Goal: Task Accomplishment & Management: Use online tool/utility

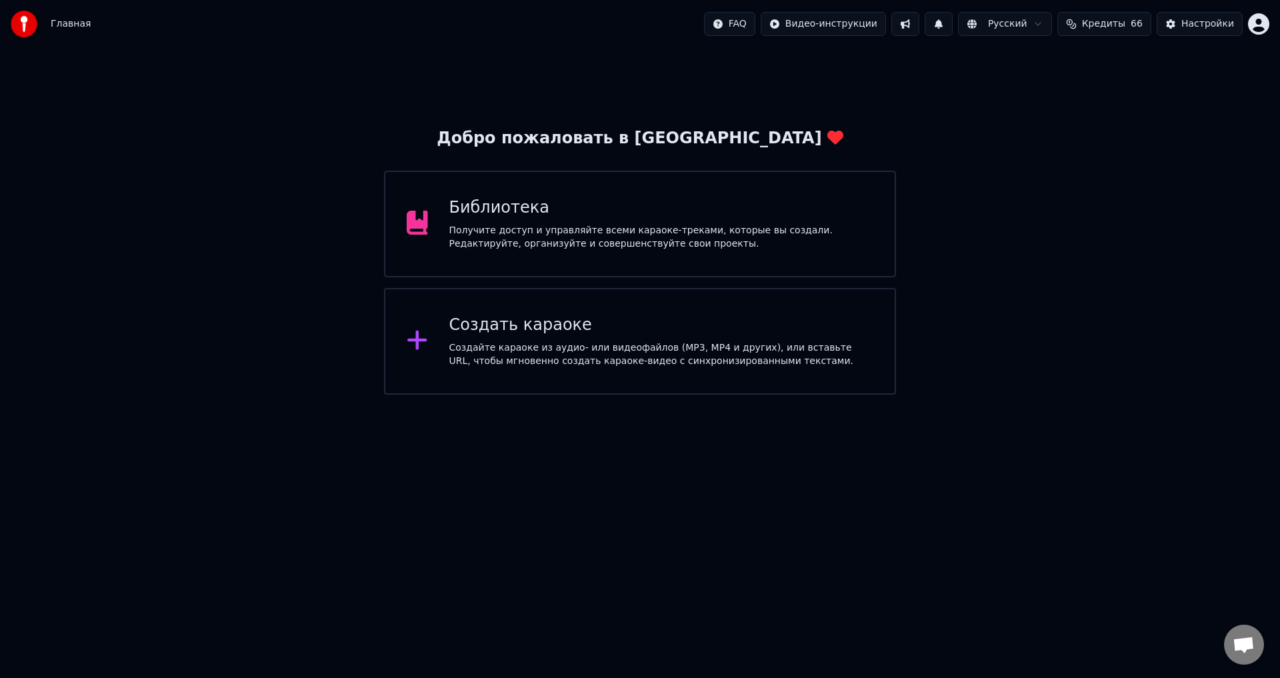
click at [709, 234] on div "Получите доступ и управляйте всеми караоке-треками, которые вы создали. Редакти…" at bounding box center [661, 237] width 425 height 27
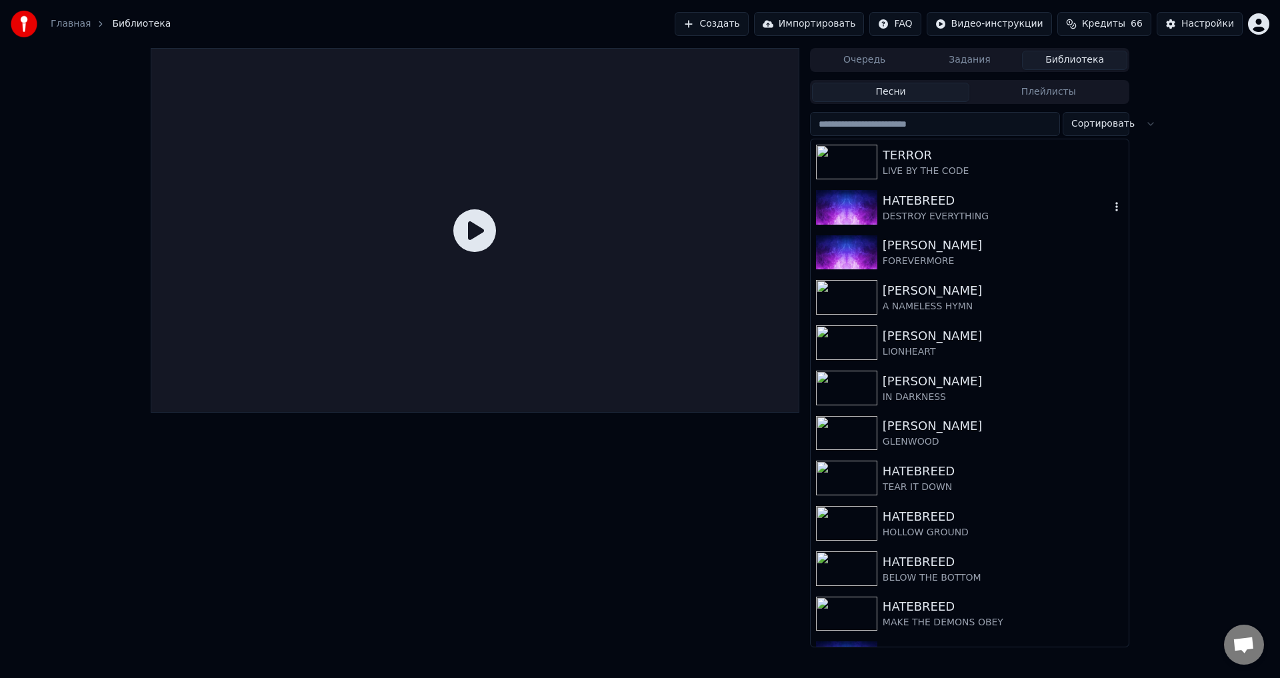
click at [937, 194] on div "HATEBREED" at bounding box center [996, 200] width 227 height 19
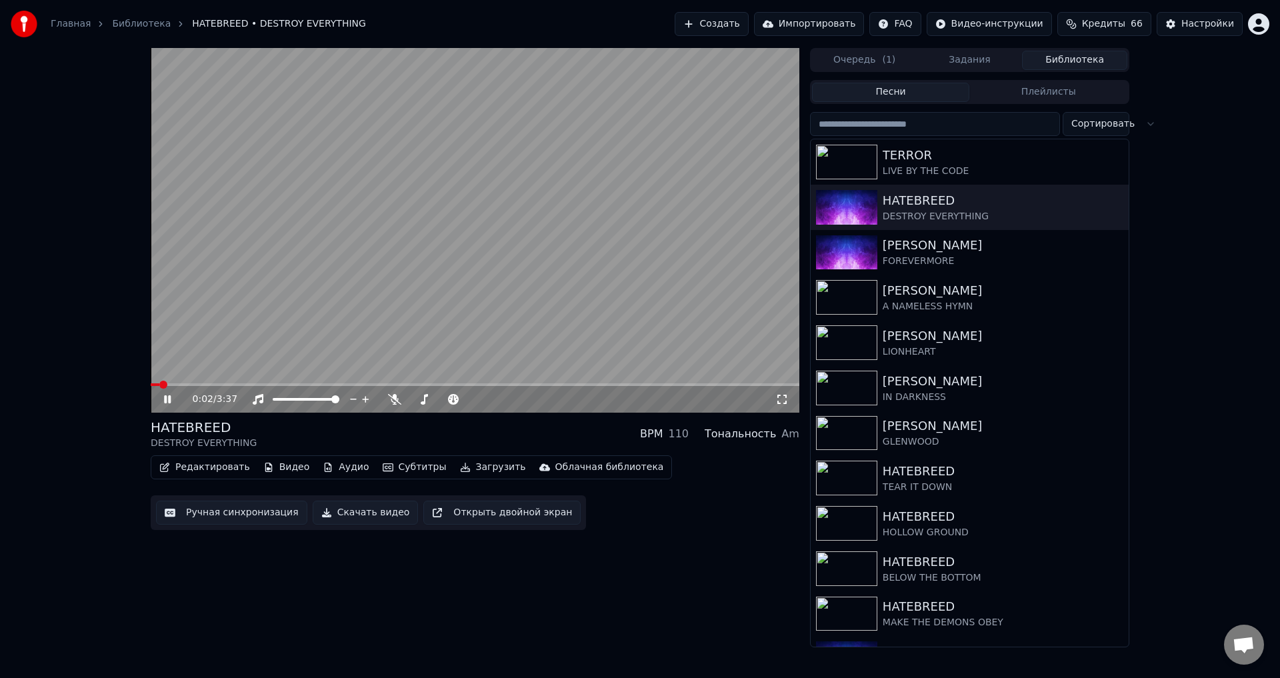
click at [783, 400] on icon at bounding box center [781, 399] width 13 height 11
drag, startPoint x: 607, startPoint y: 307, endPoint x: 494, endPoint y: 331, distance: 116.0
click at [605, 307] on video at bounding box center [475, 230] width 649 height 365
click at [223, 513] on button "Ручная синхронизация" at bounding box center [231, 513] width 151 height 24
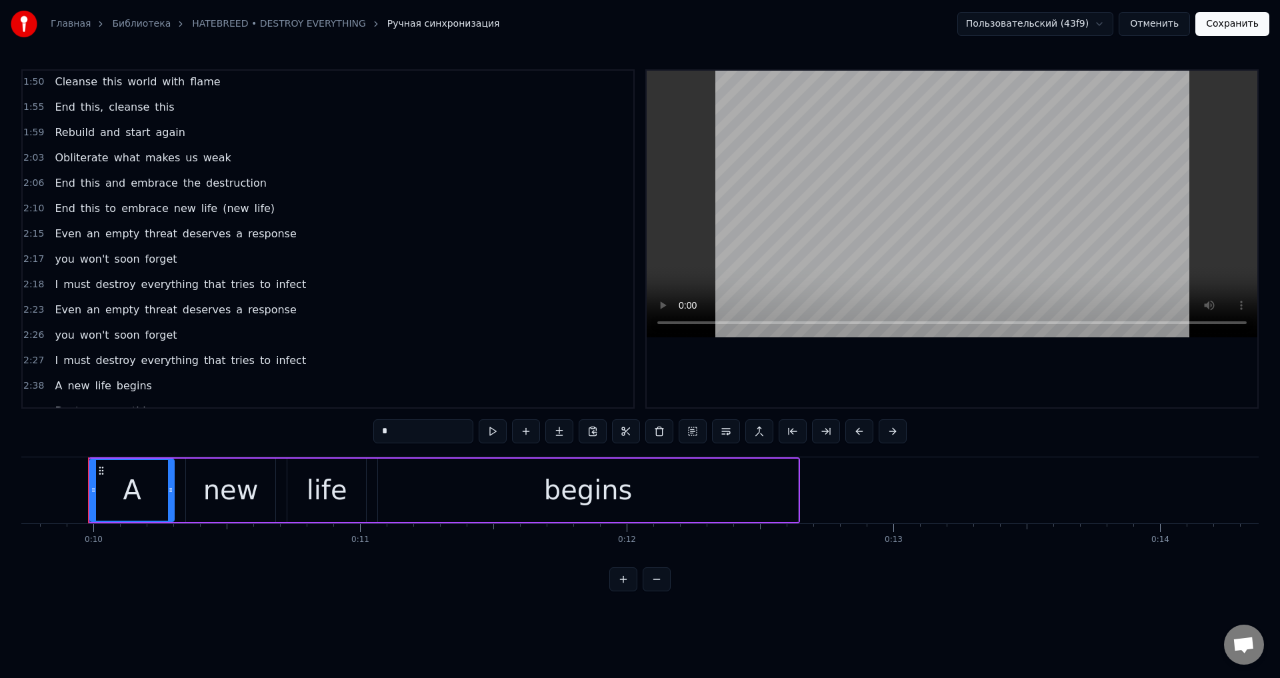
scroll to position [771, 0]
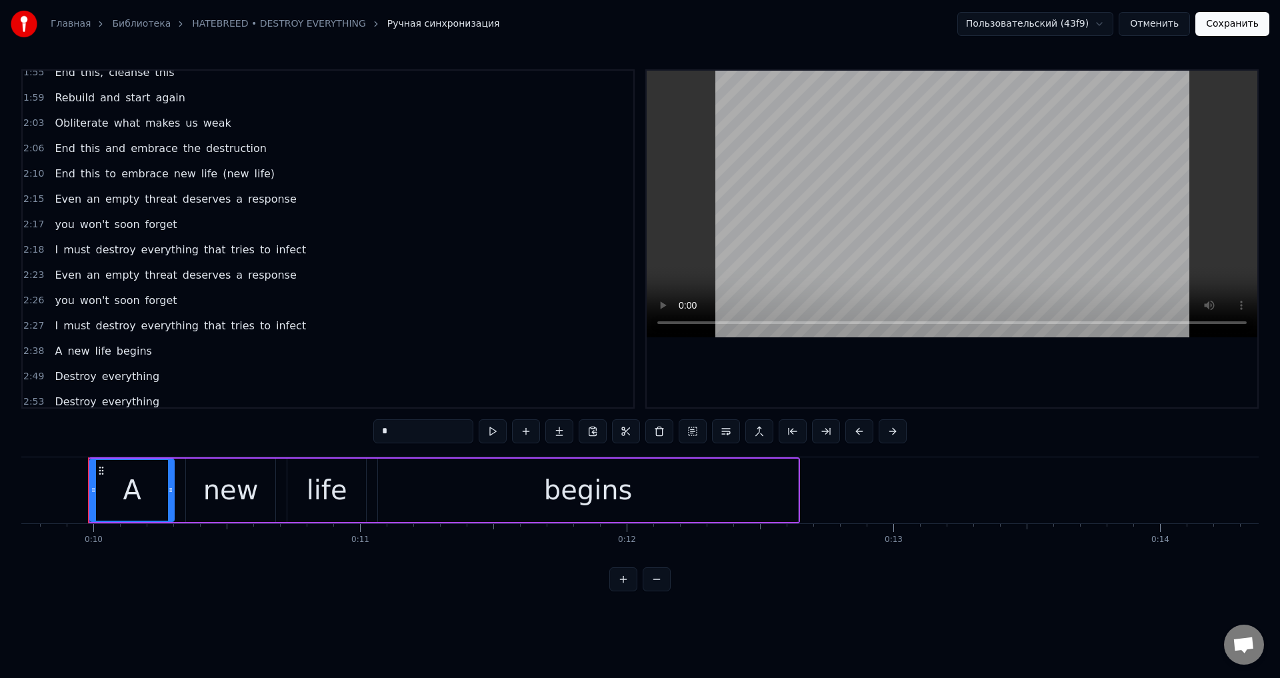
click at [191, 197] on span "deserves" at bounding box center [206, 198] width 51 height 15
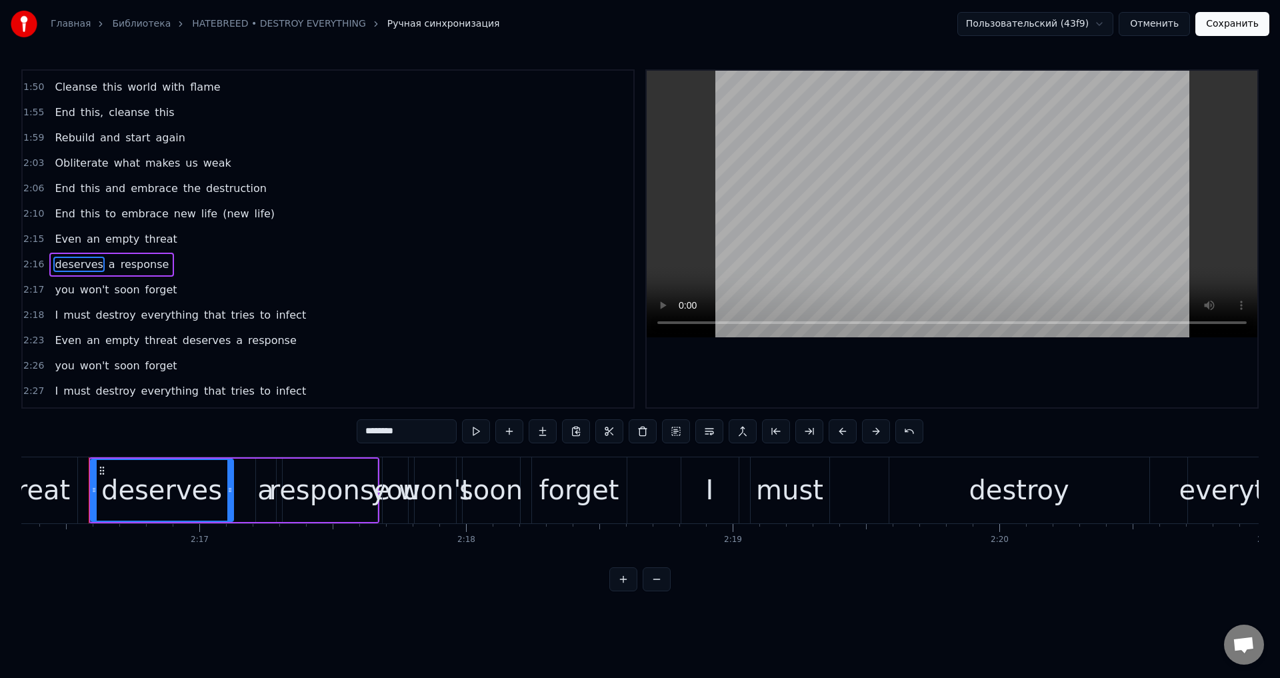
scroll to position [756, 0]
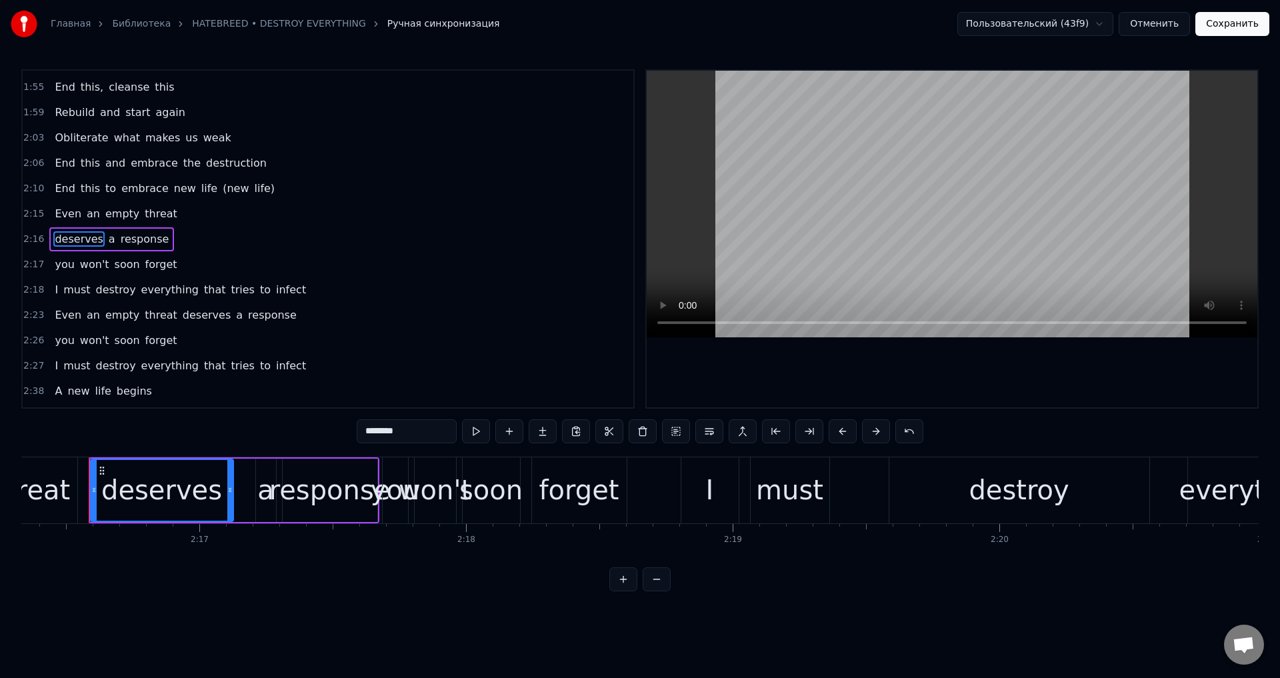
click at [138, 236] on span "response" at bounding box center [144, 238] width 51 height 15
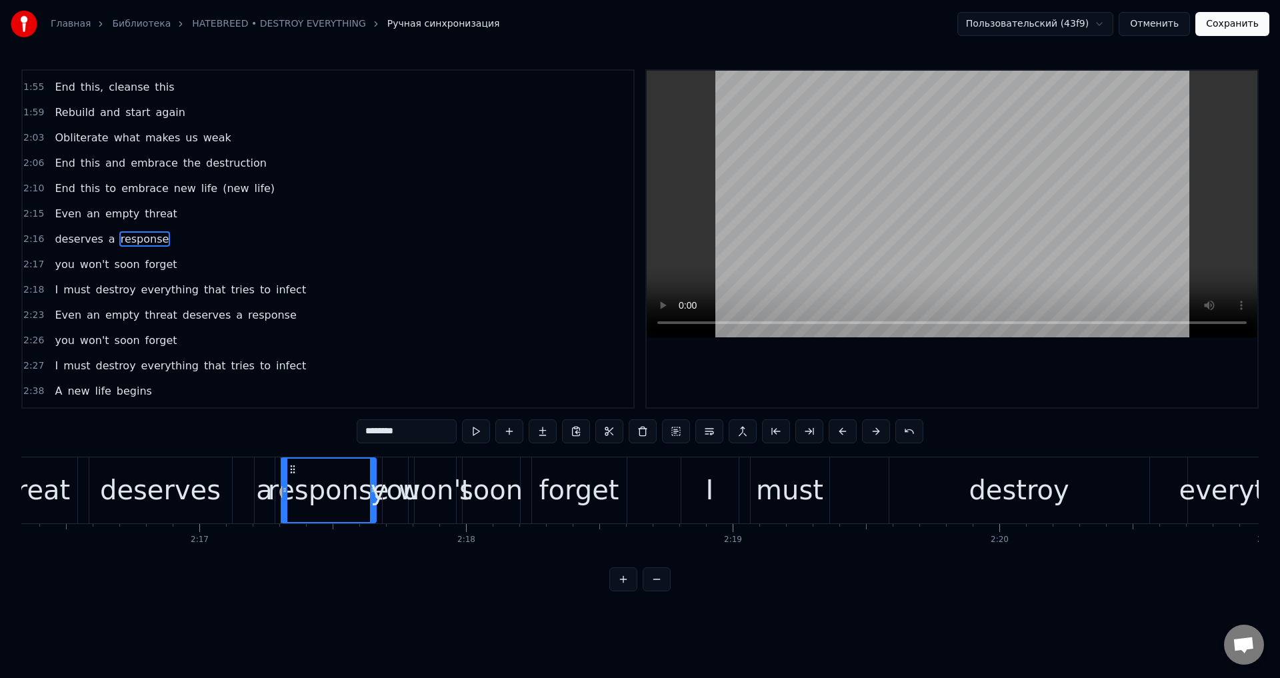
click at [144, 241] on span "response" at bounding box center [144, 238] width 51 height 15
click at [141, 243] on span "response" at bounding box center [144, 238] width 51 height 15
click at [135, 242] on span "response" at bounding box center [144, 238] width 51 height 15
click at [141, 242] on span "response" at bounding box center [144, 238] width 51 height 15
click at [64, 265] on span "you" at bounding box center [64, 264] width 22 height 15
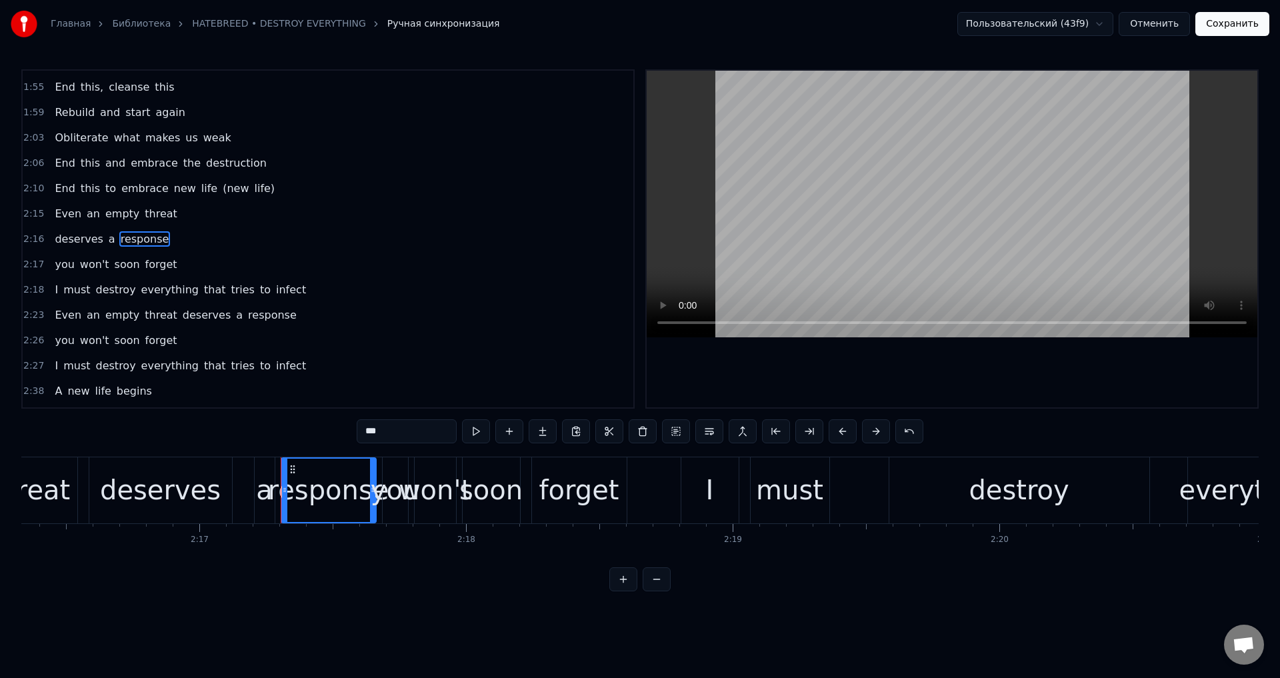
scroll to position [781, 0]
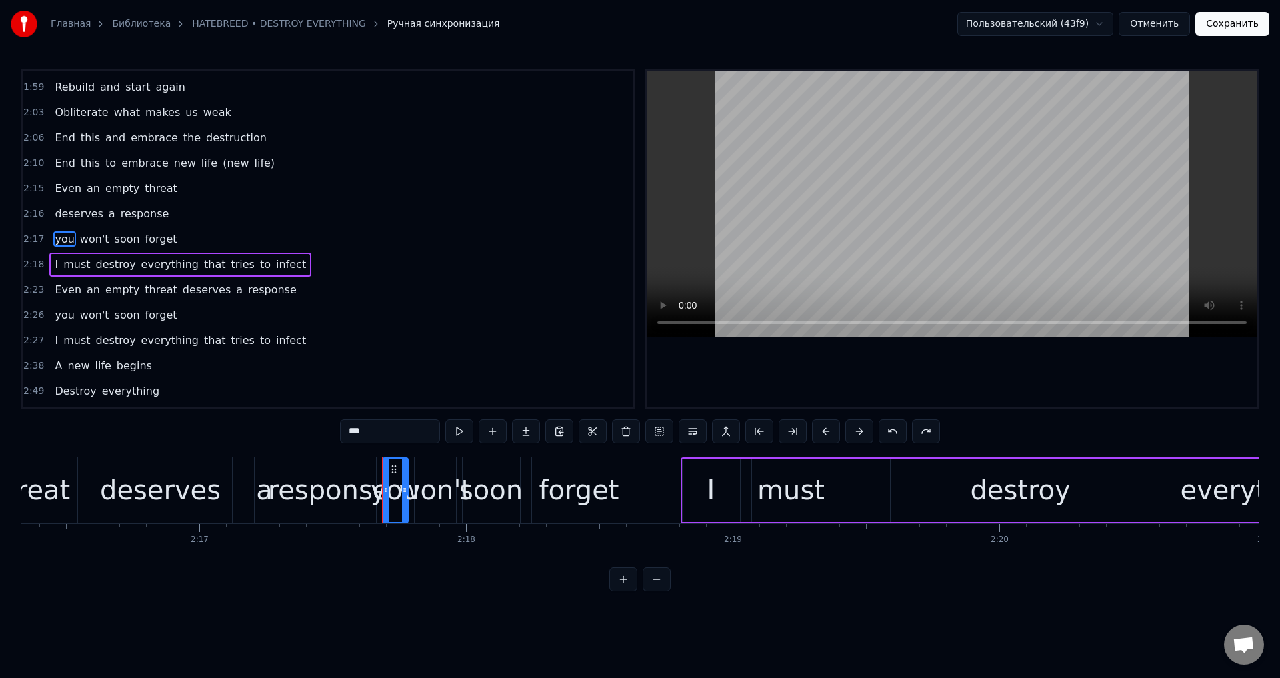
click at [71, 216] on span "deserves" at bounding box center [78, 213] width 51 height 15
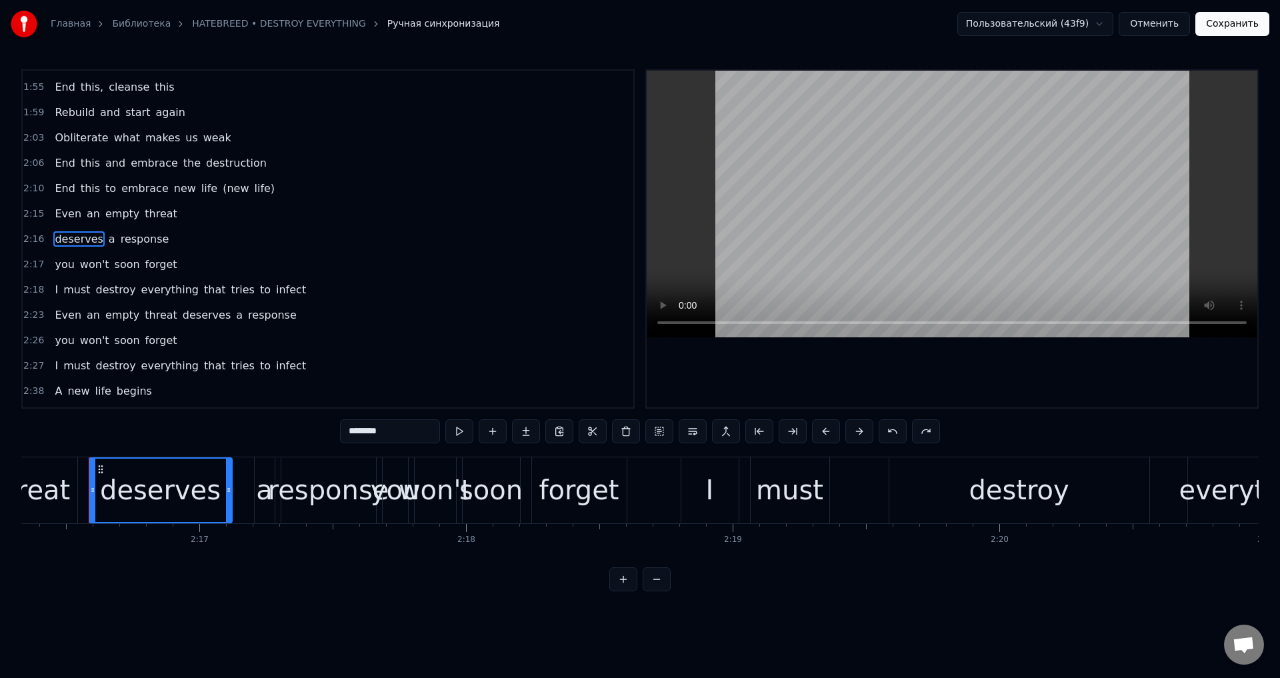
click at [135, 245] on span "response" at bounding box center [144, 238] width 51 height 15
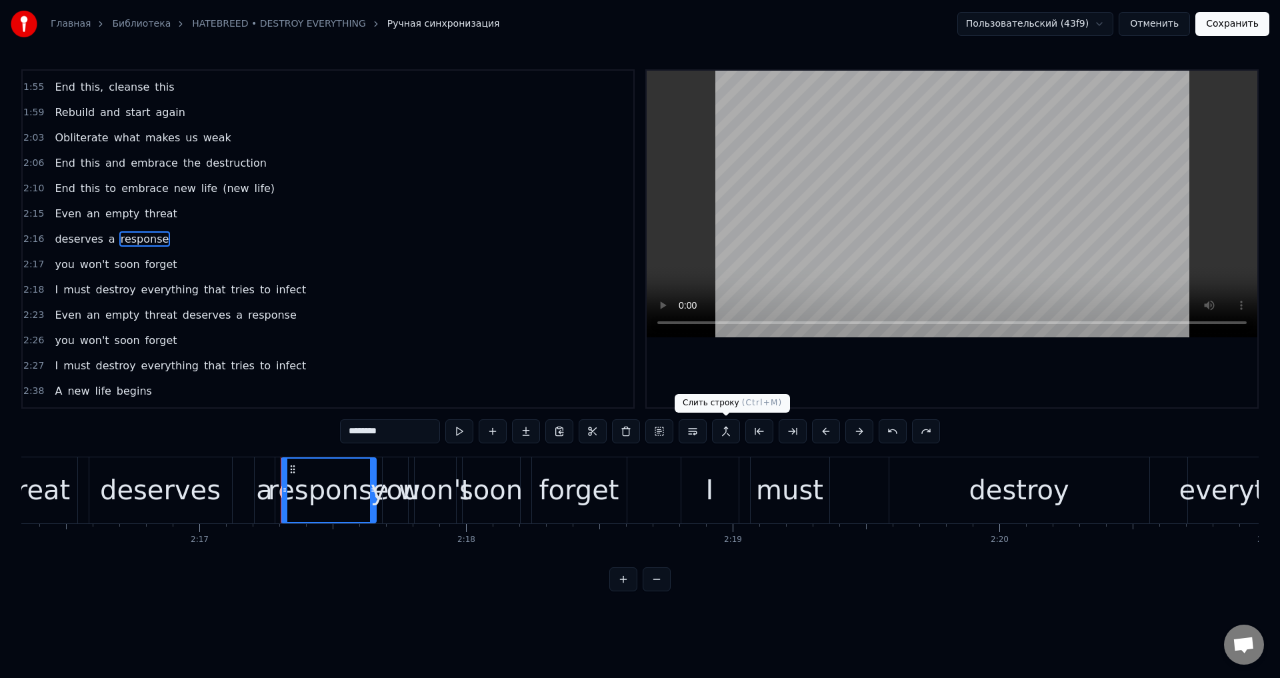
click at [729, 436] on button at bounding box center [726, 431] width 28 height 24
click at [55, 263] on span "you" at bounding box center [64, 264] width 22 height 15
type input "***"
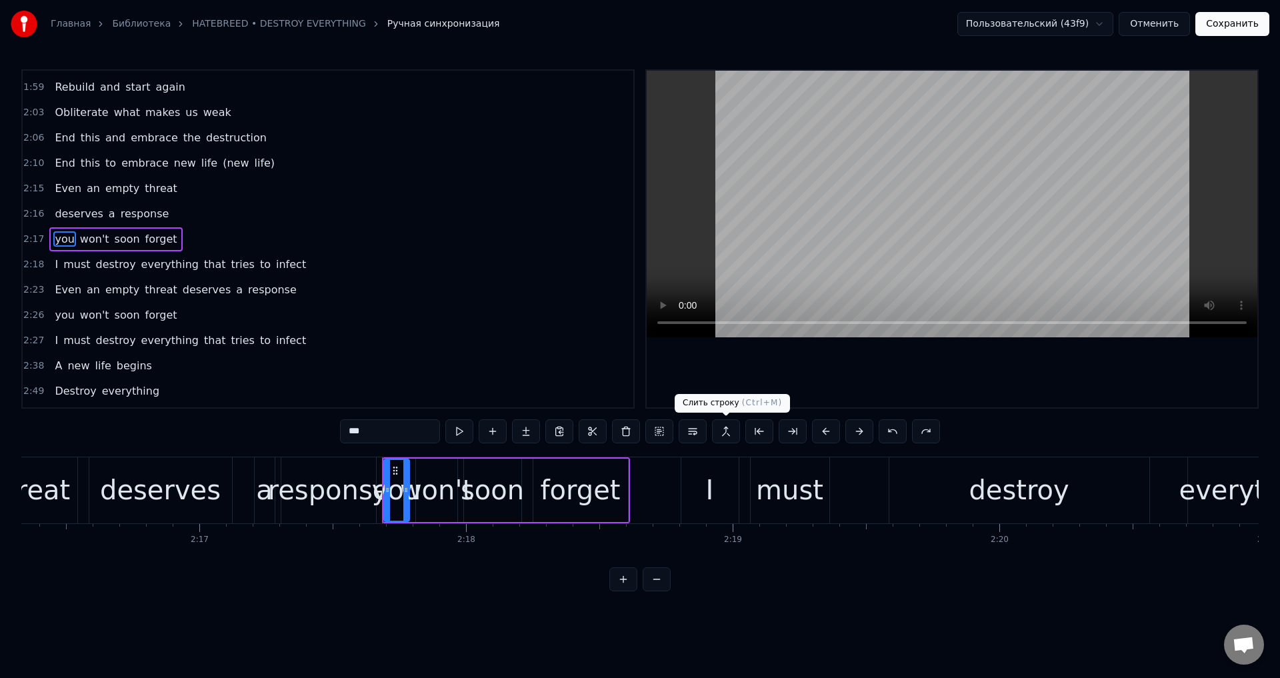
click at [722, 433] on button at bounding box center [726, 431] width 28 height 24
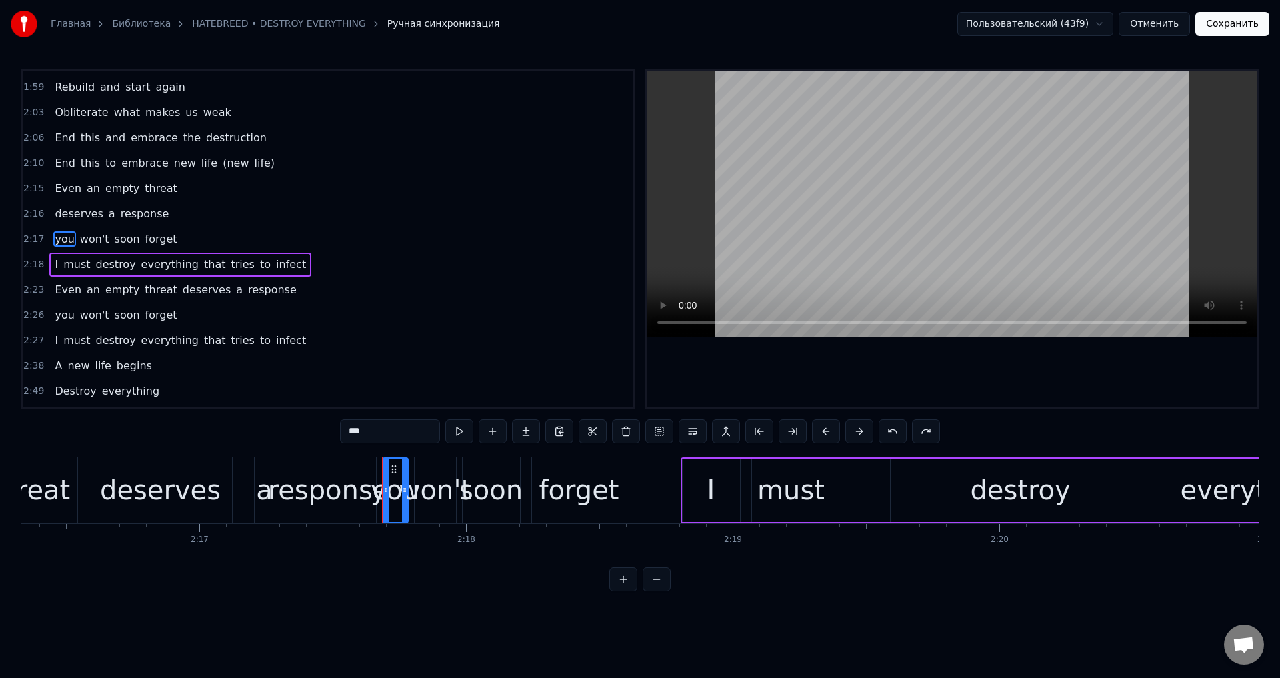
click at [143, 215] on span "response" at bounding box center [144, 213] width 51 height 15
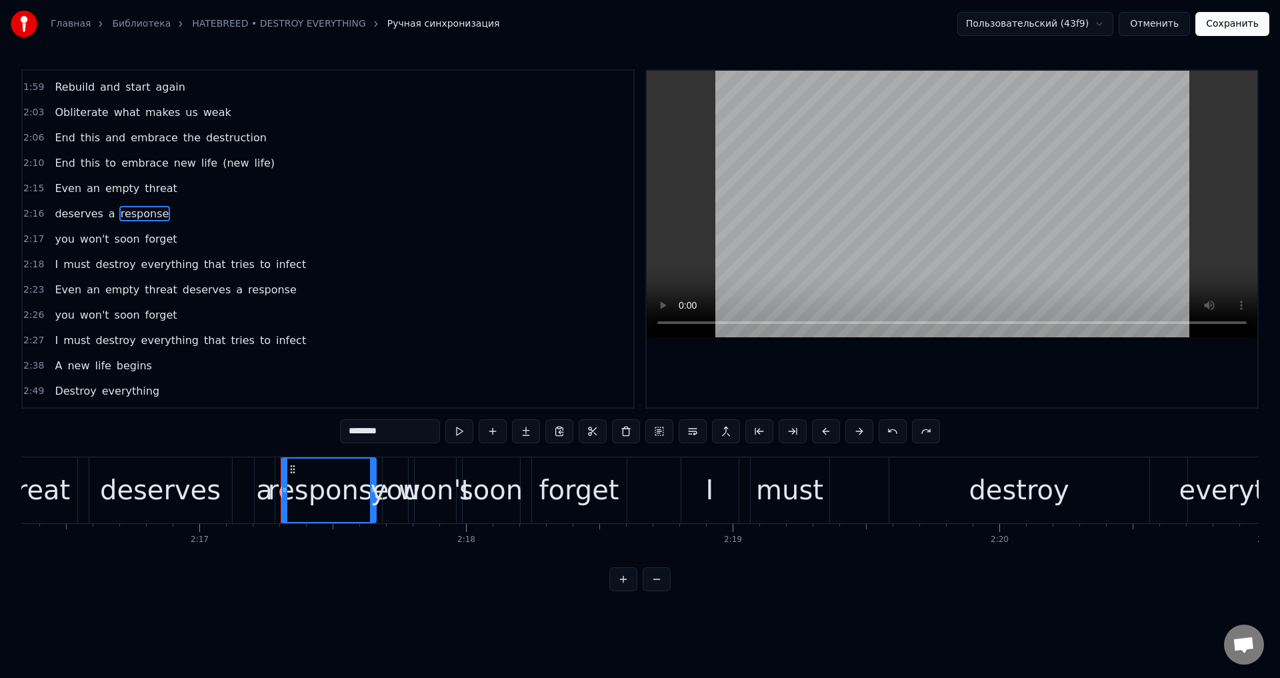
scroll to position [756, 0]
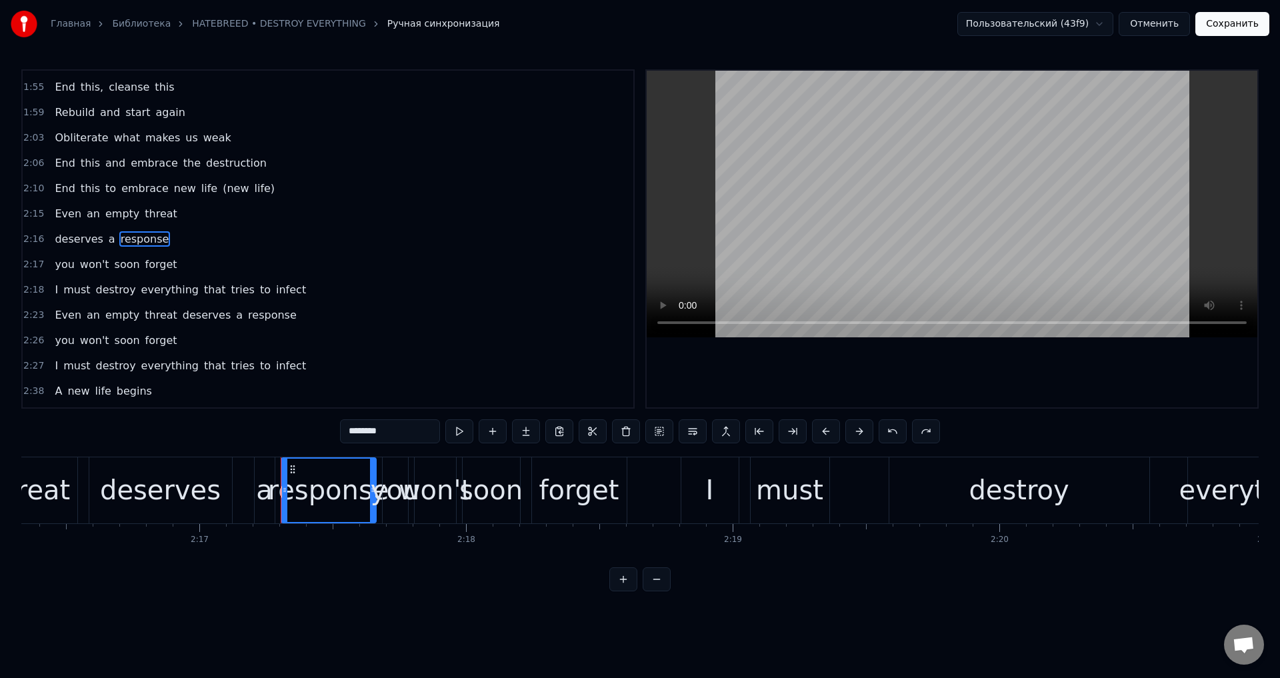
click at [130, 237] on span "response" at bounding box center [144, 238] width 51 height 15
click at [732, 426] on button at bounding box center [726, 431] width 28 height 24
click at [54, 267] on span "you" at bounding box center [64, 264] width 22 height 15
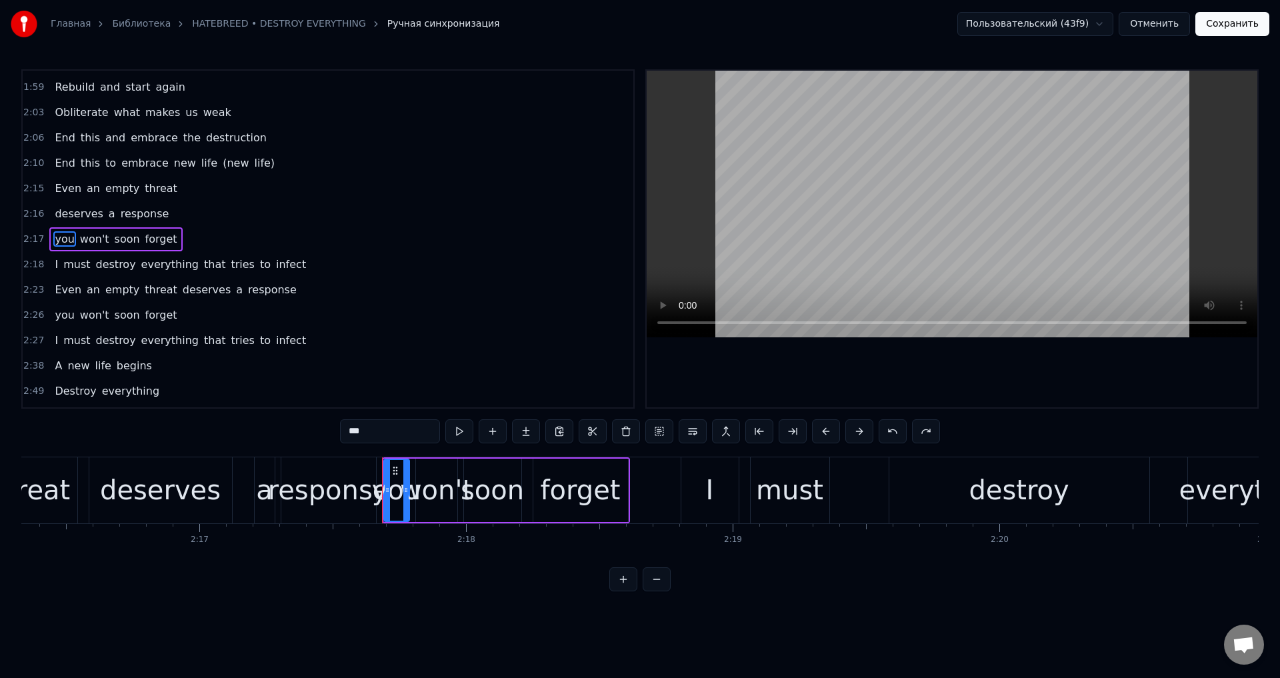
click at [143, 186] on span "threat" at bounding box center [160, 188] width 35 height 15
type input "******"
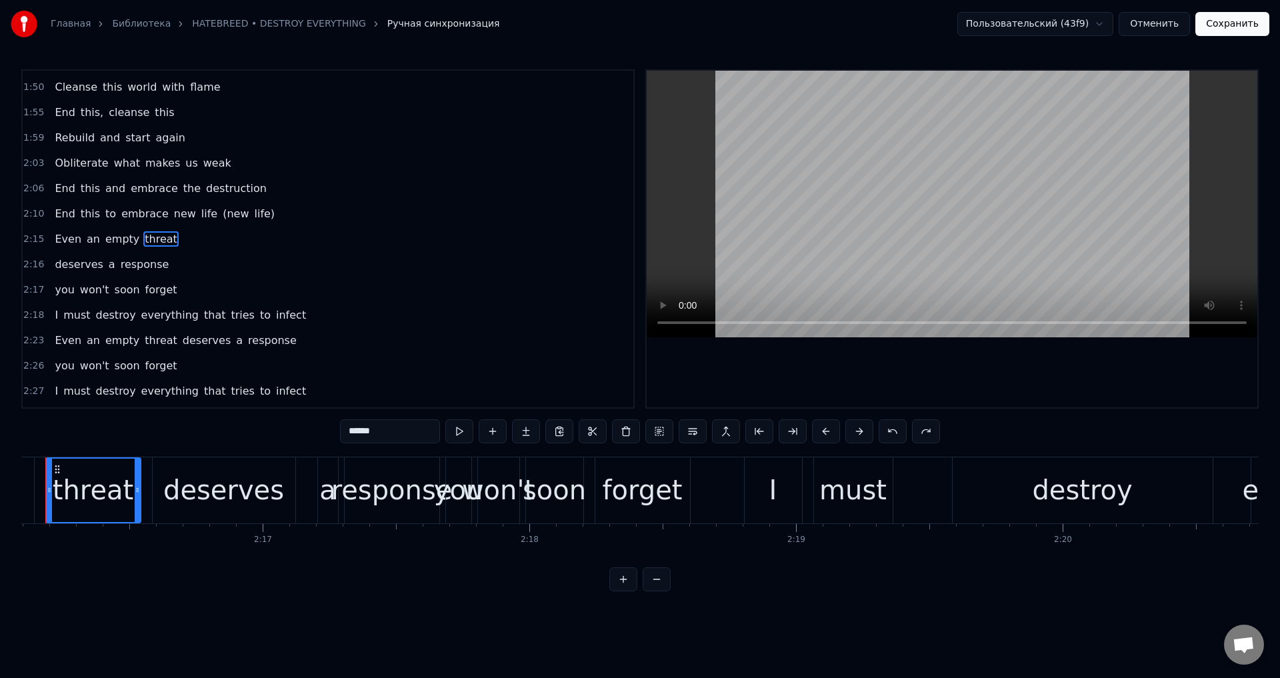
scroll to position [0, 36250]
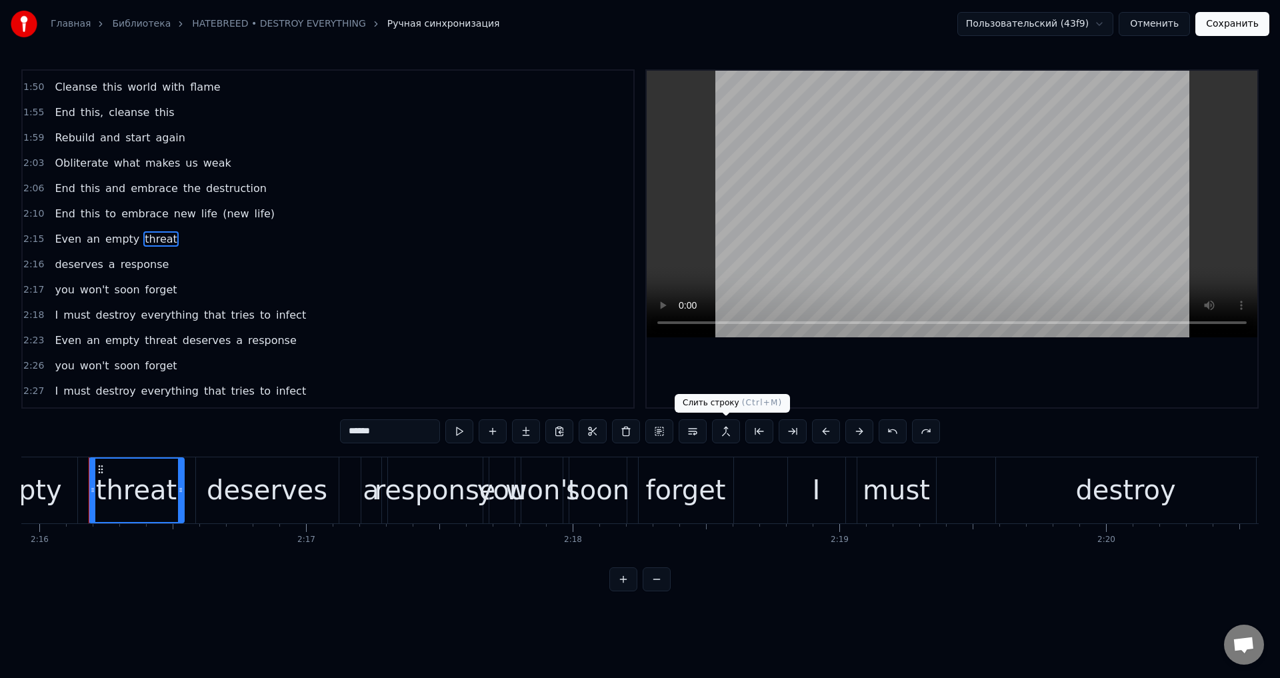
click at [721, 427] on button at bounding box center [726, 431] width 28 height 24
click at [155, 237] on span "threat" at bounding box center [160, 238] width 35 height 15
click at [154, 257] on div "deserves a response" at bounding box center [111, 265] width 125 height 24
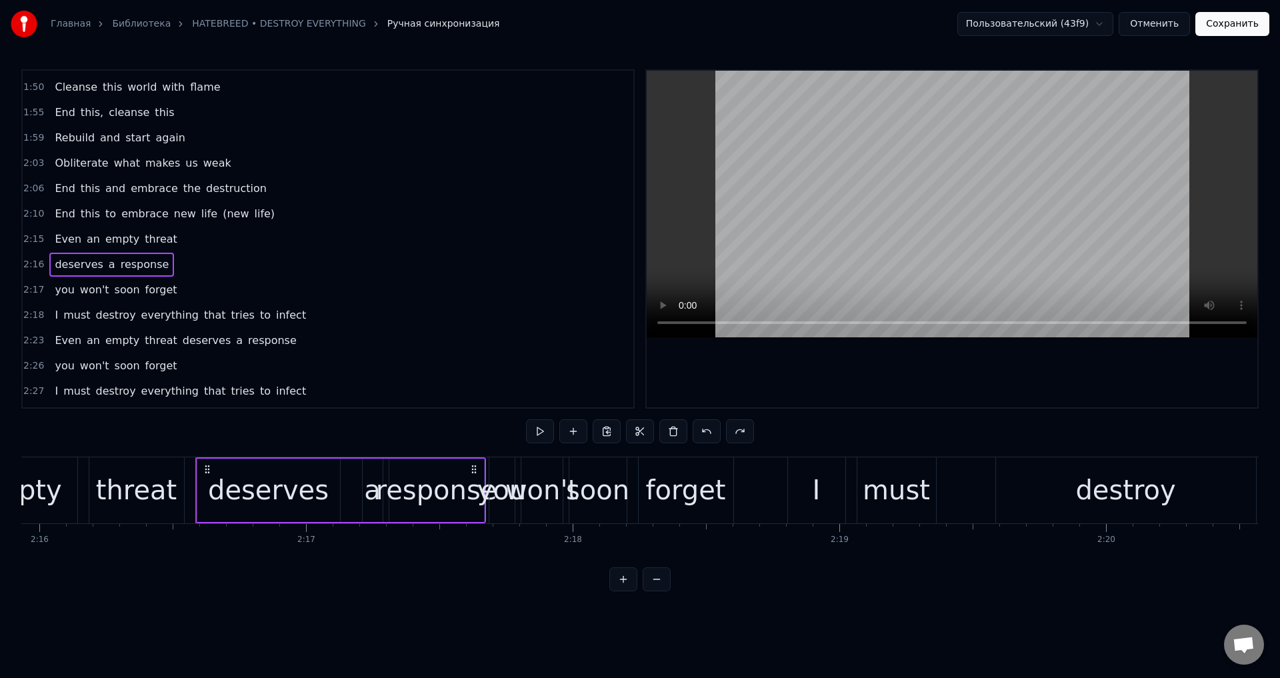
click at [135, 263] on span "response" at bounding box center [144, 264] width 51 height 15
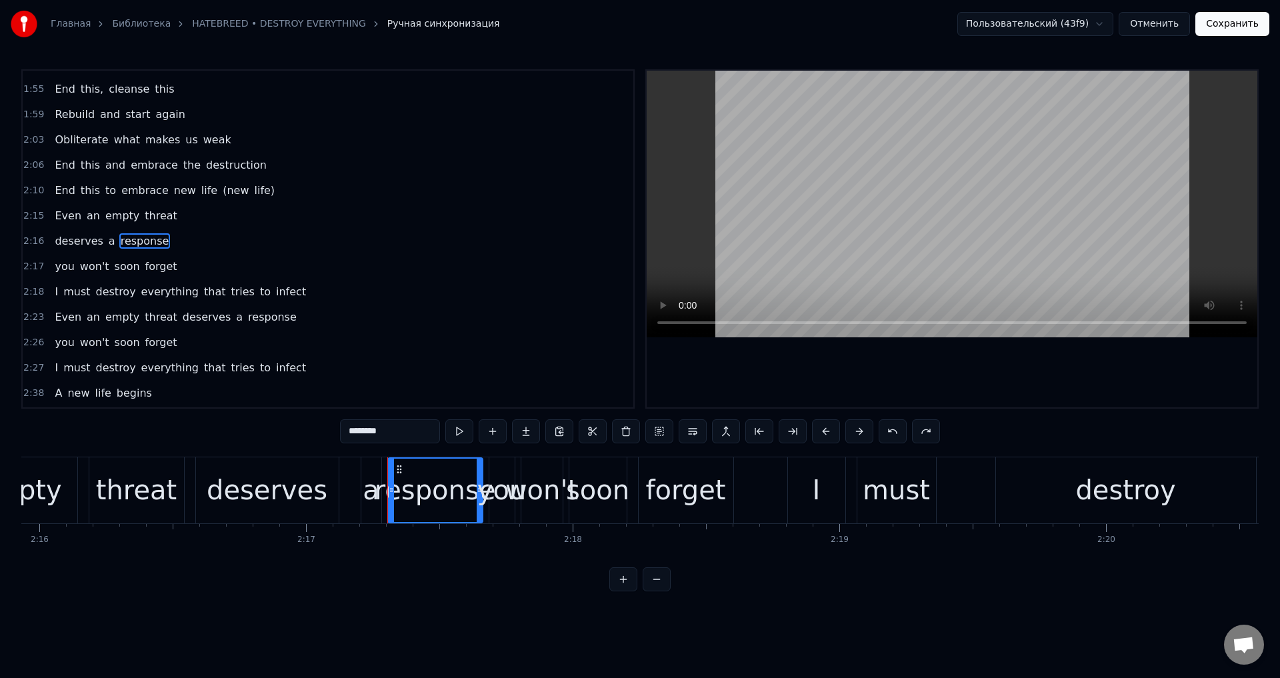
scroll to position [756, 0]
click at [729, 431] on button at bounding box center [726, 431] width 28 height 24
click at [143, 211] on span "threat" at bounding box center [160, 213] width 35 height 15
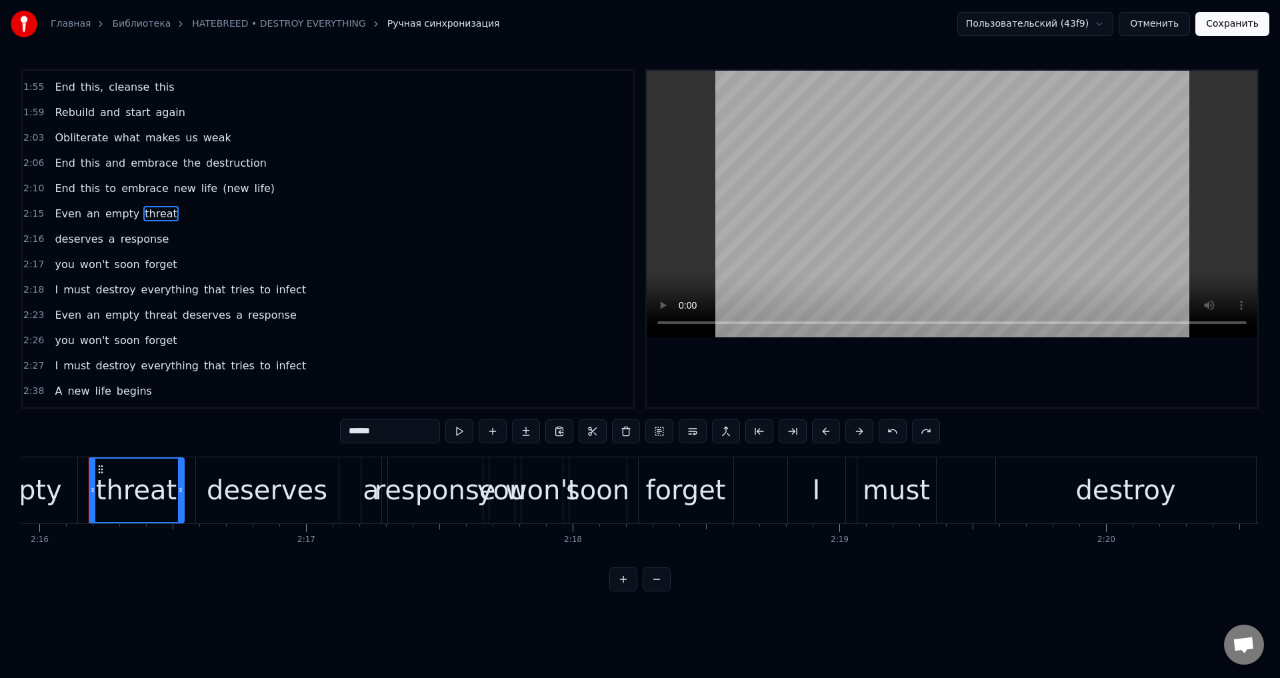
scroll to position [731, 0]
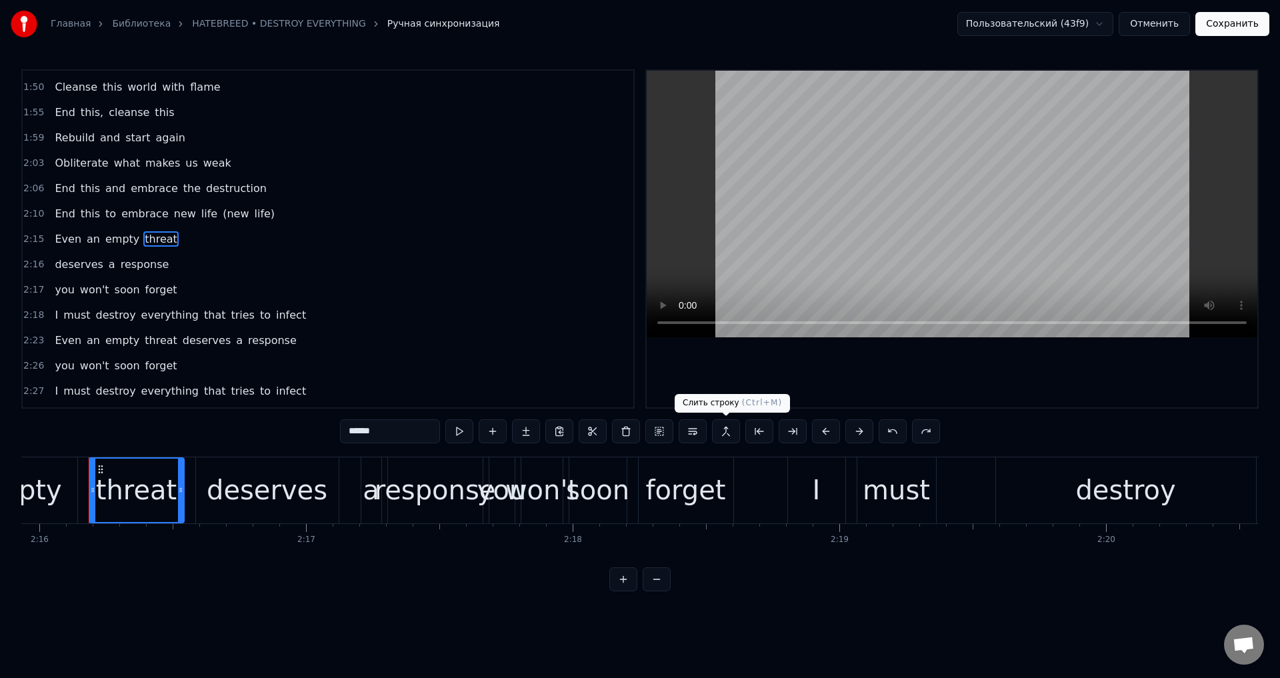
click at [723, 437] on button at bounding box center [726, 431] width 28 height 24
click at [222, 215] on span "(new" at bounding box center [235, 213] width 29 height 15
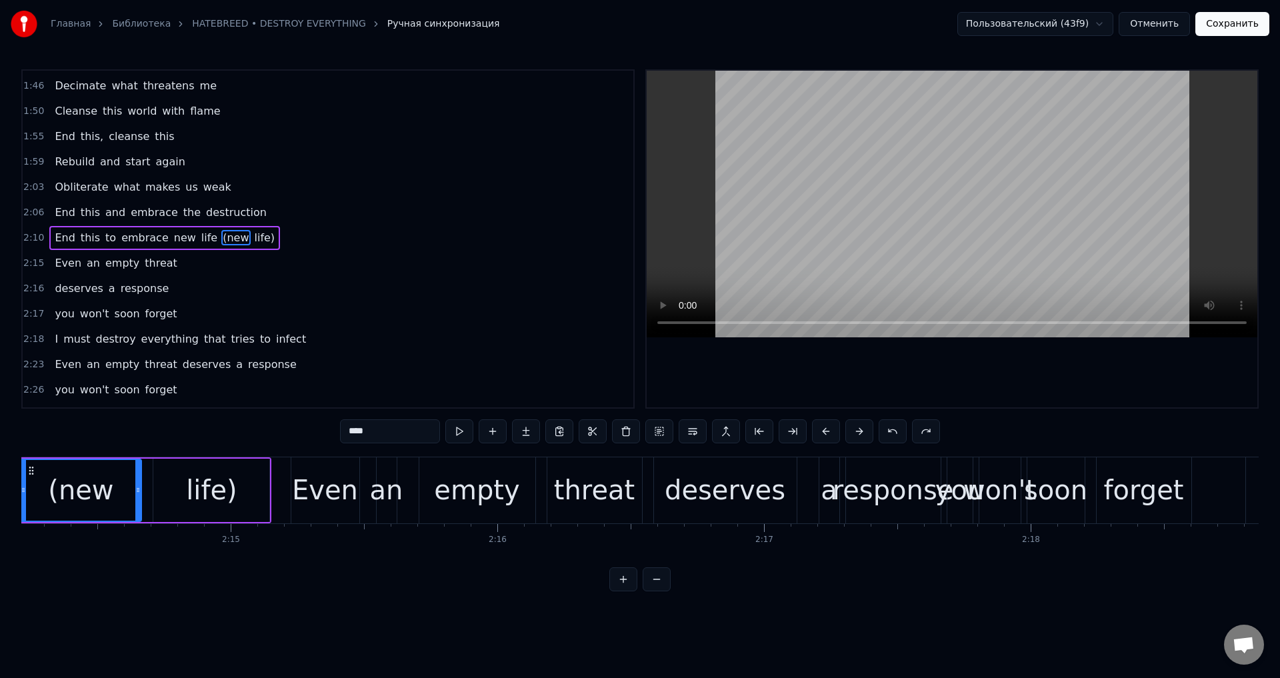
scroll to position [0, 35722]
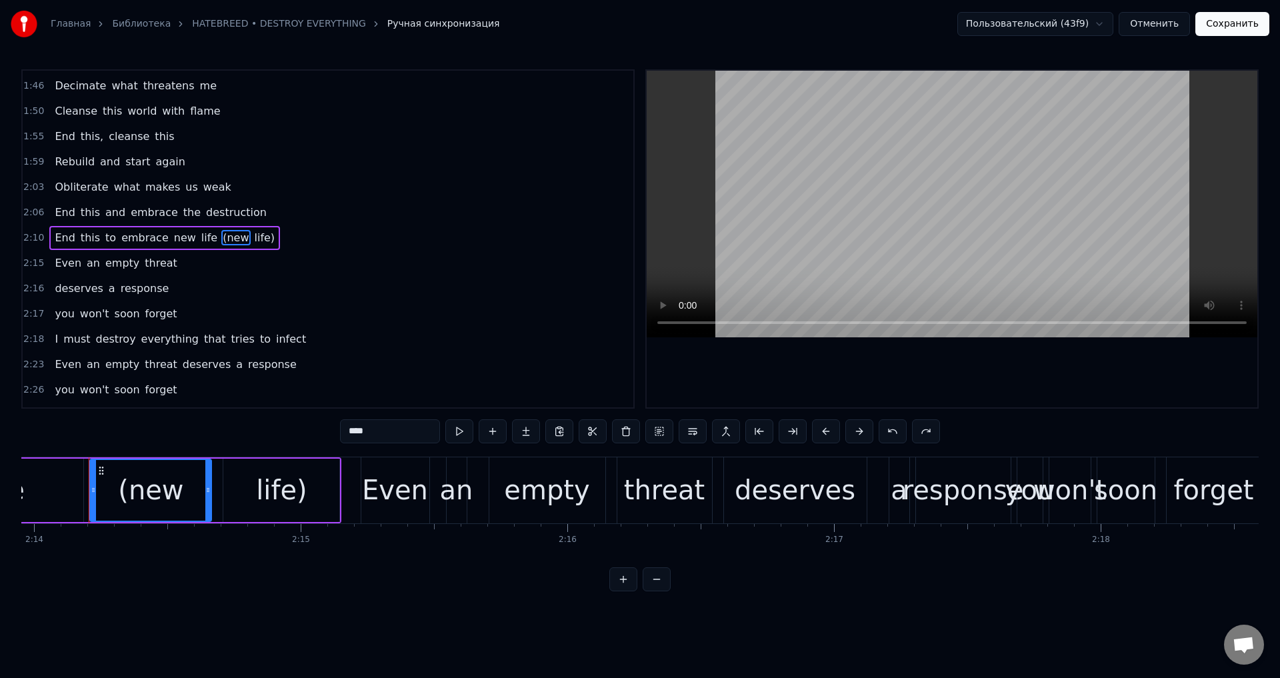
click at [253, 238] on span "life)" at bounding box center [264, 237] width 23 height 15
type input "*****"
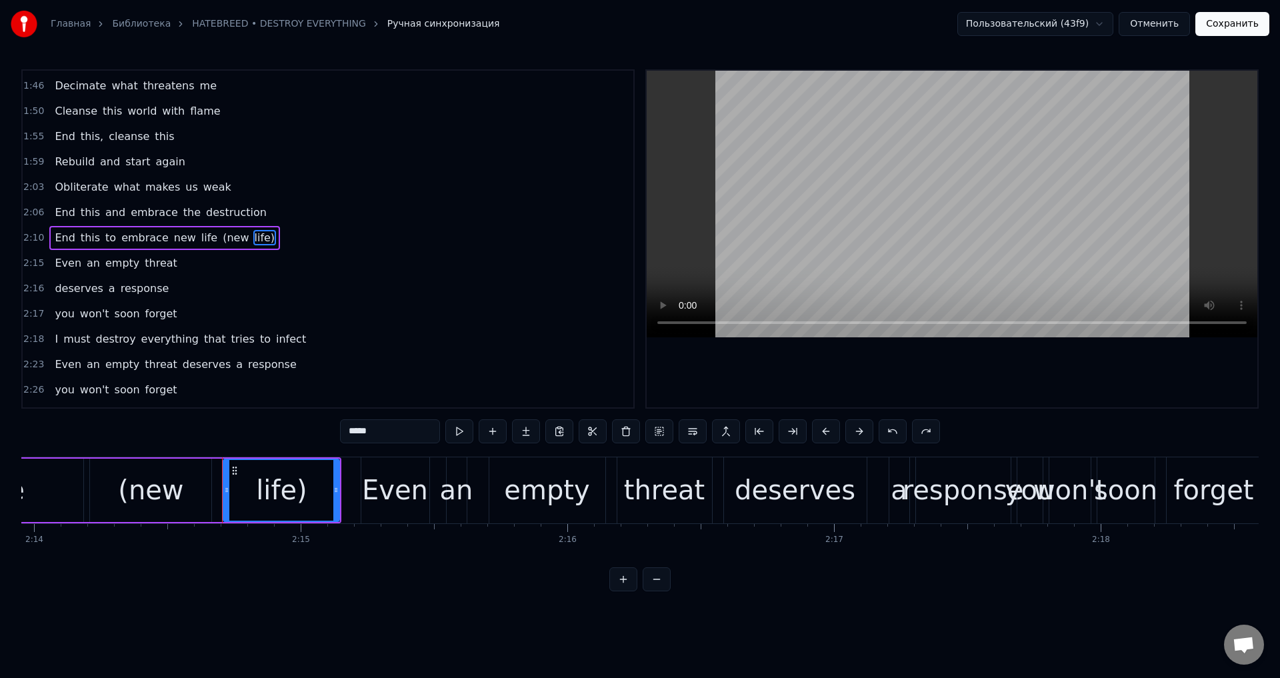
scroll to position [705, 0]
click at [715, 427] on button at bounding box center [726, 431] width 28 height 24
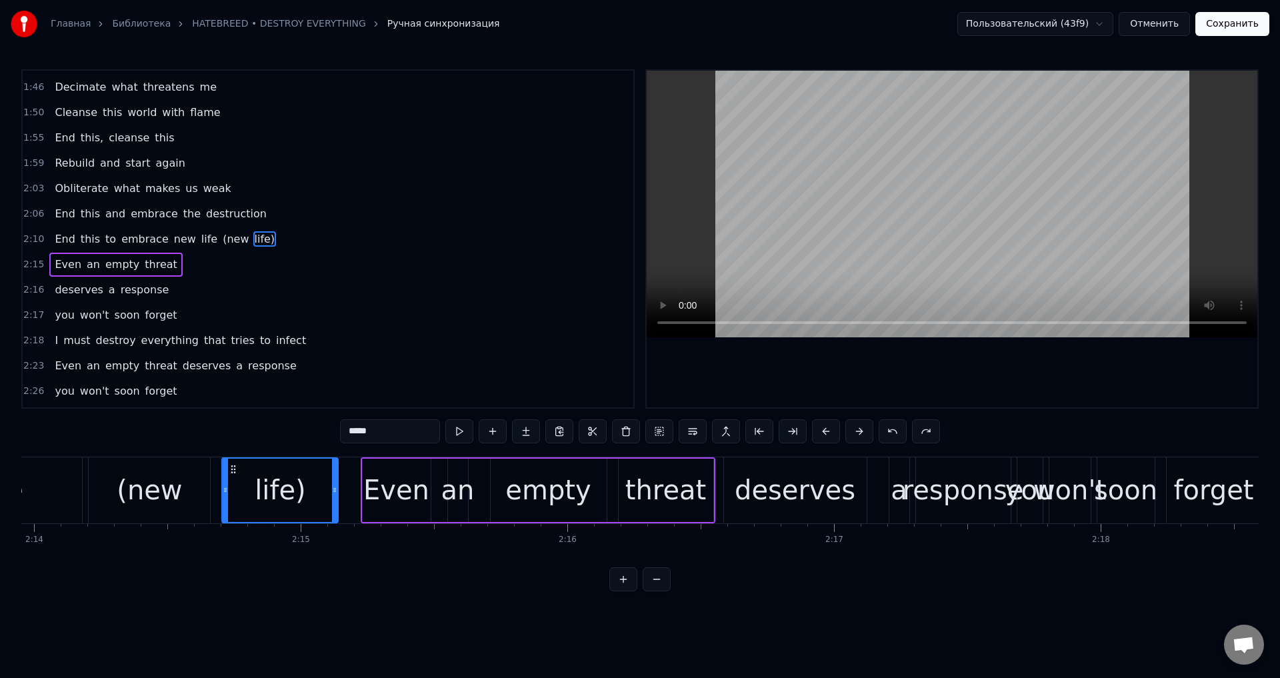
click at [143, 262] on span "threat" at bounding box center [160, 264] width 35 height 15
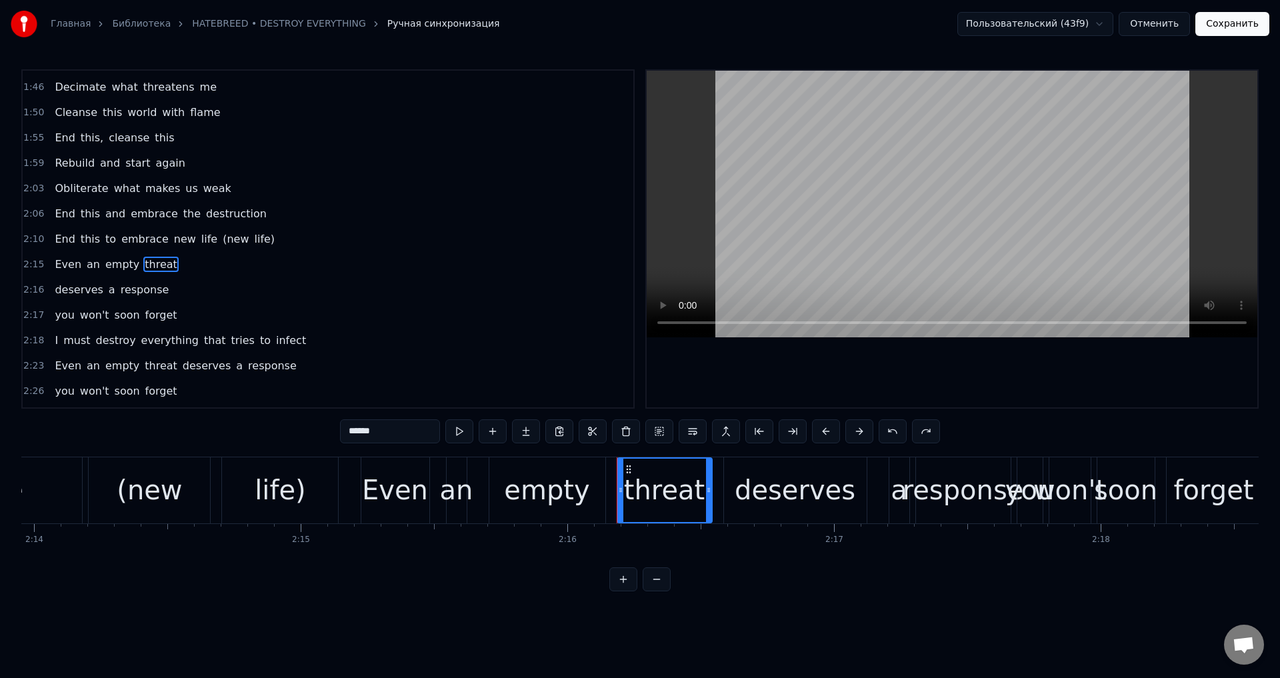
scroll to position [731, 0]
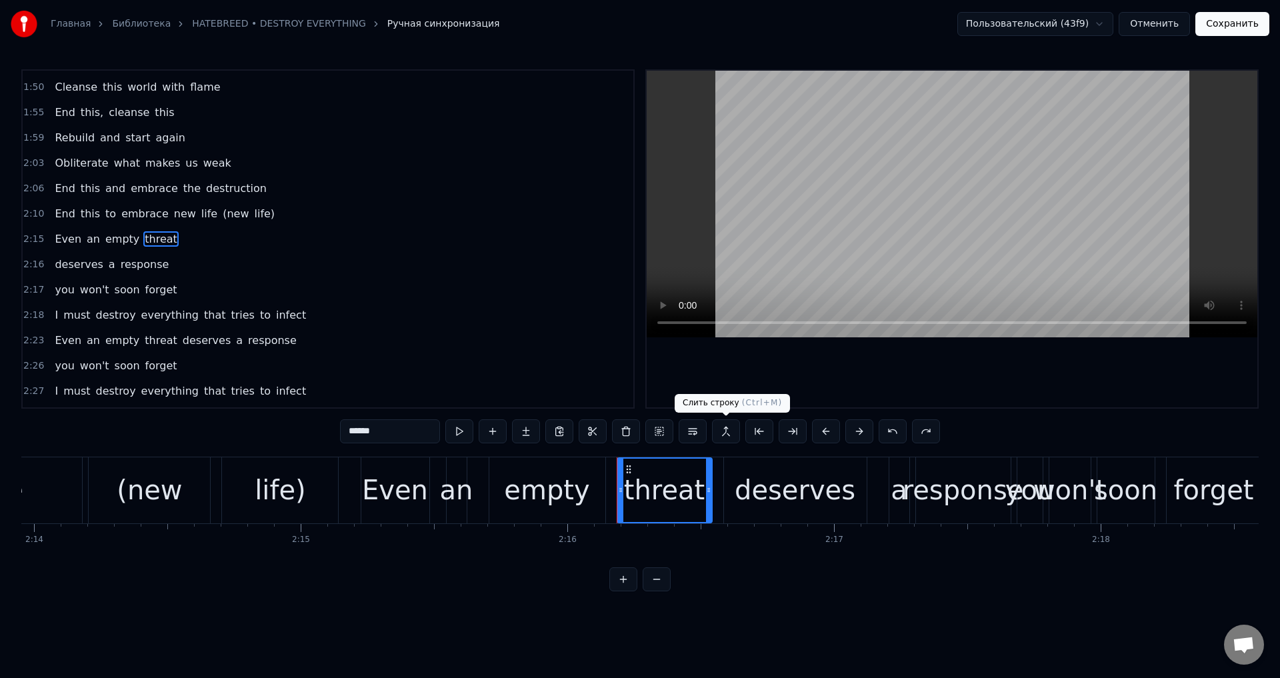
click at [720, 431] on button at bounding box center [726, 431] width 28 height 24
click at [79, 262] on span "deserves" at bounding box center [78, 264] width 51 height 15
type input "********"
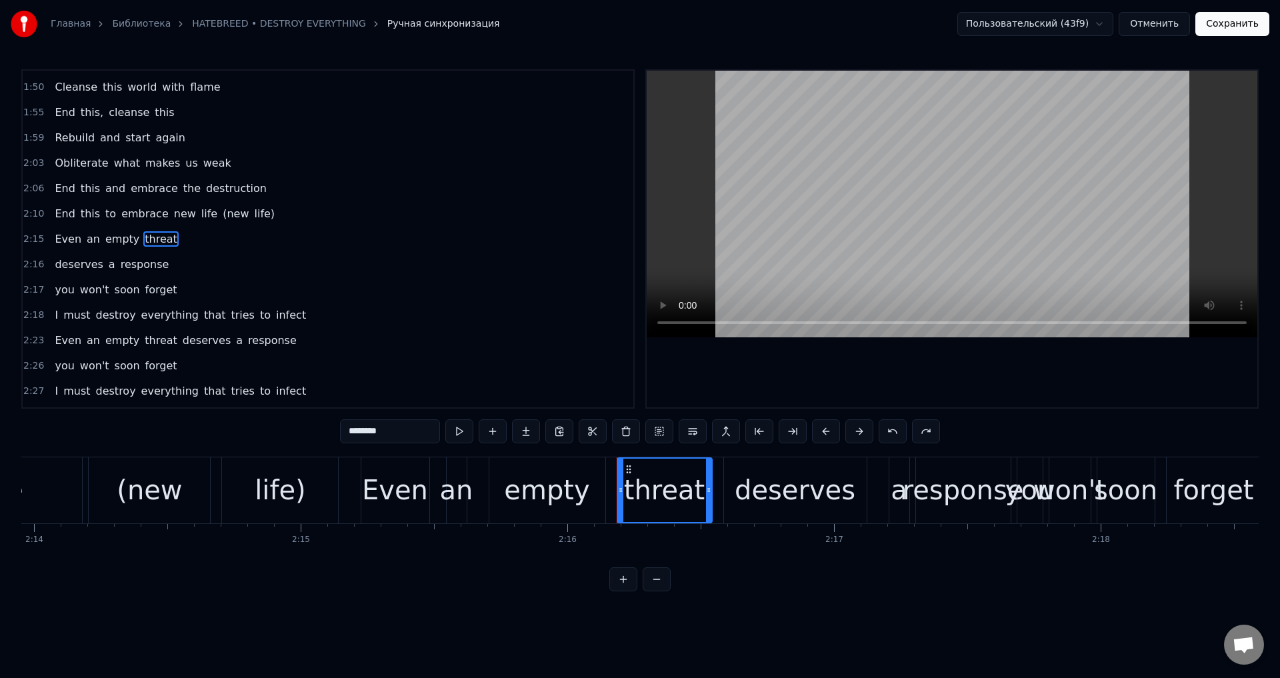
scroll to position [756, 0]
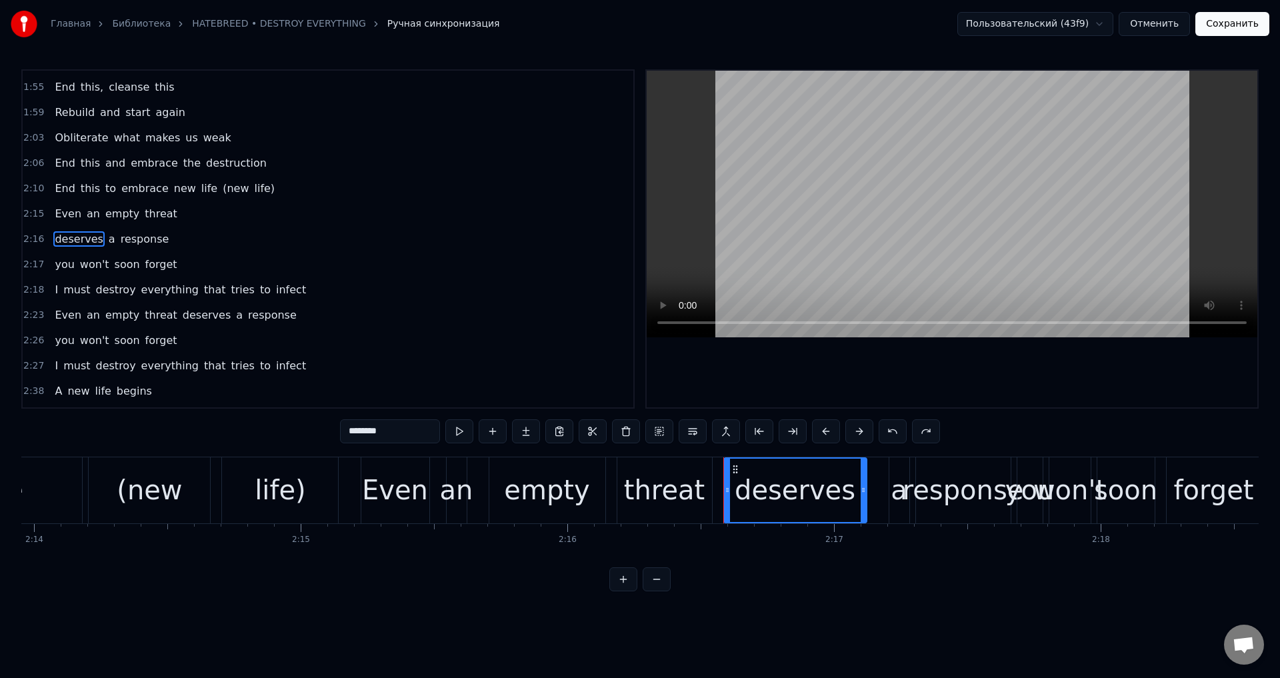
click at [1156, 33] on button "Отменить" at bounding box center [1154, 24] width 71 height 24
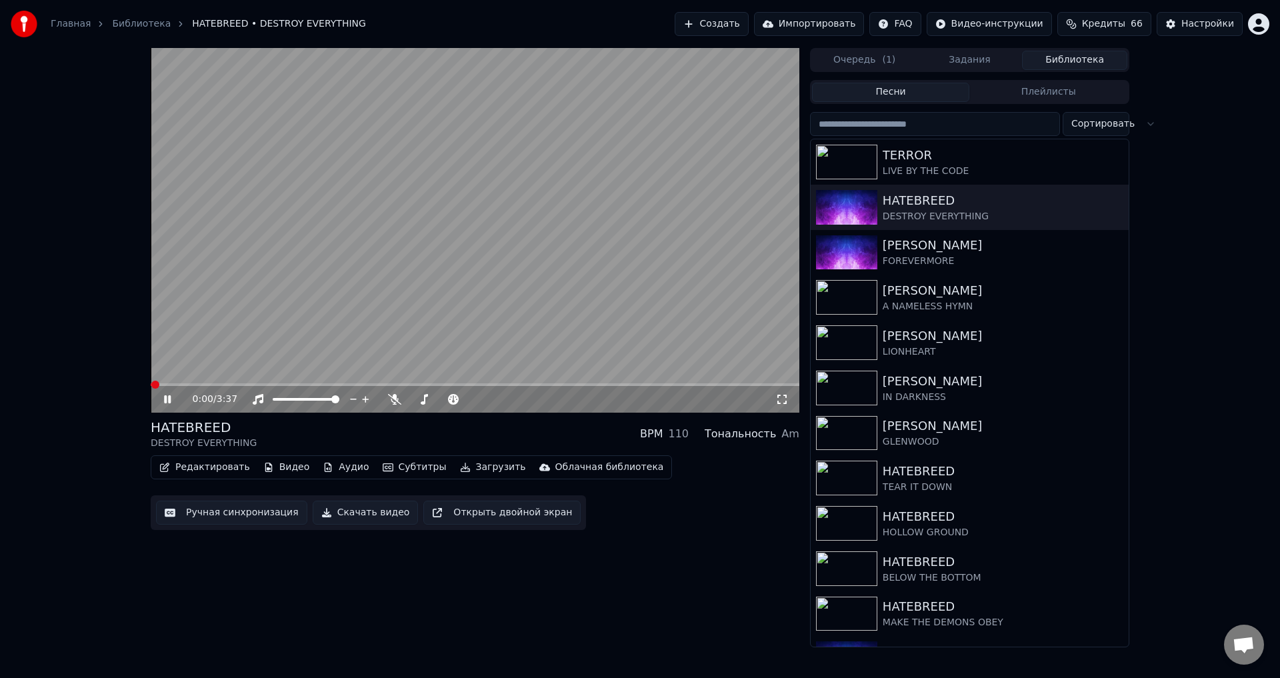
click at [422, 281] on video at bounding box center [475, 230] width 649 height 365
click at [249, 507] on button "Ручная синхронизация" at bounding box center [231, 513] width 151 height 24
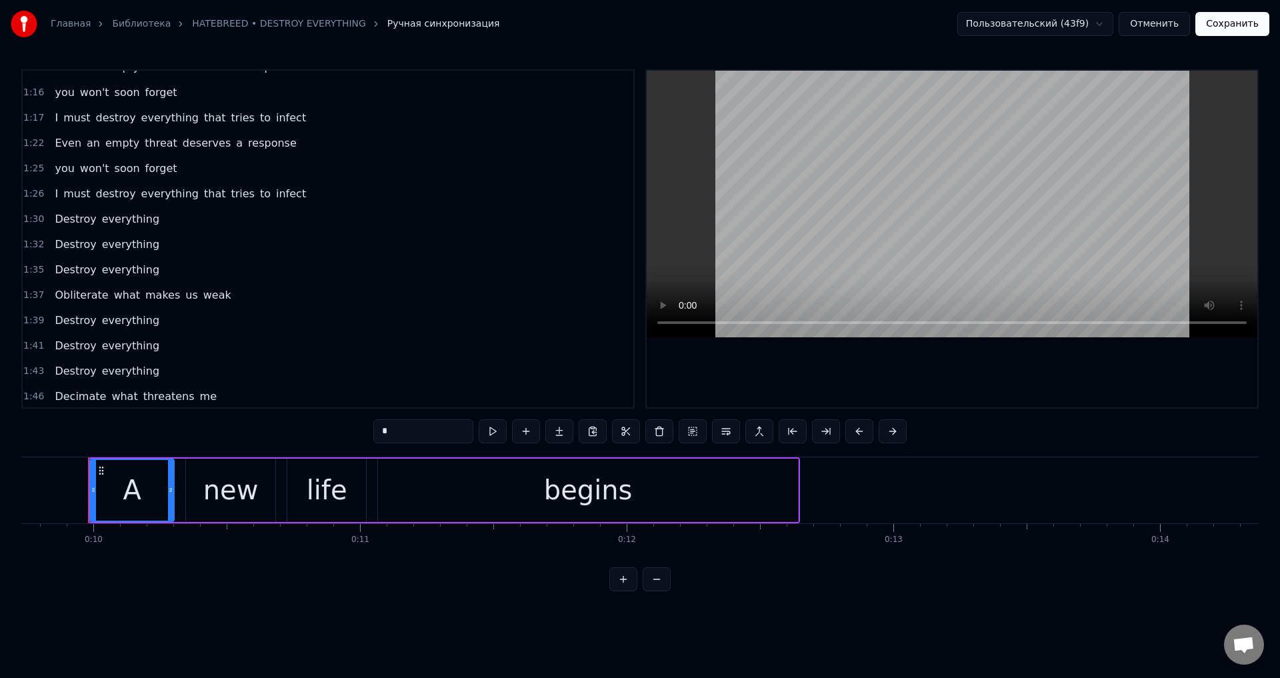
scroll to position [415, 0]
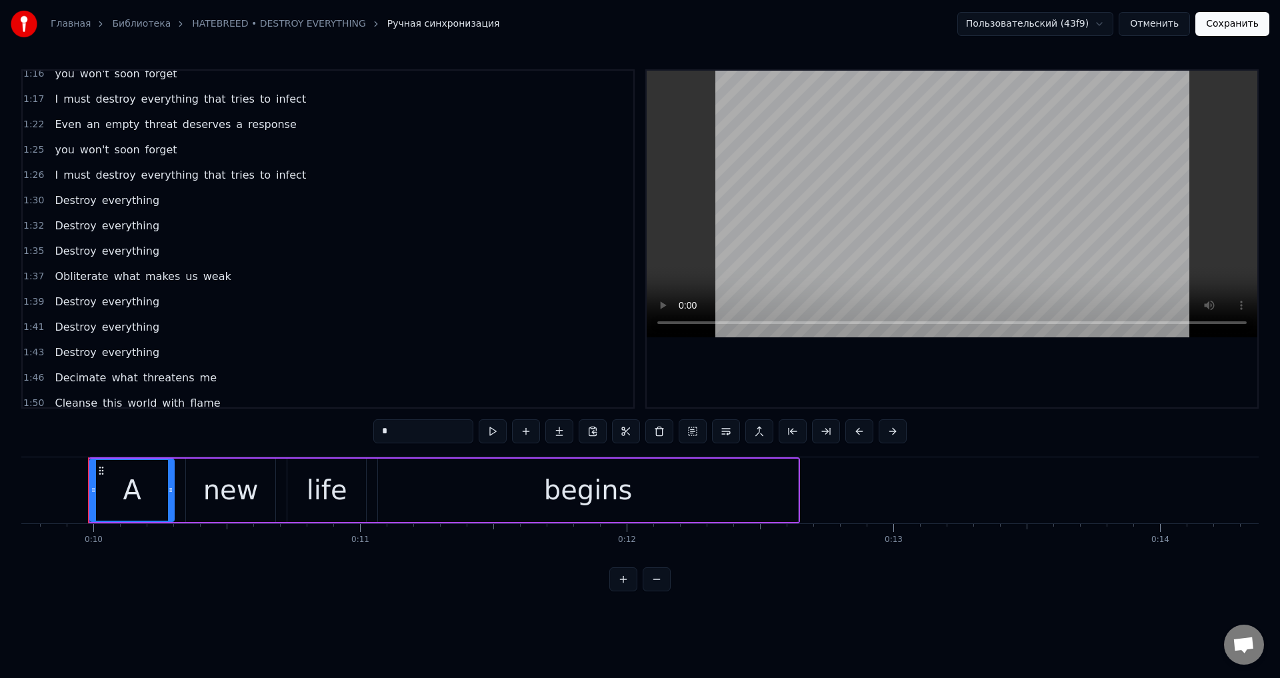
click at [65, 153] on span "you" at bounding box center [64, 149] width 22 height 15
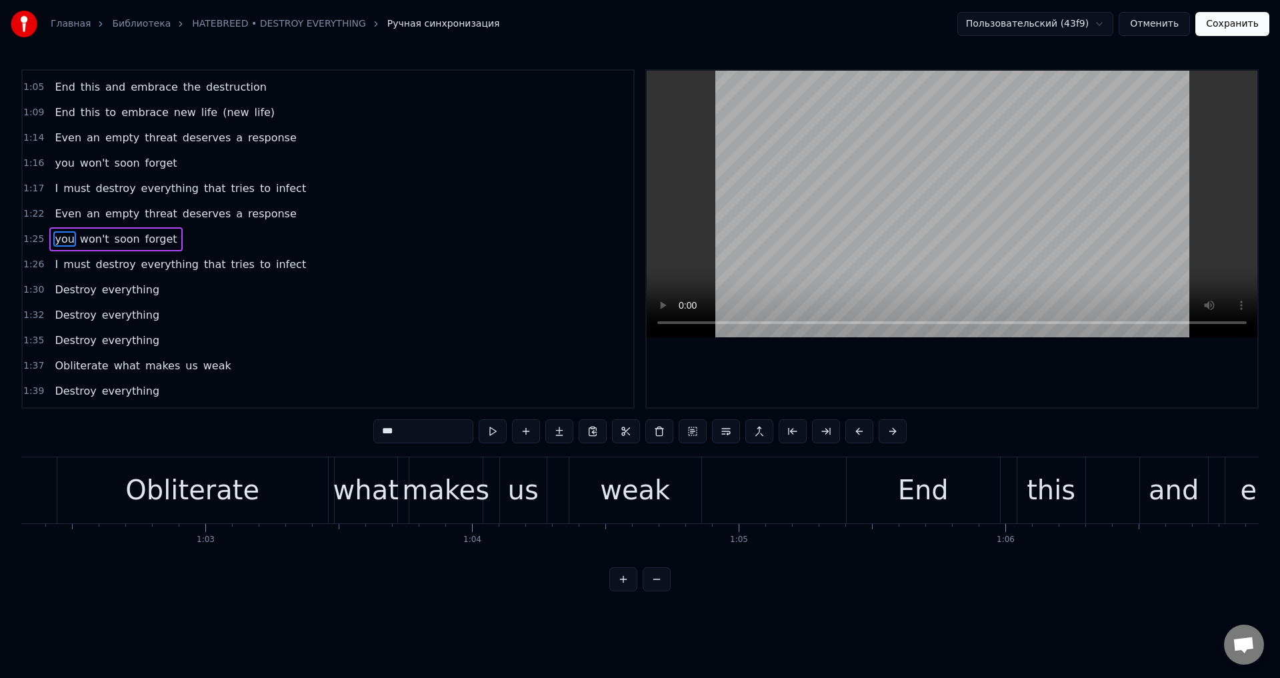
scroll to position [0, 22327]
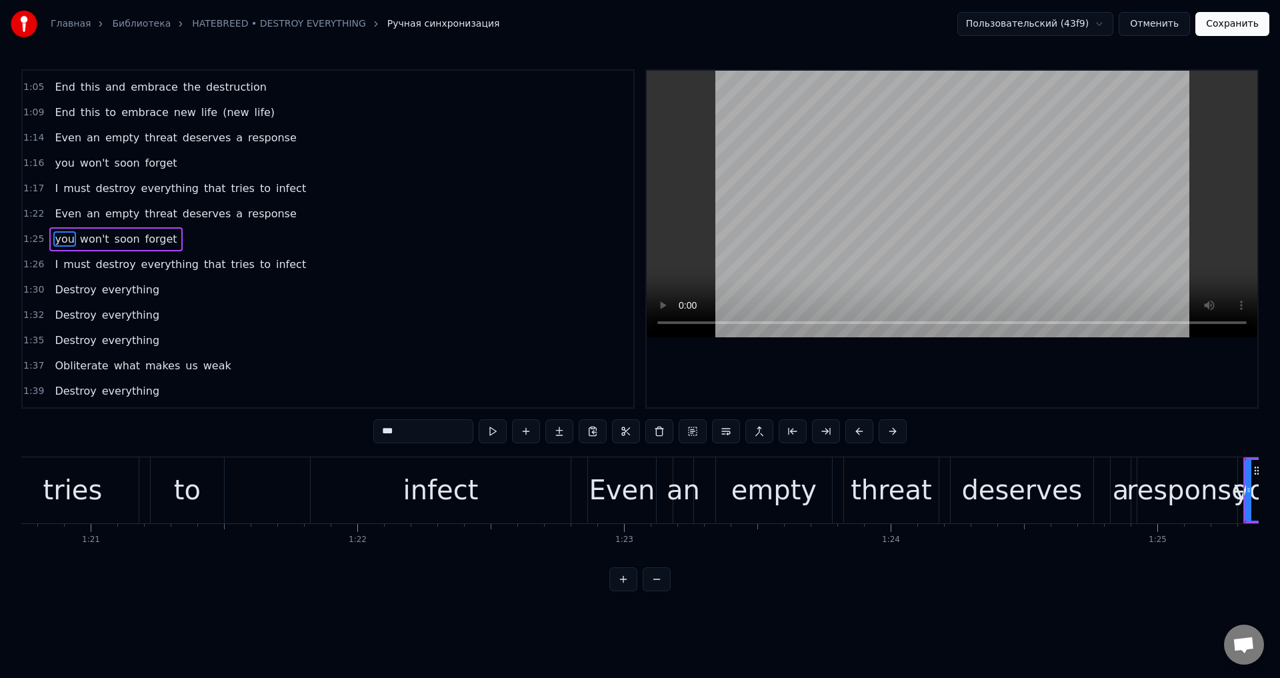
click at [249, 214] on span "response" at bounding box center [272, 213] width 51 height 15
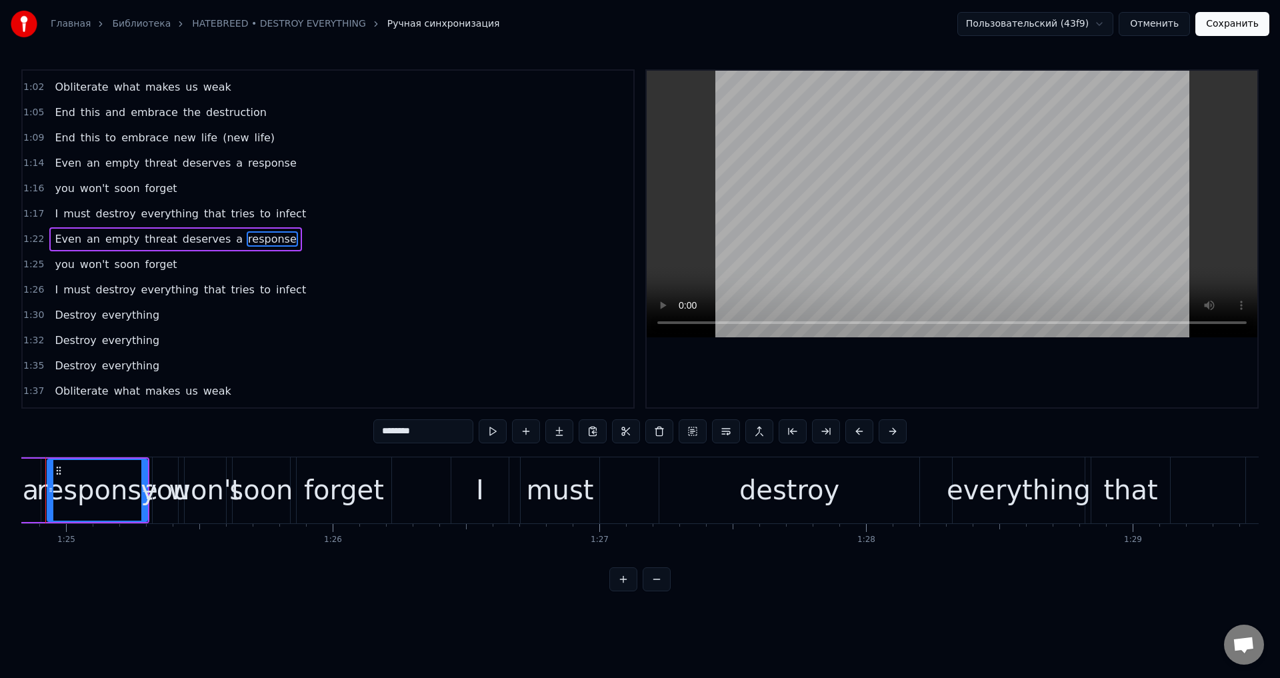
scroll to position [0, 22579]
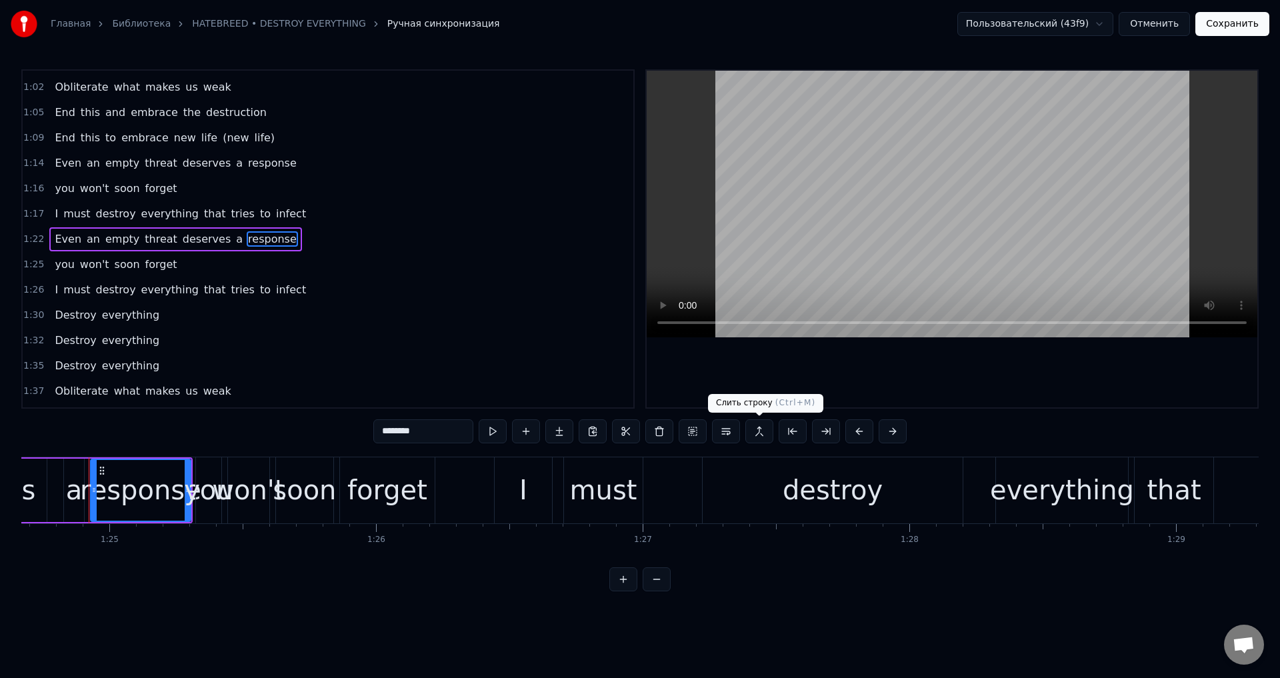
click at [748, 429] on button at bounding box center [759, 431] width 28 height 24
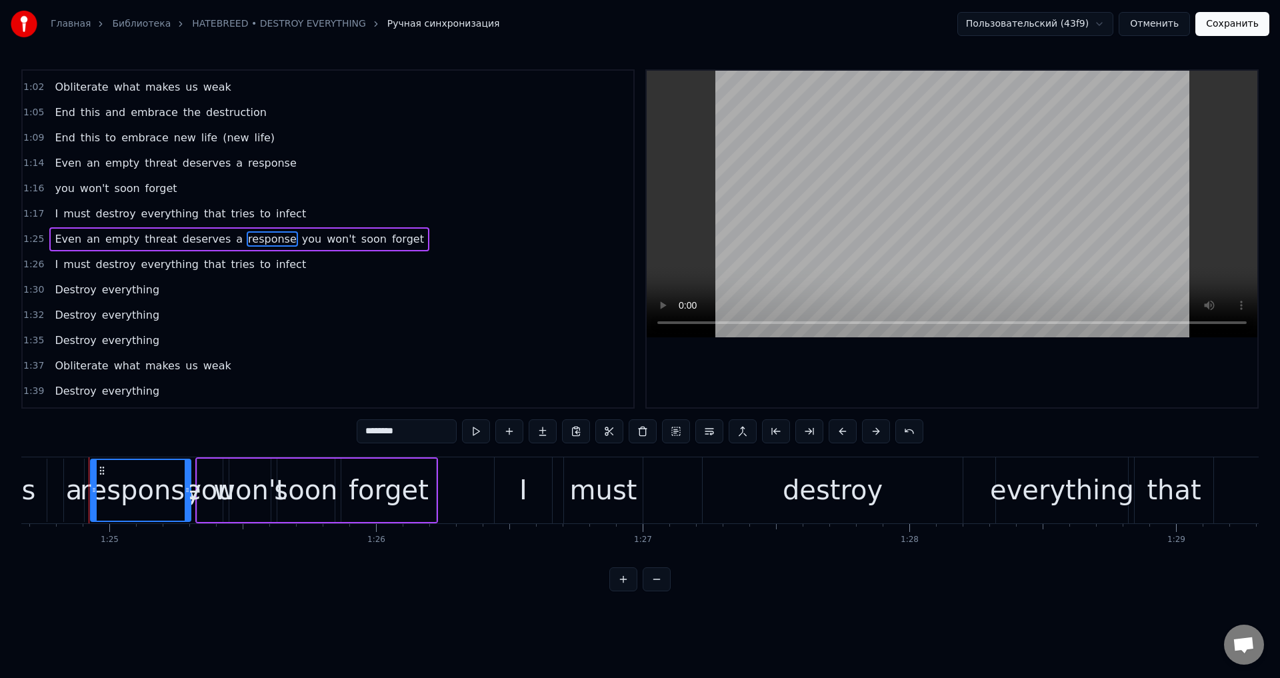
click at [181, 239] on span "deserves" at bounding box center [206, 238] width 51 height 15
type input "********"
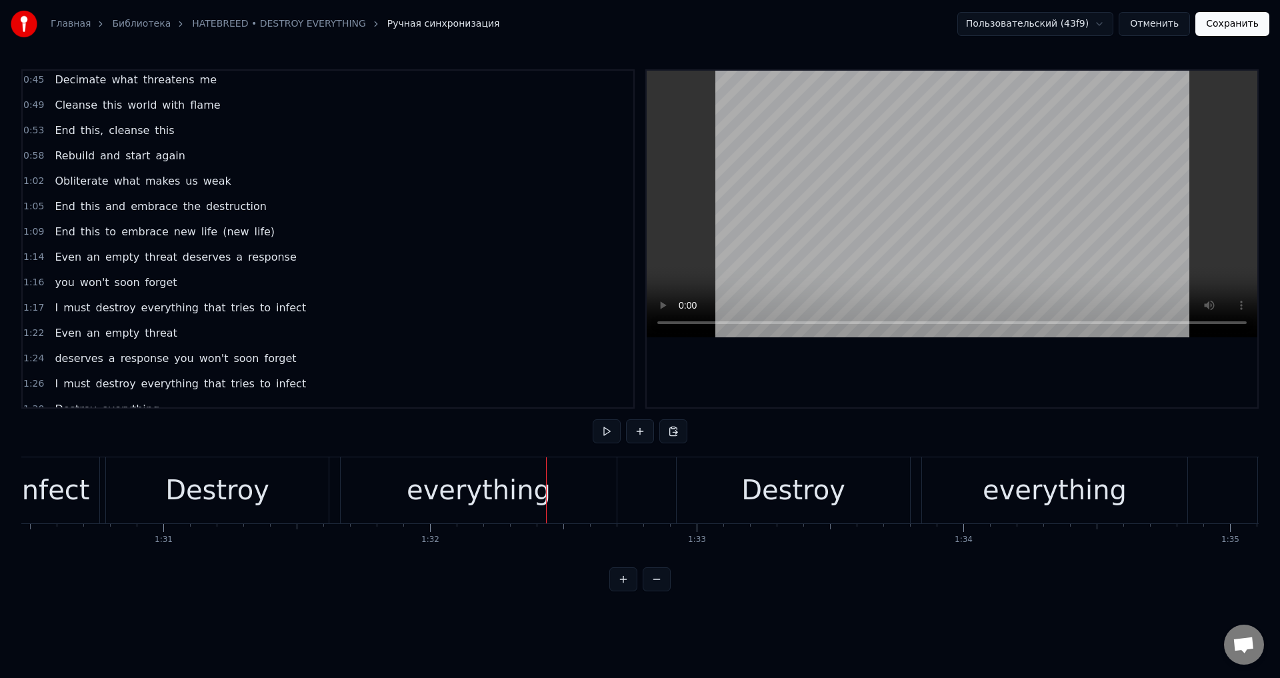
scroll to position [222, 0]
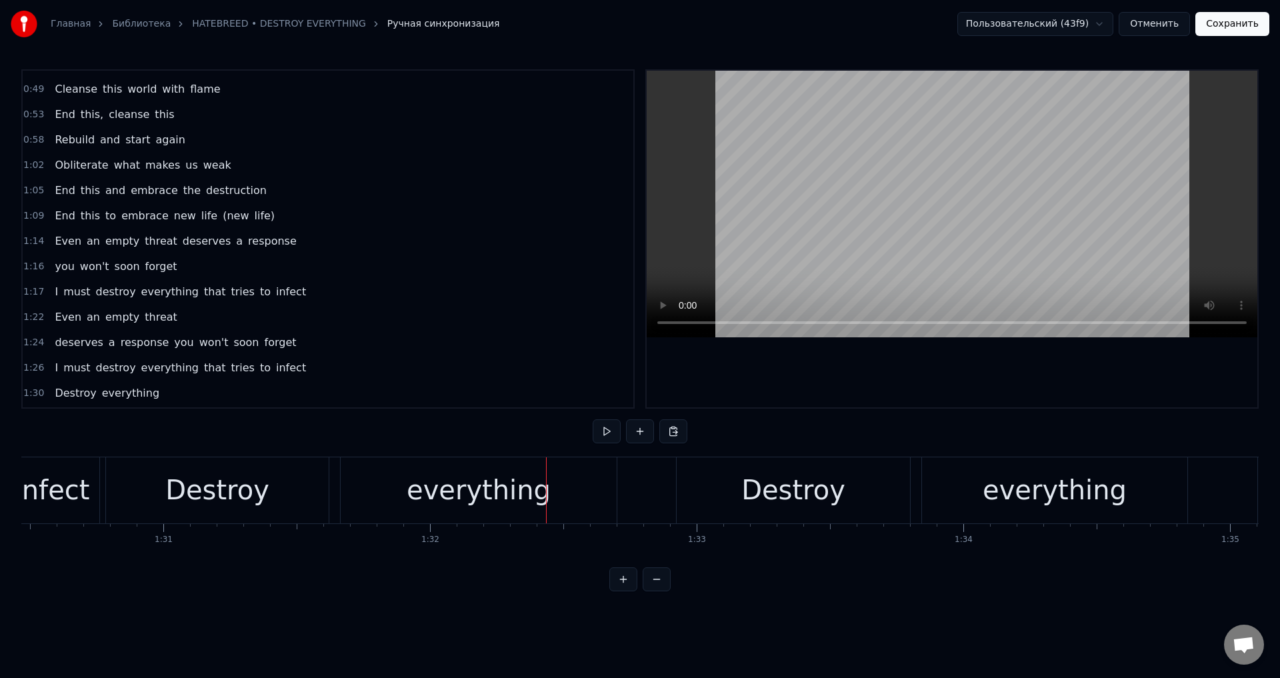
click at [247, 238] on span "response" at bounding box center [272, 240] width 51 height 15
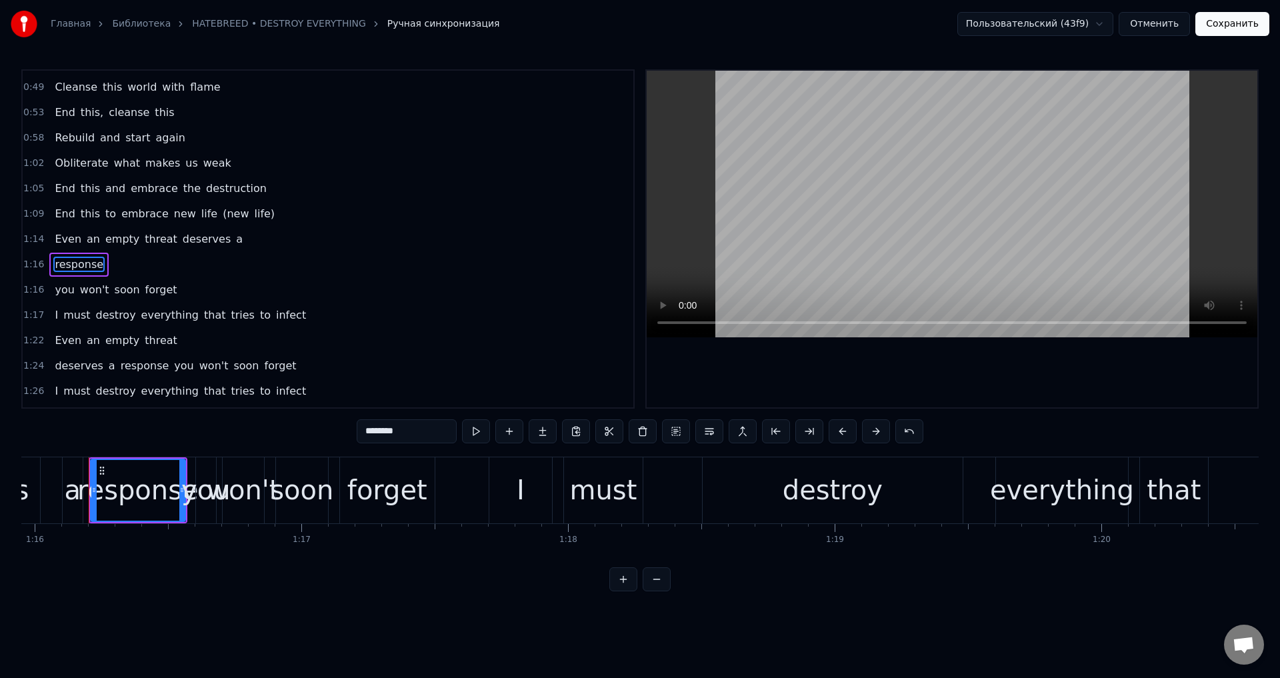
scroll to position [249, 0]
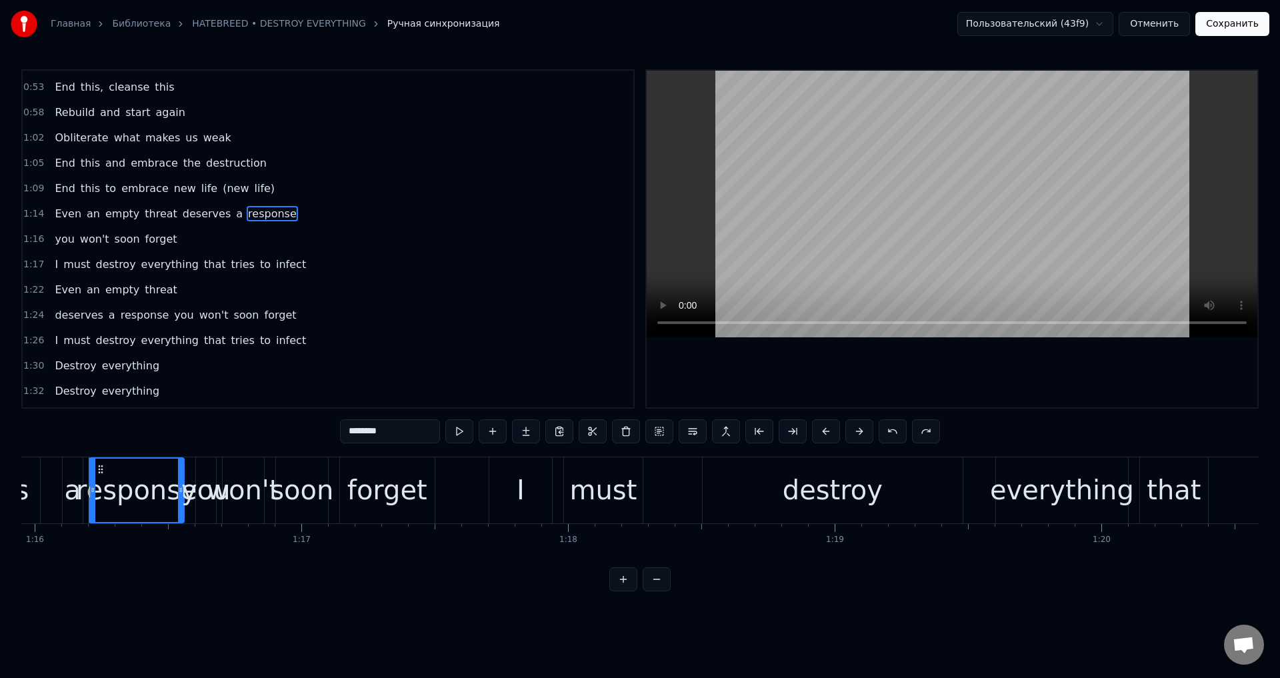
click at [247, 213] on span "response" at bounding box center [272, 213] width 51 height 15
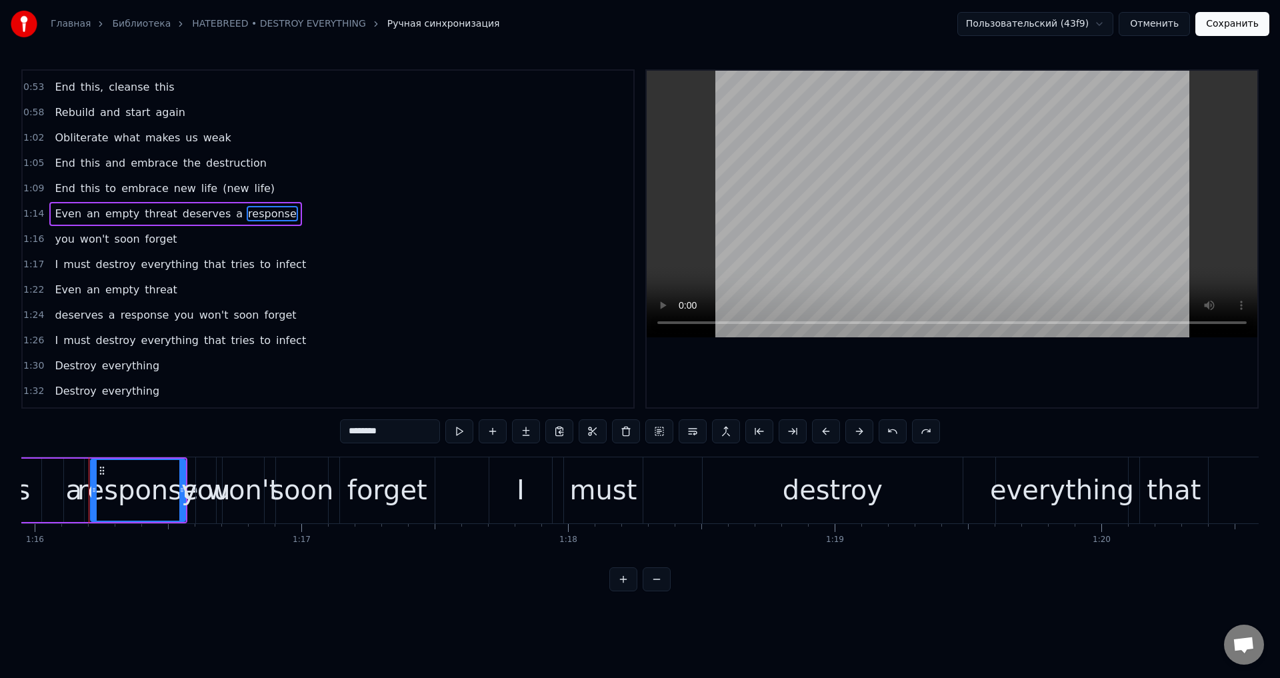
scroll to position [224, 0]
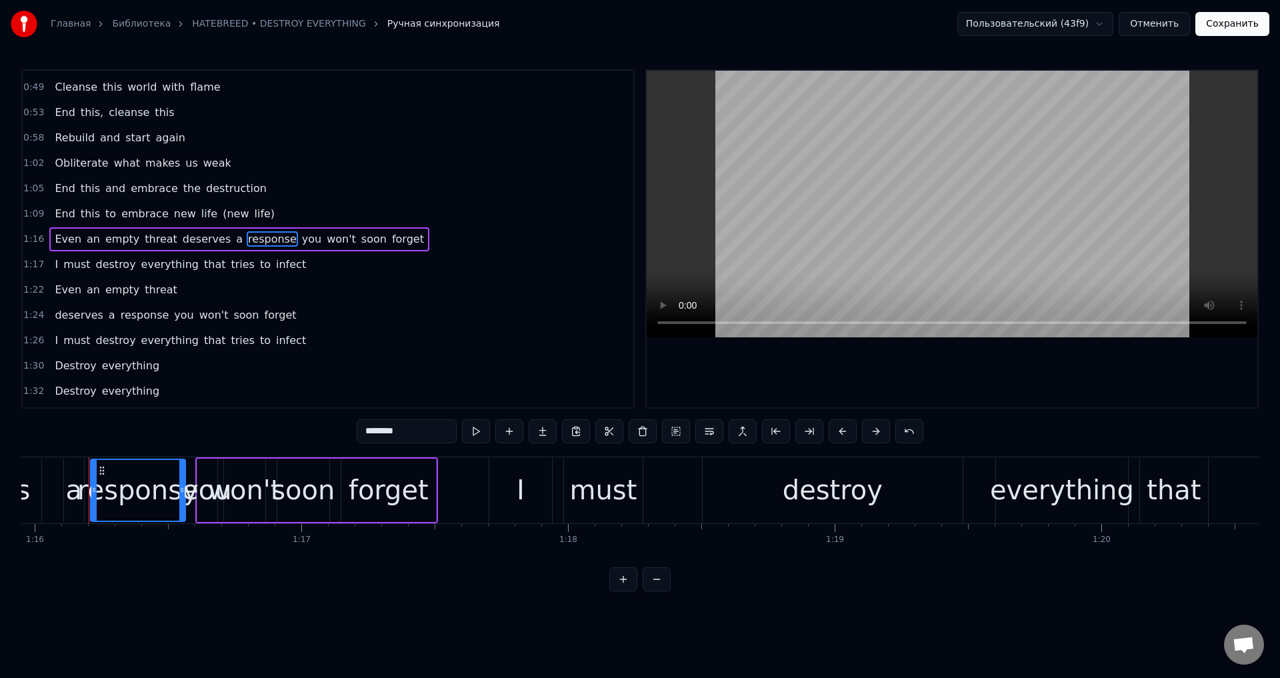
click at [181, 238] on span "deserves" at bounding box center [206, 238] width 51 height 15
type input "********"
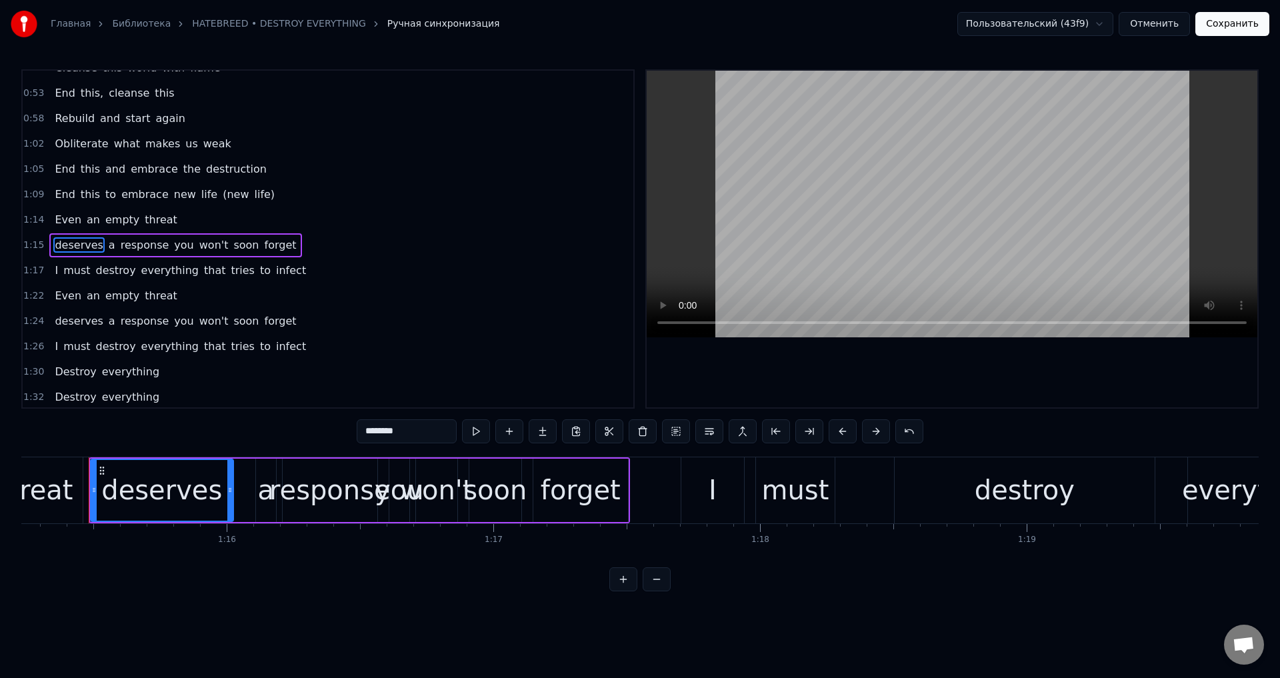
scroll to position [237, 0]
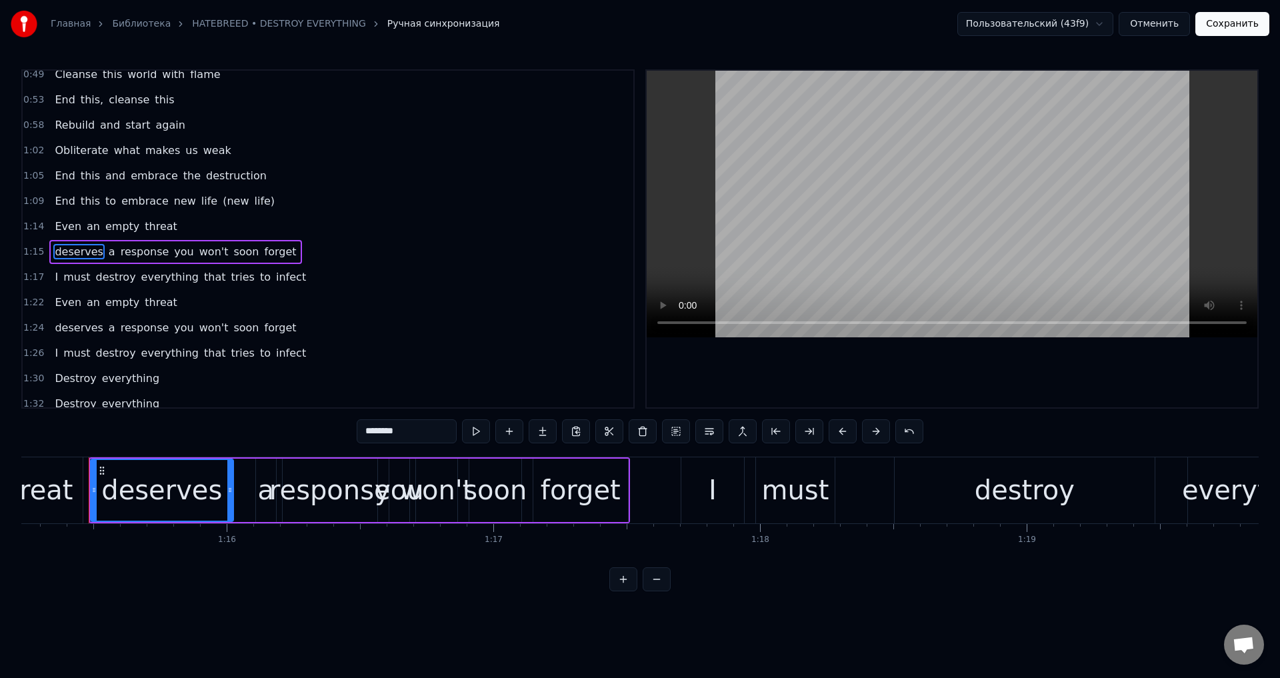
click at [1215, 25] on button "Сохранить" at bounding box center [1232, 24] width 74 height 24
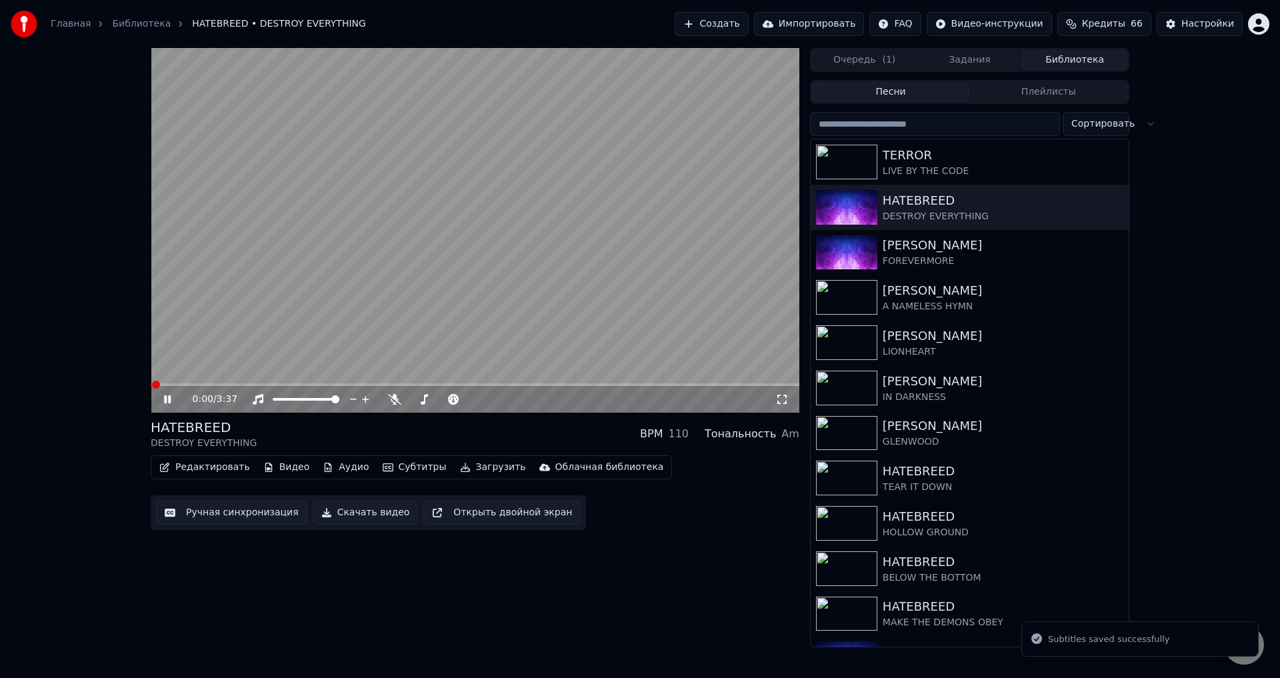
click at [300, 385] on span at bounding box center [475, 384] width 649 height 3
click at [333, 384] on span at bounding box center [475, 384] width 649 height 3
click at [441, 436] on div "HATEBREED DESTROY EVERYTHING BPM 110 Тональность Am" at bounding box center [475, 434] width 649 height 32
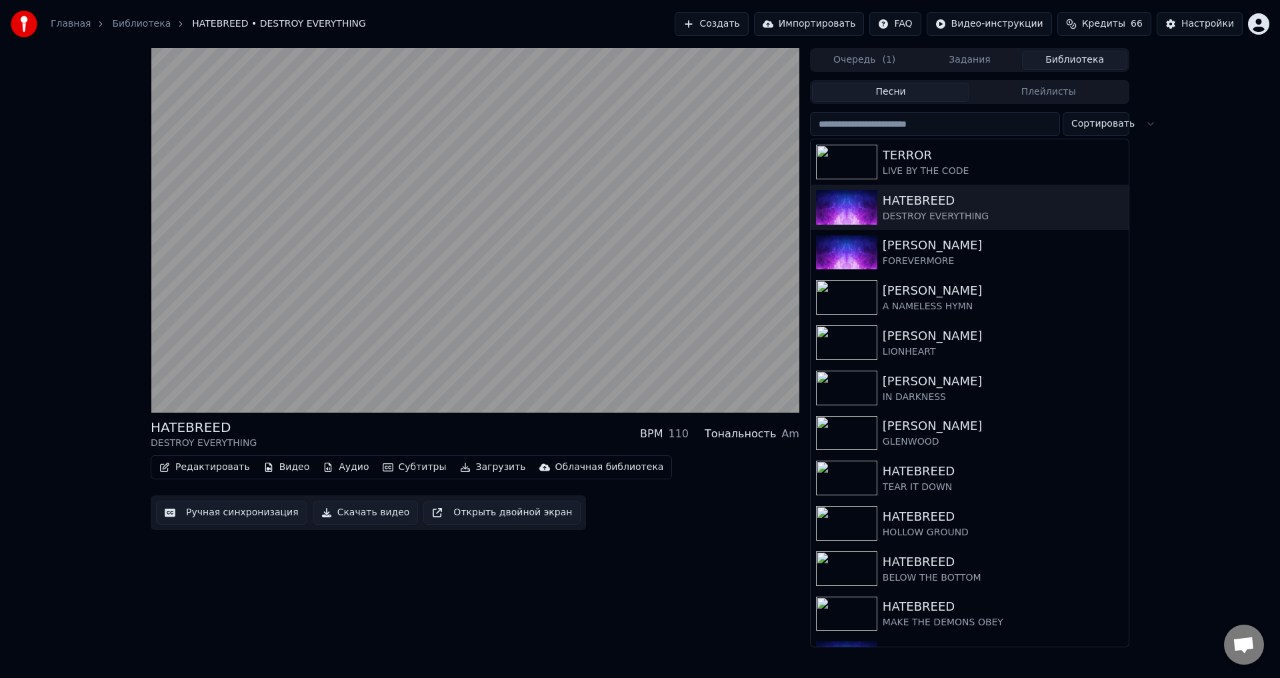
click at [273, 513] on button "Ручная синхронизация" at bounding box center [231, 513] width 151 height 24
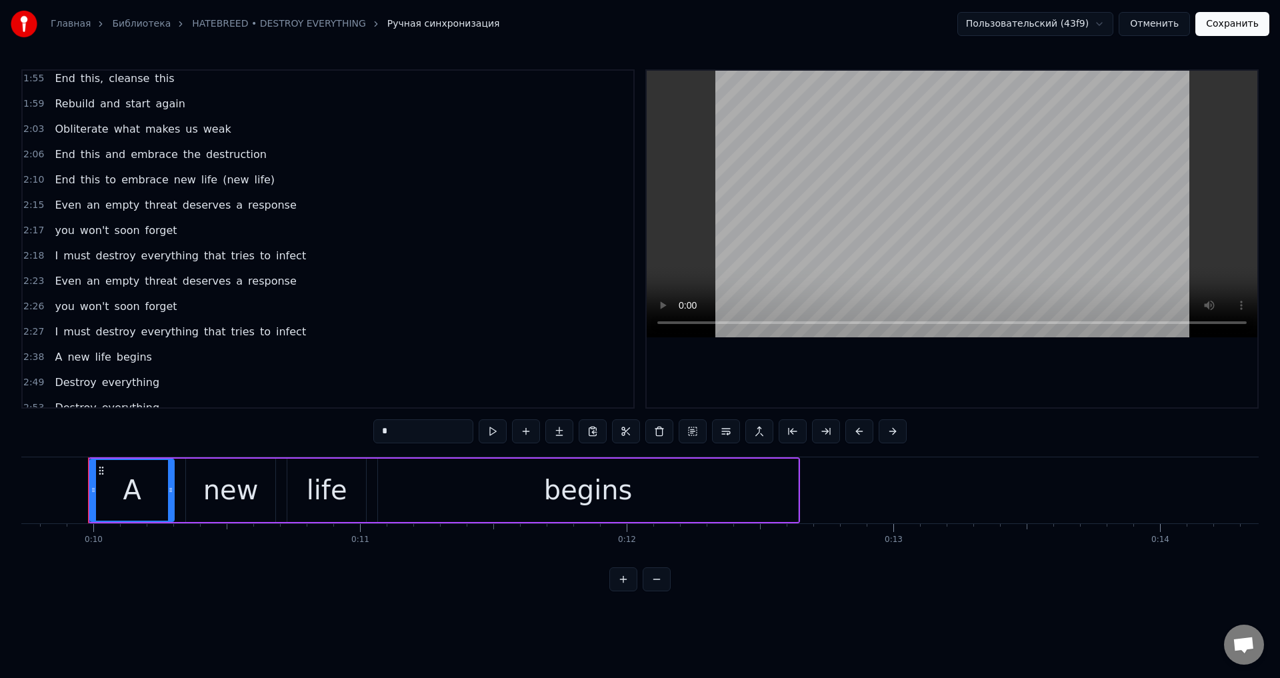
scroll to position [786, 0]
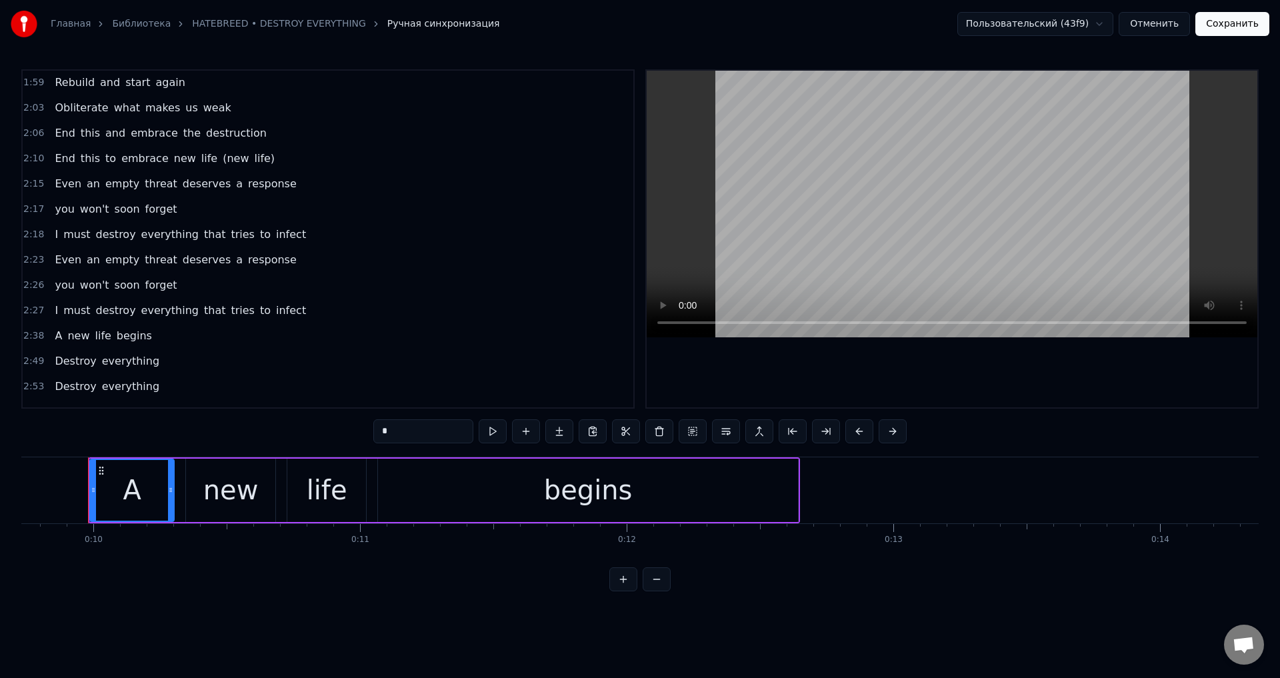
click at [259, 261] on span "response" at bounding box center [272, 259] width 51 height 15
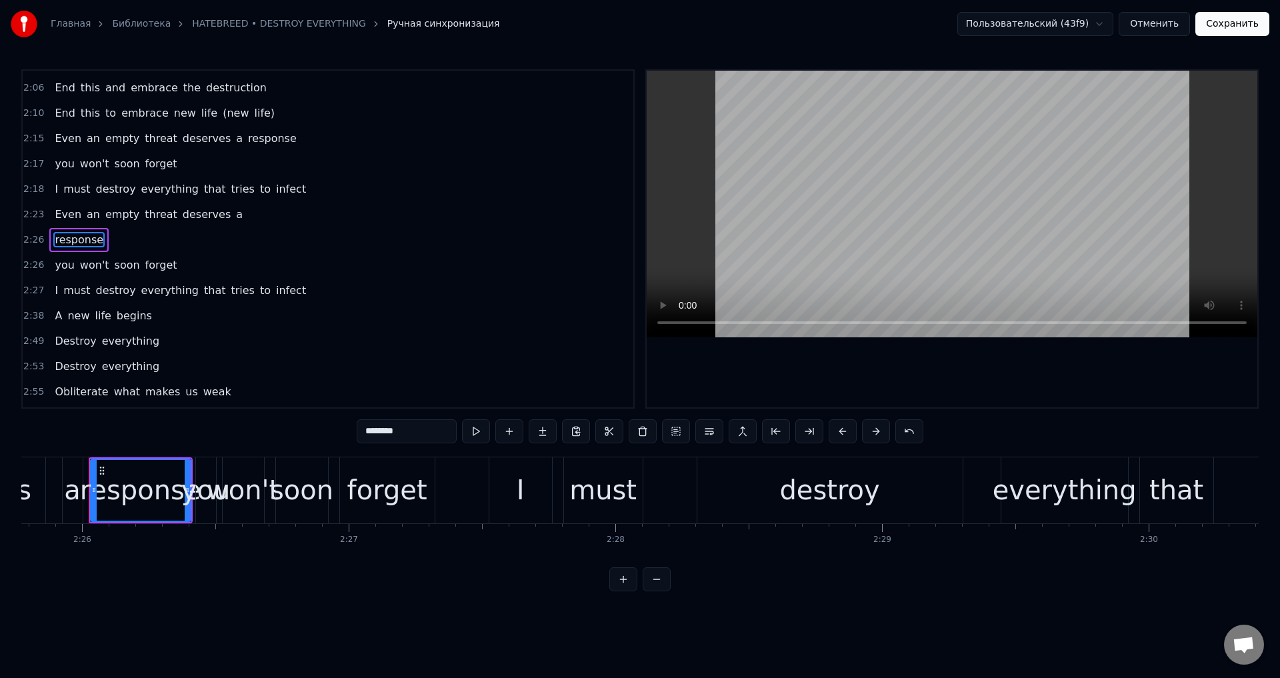
scroll to position [832, 0]
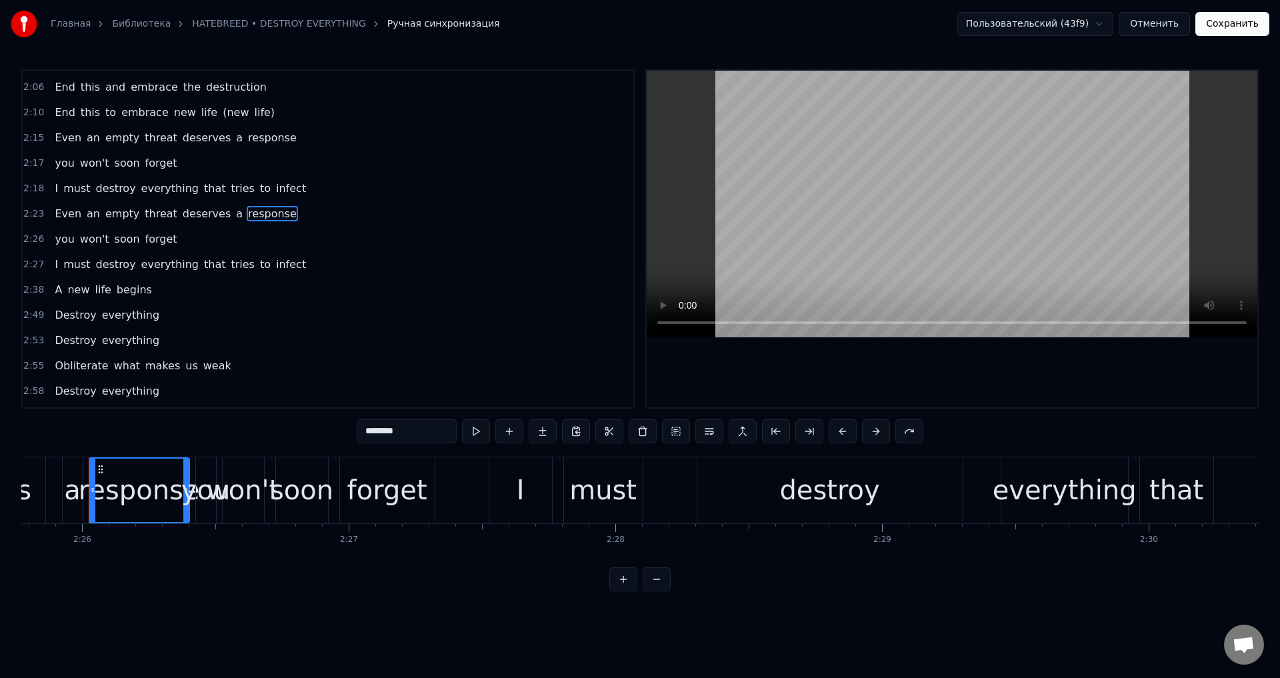
click at [55, 235] on span "you" at bounding box center [64, 238] width 22 height 15
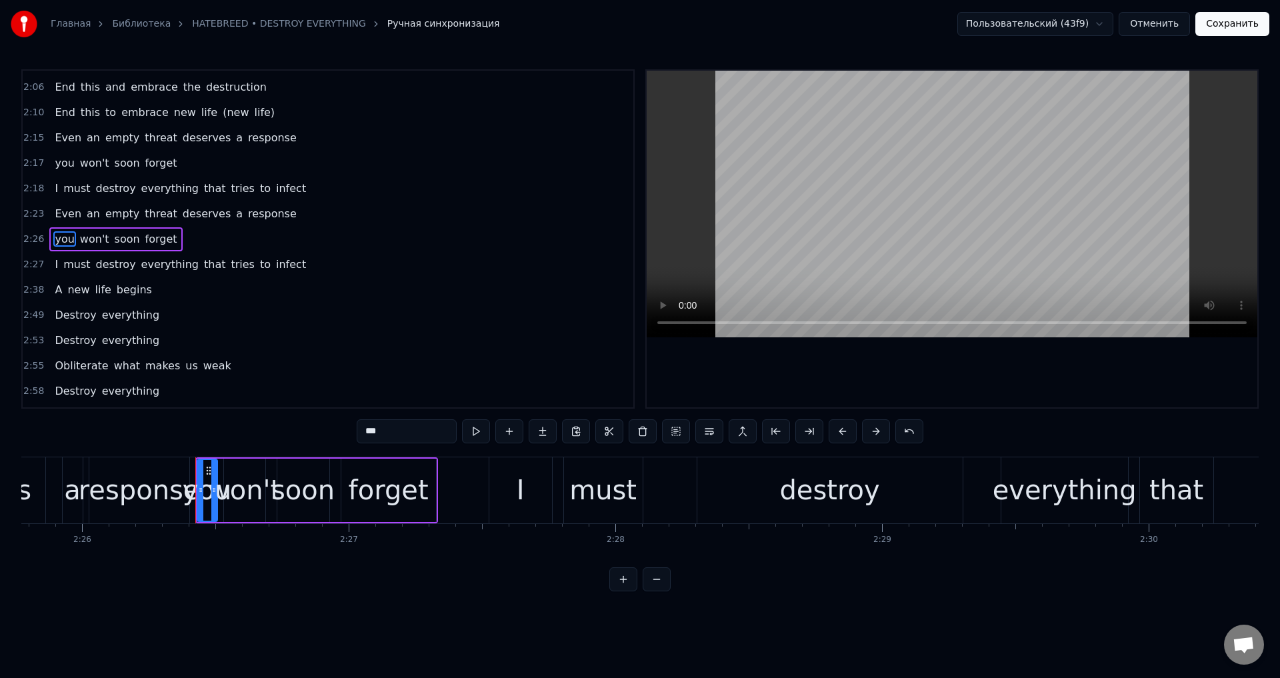
click at [247, 219] on span "response" at bounding box center [272, 213] width 51 height 15
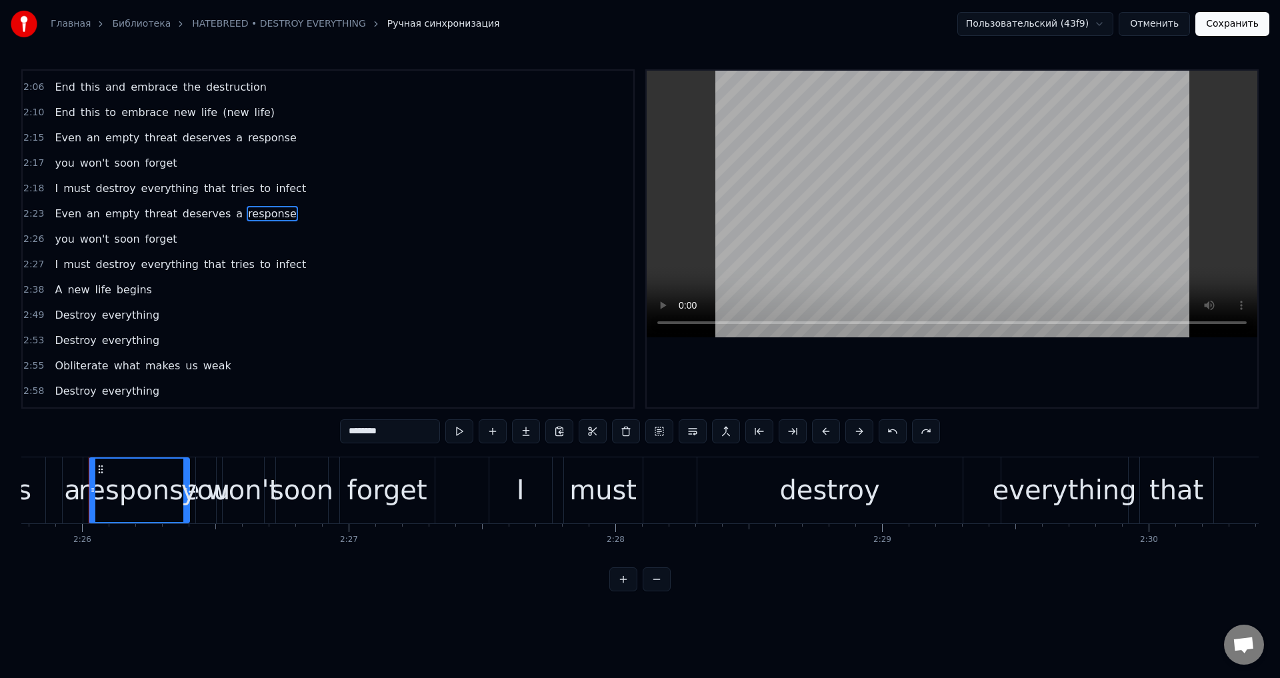
click at [247, 218] on span "response" at bounding box center [272, 213] width 51 height 15
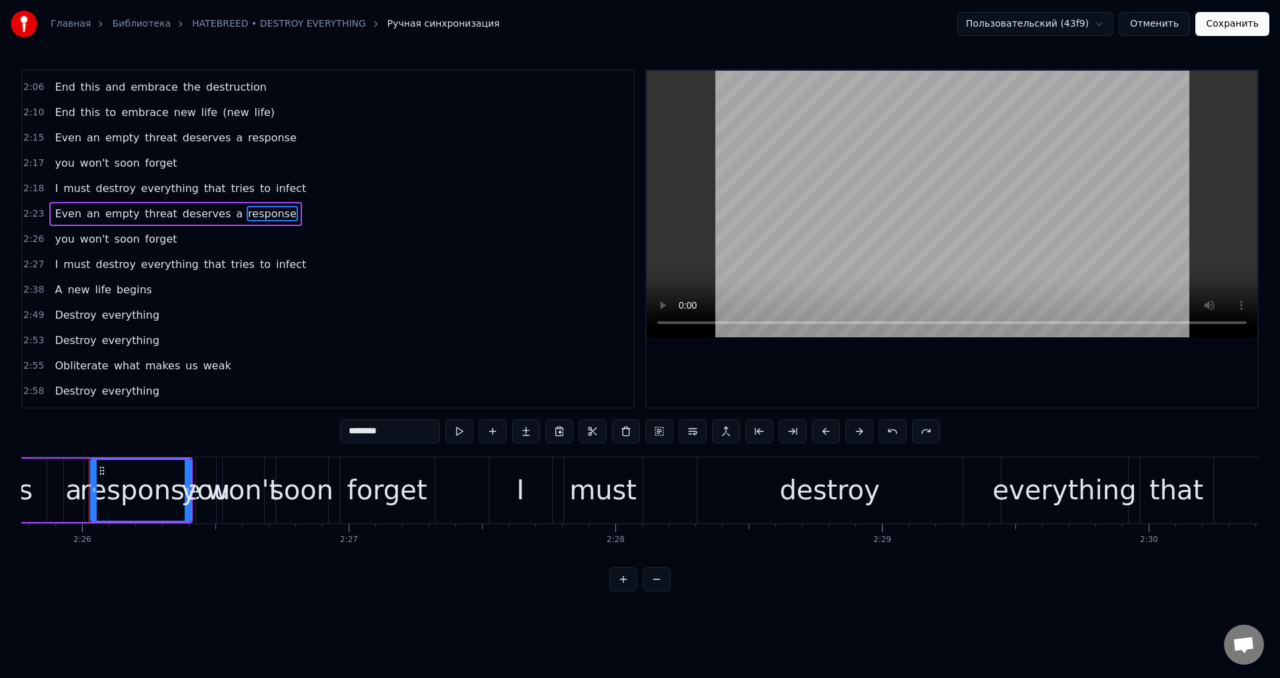
scroll to position [807, 0]
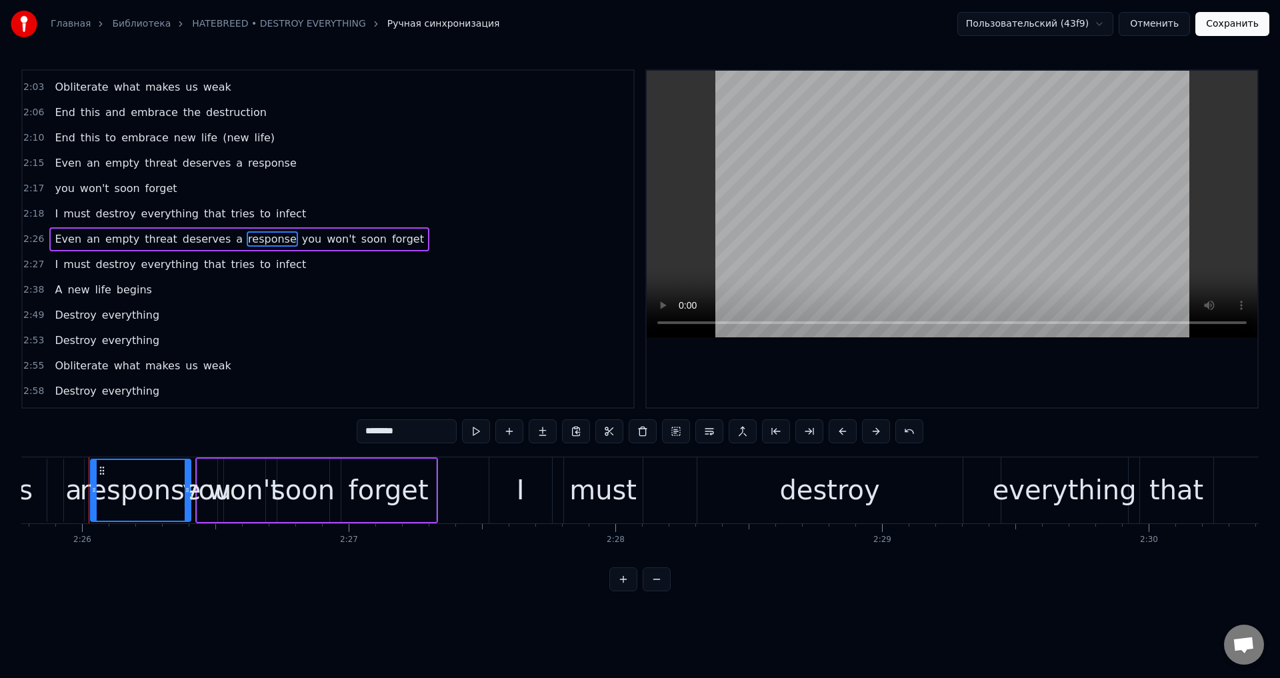
click at [181, 238] on span "deserves" at bounding box center [206, 238] width 51 height 15
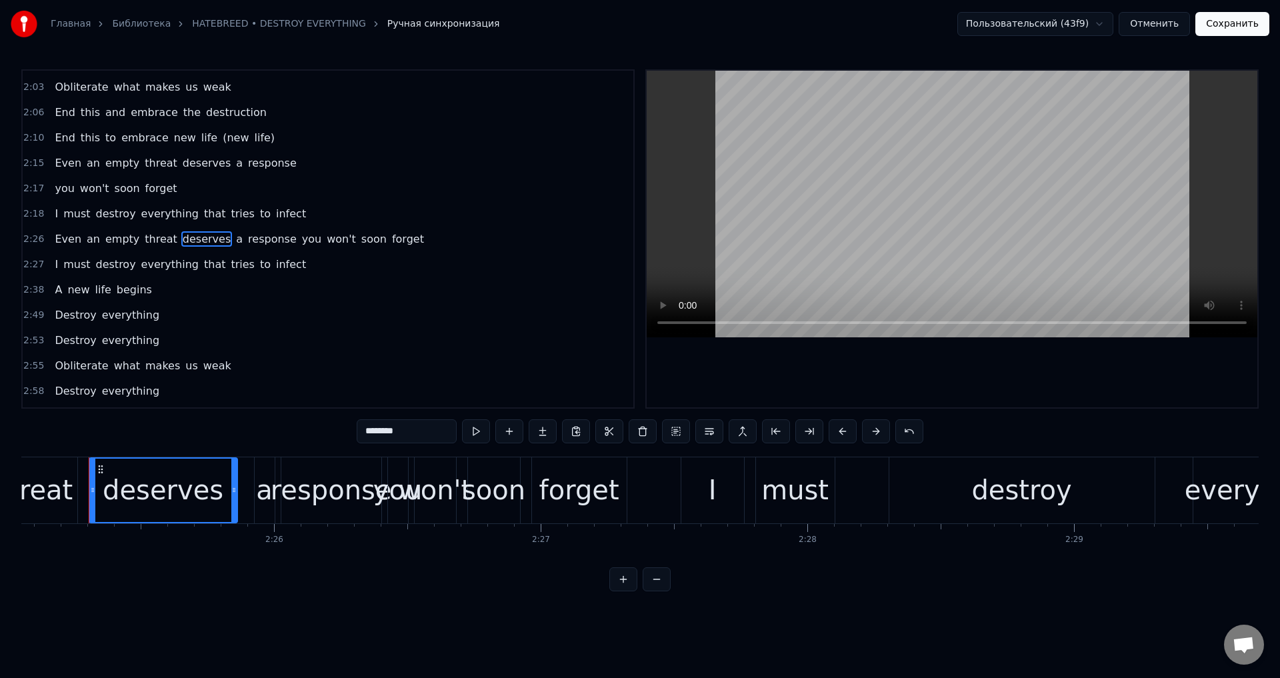
scroll to position [832, 0]
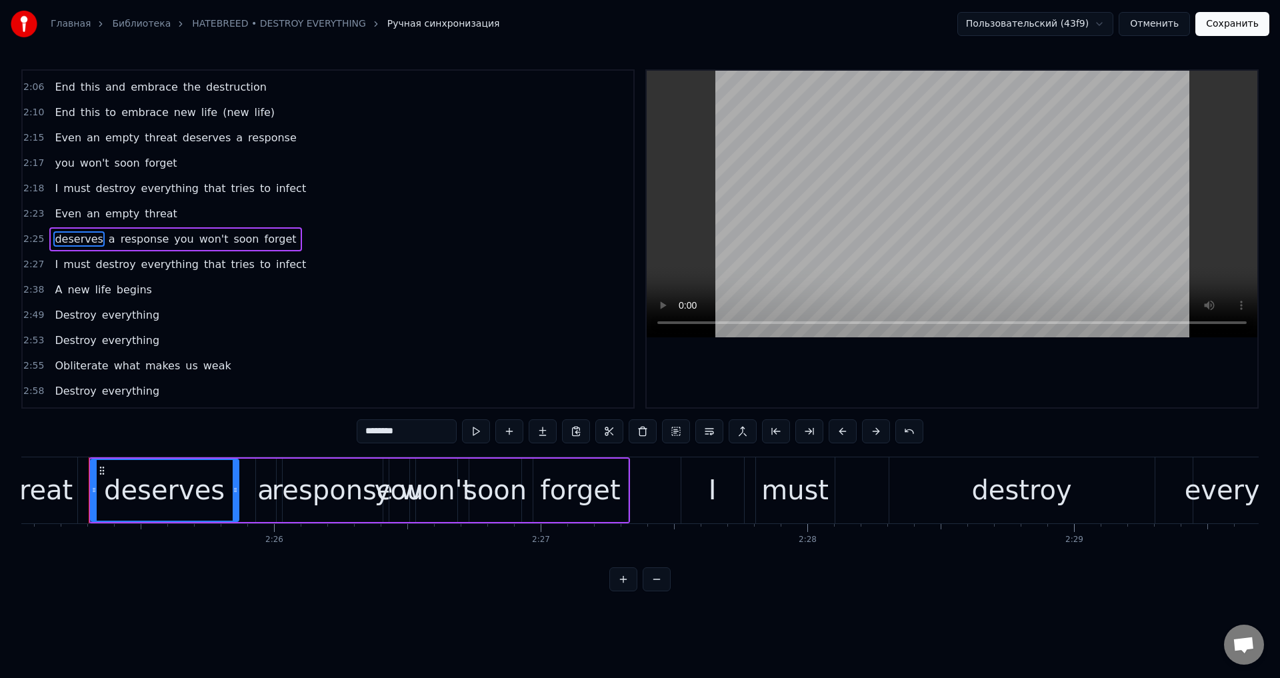
click at [247, 135] on span "response" at bounding box center [272, 137] width 51 height 15
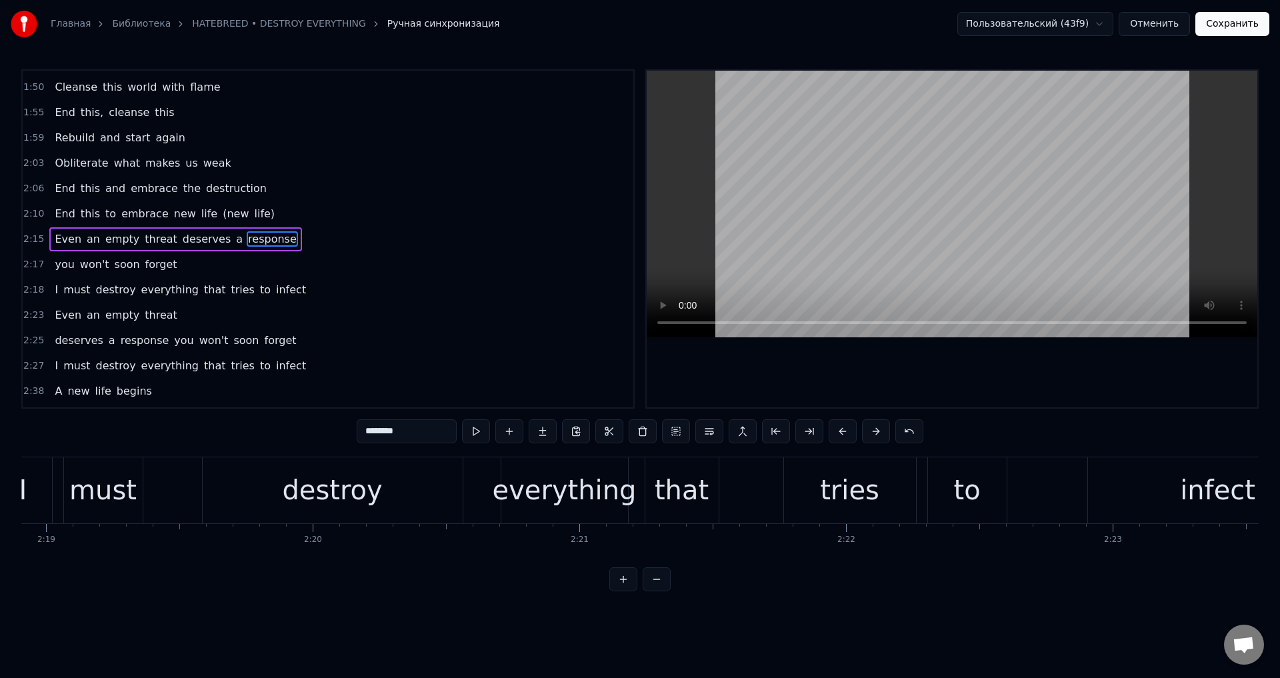
scroll to position [0, 36549]
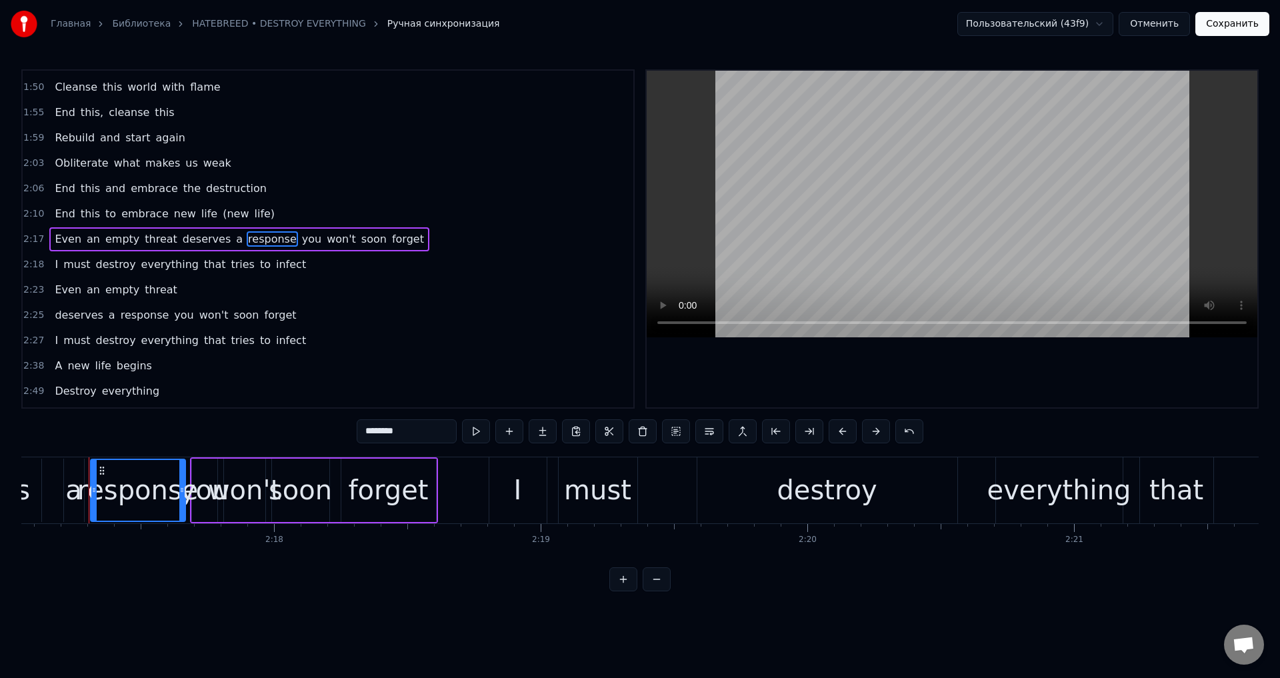
click at [181, 240] on span "deserves" at bounding box center [206, 238] width 51 height 15
type input "********"
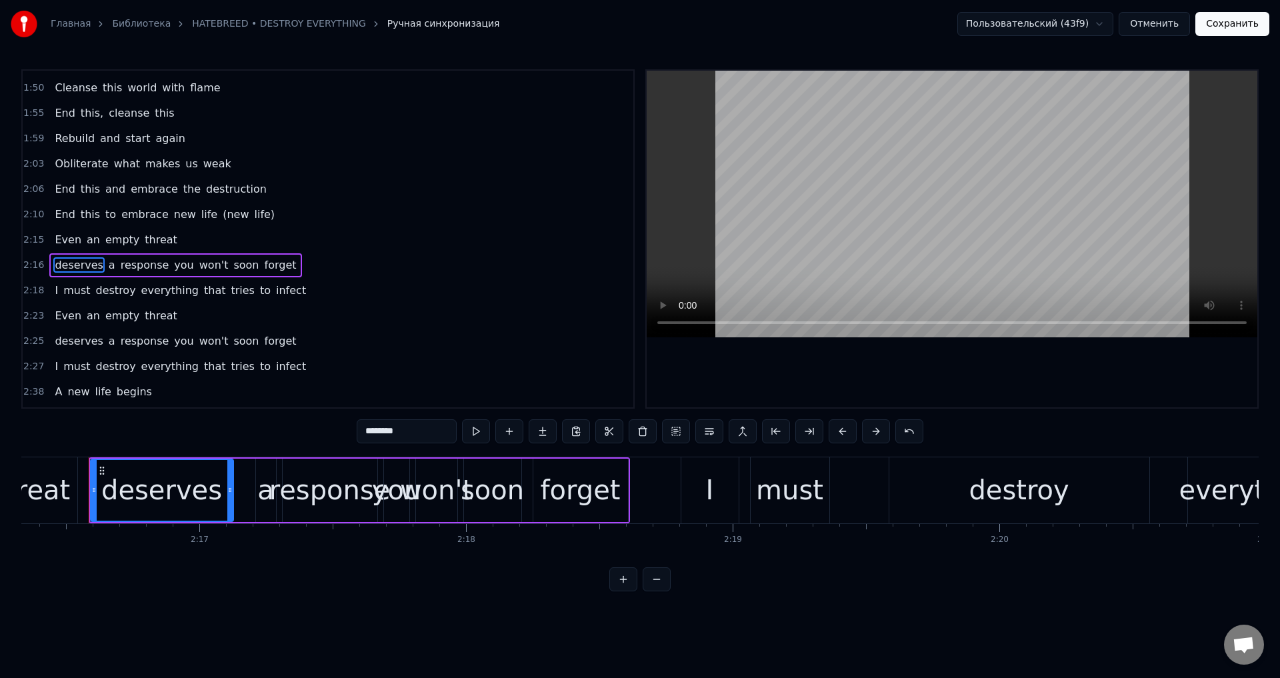
scroll to position [643, 0]
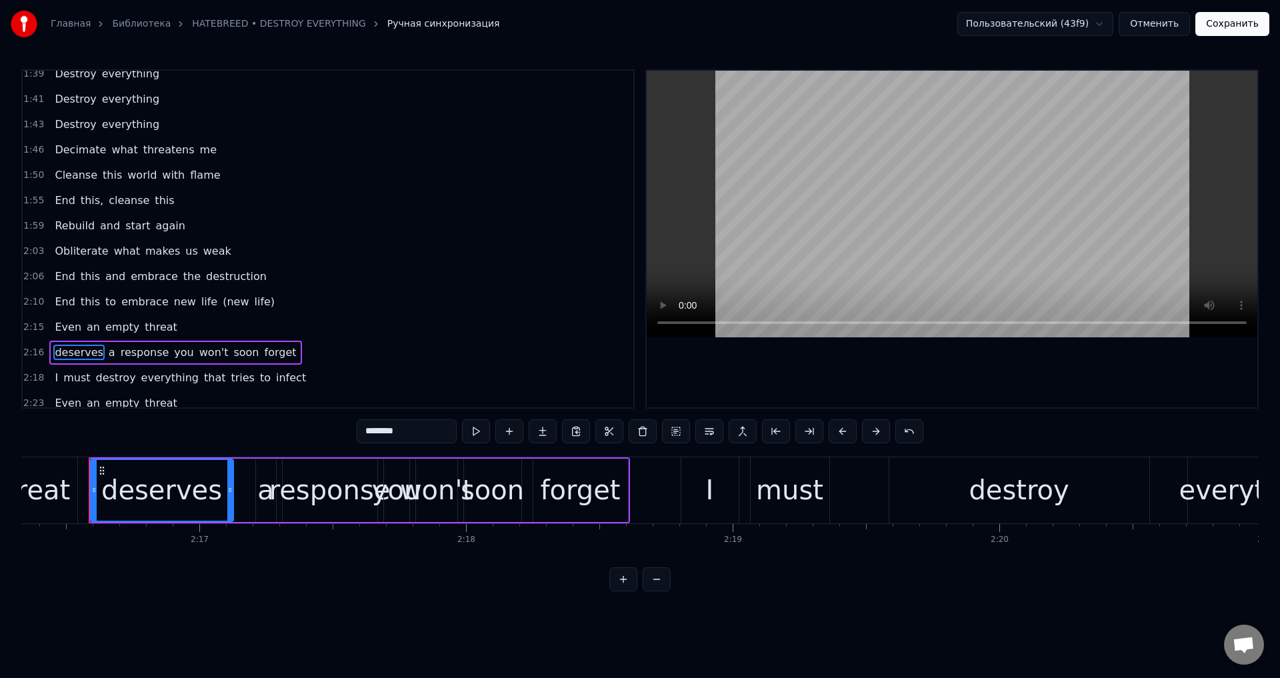
drag, startPoint x: 1249, startPoint y: 29, endPoint x: 1238, endPoint y: 33, distance: 11.8
click at [1249, 30] on button "Сохранить" at bounding box center [1232, 24] width 74 height 24
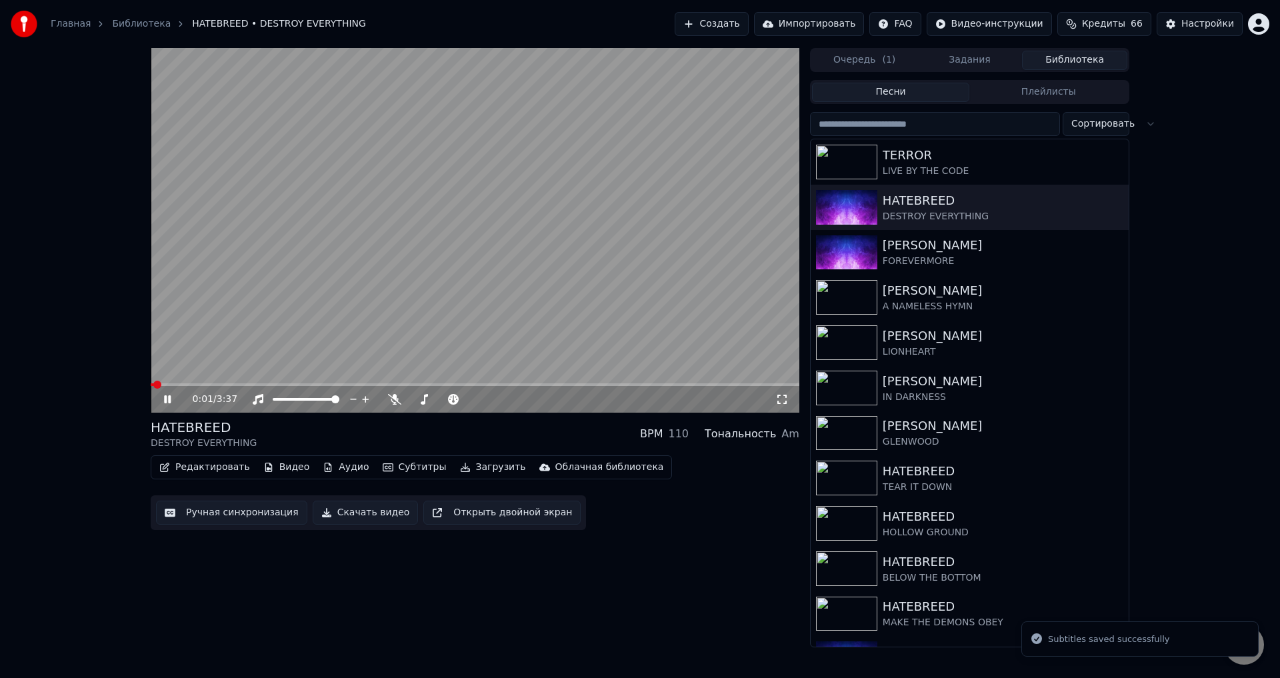
click at [478, 431] on div "HATEBREED DESTROY EVERYTHING BPM 110 Тональность Am" at bounding box center [475, 434] width 649 height 32
click at [781, 403] on icon at bounding box center [781, 399] width 13 height 11
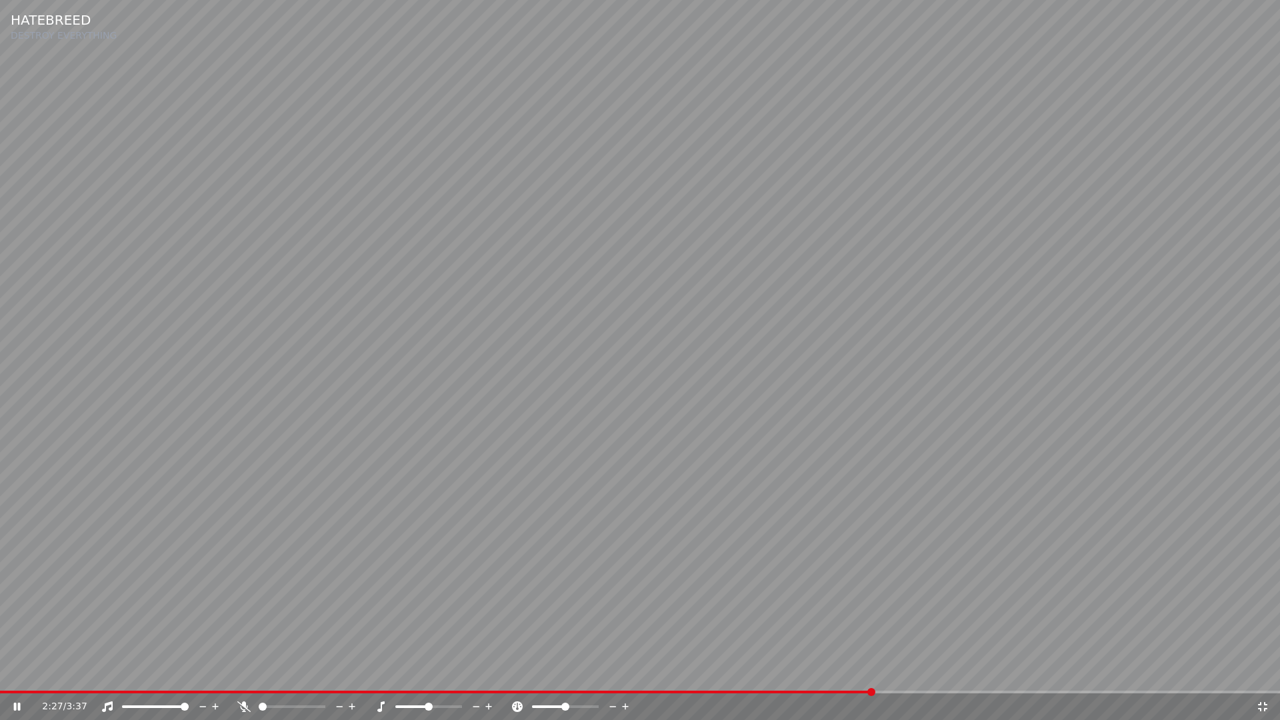
click at [759, 677] on span at bounding box center [436, 692] width 873 height 3
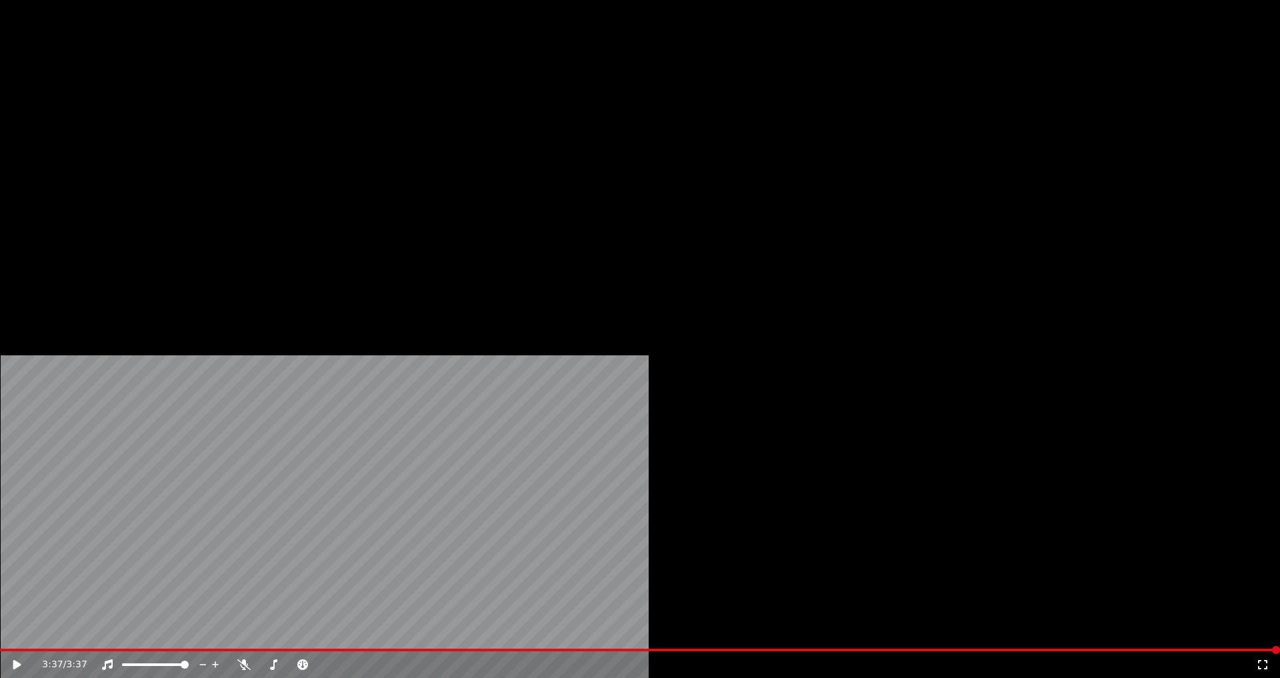
click at [1110, 205] on icon "button" at bounding box center [1116, 206] width 13 height 11
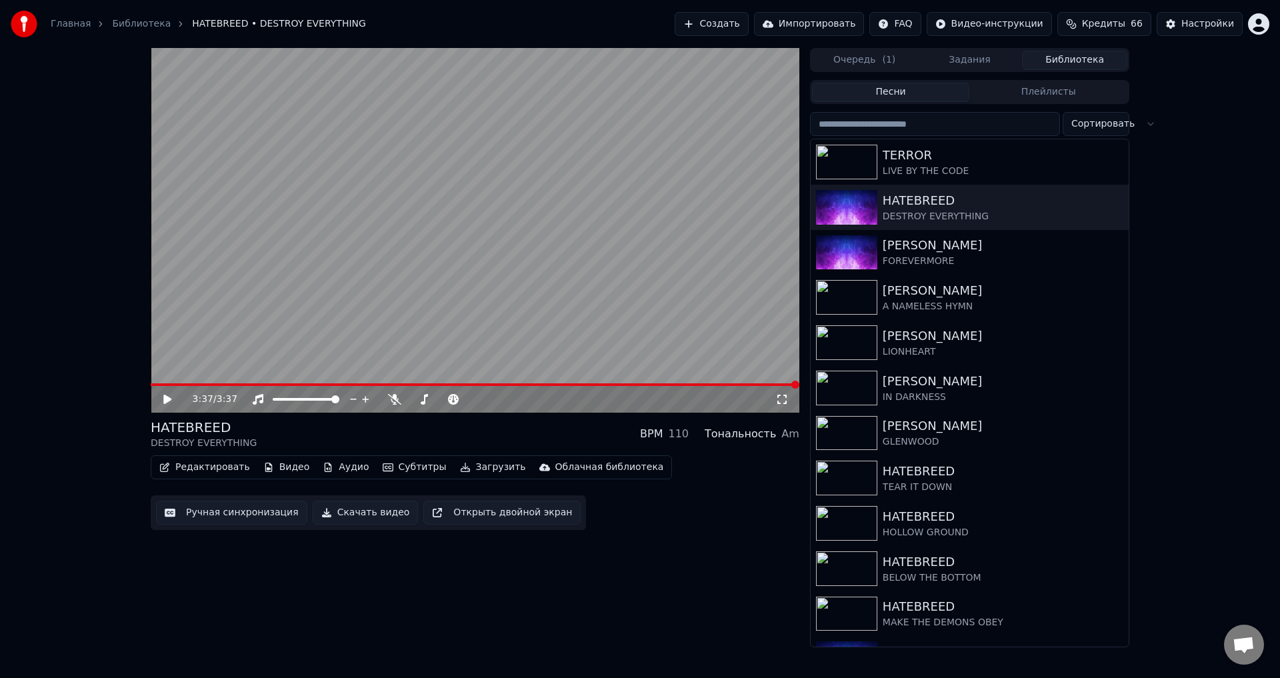
click at [634, 505] on div "Редактировать Видео Аудио Субтитры Загрузить Облачная библиотека Ручная синхрон…" at bounding box center [475, 492] width 649 height 75
click at [473, 465] on button "Загрузить" at bounding box center [493, 467] width 77 height 19
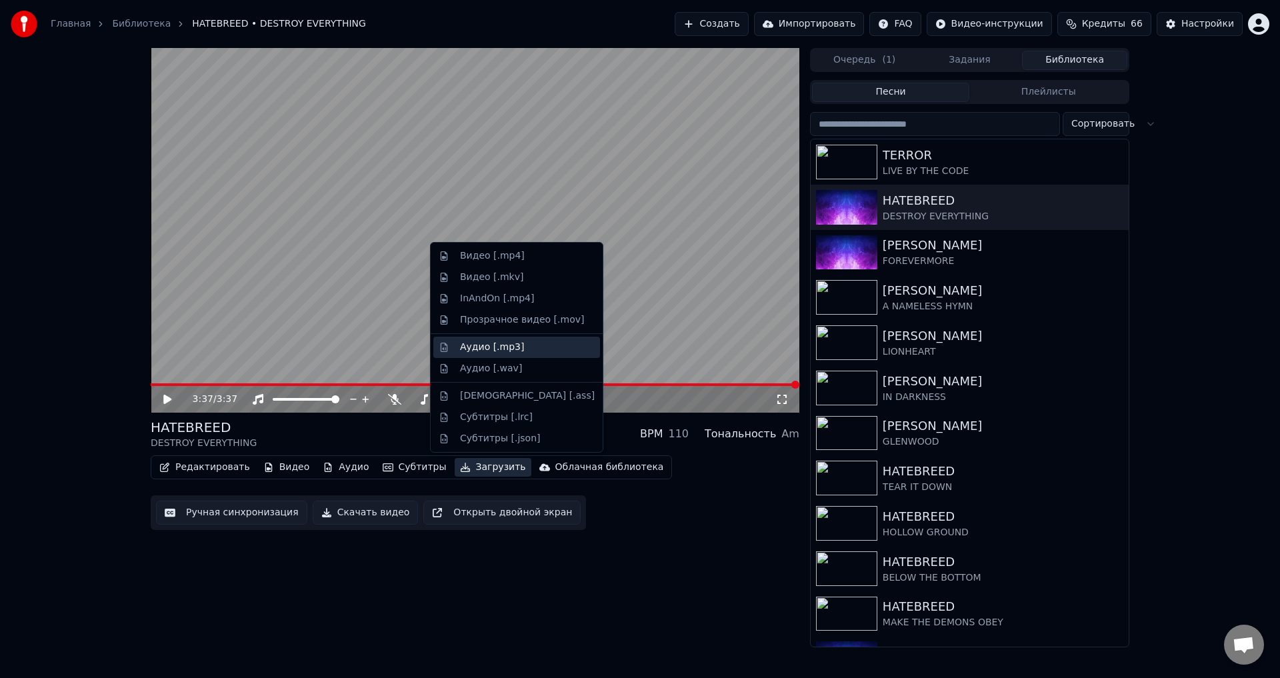
click at [473, 351] on div "Аудио [.mp3]" at bounding box center [492, 347] width 64 height 13
click at [464, 471] on button "Загрузить" at bounding box center [493, 467] width 77 height 19
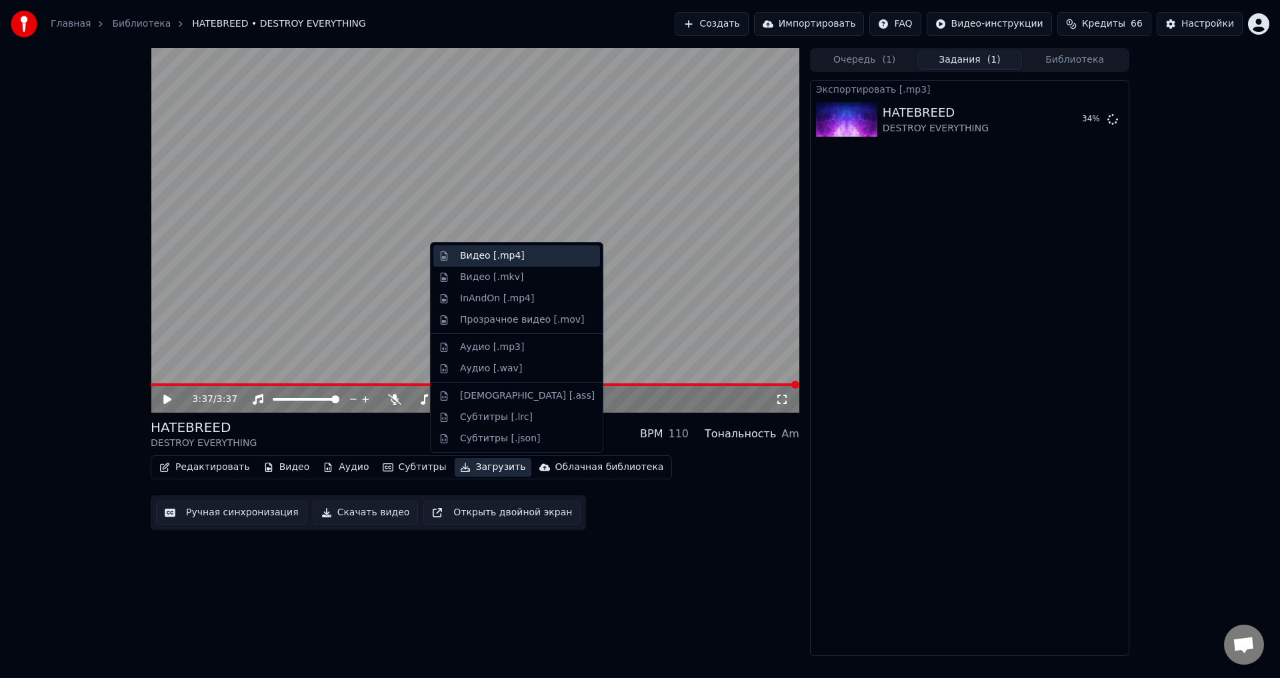
click at [486, 257] on div "Видео [.mp4]" at bounding box center [492, 255] width 65 height 13
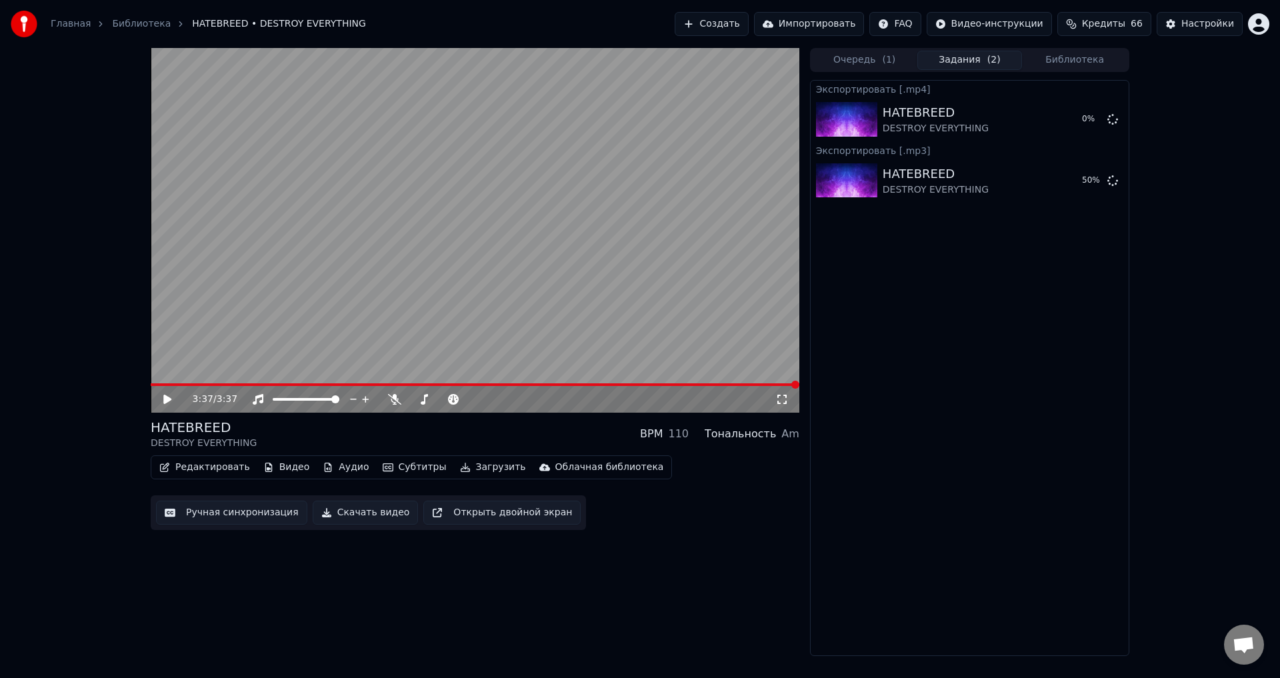
click at [675, 484] on div "Редактировать Видео Аудио Субтитры Загрузить Облачная библиотека Ручная синхрон…" at bounding box center [475, 492] width 649 height 75
click at [1207, 220] on div "3:37 / 3:37 HATEBREED DESTROY EVERYTHING BPM 110 Тональность Am Редактировать В…" at bounding box center [640, 352] width 1280 height 608
click at [723, 17] on button "Создать" at bounding box center [711, 24] width 73 height 24
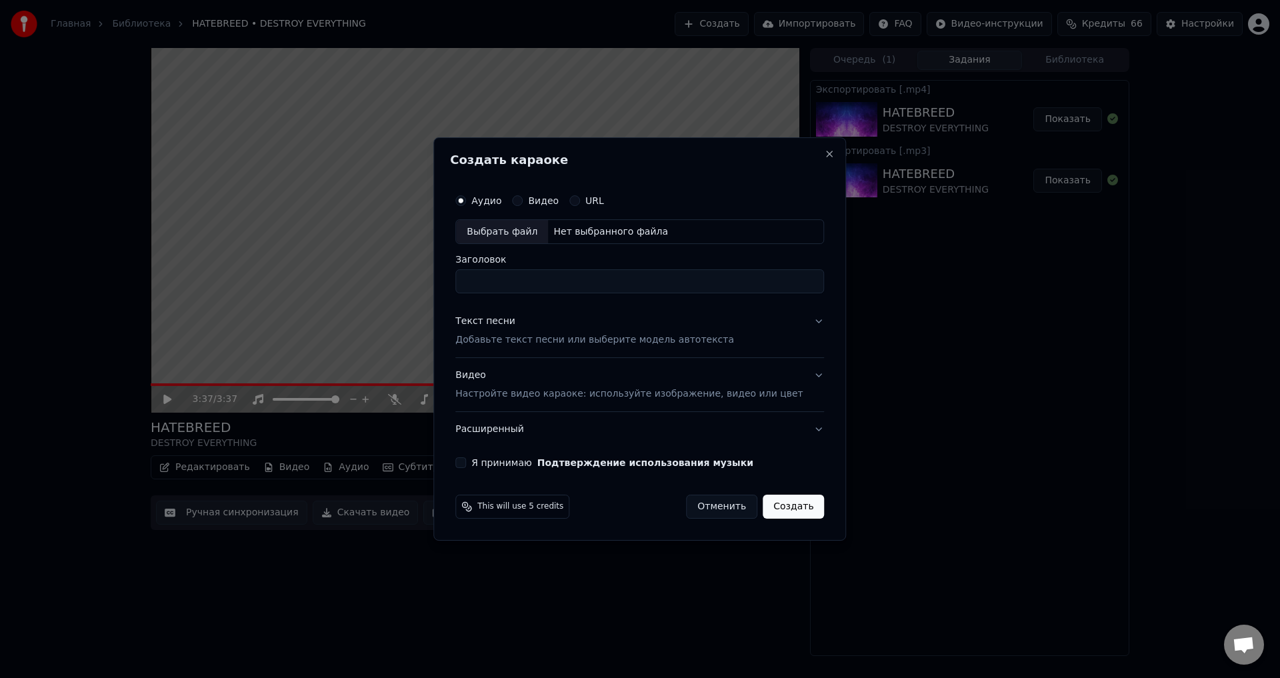
click at [515, 227] on div "Выбрать файл" at bounding box center [502, 232] width 92 height 24
click at [501, 225] on div "Выбрать файл" at bounding box center [502, 232] width 92 height 24
type input "******"
click at [535, 334] on p "Добавьте текст песни или выберите модель автотекста" at bounding box center [594, 340] width 279 height 13
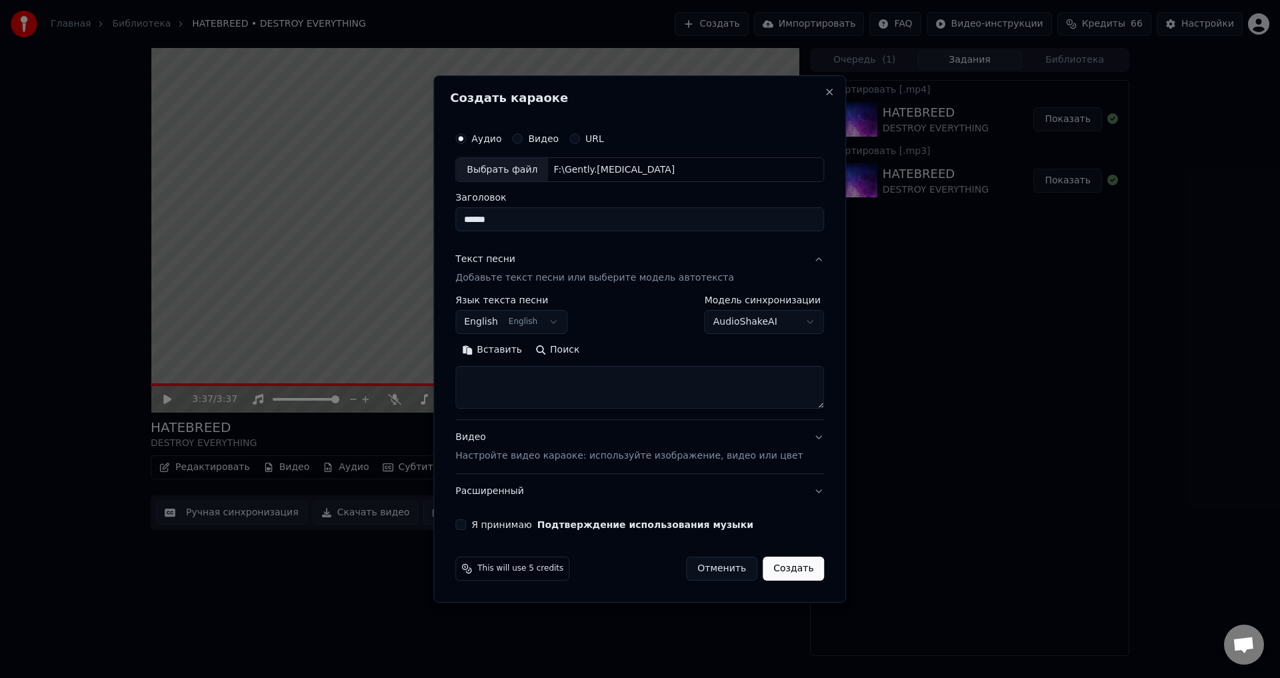
click at [538, 370] on textarea at bounding box center [639, 388] width 369 height 43
click at [527, 383] on textarea at bounding box center [639, 388] width 369 height 43
paste textarea "**********"
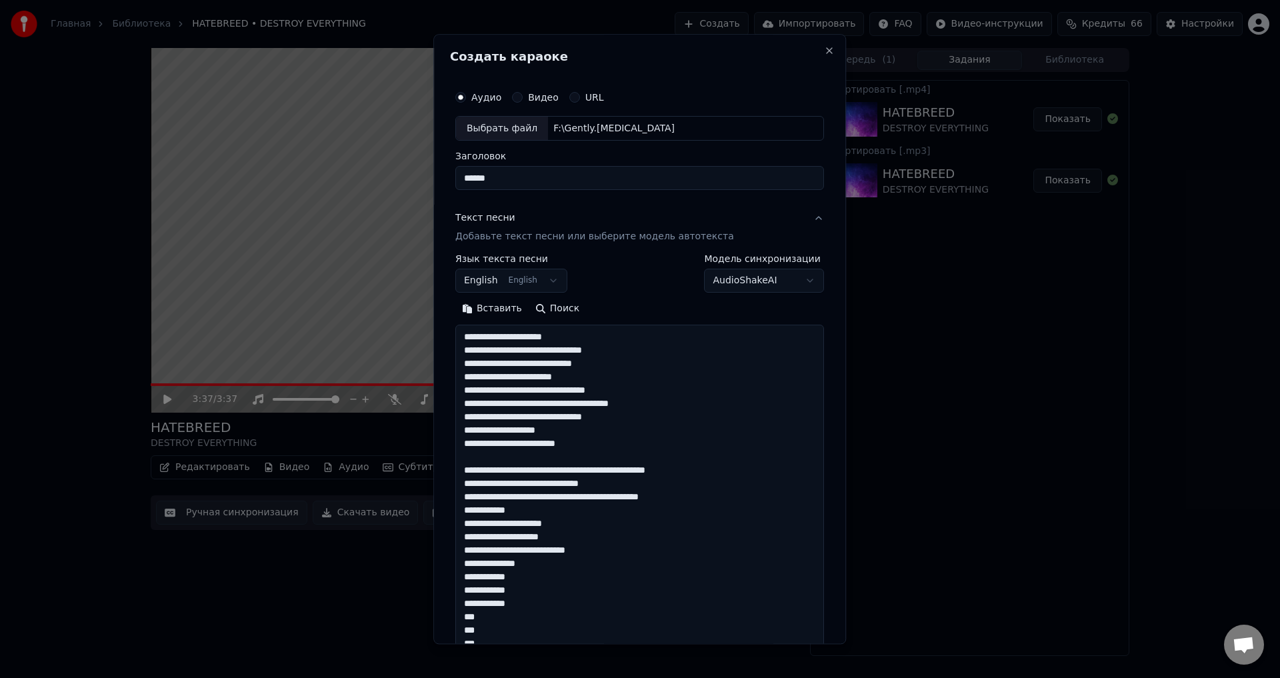
scroll to position [311, 0]
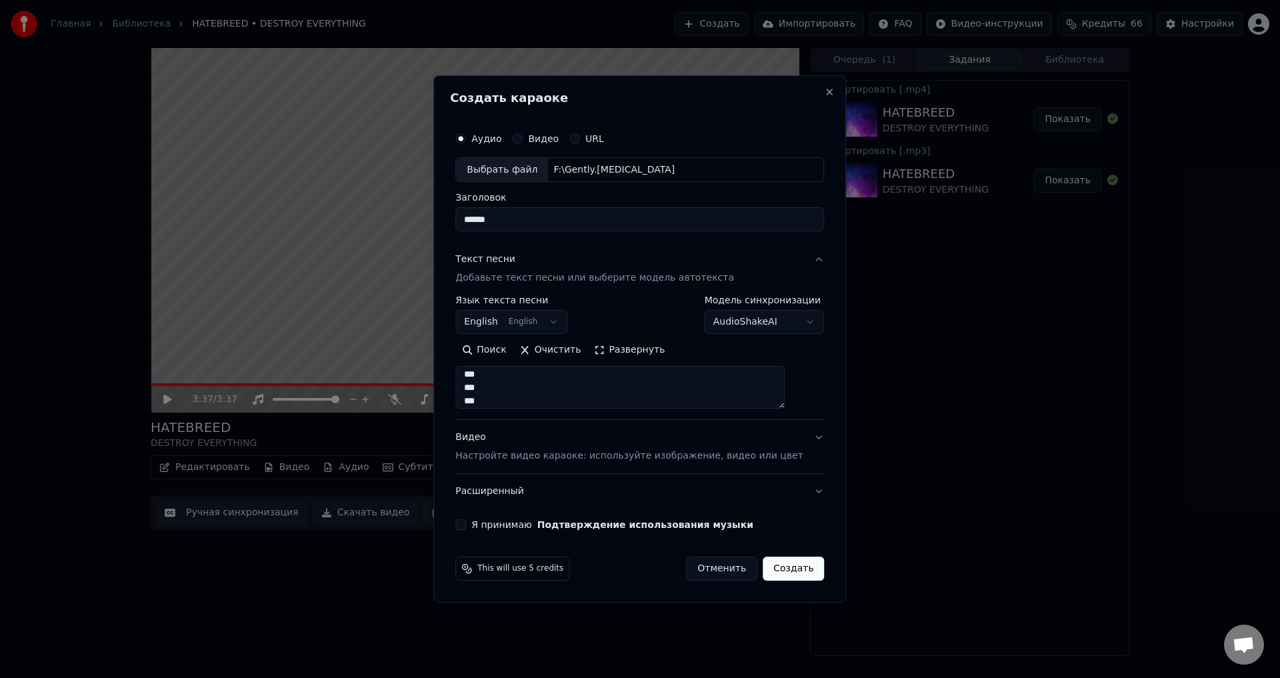
type textarea "**********"
click at [541, 459] on p "Настройте видео караоке: используйте изображение, видео или цвет" at bounding box center [628, 455] width 347 height 13
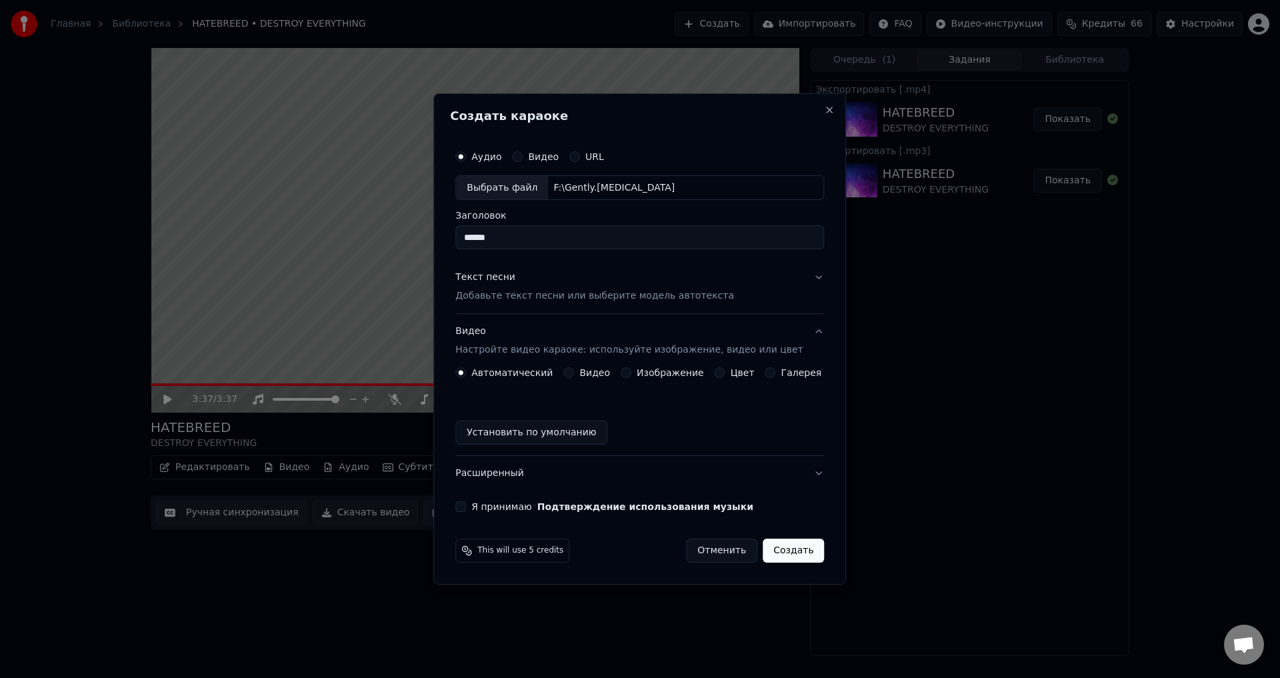
click at [628, 371] on button "Изображение" at bounding box center [626, 372] width 11 height 11
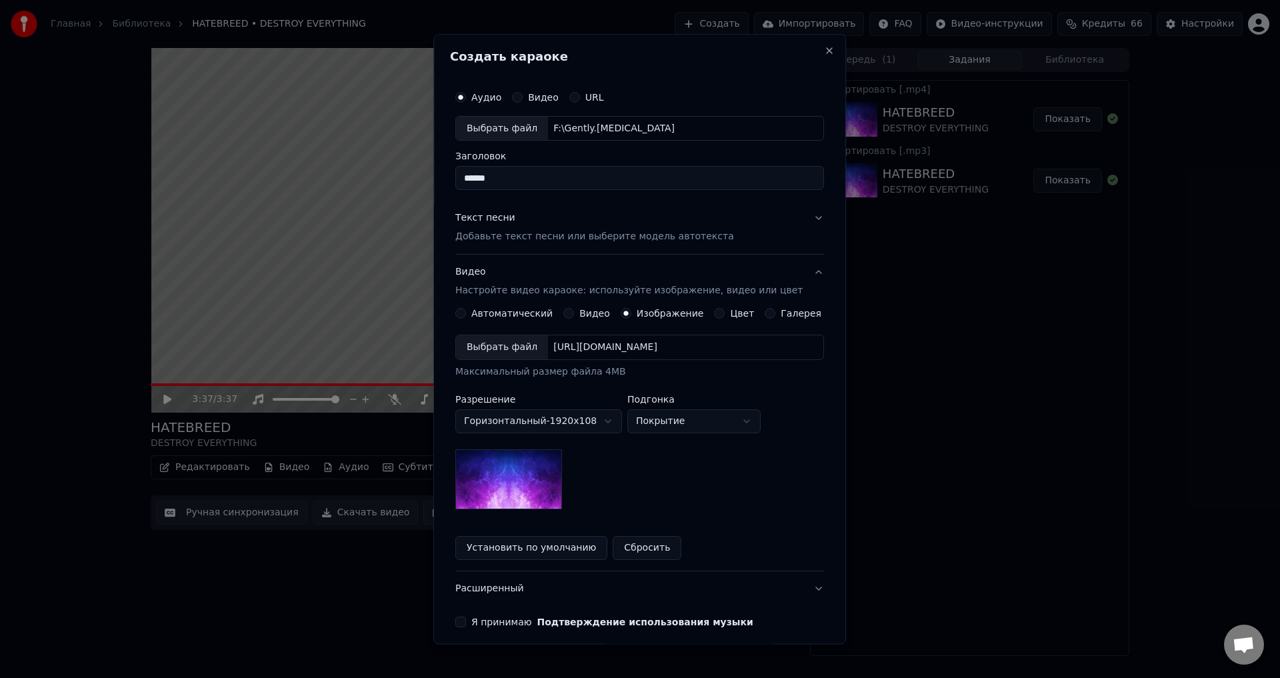
click at [509, 349] on div "Выбрать файл" at bounding box center [502, 348] width 92 height 24
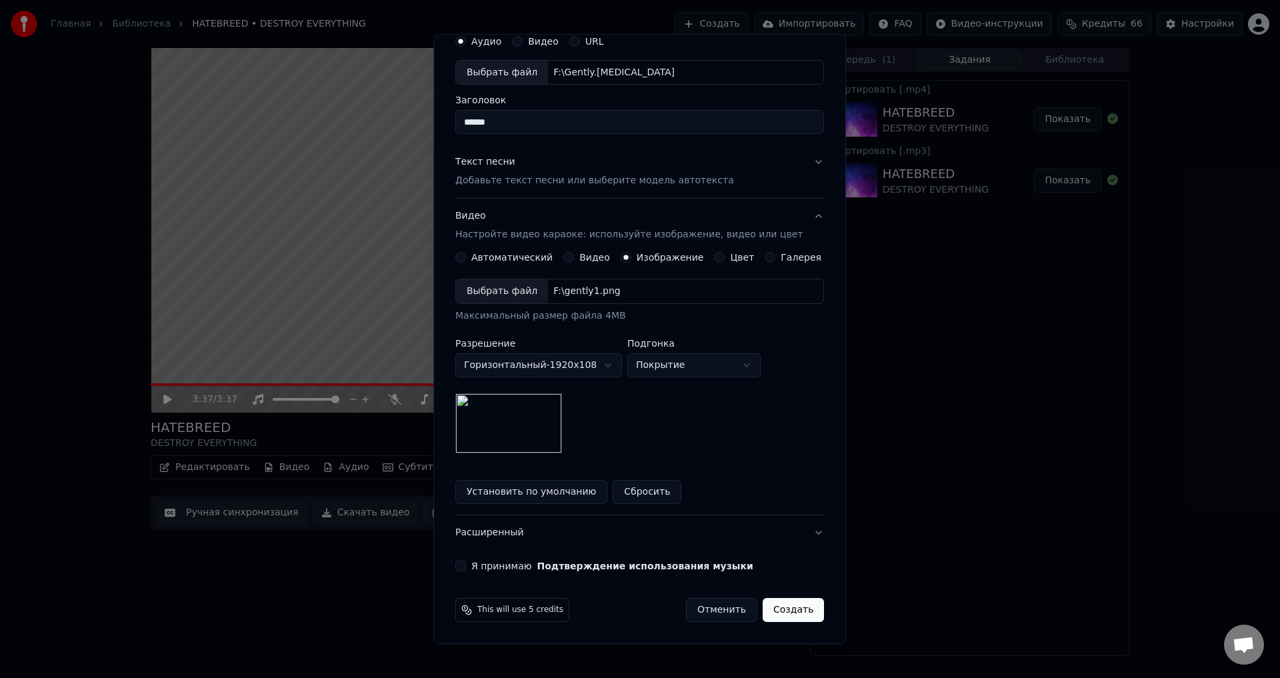
click at [466, 563] on button "Я принимаю Подтверждение использования музыки" at bounding box center [460, 566] width 11 height 11
click at [776, 607] on button "Создать" at bounding box center [793, 611] width 61 height 24
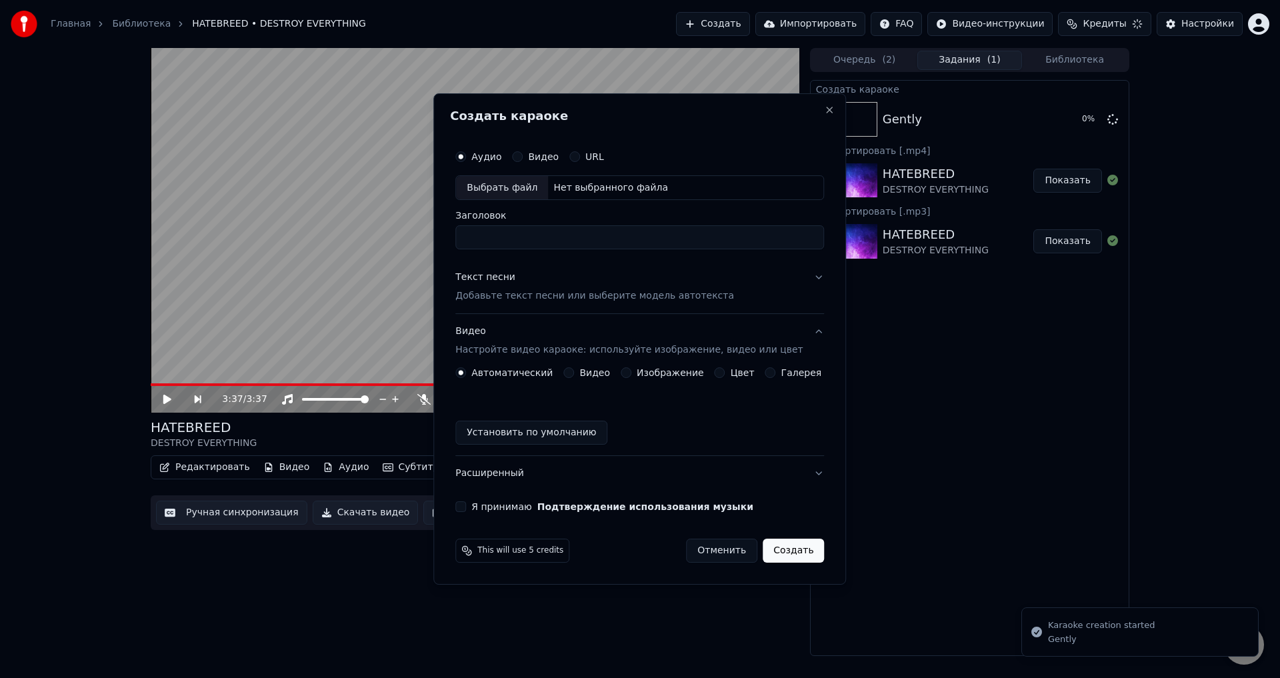
scroll to position [0, 0]
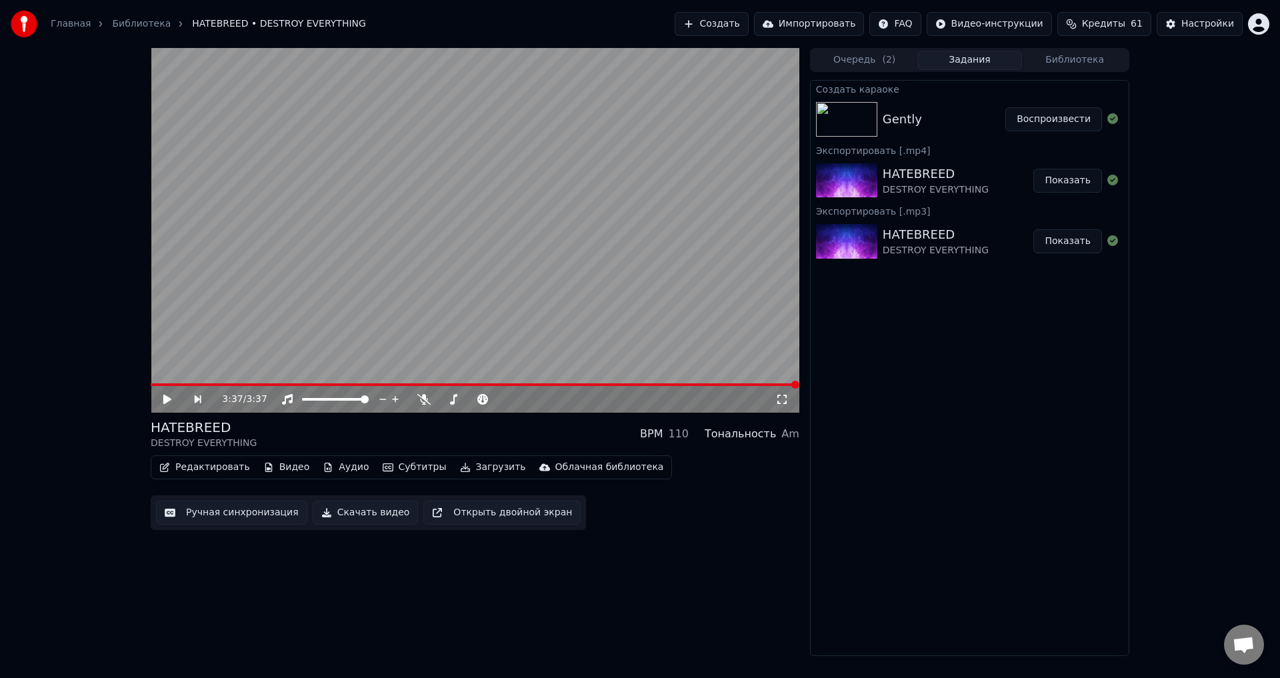
click at [1037, 123] on button "Воспроизвести" at bounding box center [1053, 119] width 97 height 24
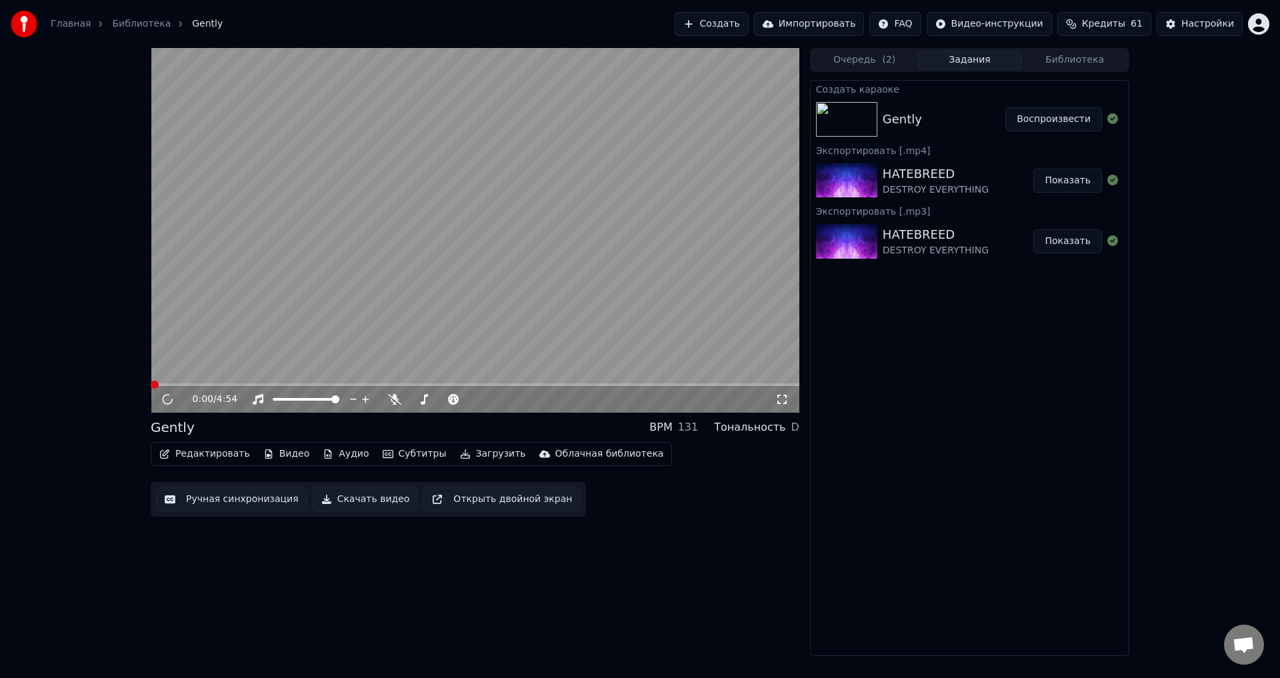
click at [617, 572] on div "0:00 / 4:54 Gently BPM 131 Тональность D Редактировать Видео Аудио Субтитры Заг…" at bounding box center [475, 352] width 649 height 608
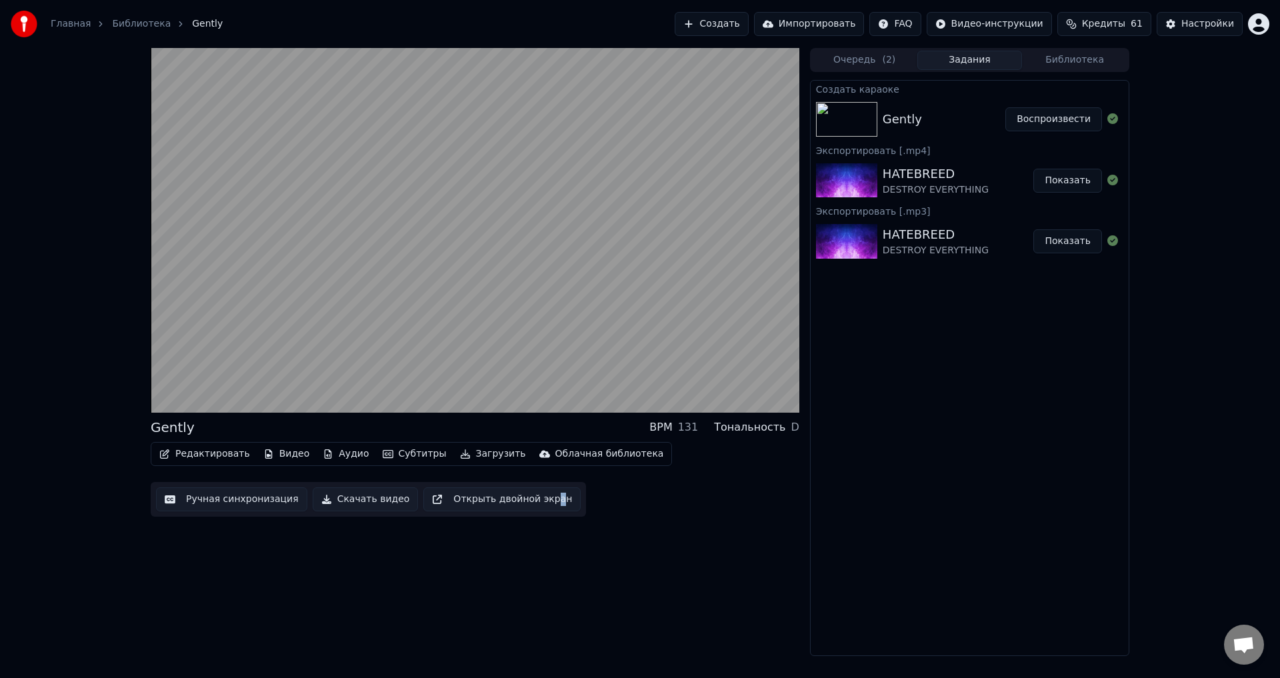
click at [533, 587] on div "Gently BPM 131 Тональность D Редактировать Видео Аудио Субтитры Загрузить Облач…" at bounding box center [475, 352] width 649 height 608
click at [465, 425] on div "Gently BPM 131 Тональность D" at bounding box center [475, 427] width 649 height 19
click at [475, 569] on div "Gently BPM 131 Тональность D Редактировать Видео Аудио Субтитры Загрузить Облач…" at bounding box center [475, 352] width 649 height 608
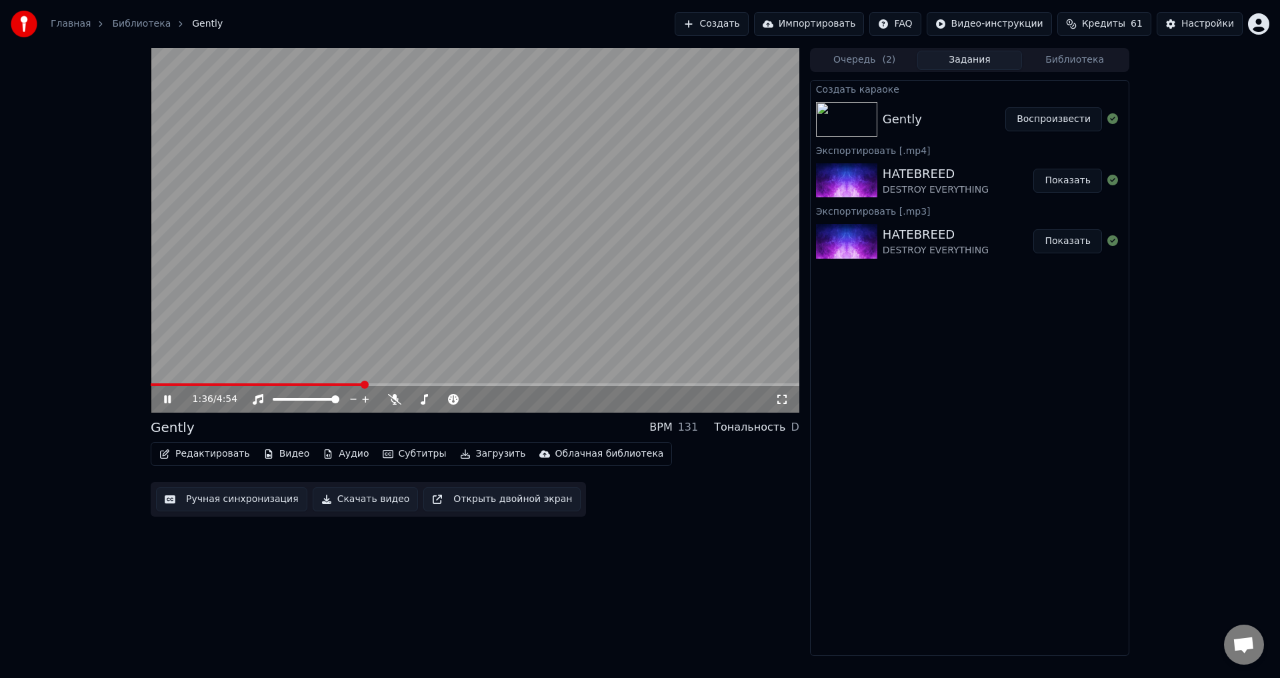
click at [451, 420] on div "Gently BPM 131 Тональность D" at bounding box center [475, 427] width 649 height 19
click at [471, 564] on div "1:36 / 4:54 Gently BPM 131 Тональность D Редактировать Видео Аудио Субтитры Заг…" at bounding box center [475, 352] width 649 height 608
click at [333, 459] on button "Аудио" at bounding box center [345, 454] width 57 height 19
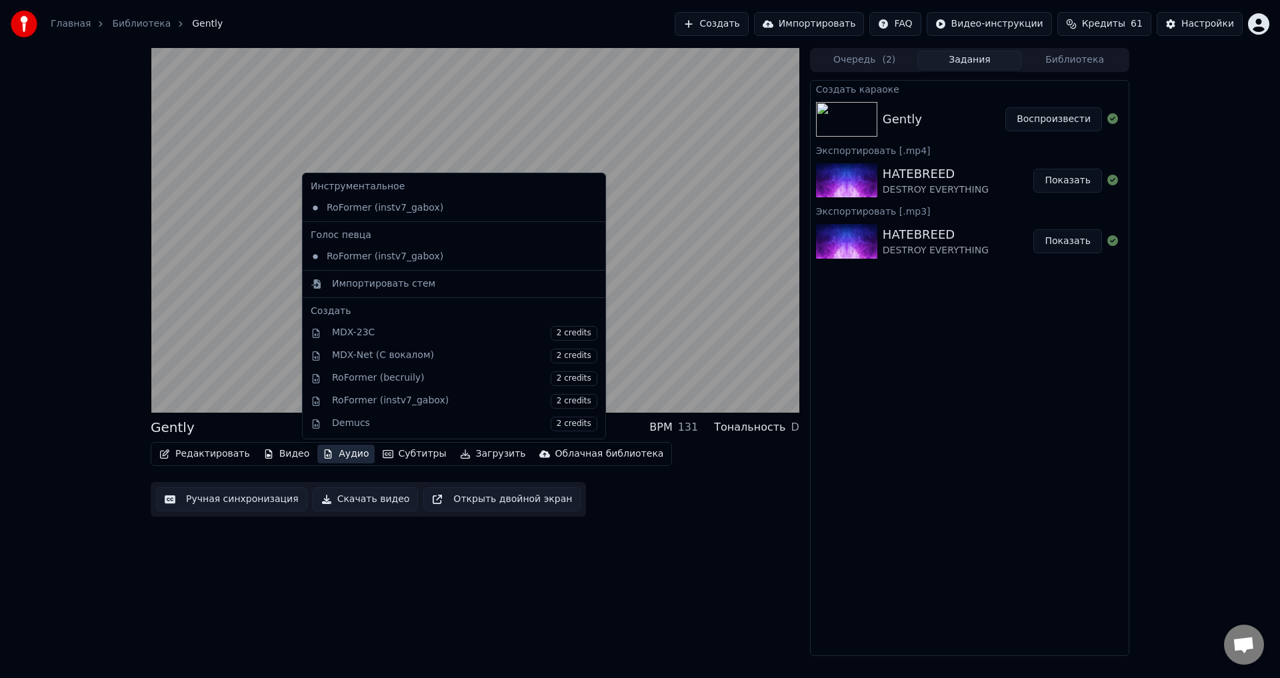
click at [403, 591] on div "Gently BPM 131 Тональность D Редактировать Видео Аудио Субтитры Загрузить Облач…" at bounding box center [475, 352] width 649 height 608
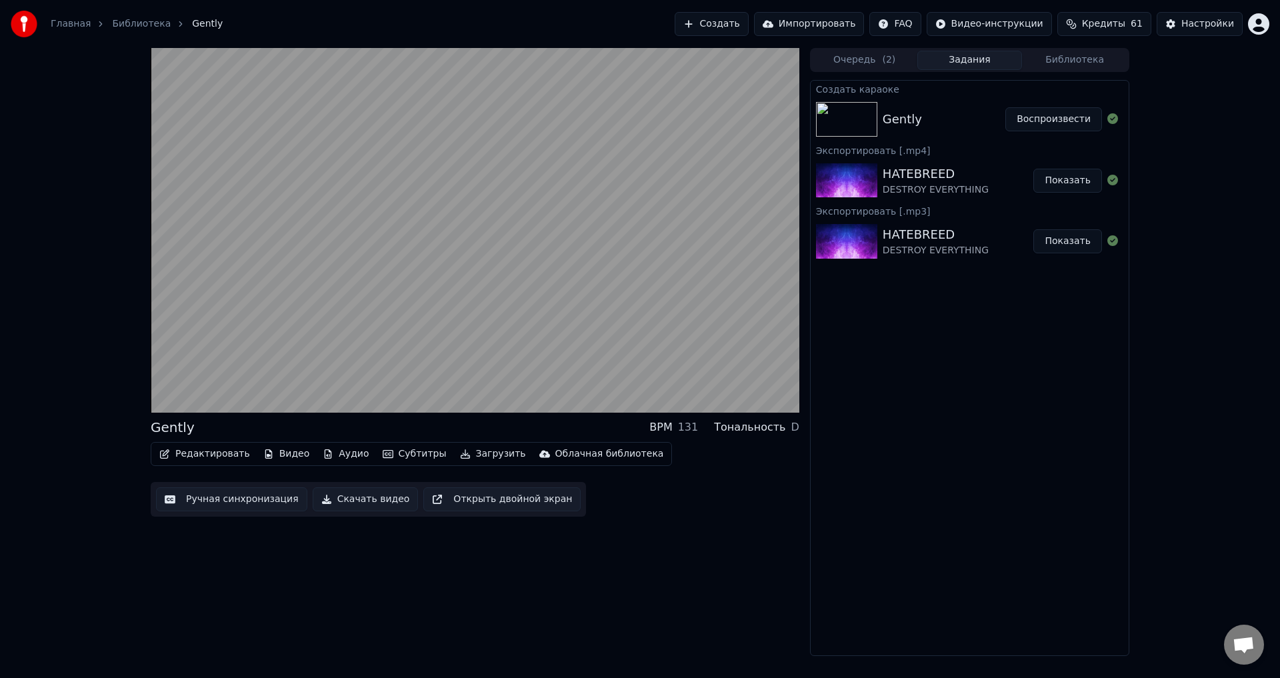
click at [465, 418] on div "Gently BPM 131 Тональность D" at bounding box center [475, 427] width 649 height 19
click at [441, 601] on div "Gently BPM 131 Тональность D Редактировать Видео Аудио Субтитры Загрузить Облач…" at bounding box center [475, 352] width 649 height 608
click at [439, 421] on div "Gently BPM 131 Тональность D" at bounding box center [475, 427] width 649 height 19
click at [479, 593] on div "Gently BPM 131 Тональность D Редактировать Видео Аудио Субтитры Загрузить Облач…" at bounding box center [475, 352] width 649 height 608
click at [464, 423] on div "Gently BPM 131 Тональность D" at bounding box center [475, 427] width 649 height 19
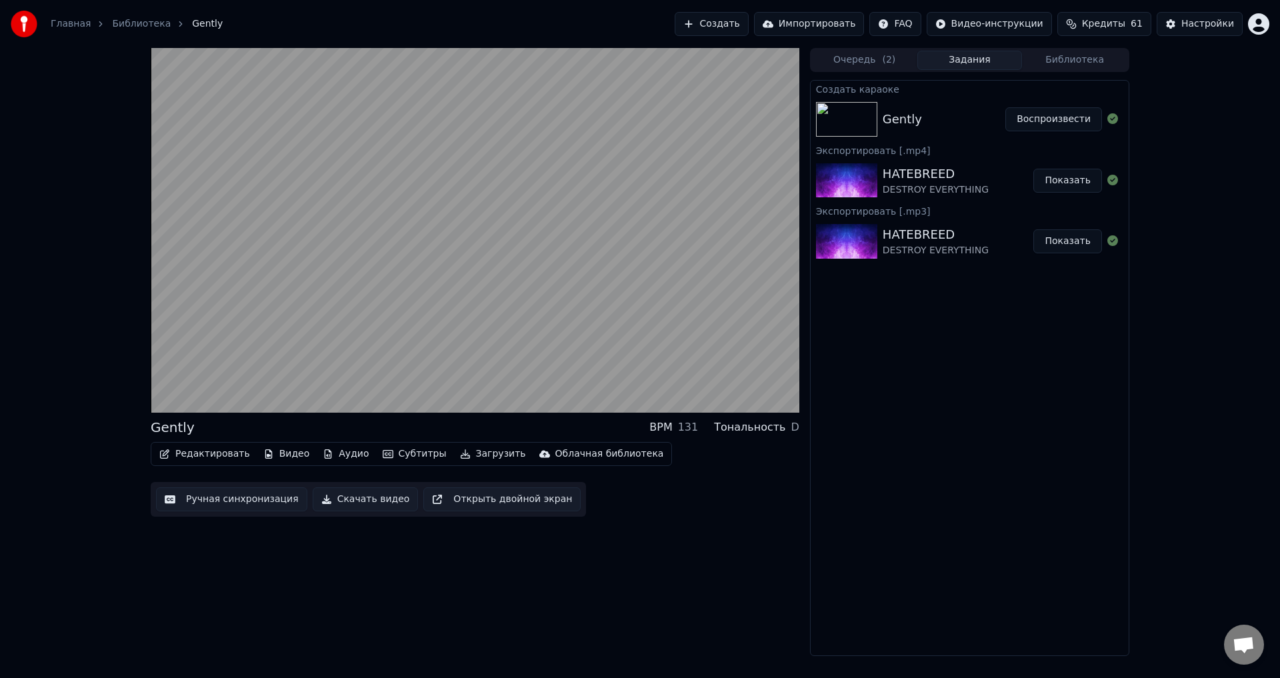
click at [90, 438] on div "Gently BPM 131 Тональность D Редактировать Видео Аудио Субтитры Загрузить Облач…" at bounding box center [640, 352] width 1280 height 608
click at [202, 506] on button "Ручная синхронизация" at bounding box center [231, 499] width 151 height 24
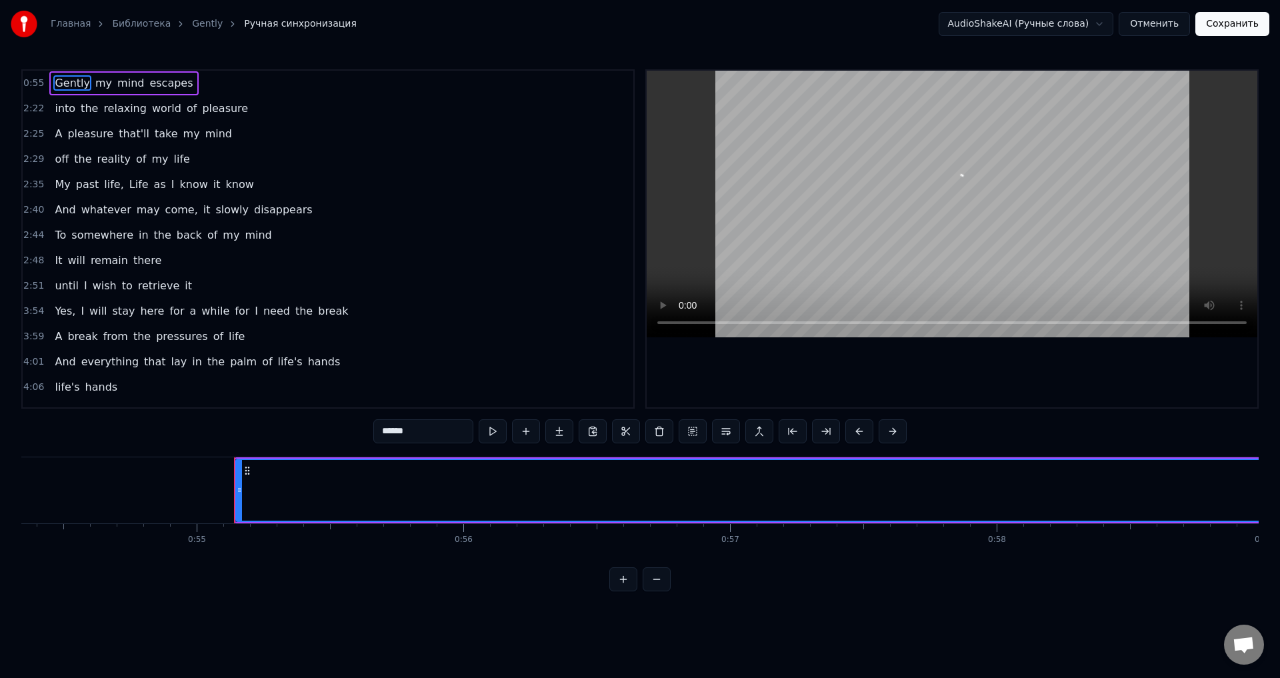
scroll to position [0, 14638]
type input "**"
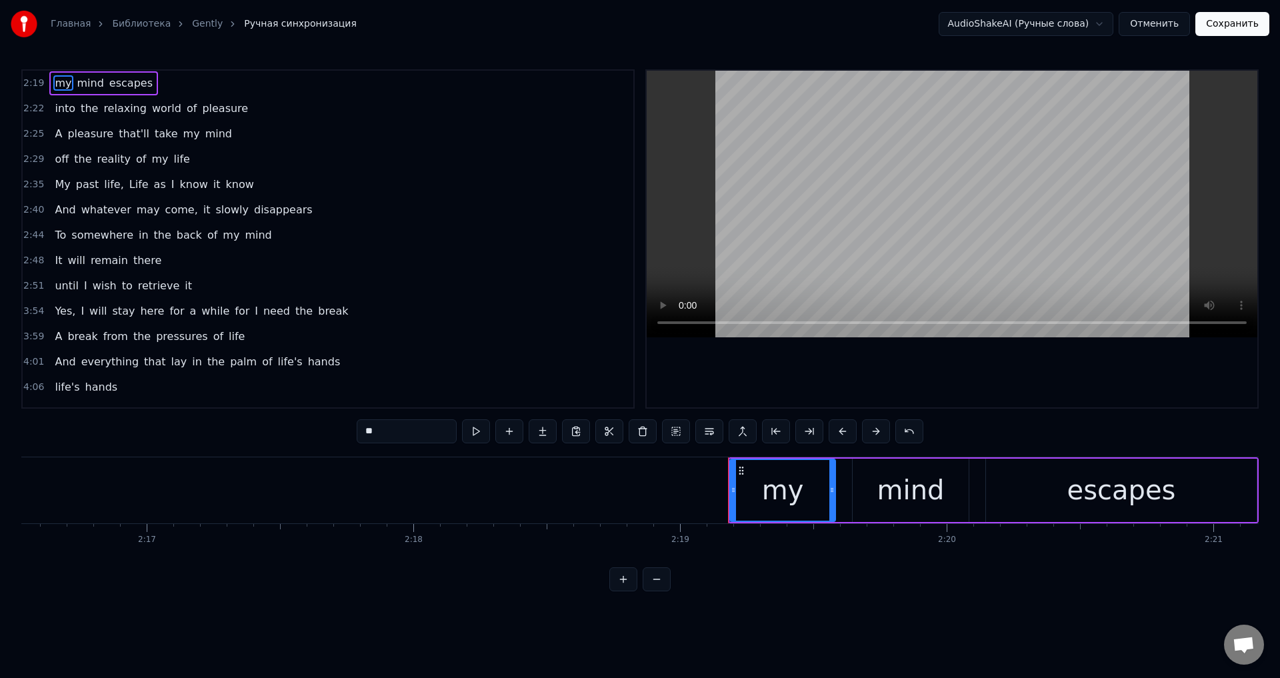
scroll to position [0, 36323]
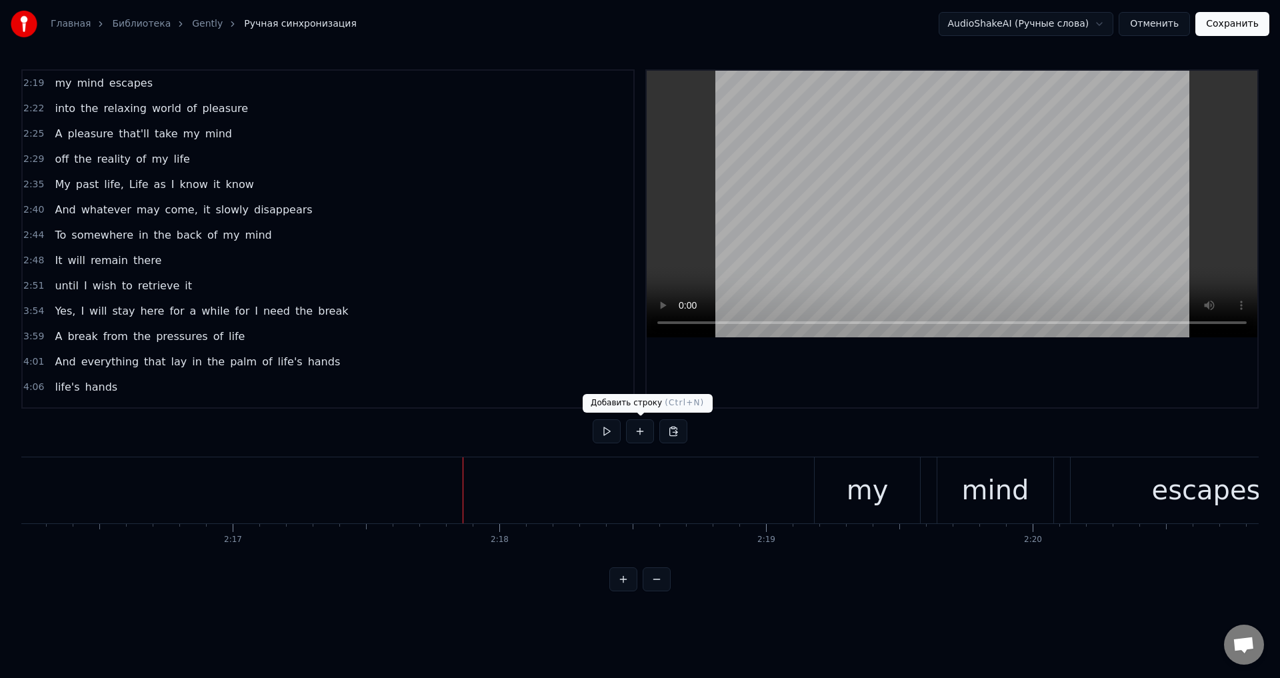
click at [641, 432] on button at bounding box center [640, 431] width 28 height 24
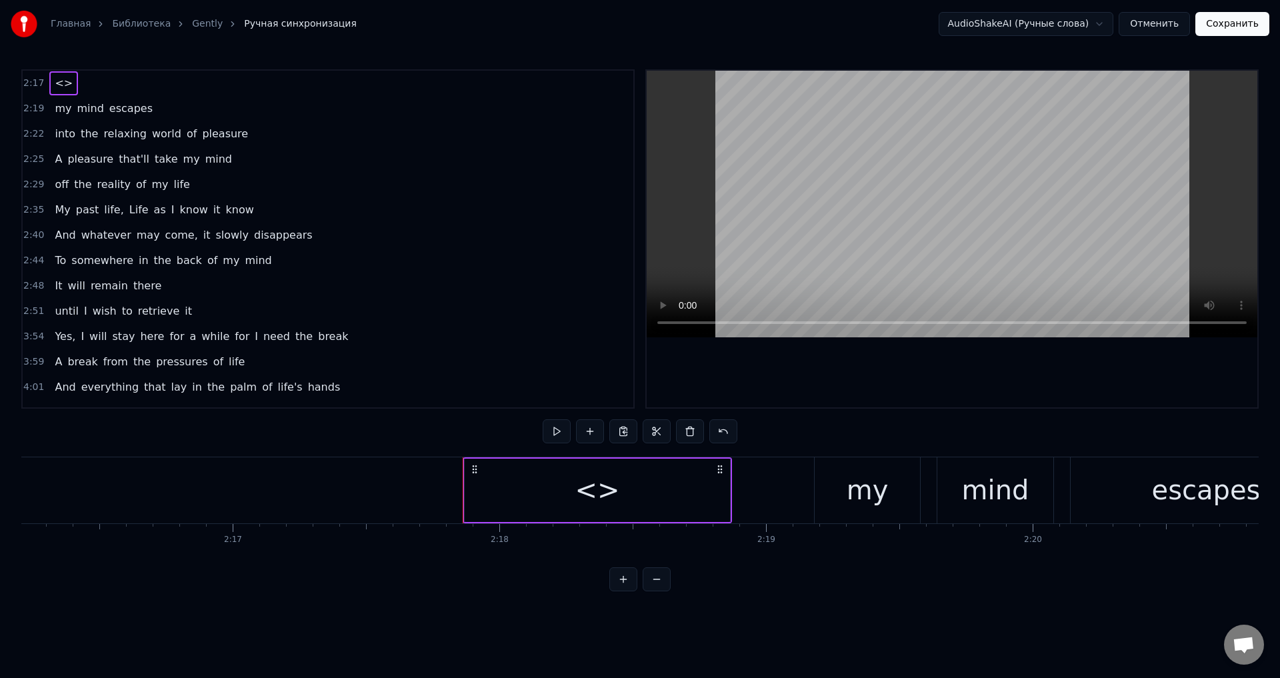
click at [573, 475] on div "<>" at bounding box center [597, 490] width 265 height 63
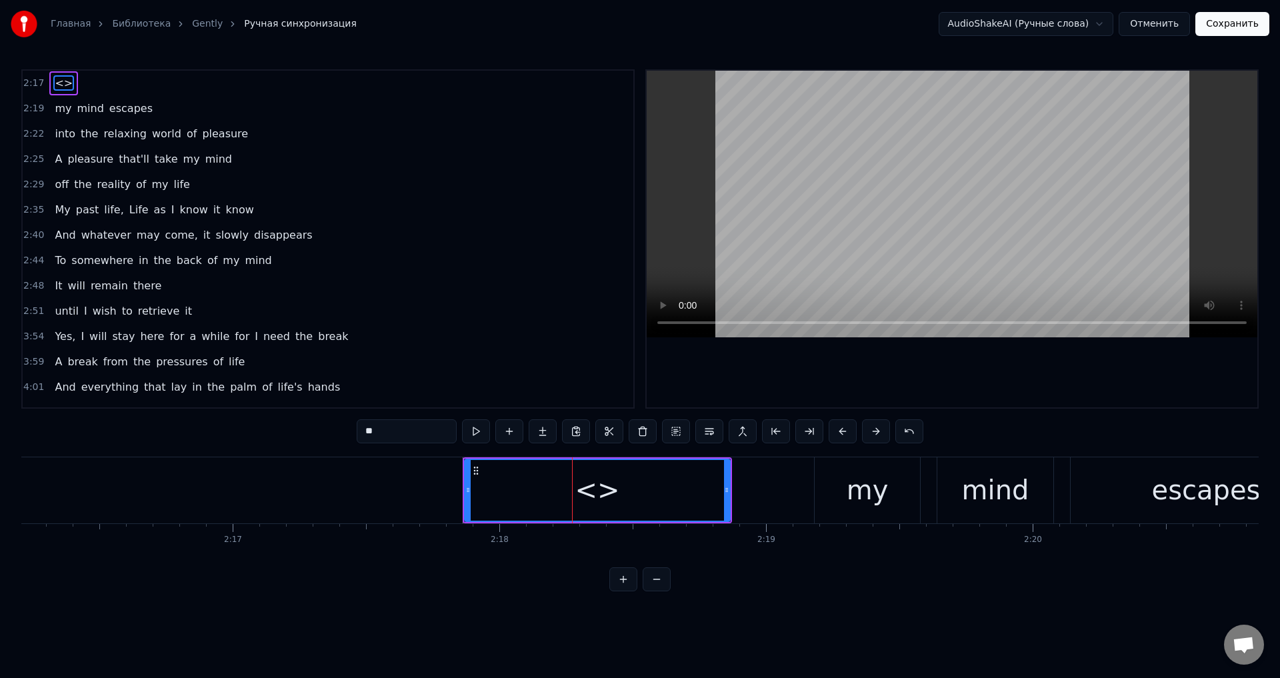
drag, startPoint x: 402, startPoint y: 435, endPoint x: 349, endPoint y: 435, distance: 53.3
click at [349, 435] on div "2:17 <> 2:19 my mind escapes 2:22 into the relaxing world of pleasure 2:25 A pl…" at bounding box center [639, 330] width 1237 height 522
drag, startPoint x: 727, startPoint y: 490, endPoint x: 785, endPoint y: 491, distance: 57.4
click at [785, 491] on icon at bounding box center [783, 490] width 5 height 11
type input "******"
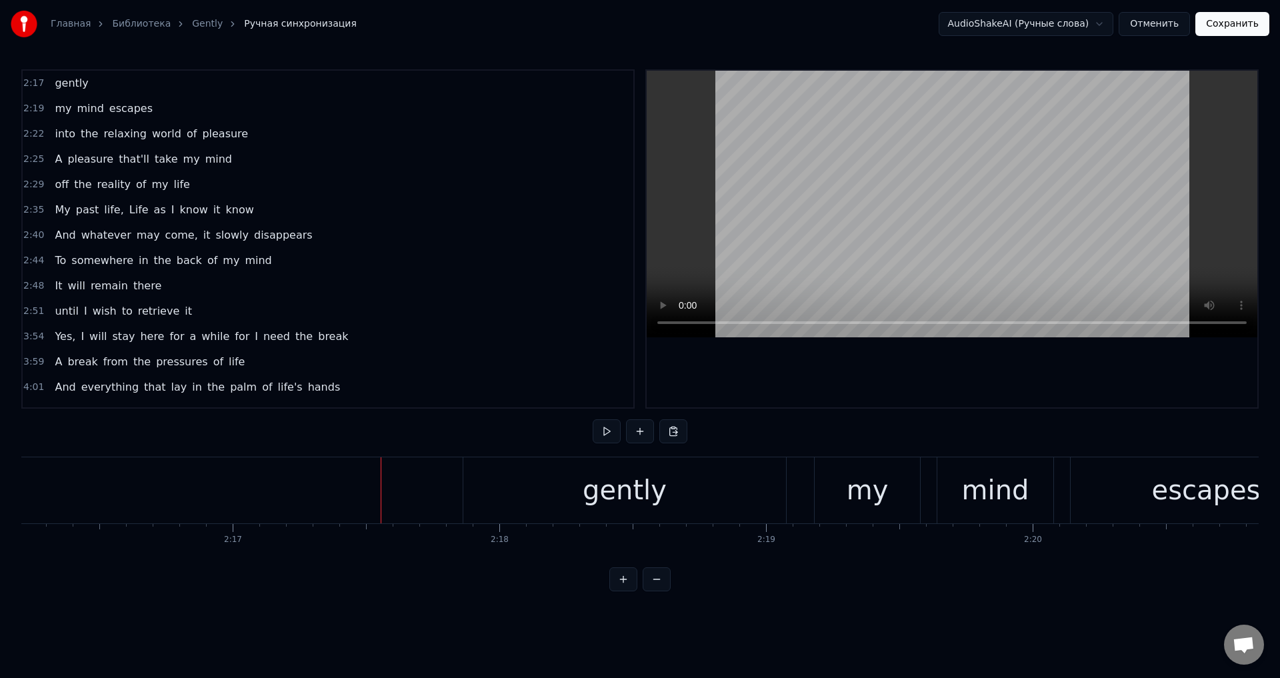
click at [71, 85] on span "gently" at bounding box center [71, 82] width 36 height 15
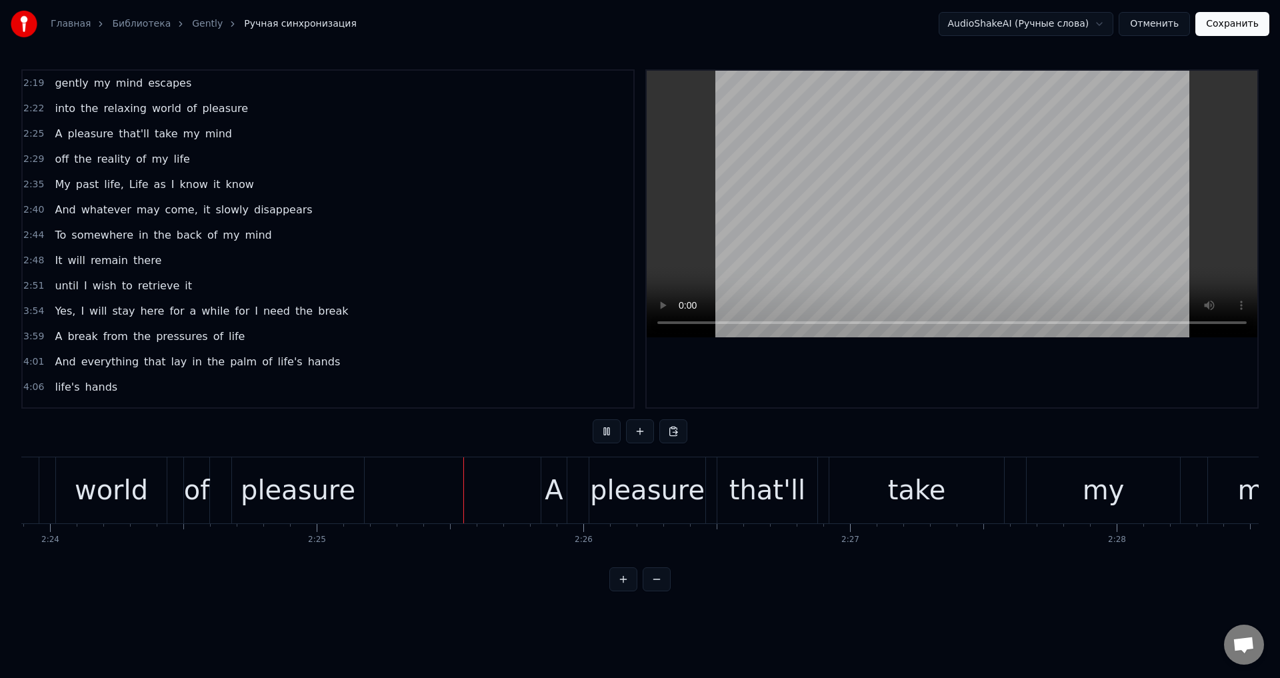
scroll to position [0, 38617]
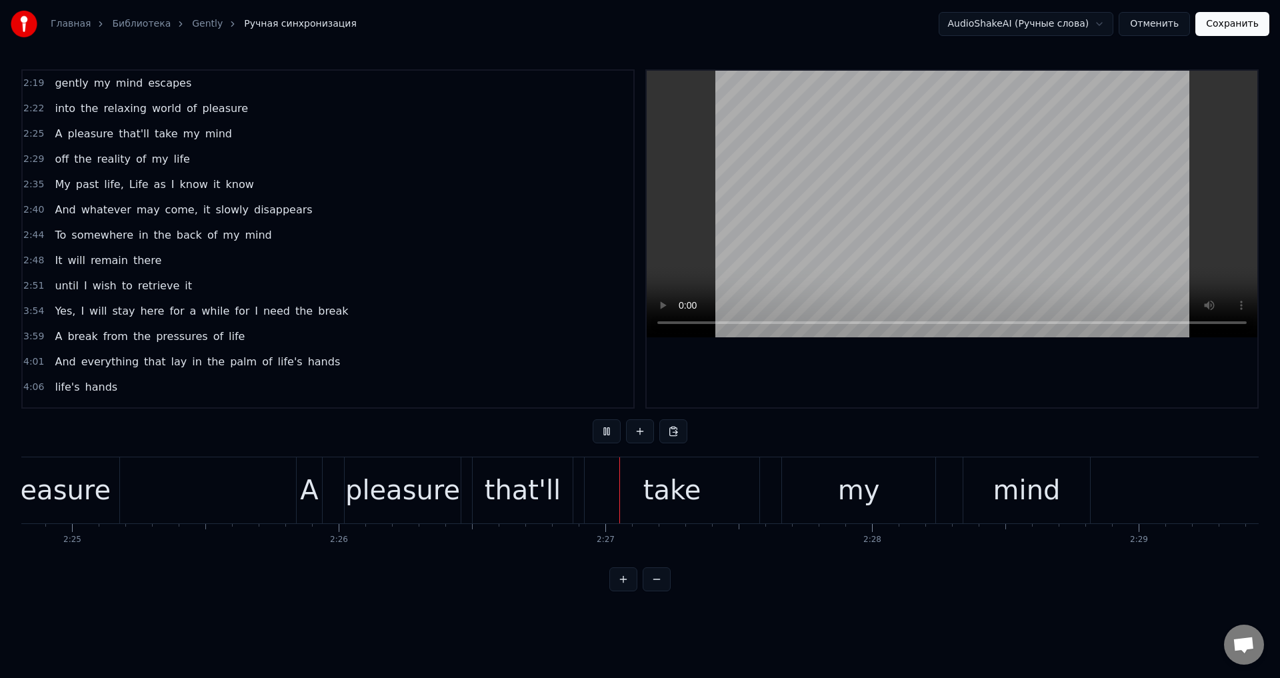
click at [875, 213] on video at bounding box center [952, 204] width 611 height 267
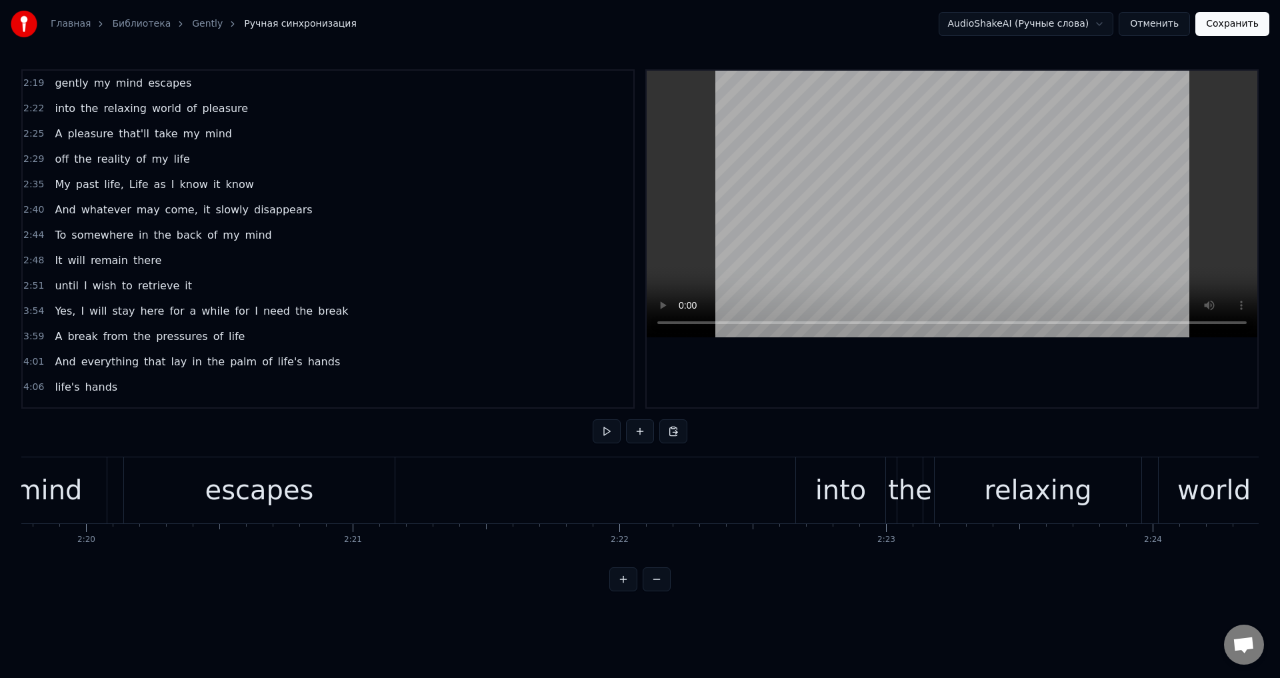
scroll to position [0, 37313]
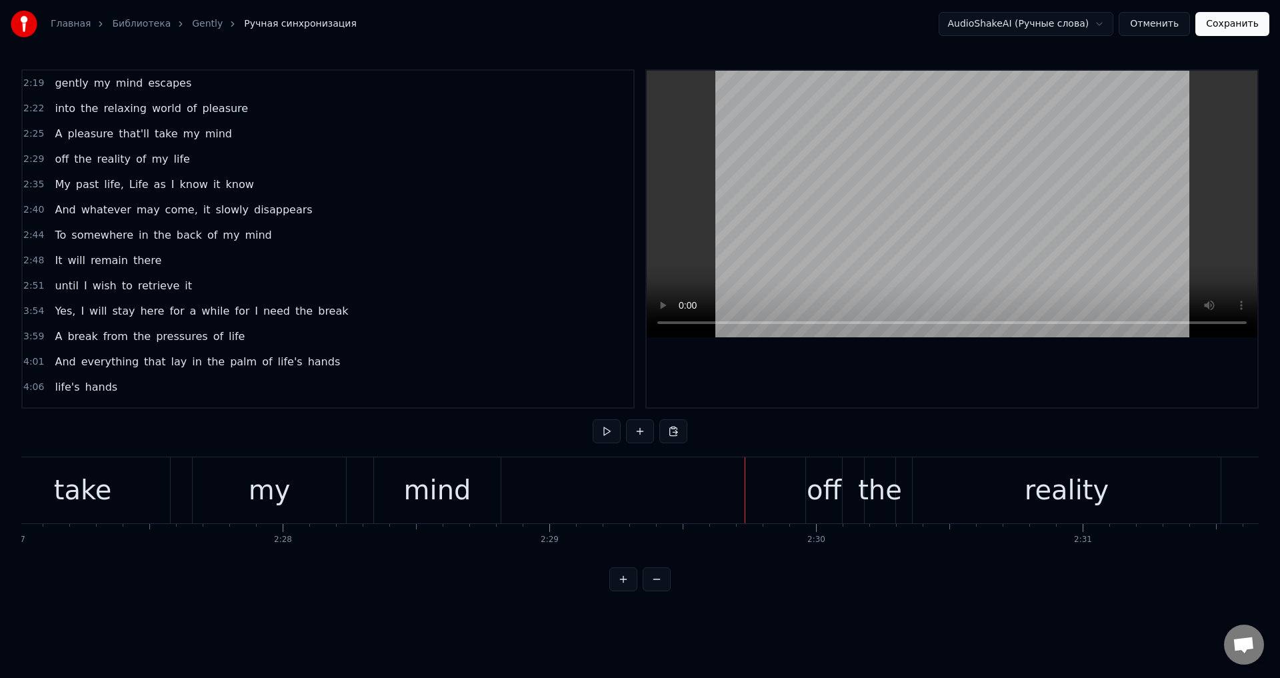
scroll to position [0, 39121]
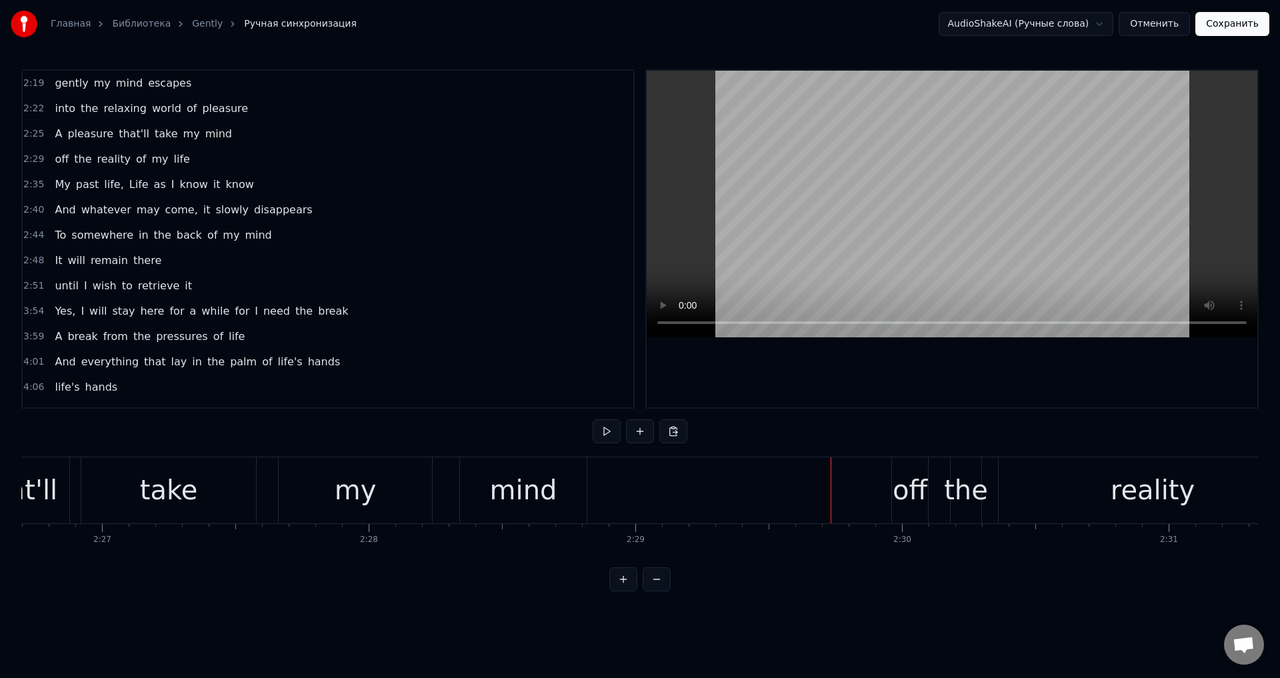
click at [489, 479] on div "mind" at bounding box center [523, 490] width 127 height 66
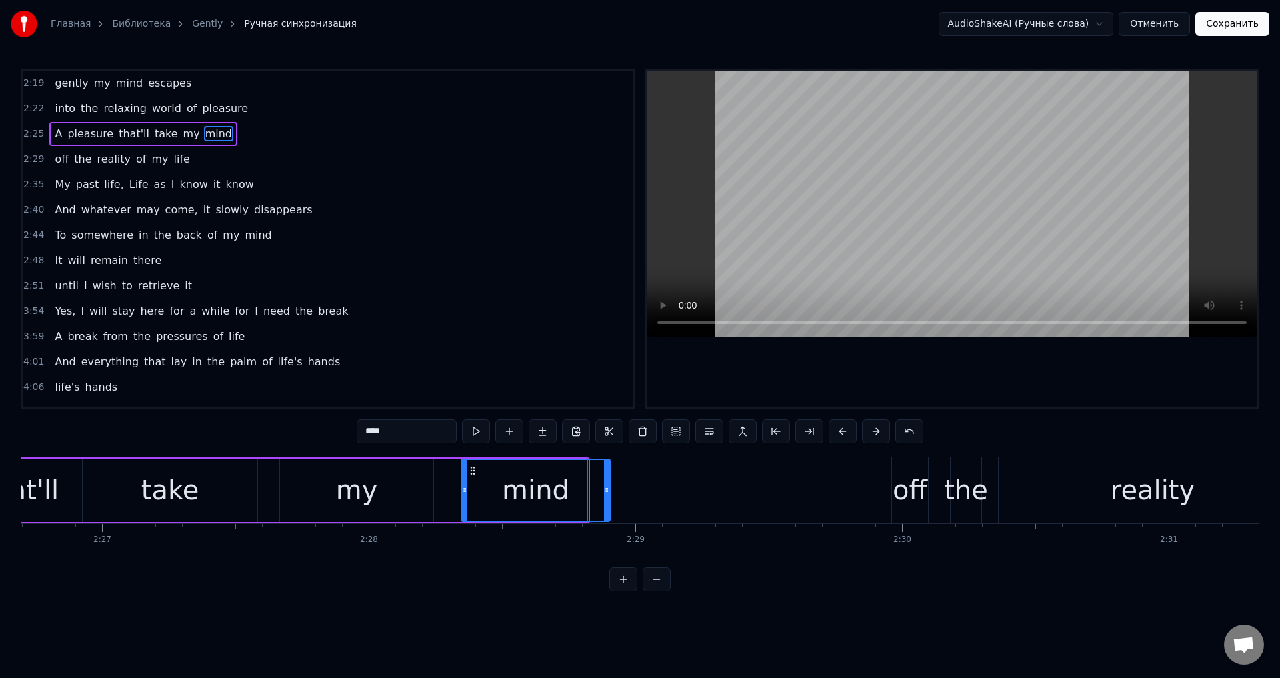
drag, startPoint x: 585, startPoint y: 493, endPoint x: 608, endPoint y: 493, distance: 22.7
click at [608, 493] on icon at bounding box center [606, 490] width 5 height 11
click at [615, 499] on div at bounding box center [613, 490] width 5 height 61
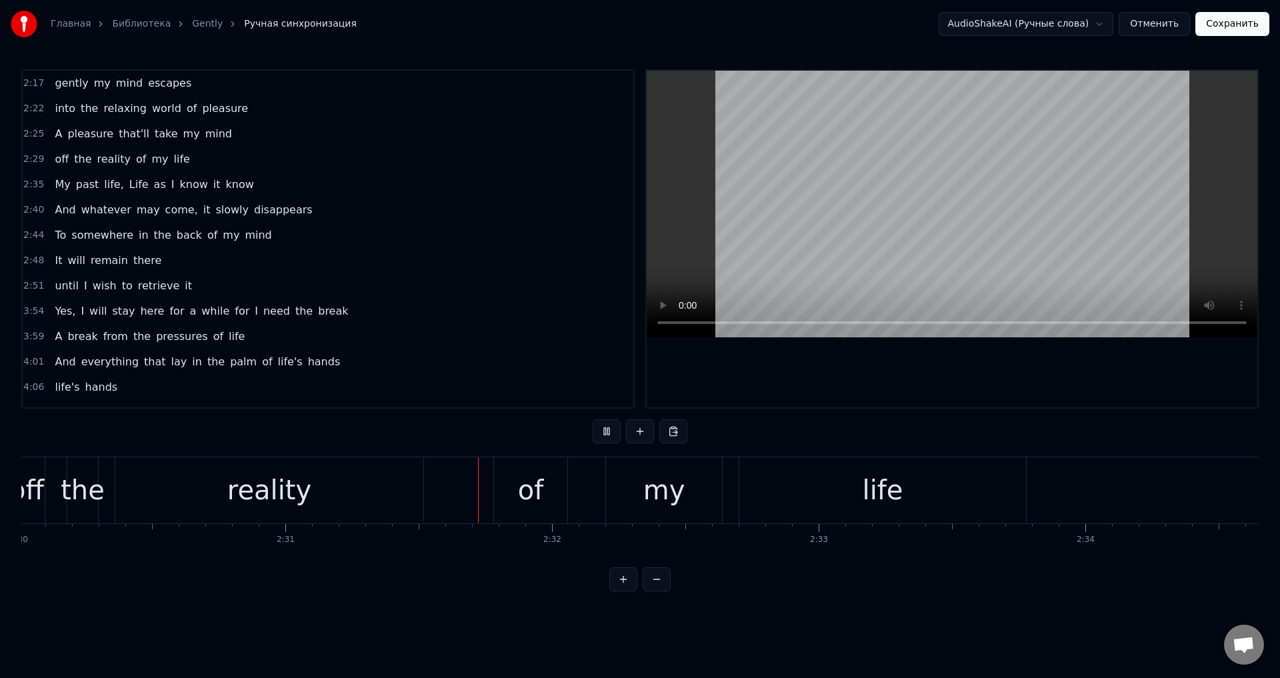
scroll to position [0, 40235]
click at [281, 492] on div "of" at bounding box center [299, 490] width 73 height 66
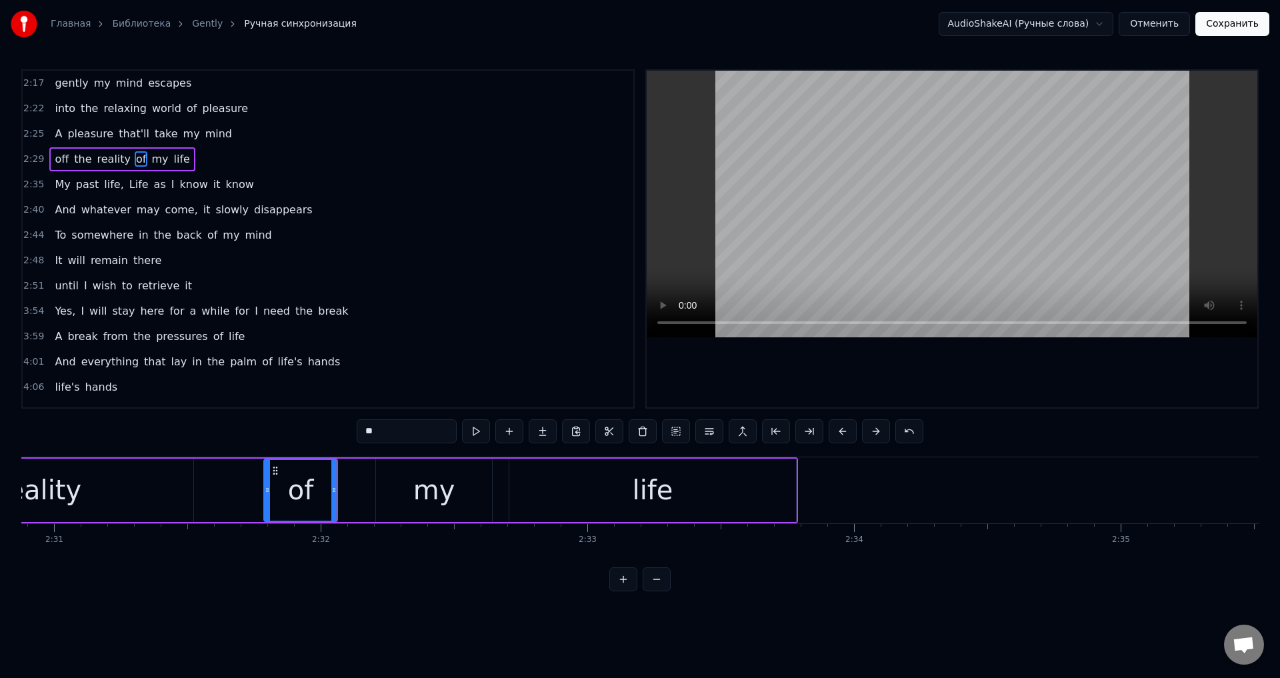
click at [263, 492] on div "of" at bounding box center [300, 490] width 75 height 63
drag, startPoint x: 266, startPoint y: 489, endPoint x: 259, endPoint y: 491, distance: 7.6
click at [259, 491] on icon at bounding box center [259, 490] width 5 height 11
click at [369, 487] on div "off the reality of my life" at bounding box center [287, 490] width 1021 height 66
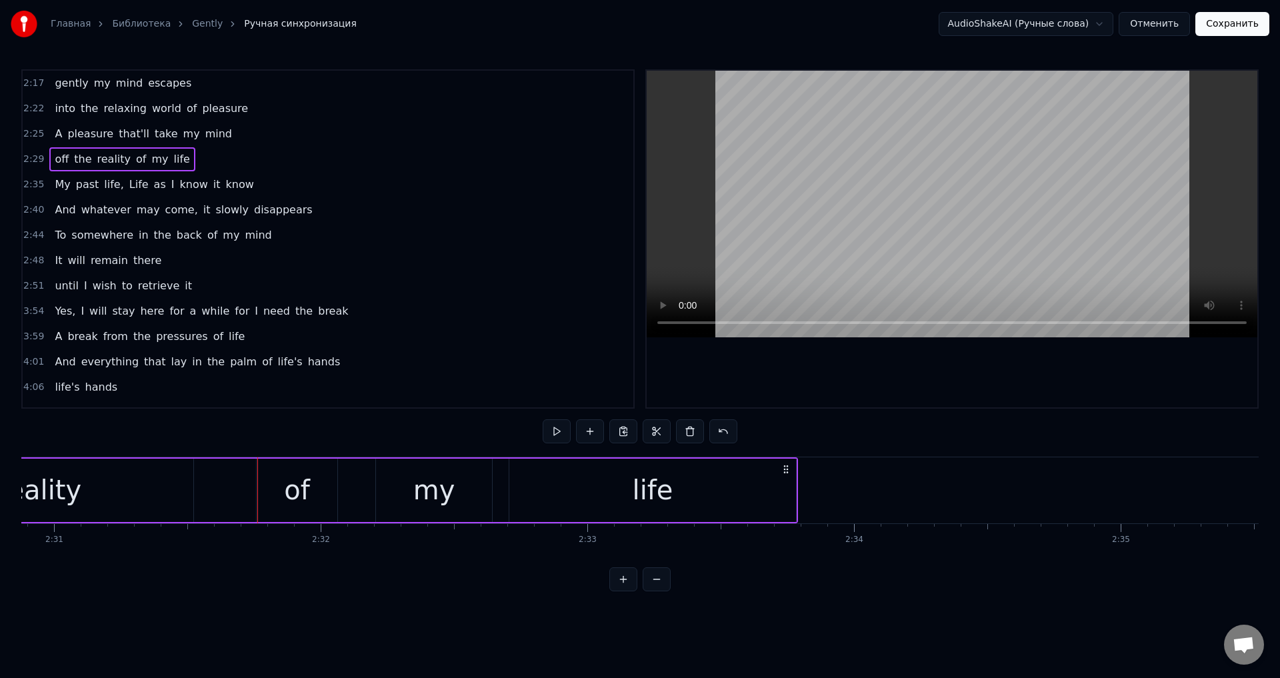
click at [416, 487] on div "my" at bounding box center [434, 490] width 42 height 40
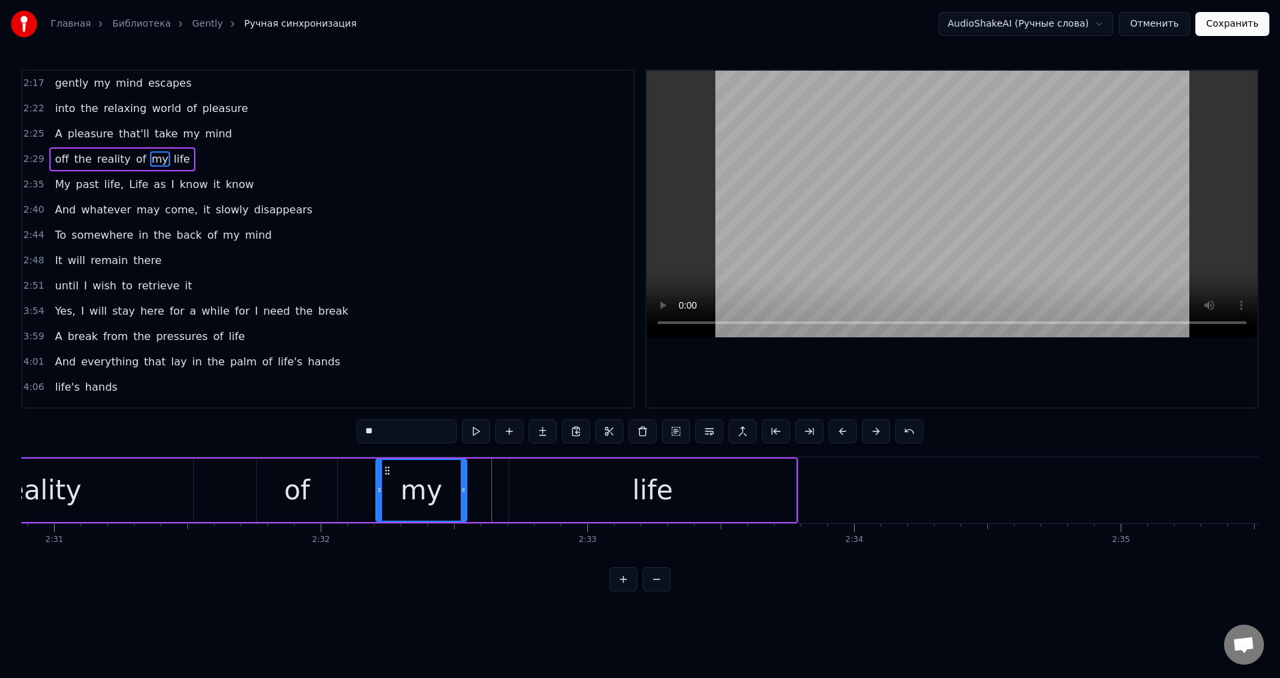
drag, startPoint x: 487, startPoint y: 486, endPoint x: 459, endPoint y: 488, distance: 27.4
click at [461, 488] on icon at bounding box center [463, 490] width 5 height 11
click at [524, 485] on div "life" at bounding box center [652, 490] width 287 height 63
type input "****"
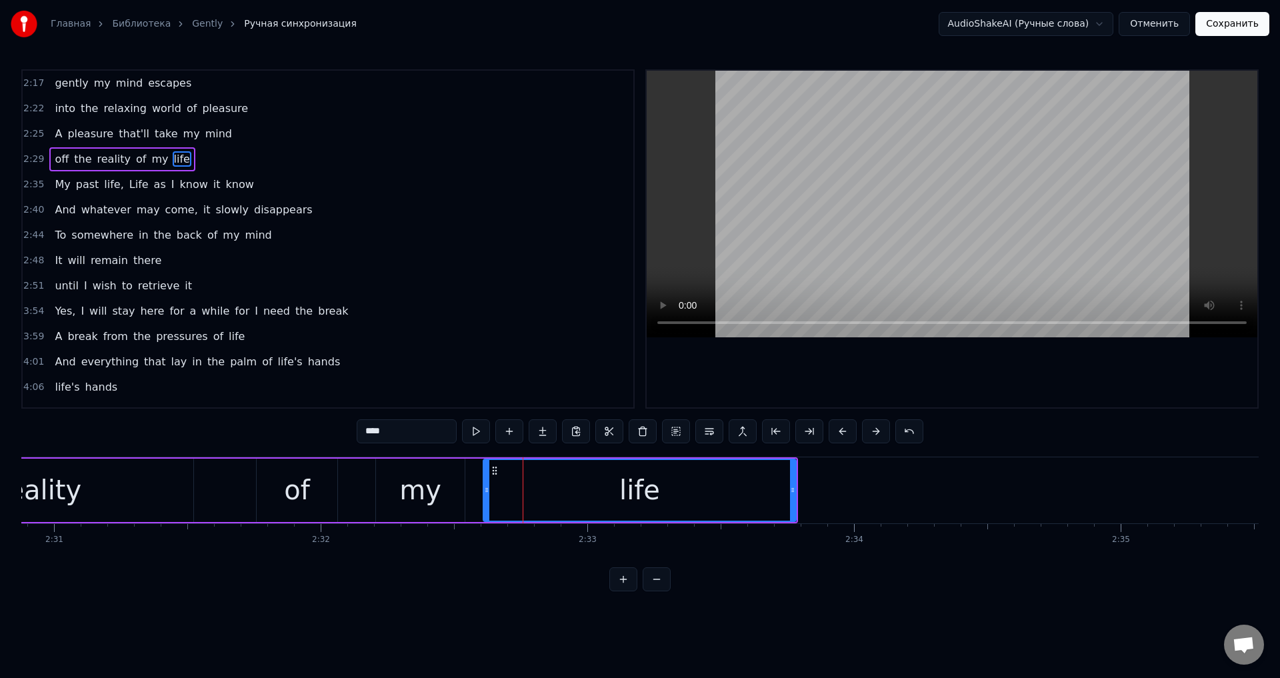
drag, startPoint x: 511, startPoint y: 487, endPoint x: 485, endPoint y: 492, distance: 26.5
click at [485, 492] on icon at bounding box center [486, 490] width 5 height 11
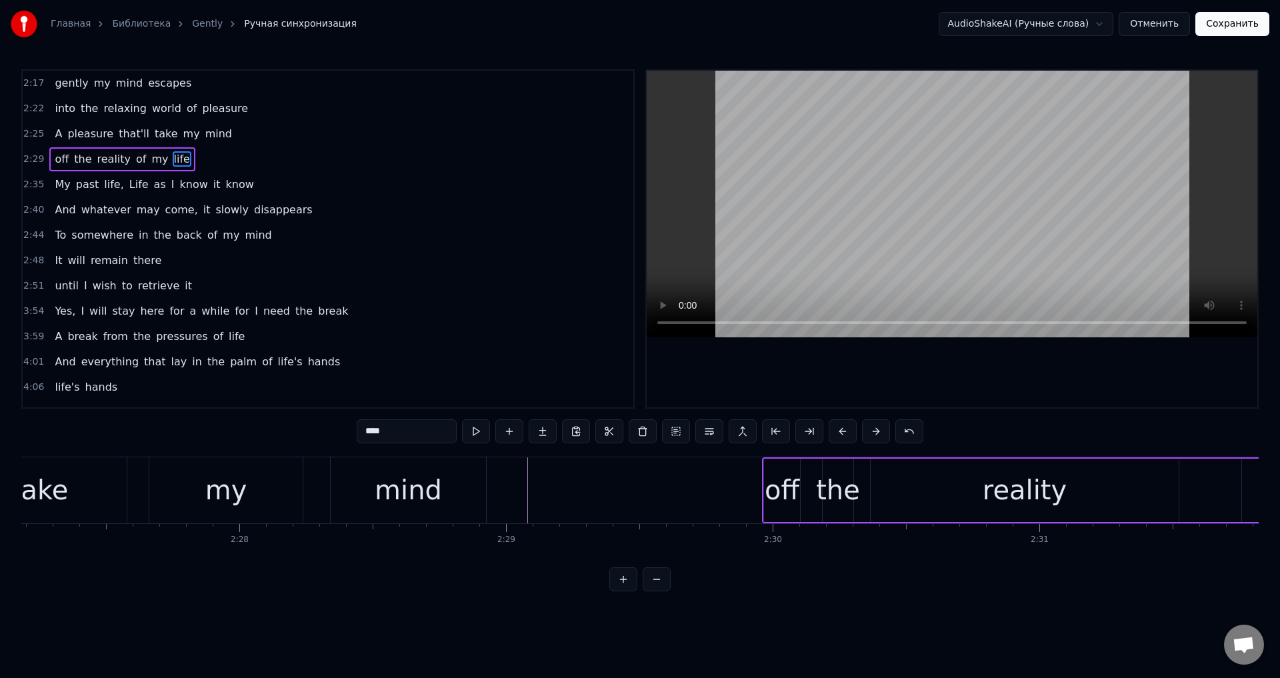
scroll to position [0, 39163]
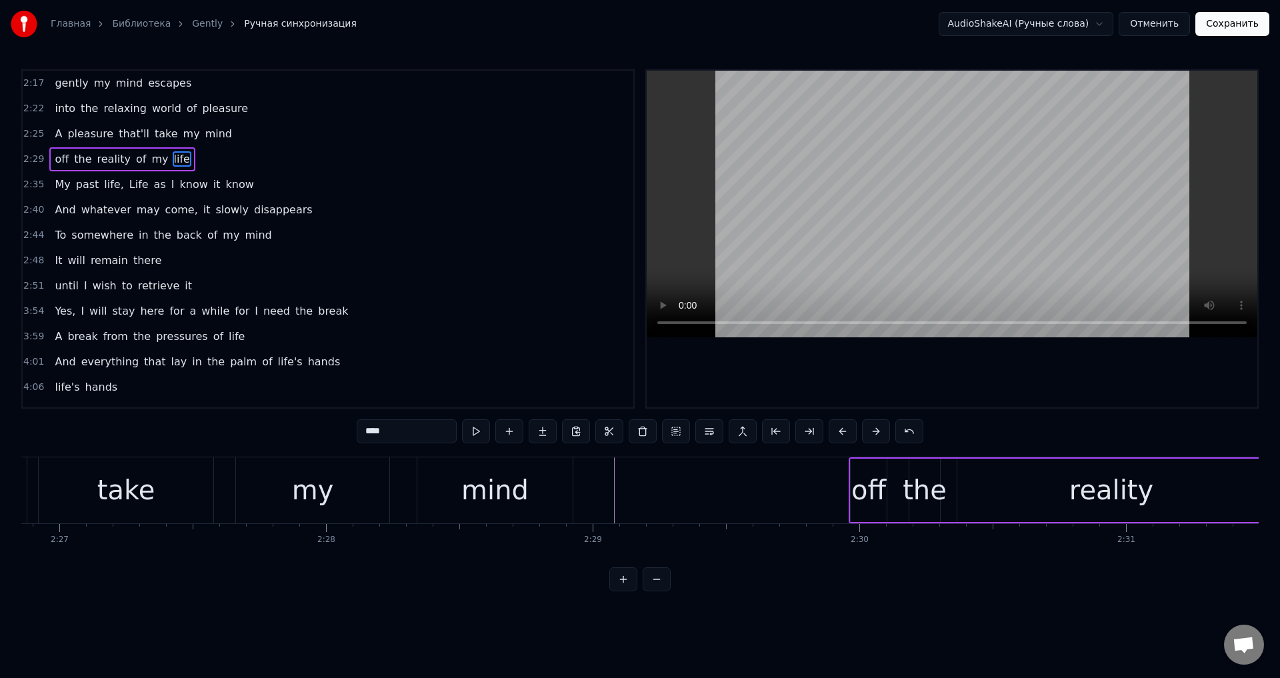
click at [589, 495] on div at bounding box center [59, 490] width 78403 height 66
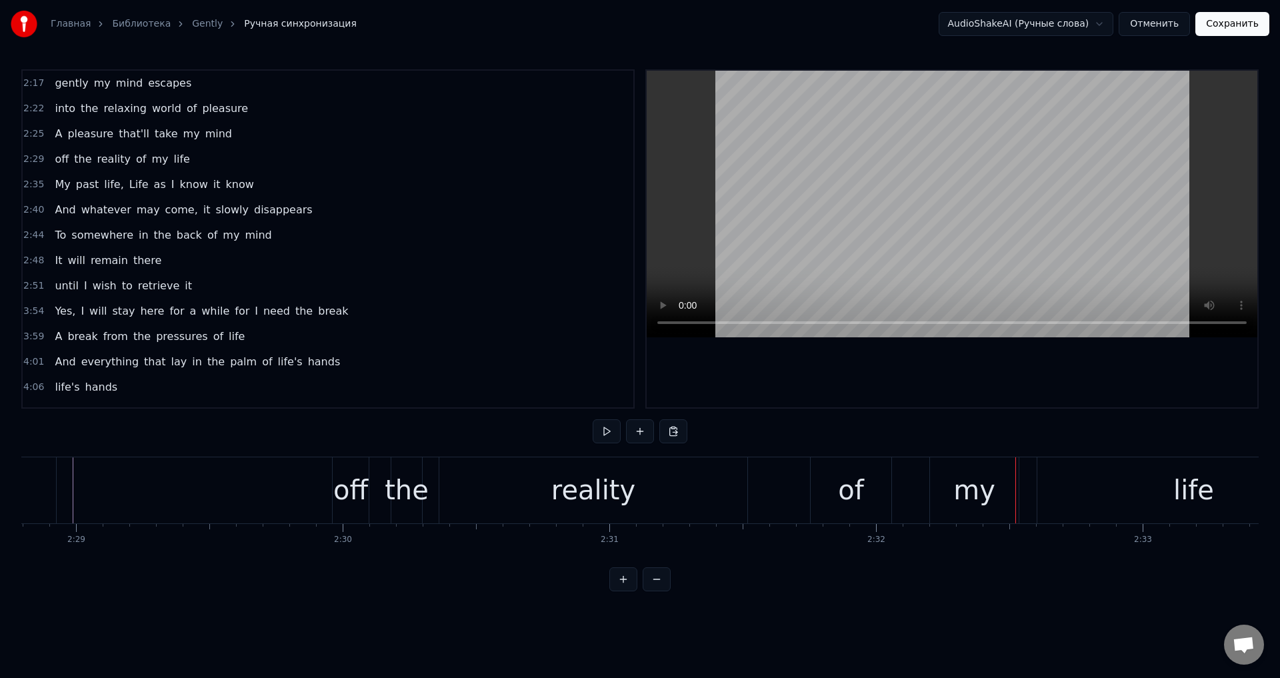
scroll to position [0, 39594]
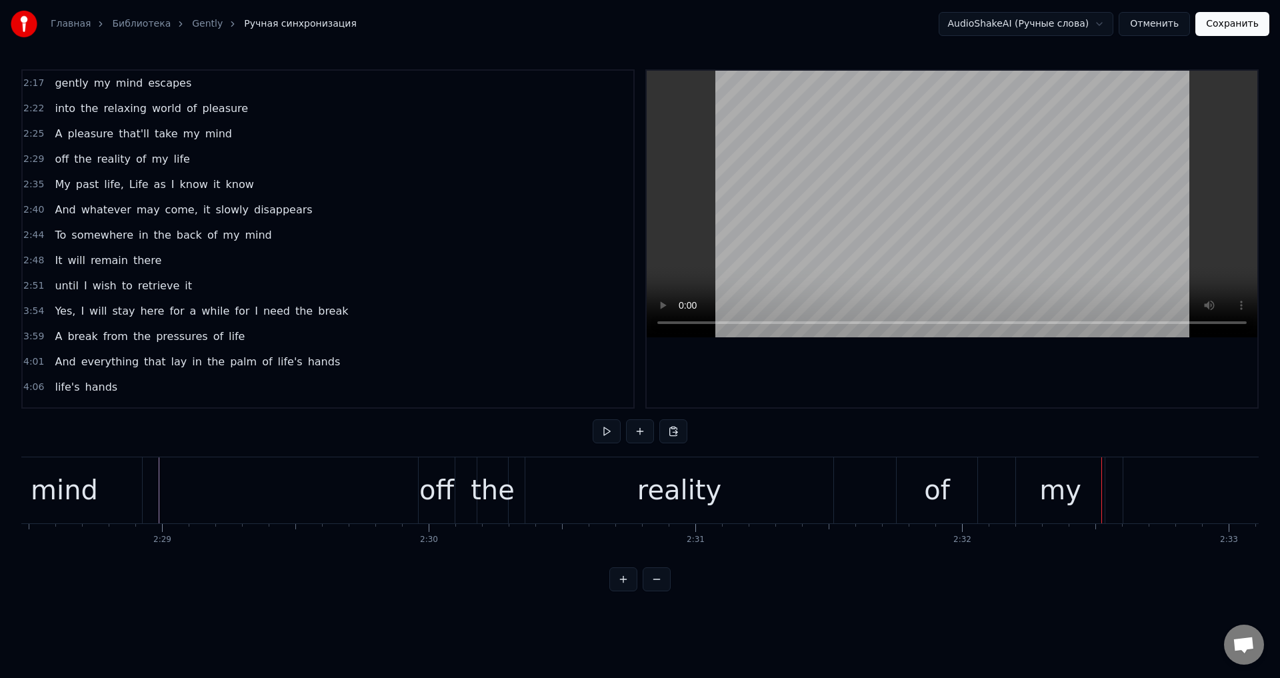
click at [653, 507] on div "reality" at bounding box center [679, 490] width 84 height 40
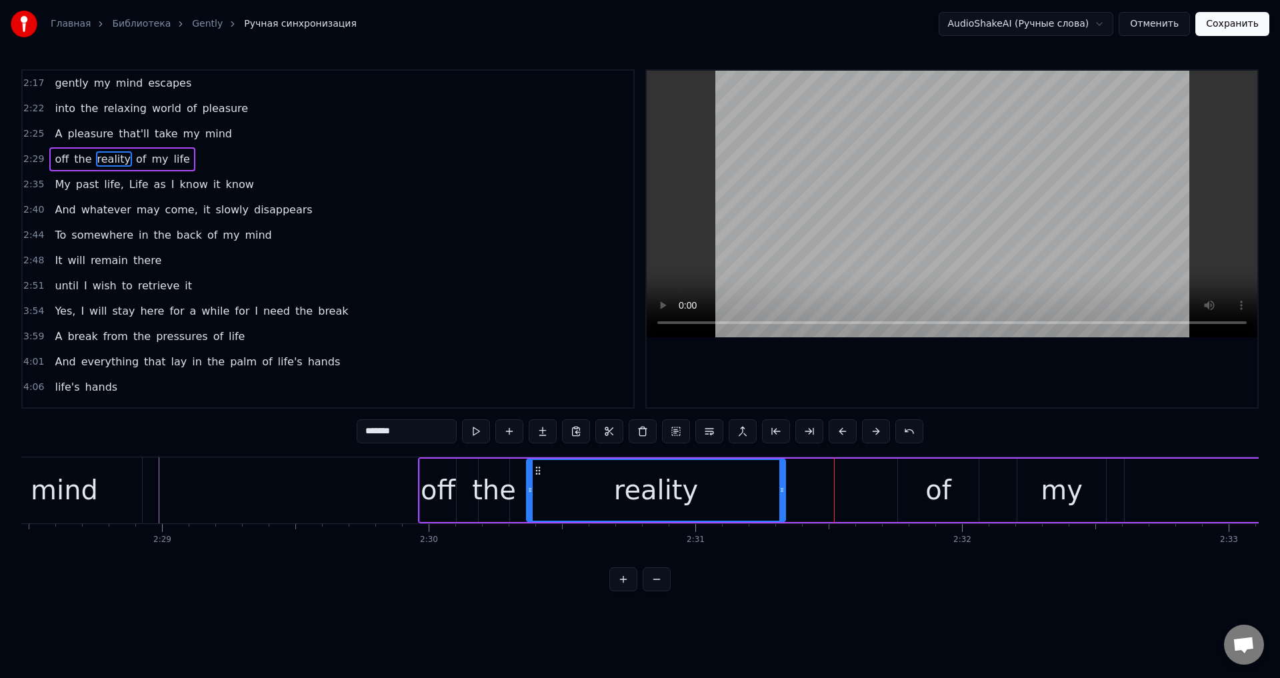
drag, startPoint x: 833, startPoint y: 481, endPoint x: 784, endPoint y: 490, distance: 50.1
click at [784, 490] on div at bounding box center [781, 490] width 5 height 61
click at [783, 490] on circle at bounding box center [783, 490] width 1 height 1
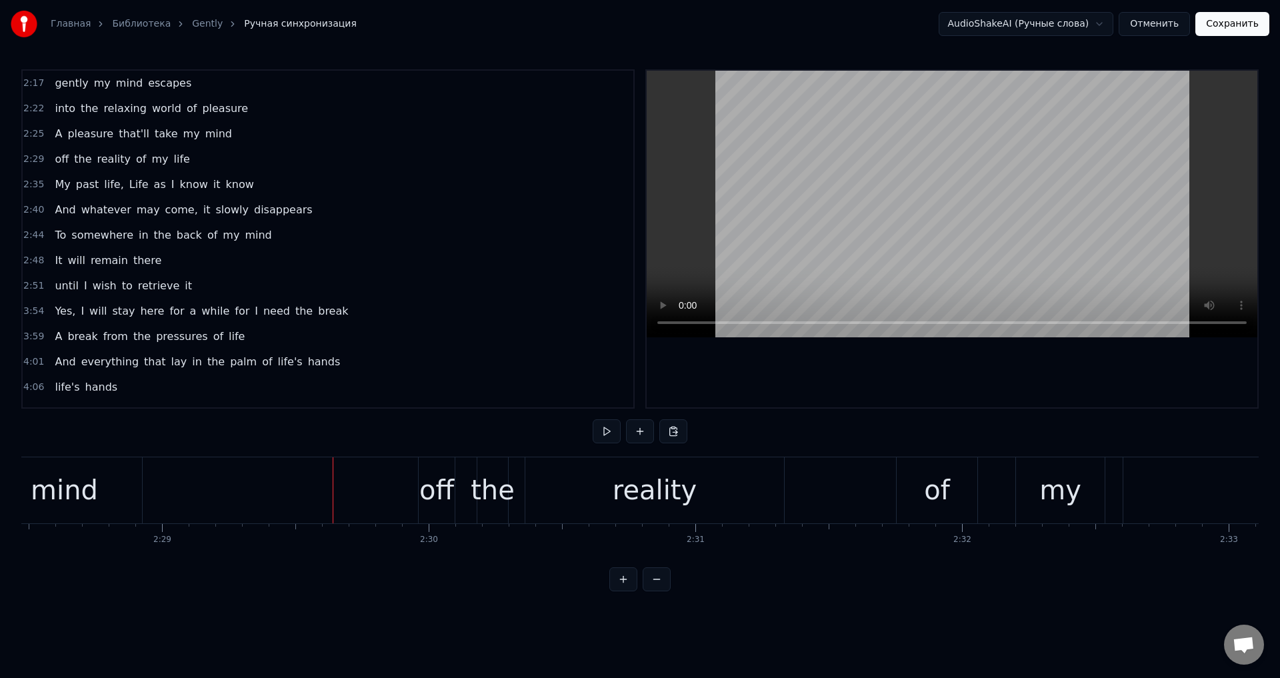
click at [926, 487] on div "of" at bounding box center [937, 490] width 26 height 40
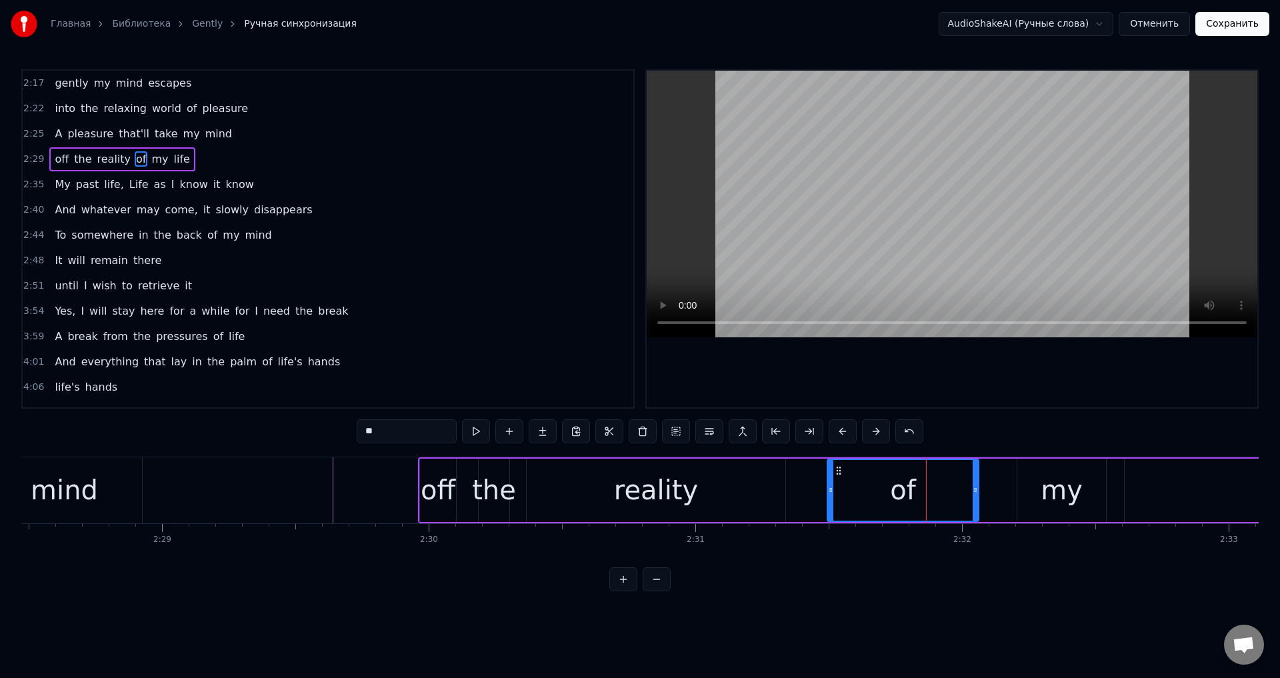
drag, startPoint x: 900, startPoint y: 491, endPoint x: 829, endPoint y: 499, distance: 71.1
click at [829, 499] on div at bounding box center [830, 490] width 5 height 61
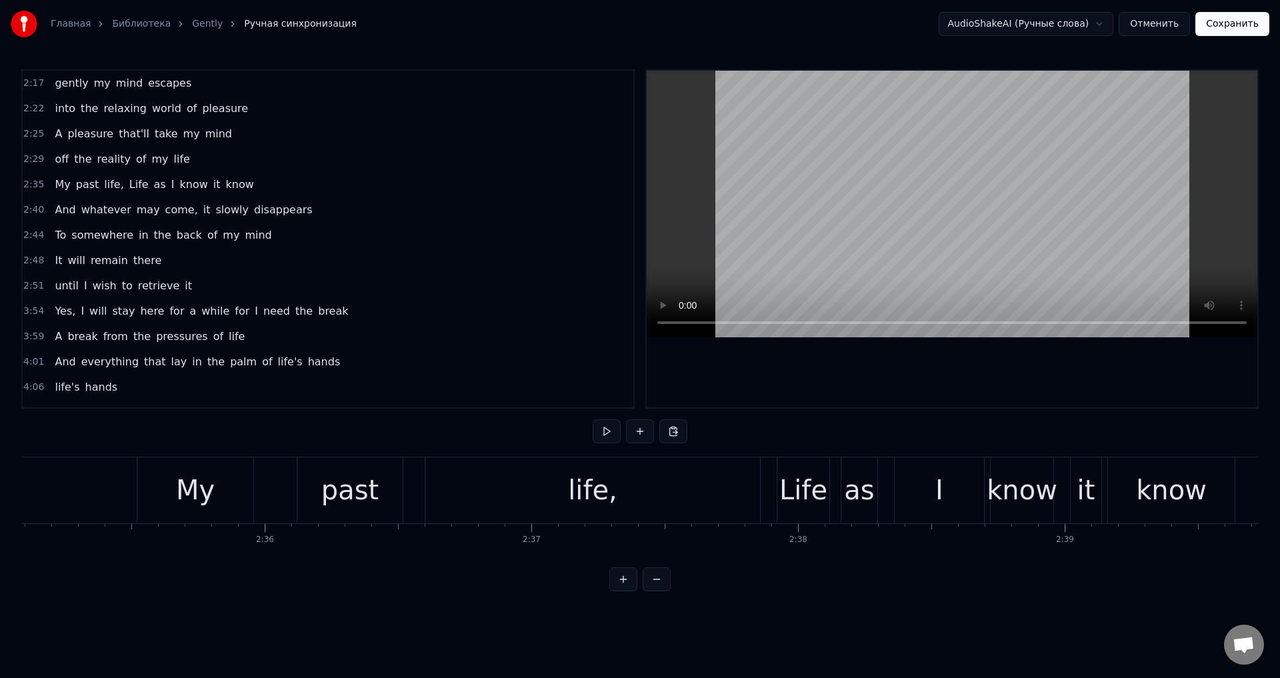
scroll to position [0, 41273]
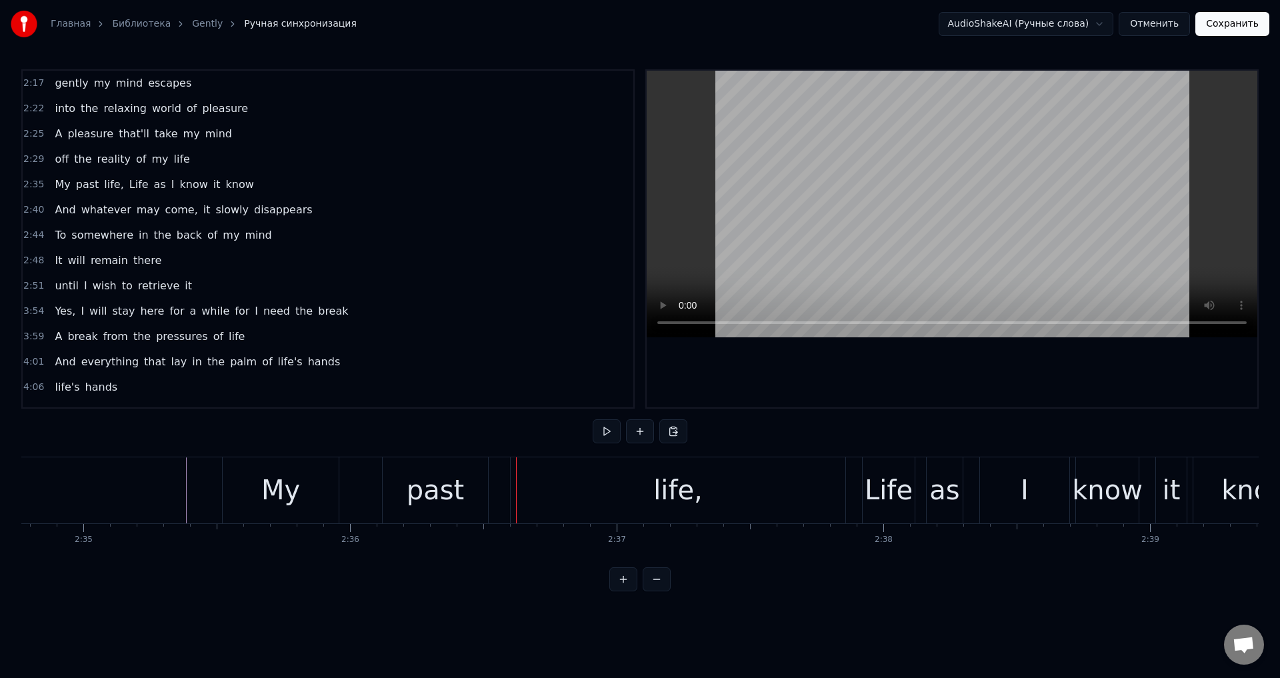
click at [263, 484] on div "My" at bounding box center [280, 490] width 39 height 40
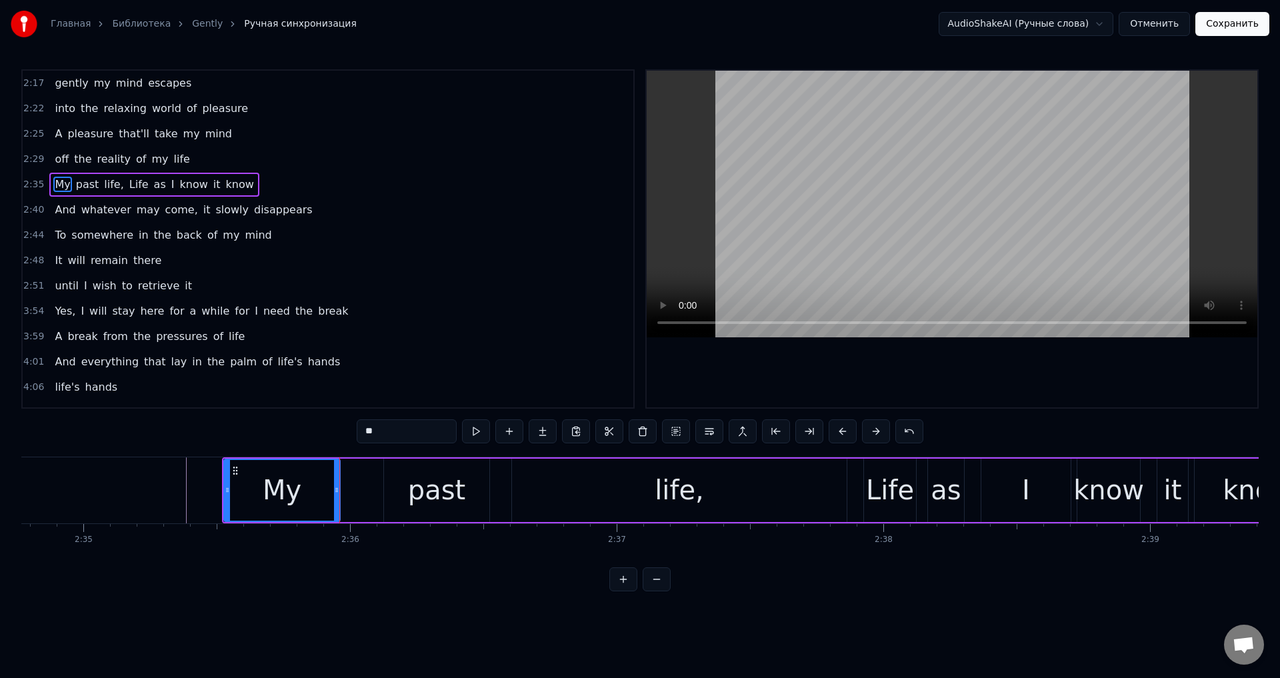
click at [415, 484] on div "past" at bounding box center [436, 490] width 57 height 40
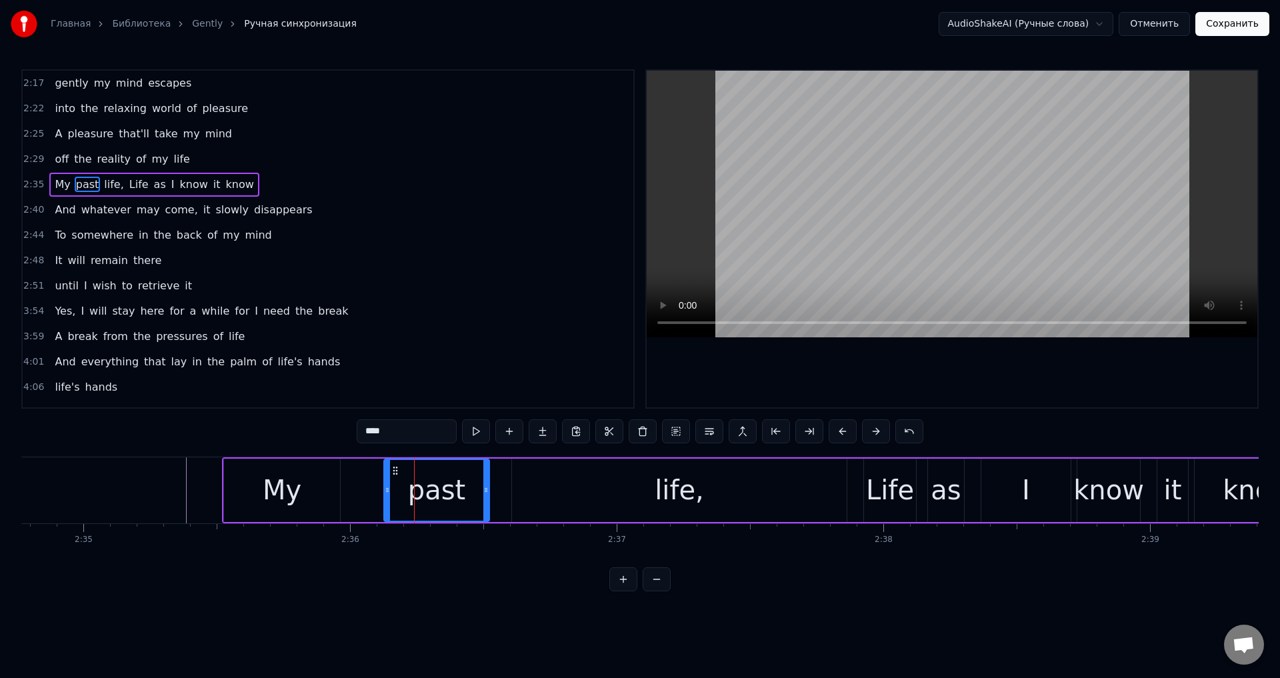
click at [384, 487] on div "past" at bounding box center [436, 490] width 107 height 63
drag, startPoint x: 389, startPoint y: 487, endPoint x: 362, endPoint y: 490, distance: 27.5
click at [362, 490] on icon at bounding box center [359, 490] width 5 height 11
click at [517, 481] on div "life," at bounding box center [679, 490] width 335 height 63
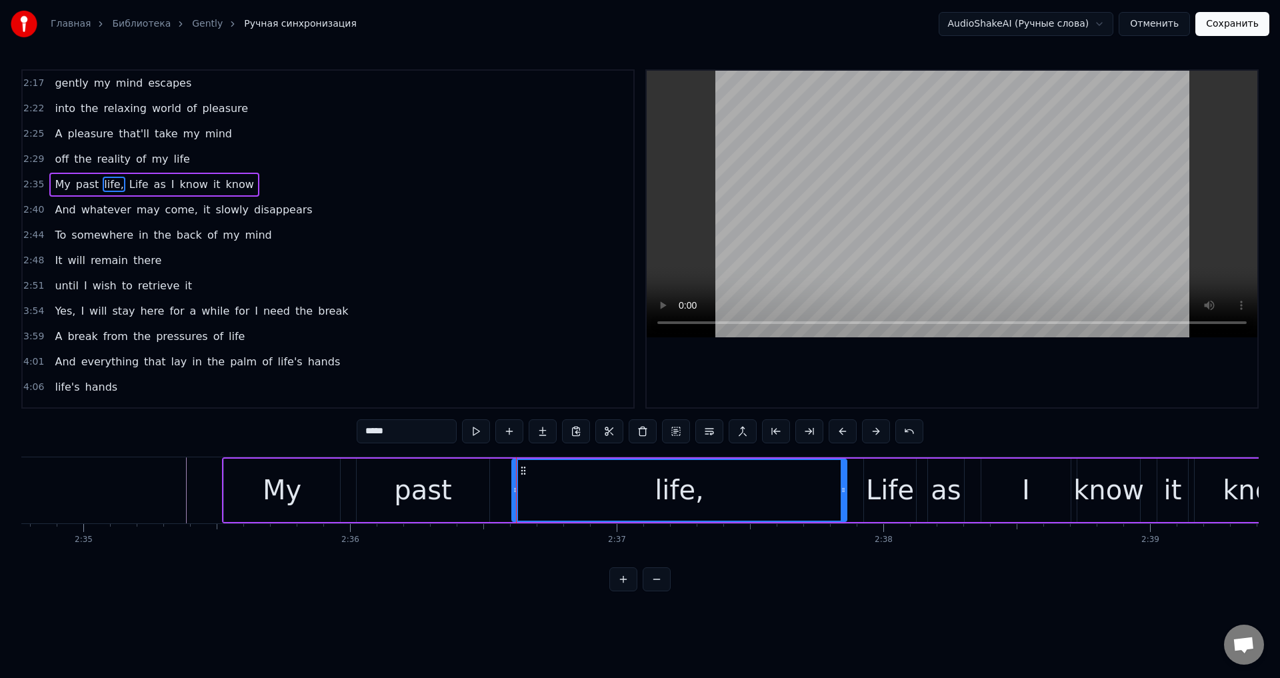
drag, startPoint x: 518, startPoint y: 483, endPoint x: 512, endPoint y: 486, distance: 6.9
click at [512, 486] on div "life," at bounding box center [679, 490] width 336 height 63
drag, startPoint x: 513, startPoint y: 489, endPoint x: 505, endPoint y: 490, distance: 8.1
click at [508, 490] on icon at bounding box center [510, 490] width 5 height 11
drag, startPoint x: 842, startPoint y: 492, endPoint x: 769, endPoint y: 500, distance: 73.8
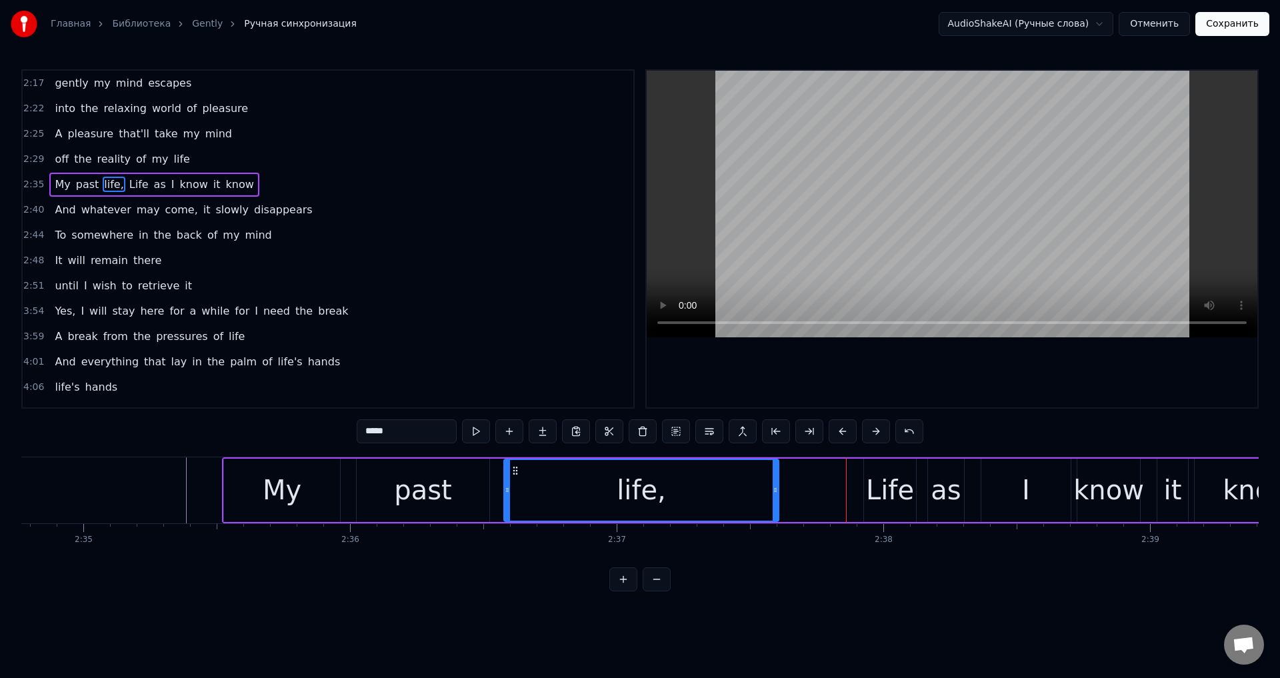
click at [773, 500] on div at bounding box center [775, 490] width 5 height 61
click at [885, 487] on div "Life" at bounding box center [890, 490] width 48 height 40
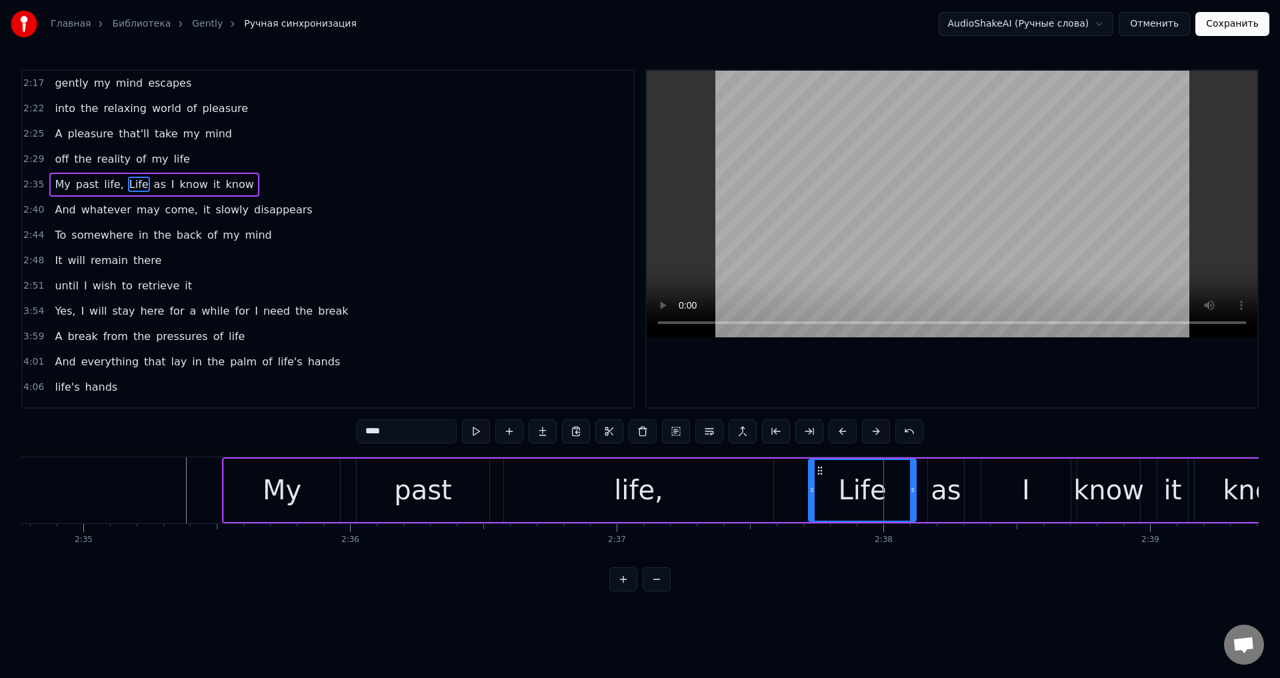
drag, startPoint x: 868, startPoint y: 489, endPoint x: 813, endPoint y: 497, distance: 55.9
click at [813, 497] on div at bounding box center [811, 490] width 5 height 61
drag, startPoint x: 913, startPoint y: 485, endPoint x: 882, endPoint y: 491, distance: 31.2
click at [882, 491] on icon at bounding box center [881, 490] width 5 height 11
click at [945, 479] on div "as" at bounding box center [946, 490] width 30 height 40
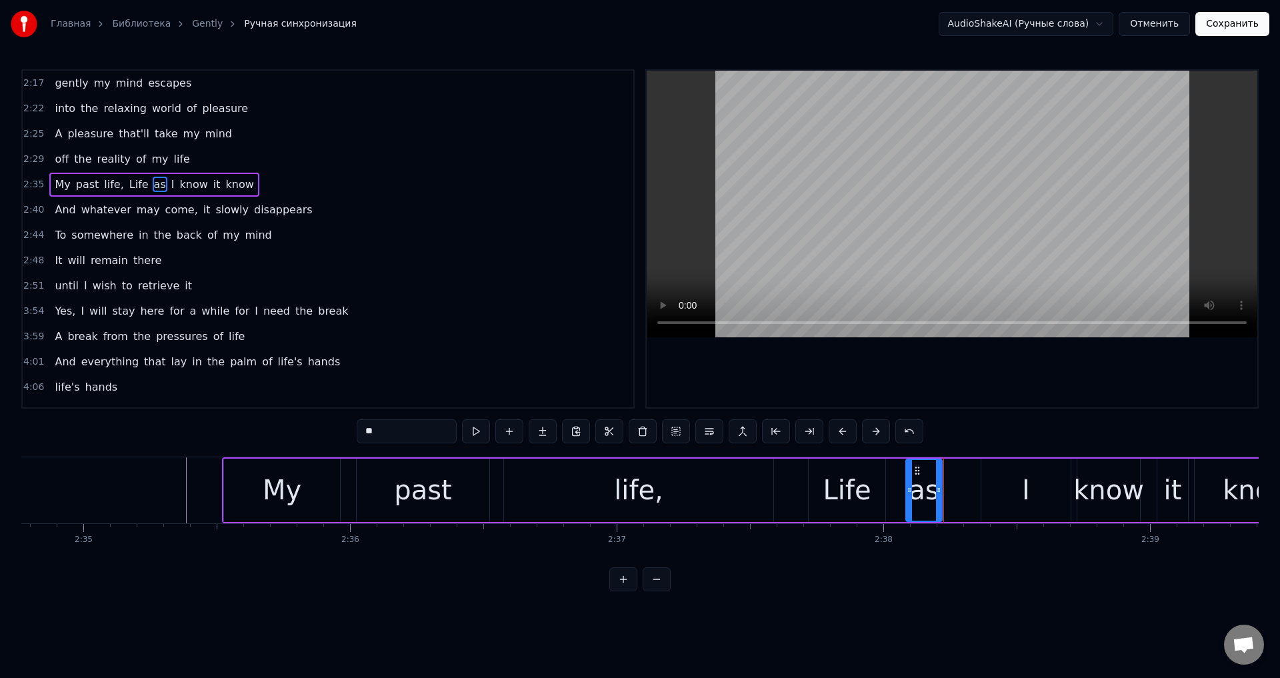
drag, startPoint x: 939, startPoint y: 470, endPoint x: 916, endPoint y: 474, distance: 23.0
click at [916, 474] on icon at bounding box center [917, 470] width 11 height 11
click at [279, 492] on div "My" at bounding box center [282, 490] width 39 height 40
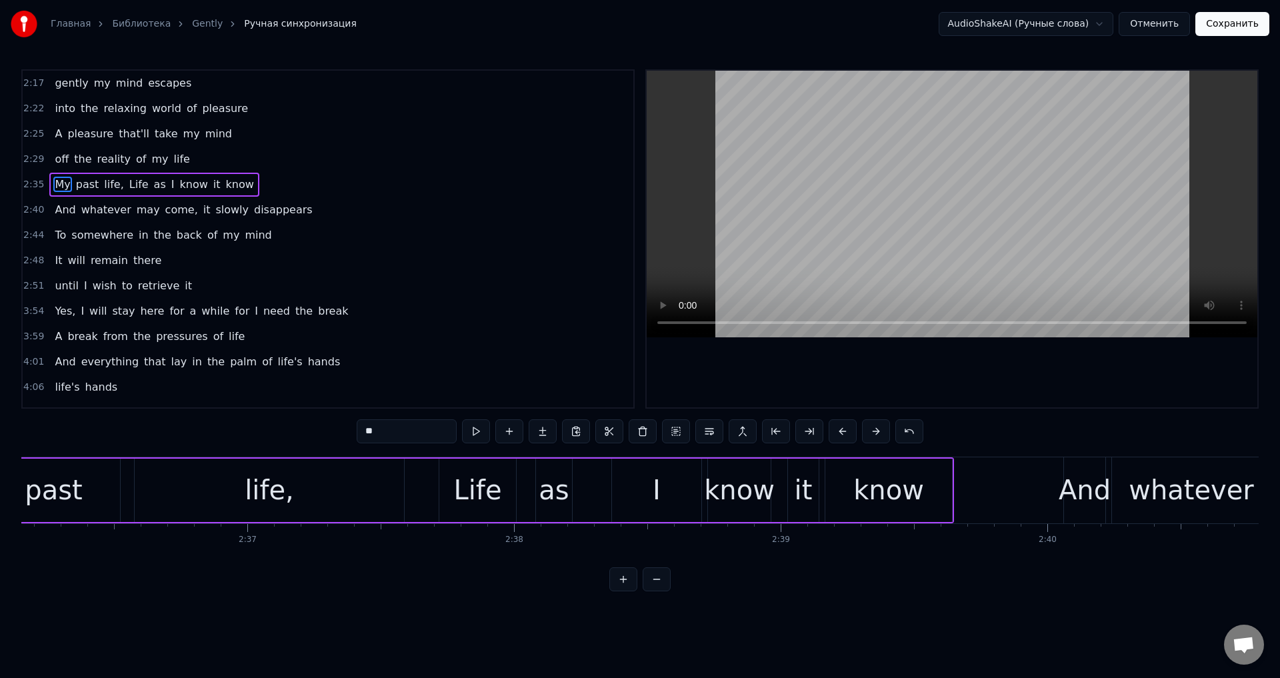
scroll to position [0, 41646]
click at [637, 485] on div "I" at bounding box center [652, 490] width 89 height 63
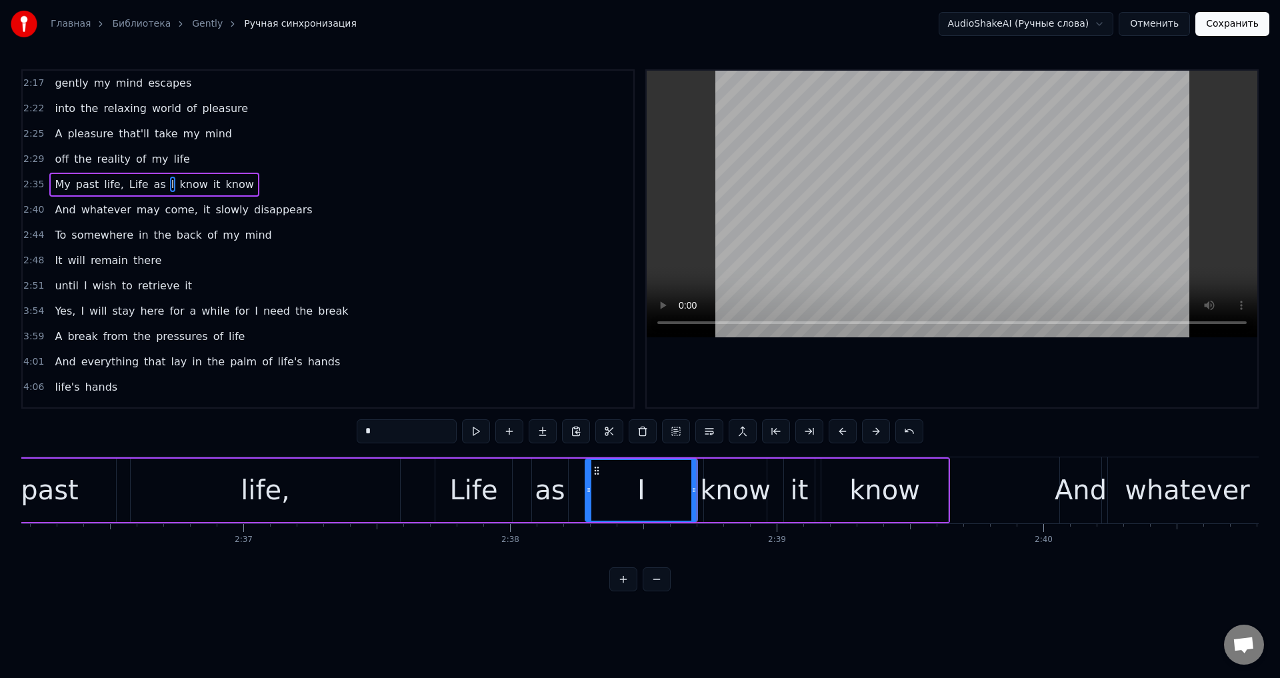
drag, startPoint x: 611, startPoint y: 475, endPoint x: 589, endPoint y: 485, distance: 24.5
click at [589, 485] on div at bounding box center [588, 490] width 5 height 61
click at [721, 495] on div "know" at bounding box center [735, 490] width 71 height 40
click at [803, 483] on div "it" at bounding box center [800, 490] width 18 height 40
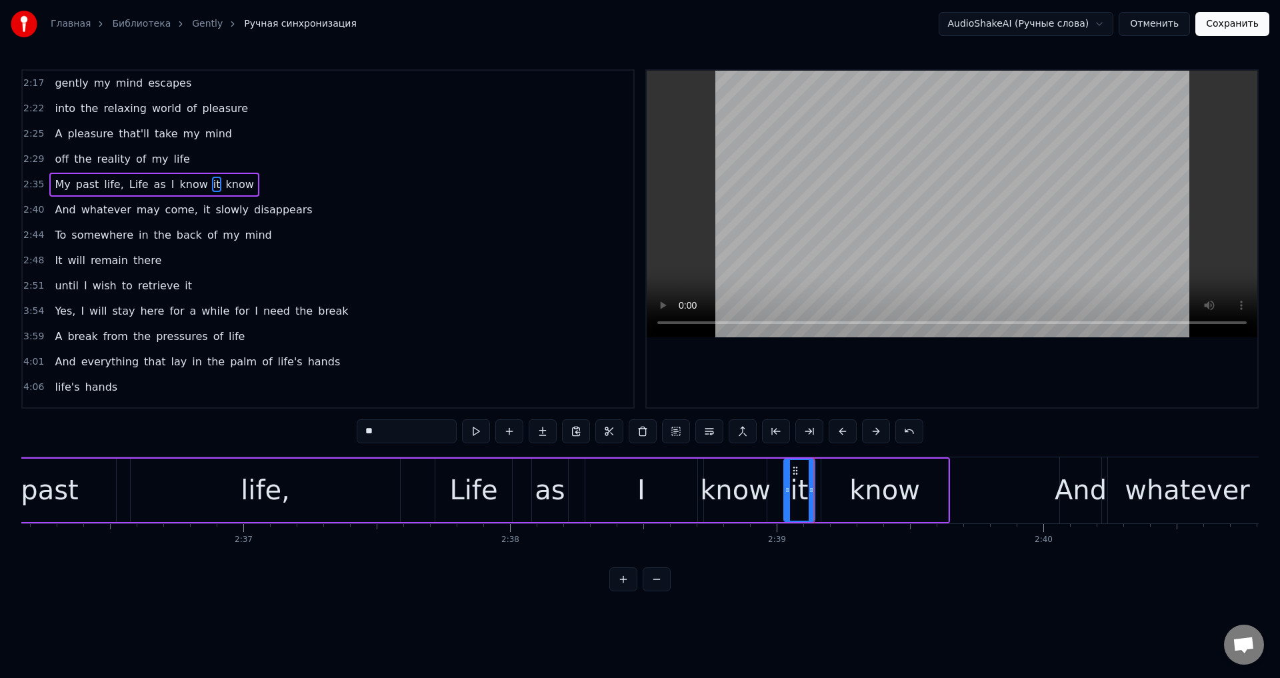
click at [855, 483] on div "know" at bounding box center [884, 490] width 71 height 40
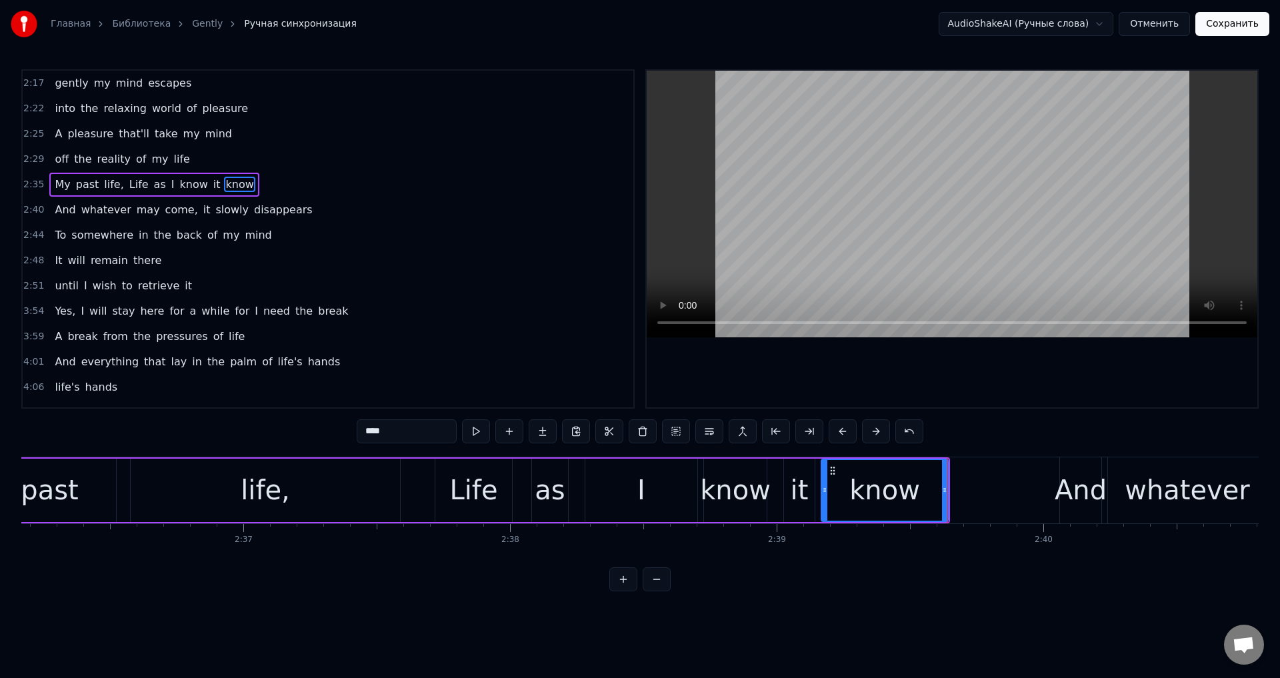
click at [287, 511] on div "life," at bounding box center [265, 490] width 269 height 63
type input "*****"
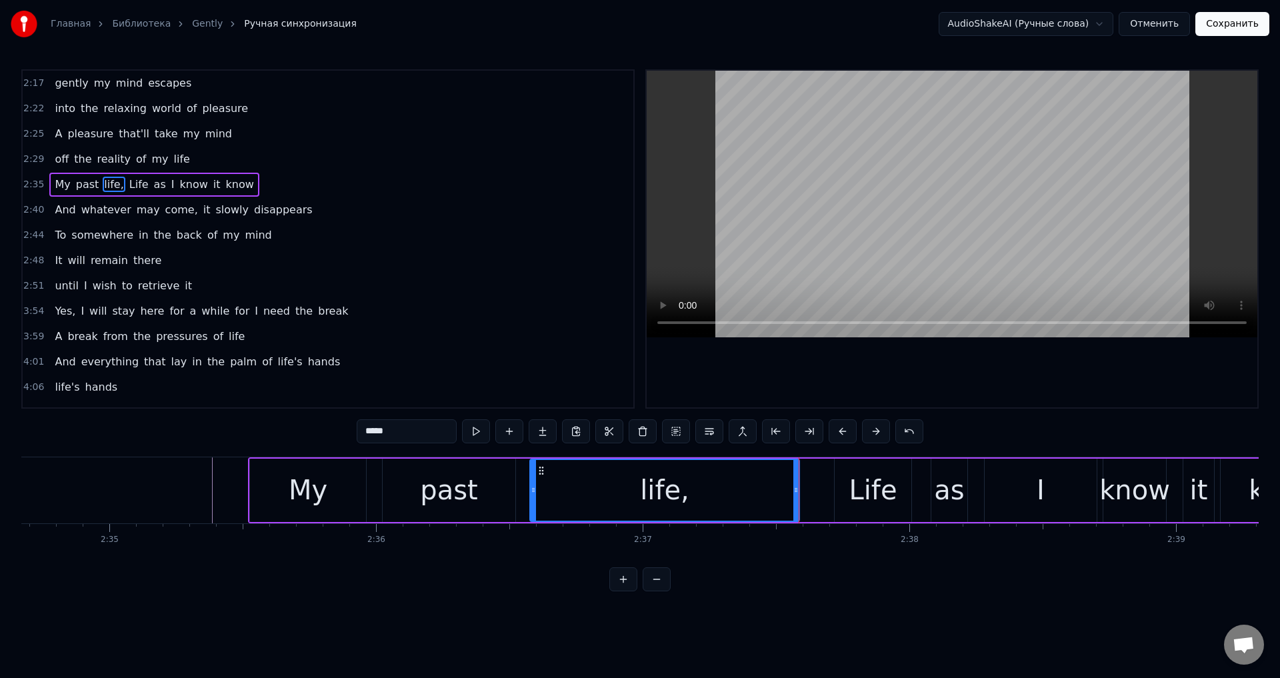
scroll to position [0, 41246]
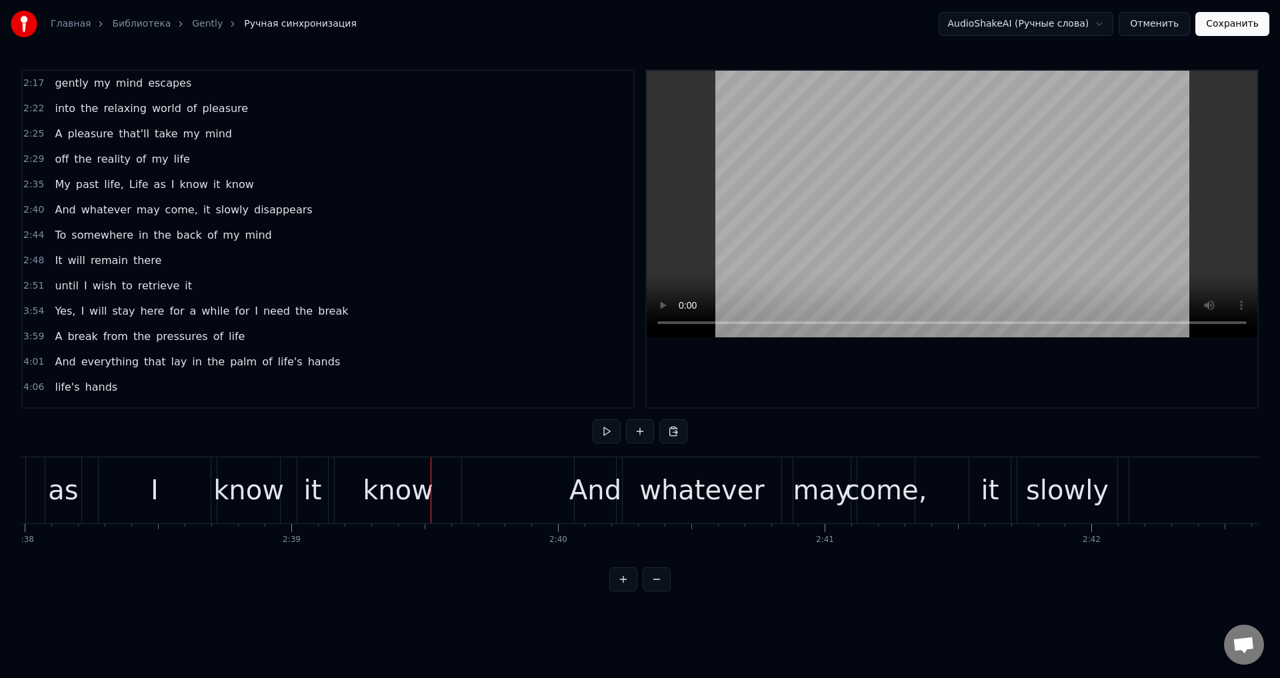
scroll to position [0, 42365]
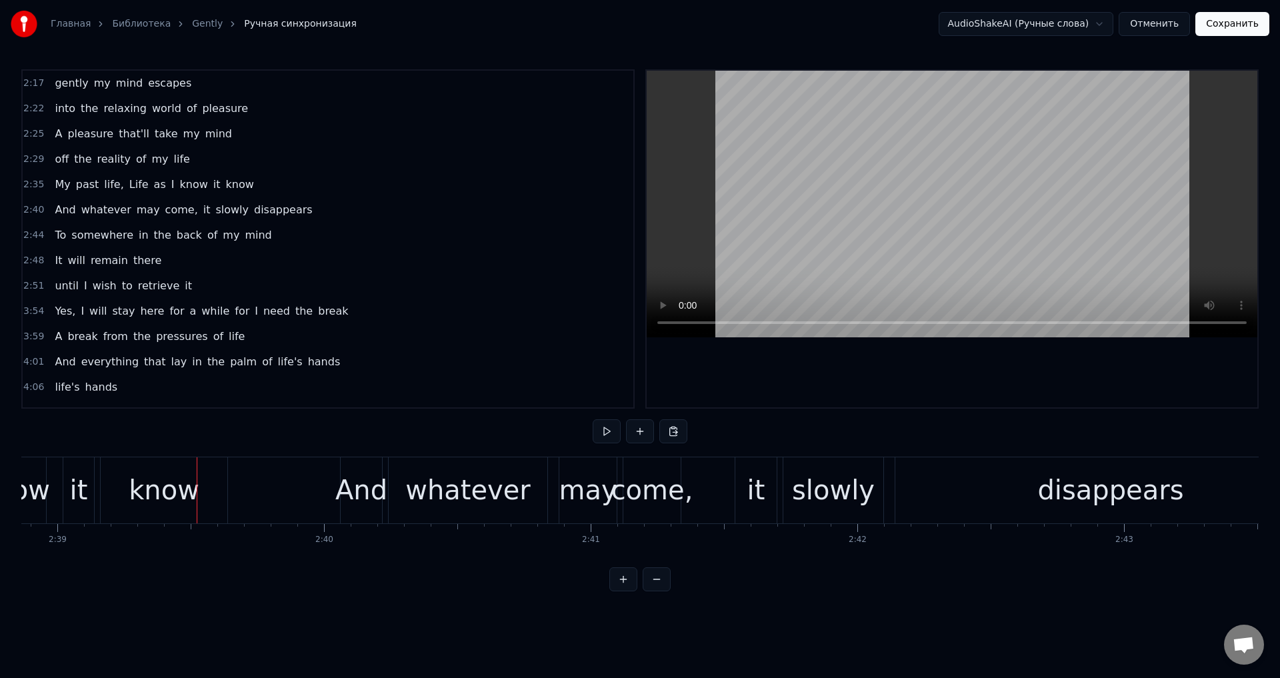
click at [21, 560] on div "Главная Библиотека Gently Ручная синхронизация AudioShakeAI (Ручные слова) Отме…" at bounding box center [640, 295] width 1280 height 591
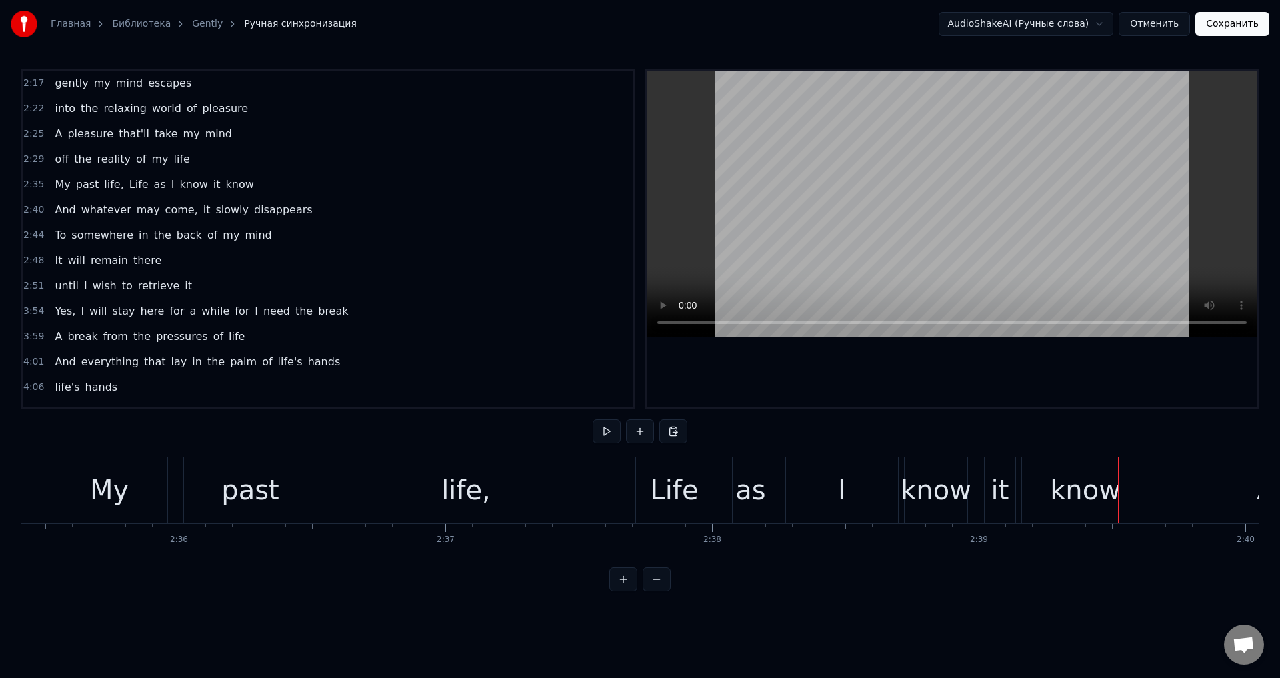
scroll to position [0, 41352]
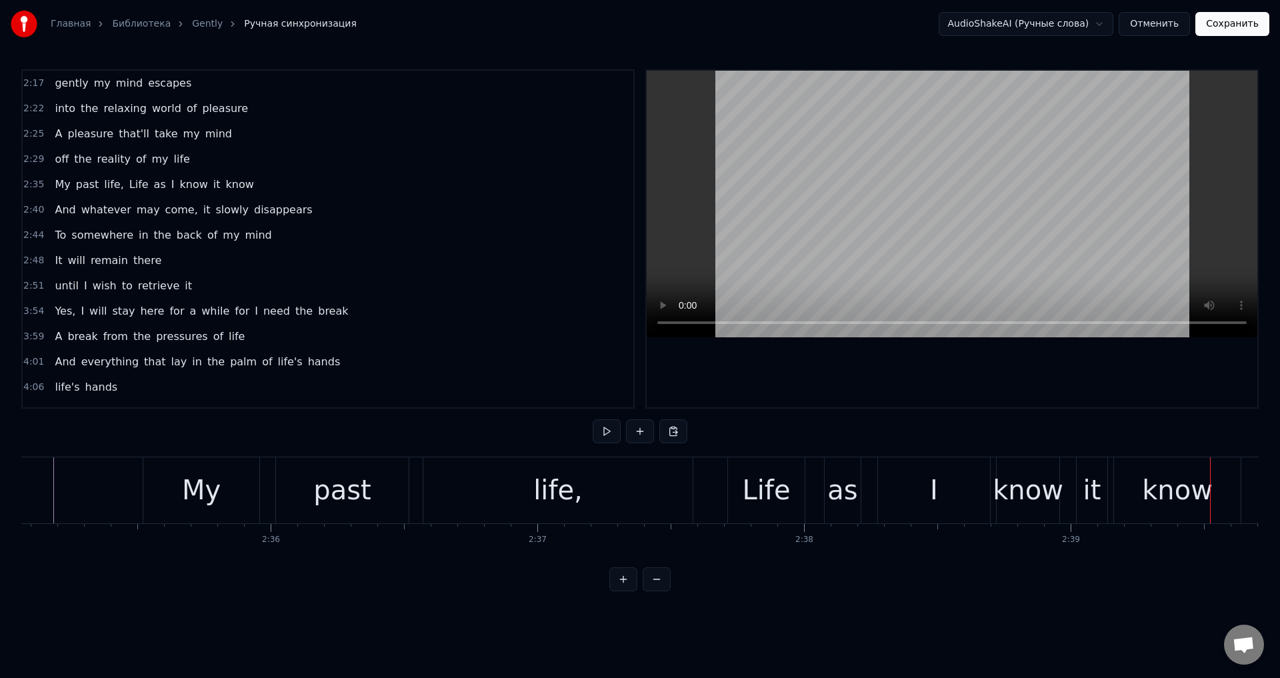
click at [213, 483] on div "My" at bounding box center [201, 490] width 39 height 40
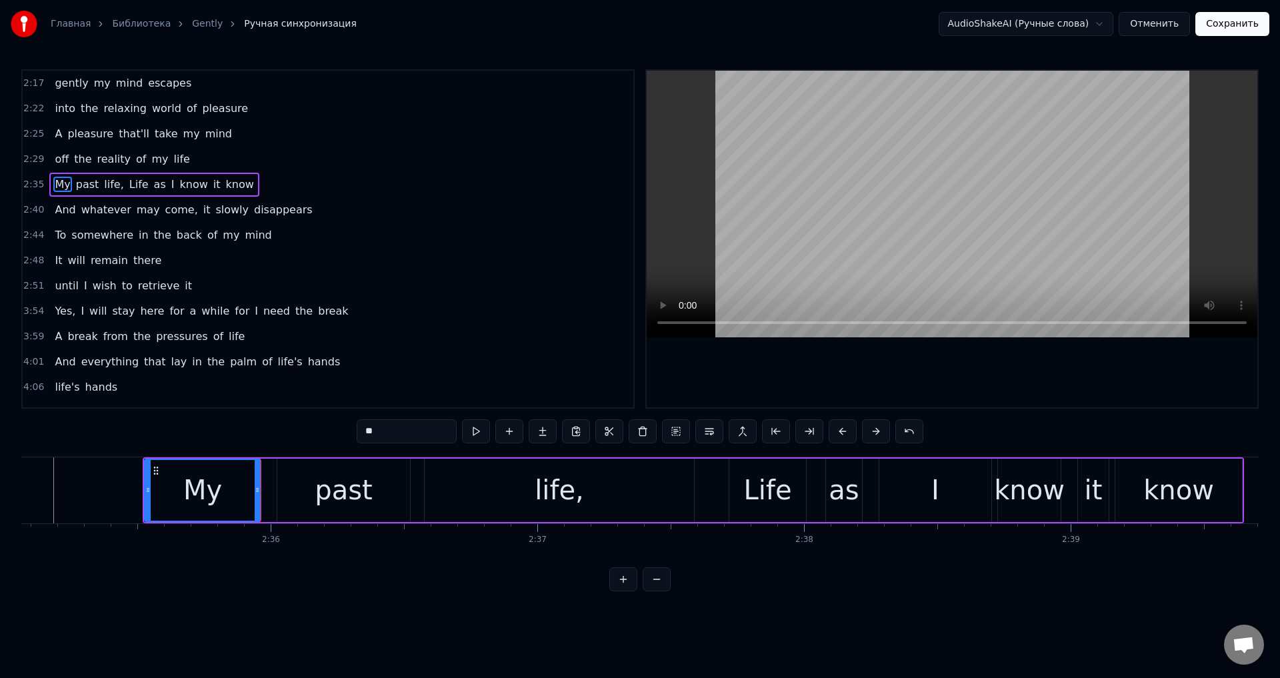
click at [294, 489] on div "past" at bounding box center [343, 490] width 133 height 63
type input "****"
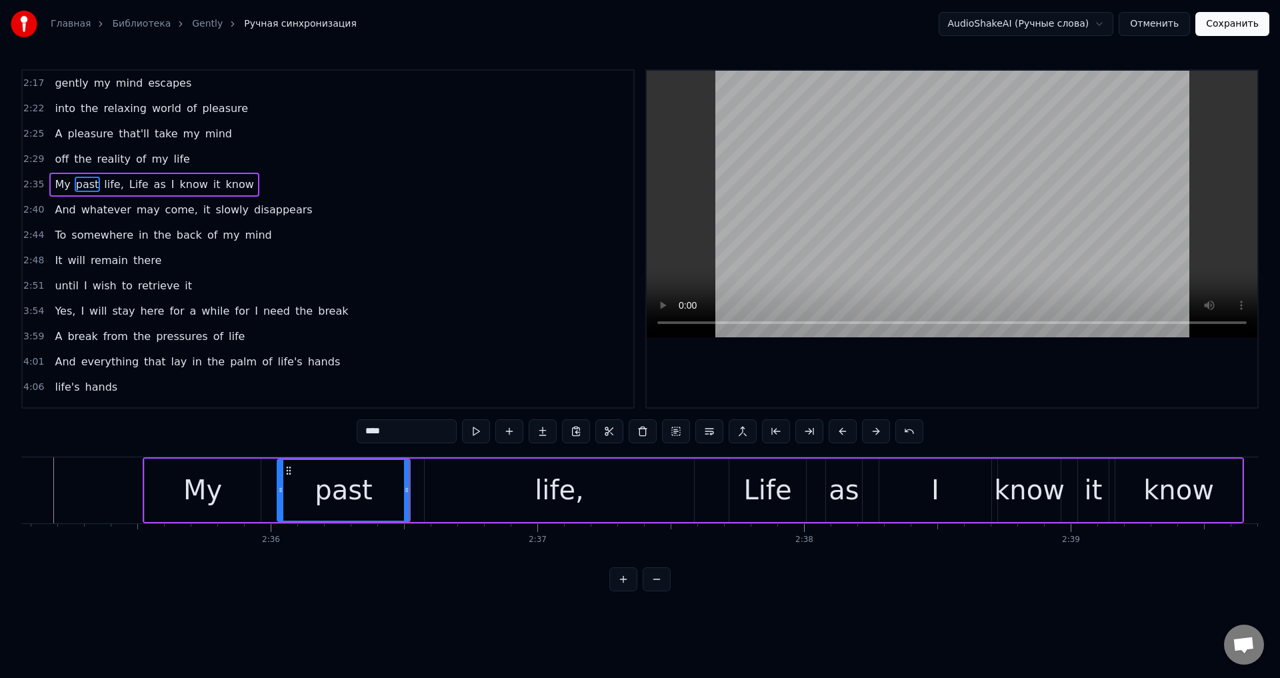
scroll to position [0, 41351]
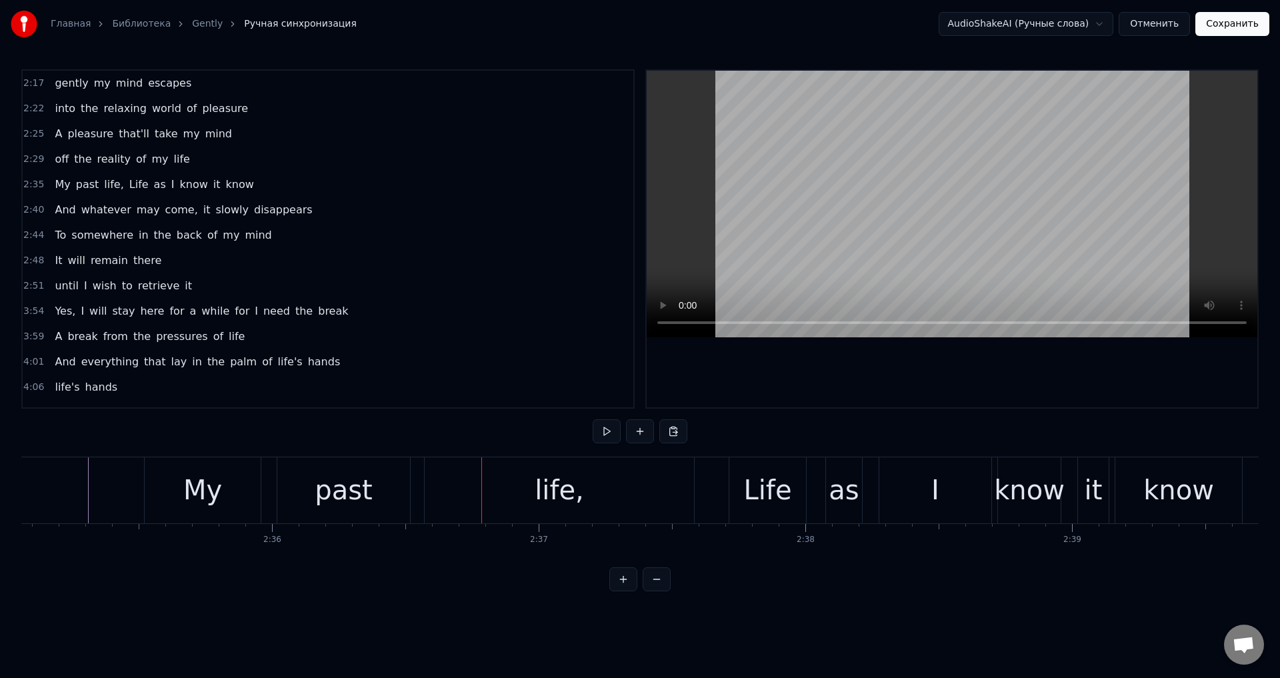
drag, startPoint x: 207, startPoint y: 473, endPoint x: 244, endPoint y: 495, distance: 43.0
click at [207, 475] on div "My" at bounding box center [202, 490] width 39 height 40
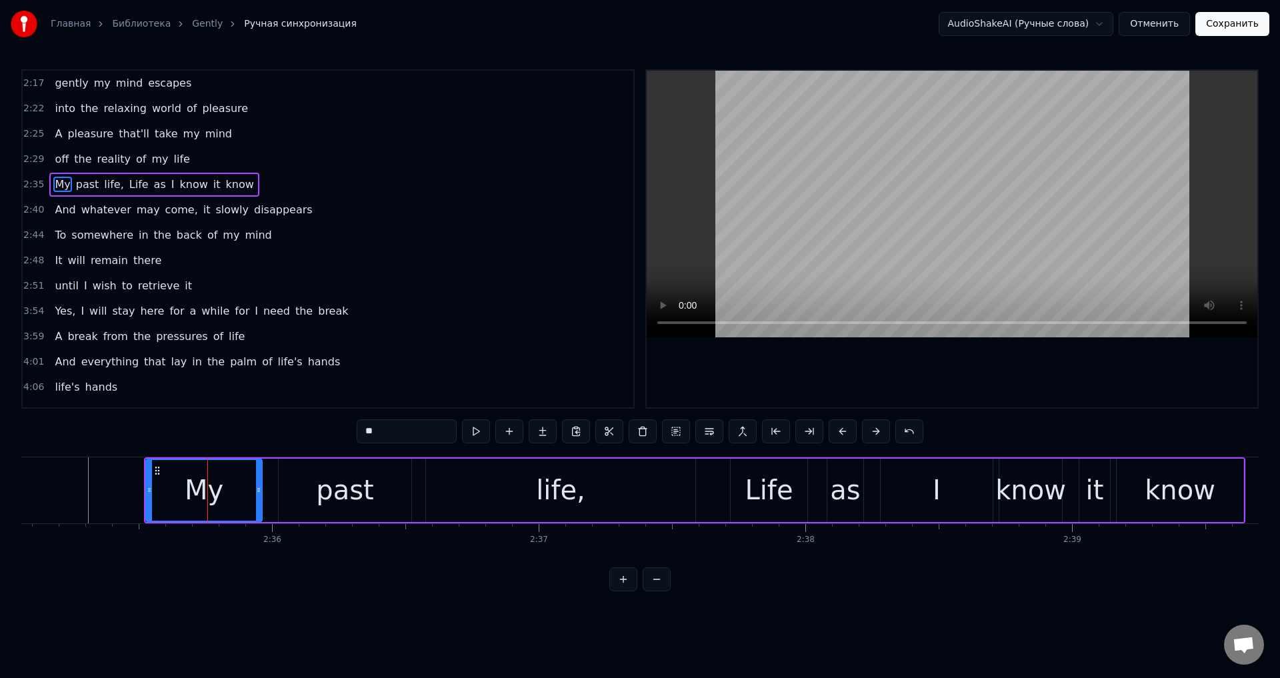
click at [251, 491] on div "My" at bounding box center [204, 490] width 115 height 61
drag, startPoint x: 257, startPoint y: 489, endPoint x: 235, endPoint y: 494, distance: 21.8
click at [236, 494] on icon at bounding box center [238, 490] width 5 height 11
drag, startPoint x: 294, startPoint y: 483, endPoint x: 285, endPoint y: 487, distance: 10.2
click at [295, 483] on div "past" at bounding box center [345, 490] width 133 height 63
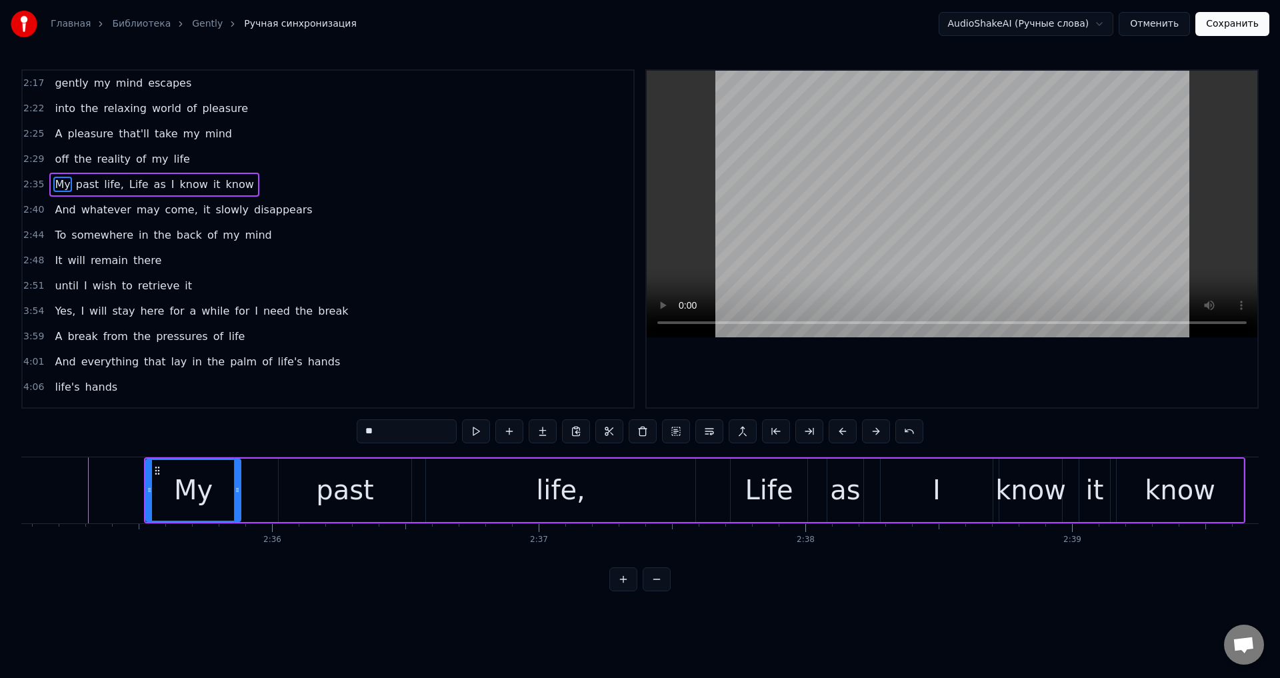
type input "****"
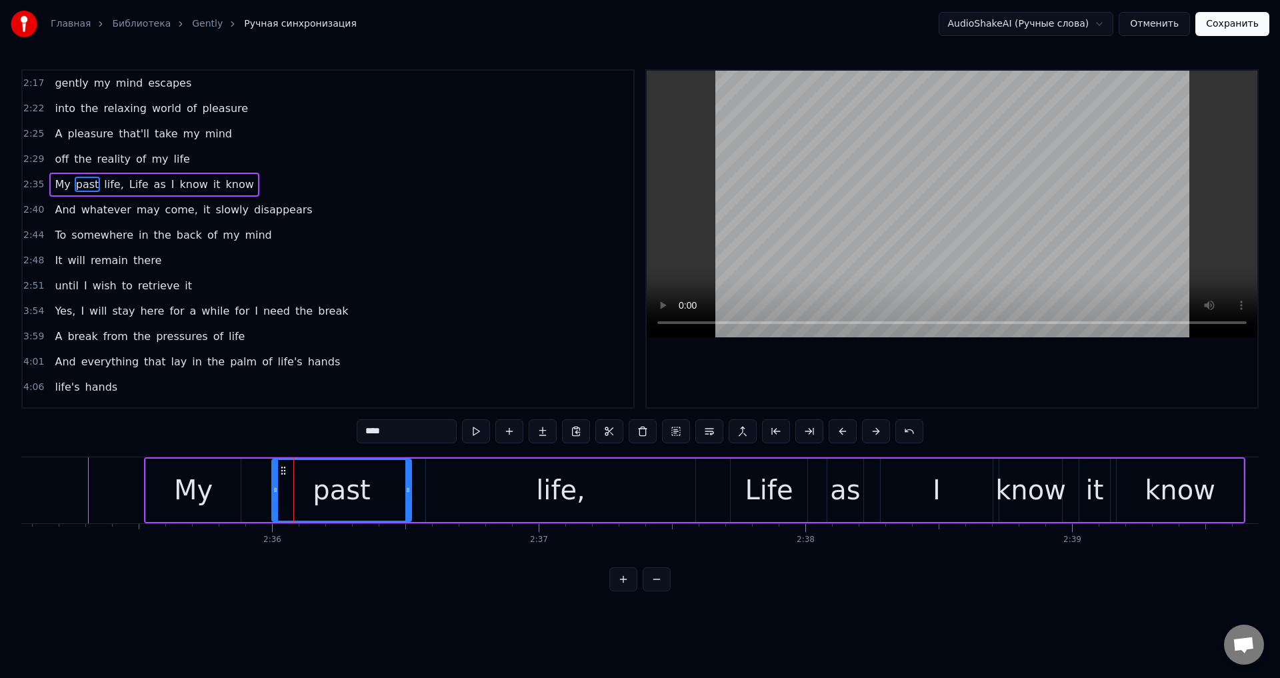
drag, startPoint x: 282, startPoint y: 487, endPoint x: 273, endPoint y: 491, distance: 9.5
click at [273, 491] on icon at bounding box center [275, 490] width 5 height 11
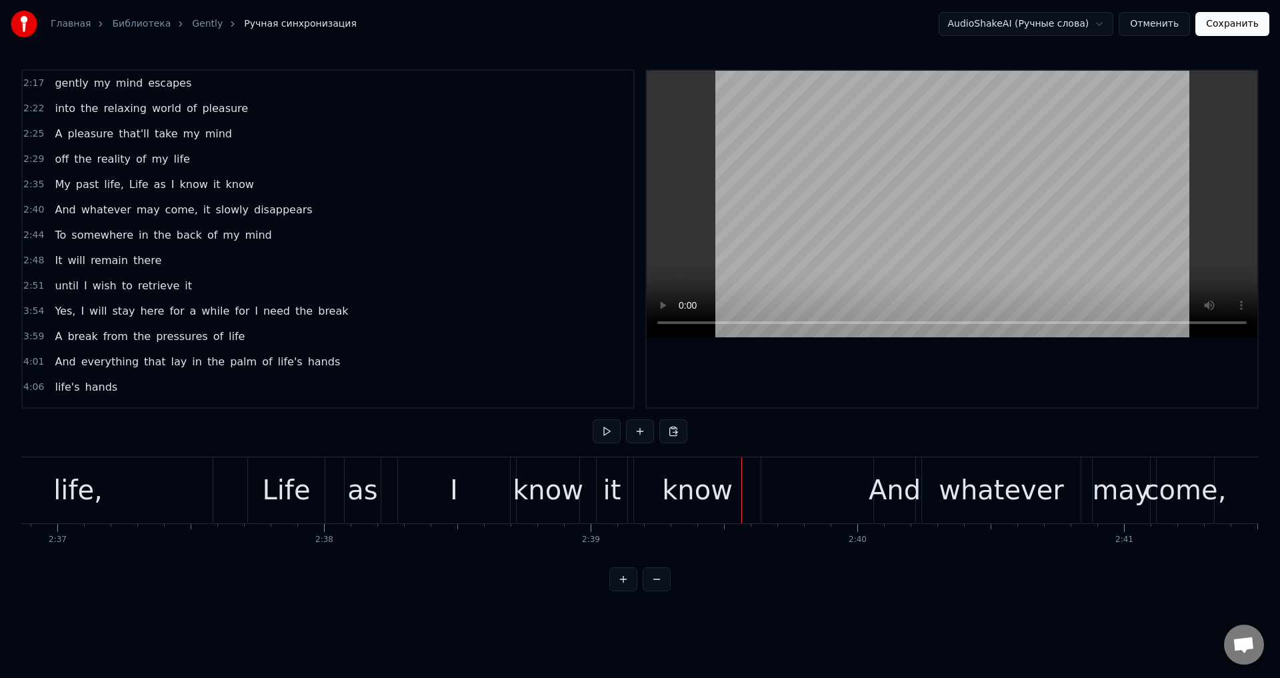
scroll to position [0, 41703]
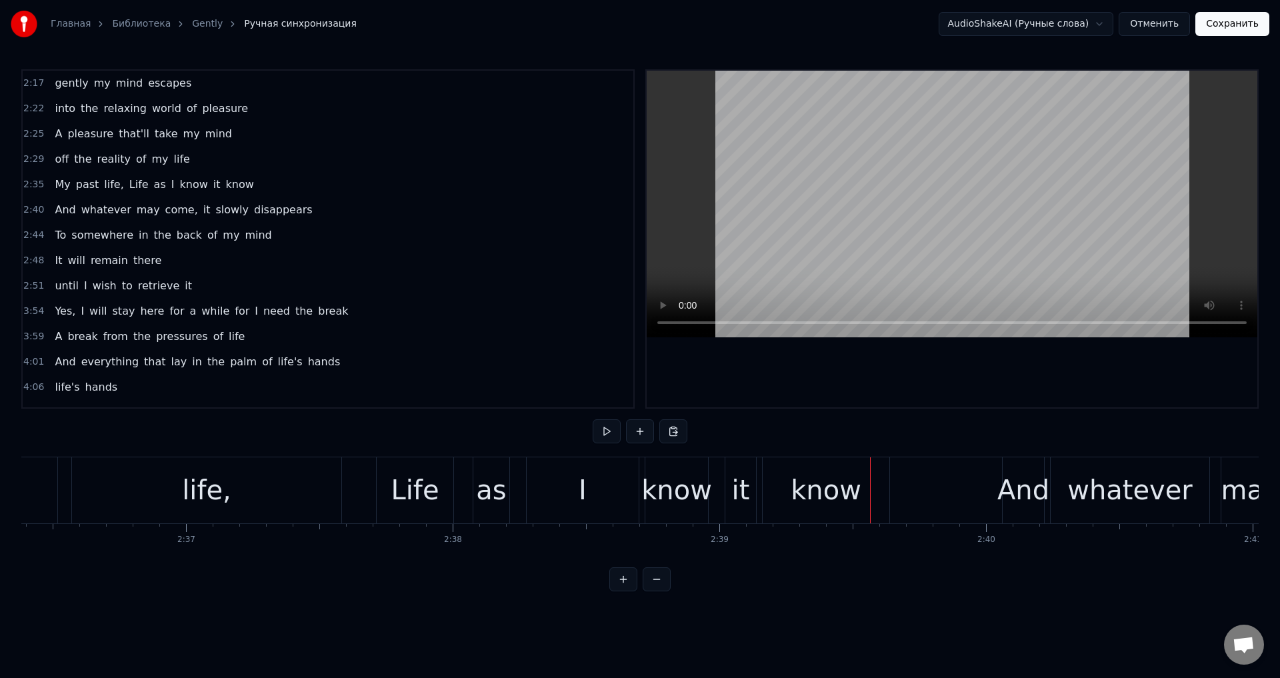
click at [442, 503] on div "Life" at bounding box center [415, 490] width 77 height 66
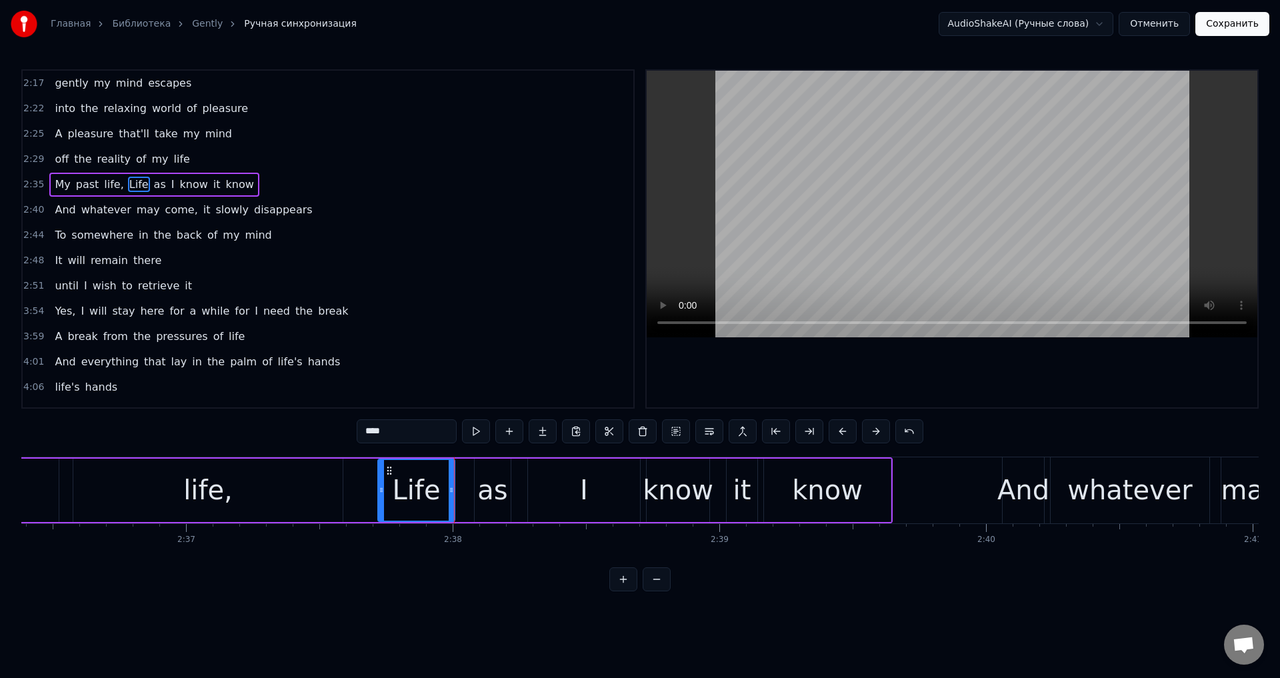
click at [493, 493] on div "as" at bounding box center [492, 490] width 30 height 40
click at [551, 488] on div "I" at bounding box center [584, 490] width 112 height 63
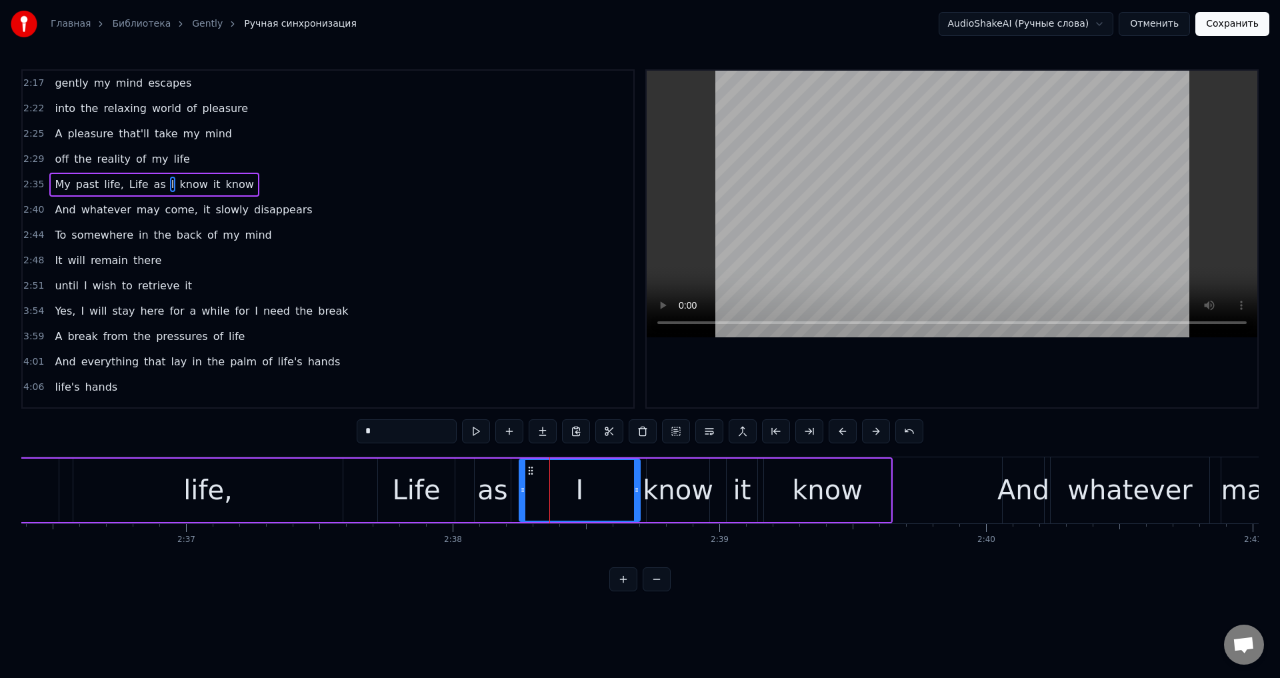
drag, startPoint x: 531, startPoint y: 485, endPoint x: 523, endPoint y: 487, distance: 8.9
click at [523, 487] on icon at bounding box center [522, 490] width 5 height 11
drag, startPoint x: 636, startPoint y: 489, endPoint x: 607, endPoint y: 496, distance: 30.2
click at [607, 496] on div at bounding box center [607, 490] width 5 height 61
click at [678, 487] on div "know" at bounding box center [678, 490] width 71 height 40
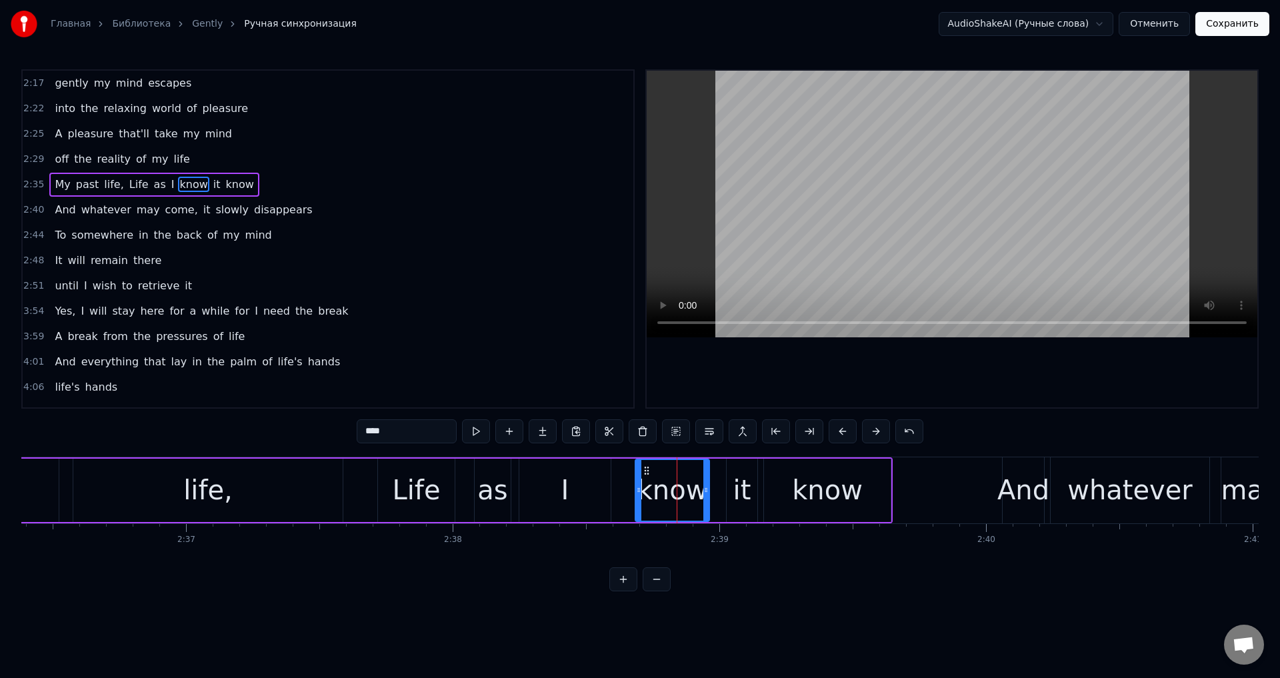
drag, startPoint x: 649, startPoint y: 489, endPoint x: 638, endPoint y: 491, distance: 11.6
click at [638, 491] on icon at bounding box center [638, 490] width 5 height 11
drag, startPoint x: 705, startPoint y: 491, endPoint x: 682, endPoint y: 498, distance: 24.3
click at [682, 498] on div at bounding box center [681, 490] width 5 height 61
click at [733, 485] on div "it" at bounding box center [742, 490] width 31 height 63
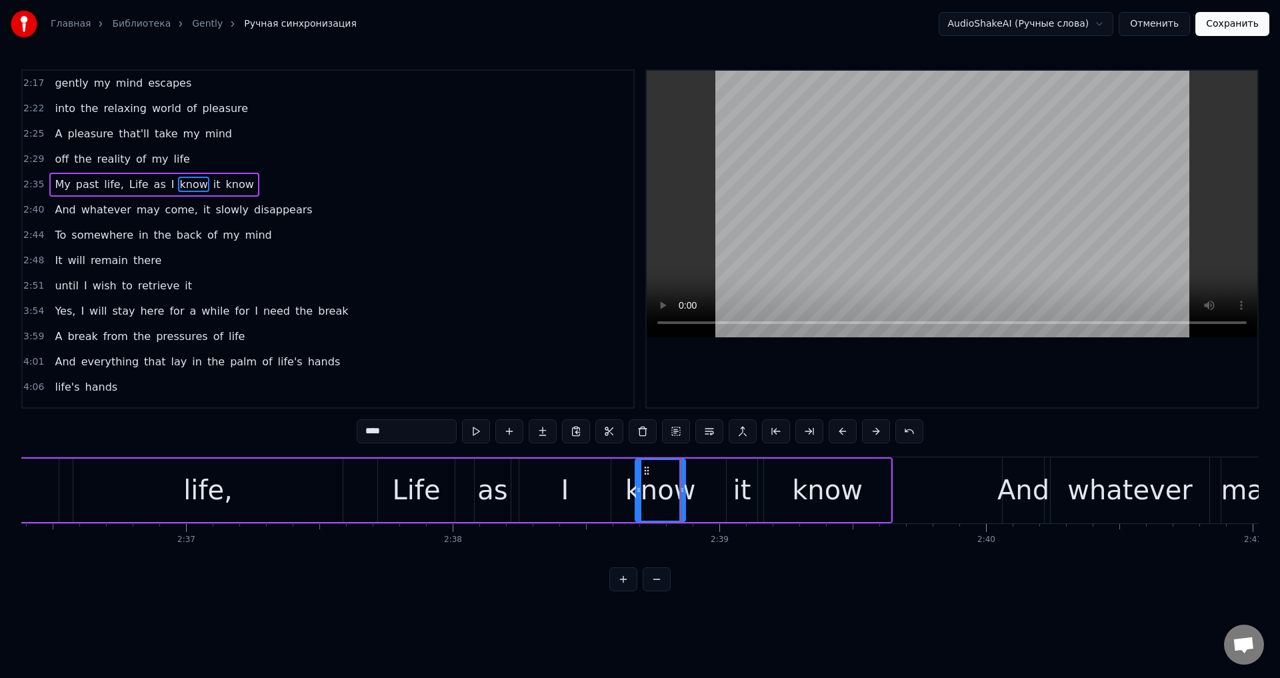
type input "**"
drag, startPoint x: 734, startPoint y: 471, endPoint x: 702, endPoint y: 480, distance: 33.3
click at [699, 479] on div "it" at bounding box center [707, 490] width 29 height 61
drag, startPoint x: 720, startPoint y: 486, endPoint x: 732, endPoint y: 489, distance: 12.3
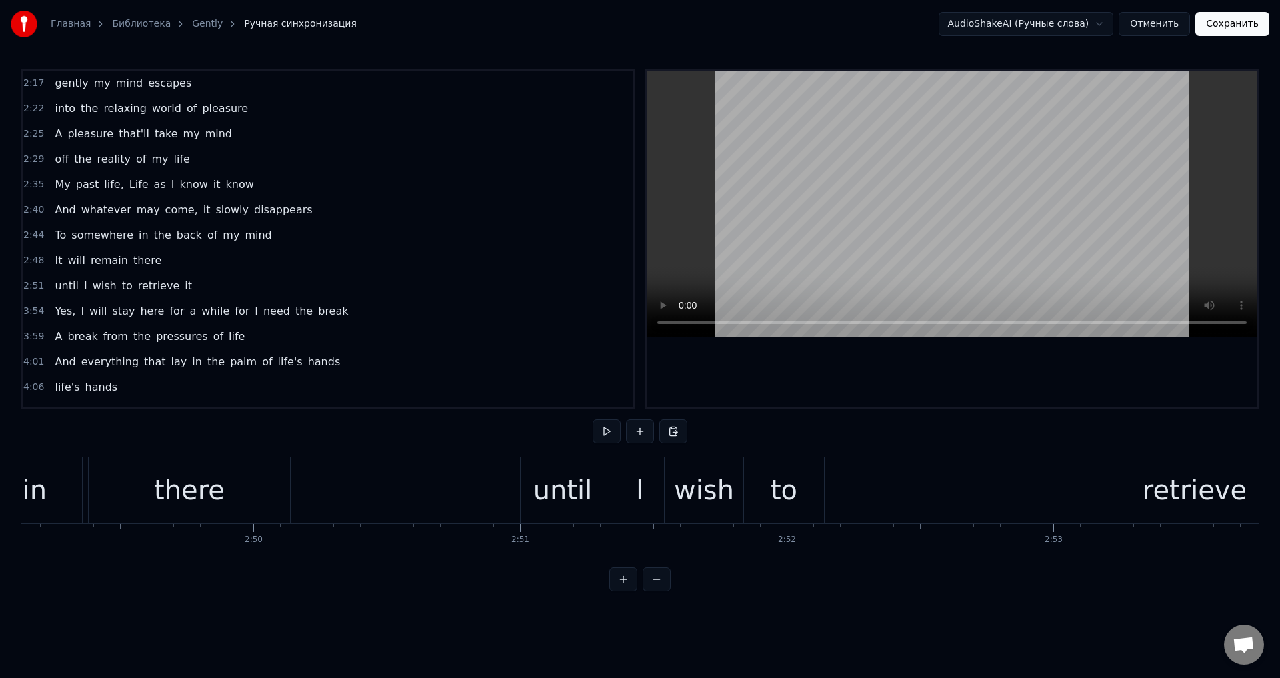
scroll to position [0, 45016]
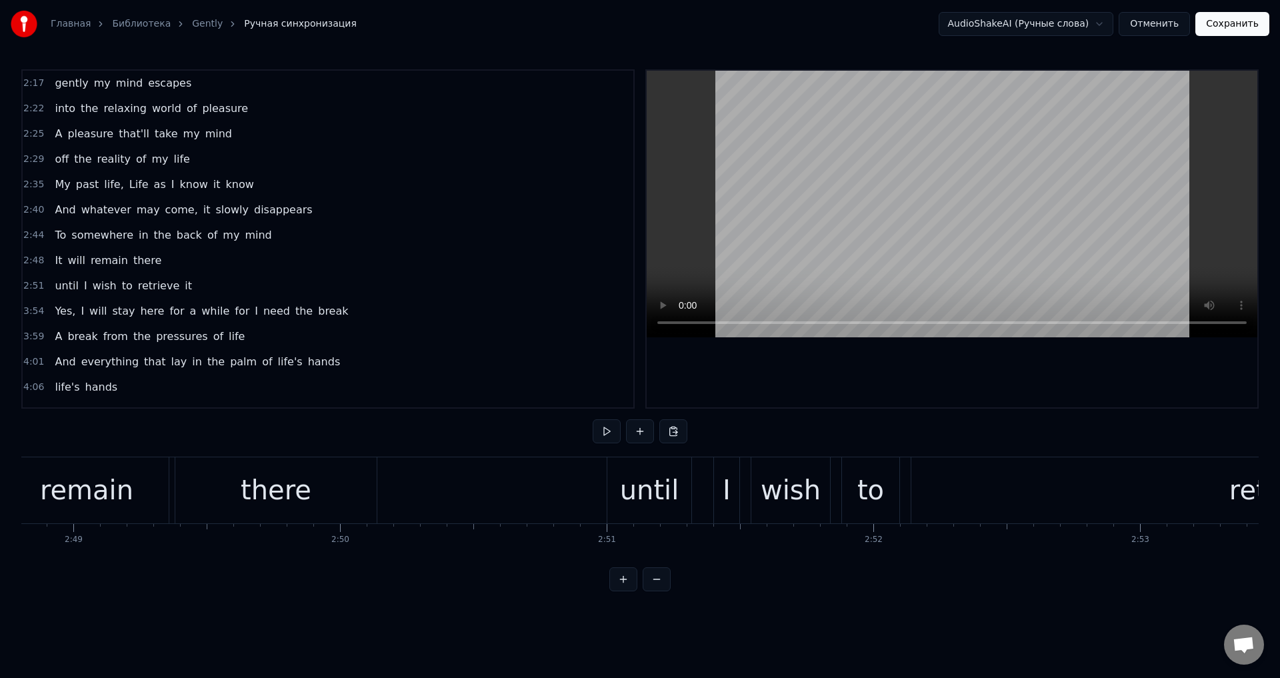
click at [650, 491] on div "until" at bounding box center [649, 490] width 59 height 40
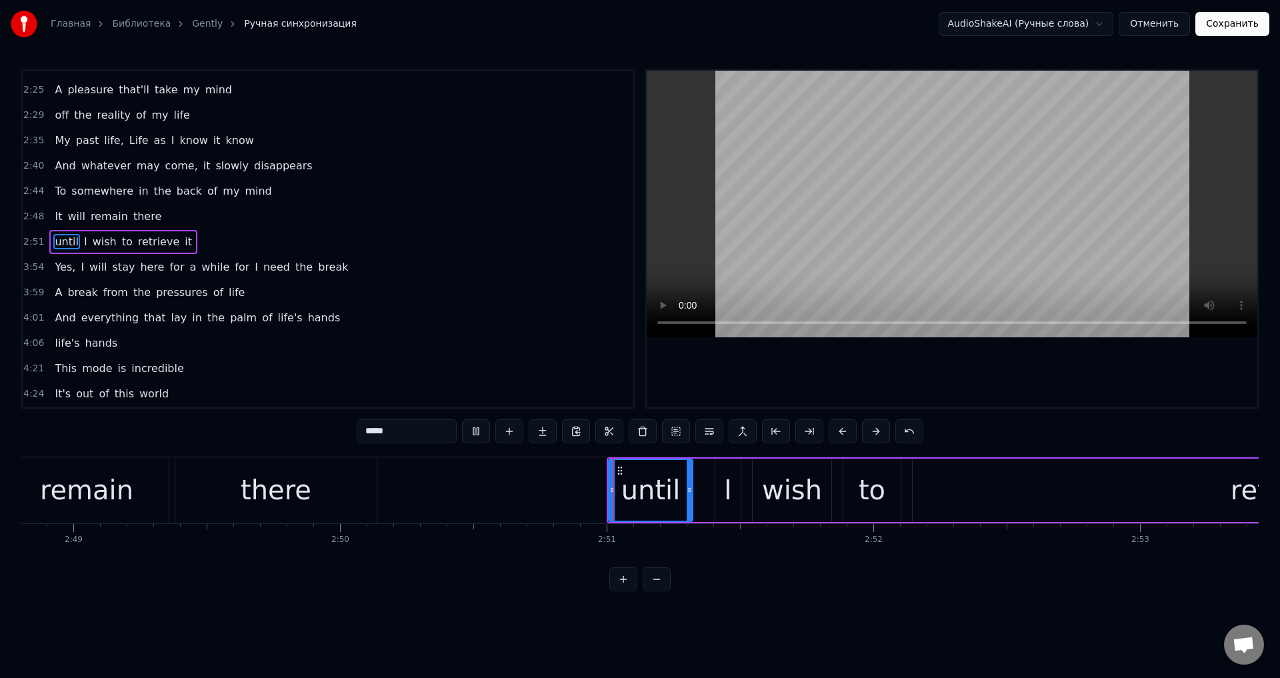
scroll to position [47, 0]
click at [734, 482] on div "I" at bounding box center [727, 490] width 25 height 63
click at [683, 482] on div "until" at bounding box center [651, 490] width 84 height 63
drag, startPoint x: 687, startPoint y: 482, endPoint x: 674, endPoint y: 486, distance: 13.3
click at [674, 486] on div at bounding box center [676, 490] width 5 height 61
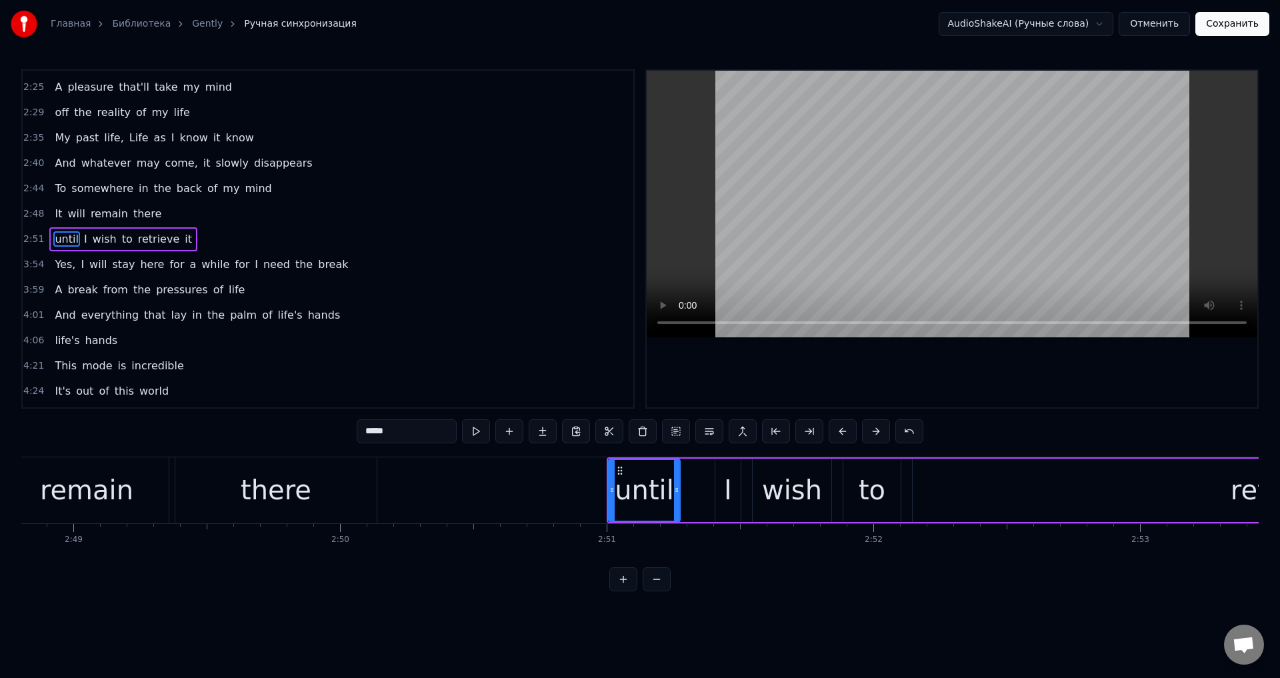
click at [729, 482] on div "I" at bounding box center [728, 490] width 8 height 40
drag, startPoint x: 721, startPoint y: 483, endPoint x: 692, endPoint y: 491, distance: 29.8
click at [692, 491] on div at bounding box center [689, 490] width 5 height 61
drag, startPoint x: 736, startPoint y: 485, endPoint x: 721, endPoint y: 489, distance: 16.0
click at [721, 489] on icon at bounding box center [722, 490] width 5 height 11
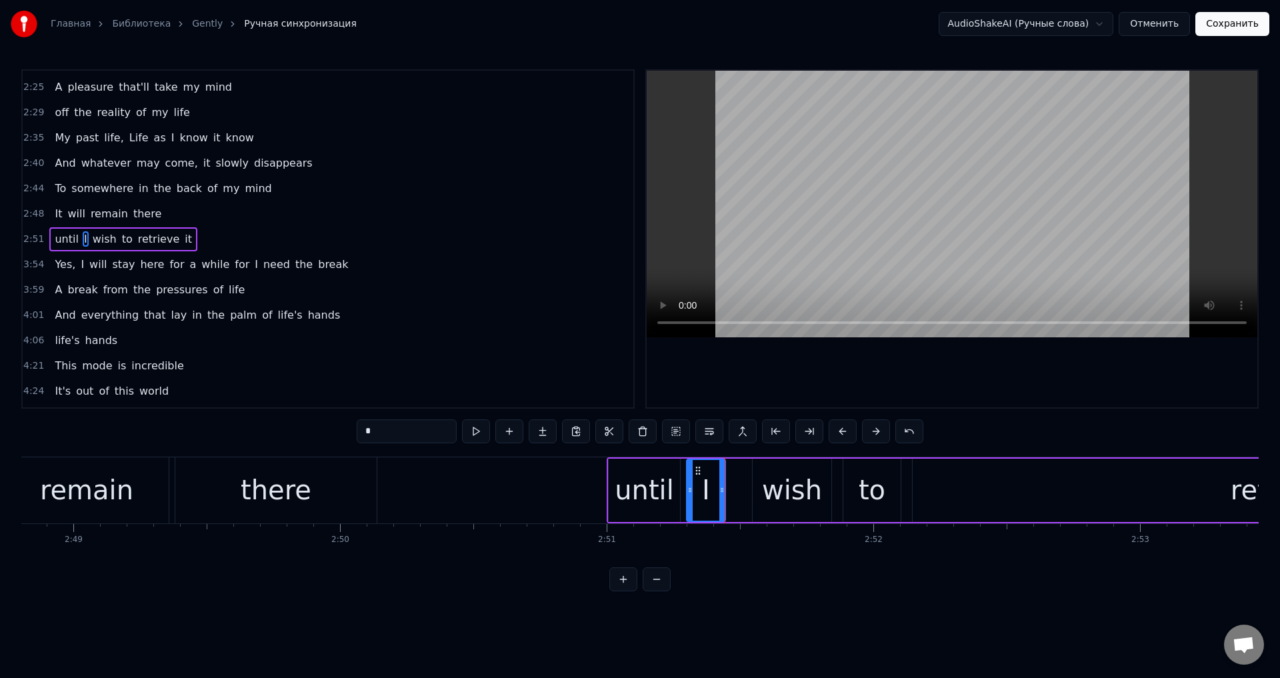
click at [765, 485] on div "wish" at bounding box center [792, 490] width 60 height 40
drag, startPoint x: 762, startPoint y: 473, endPoint x: 753, endPoint y: 475, distance: 9.4
click at [753, 475] on icon at bounding box center [753, 470] width 11 height 11
drag, startPoint x: 817, startPoint y: 483, endPoint x: 803, endPoint y: 487, distance: 13.7
click at [803, 487] on div at bounding box center [803, 490] width 5 height 61
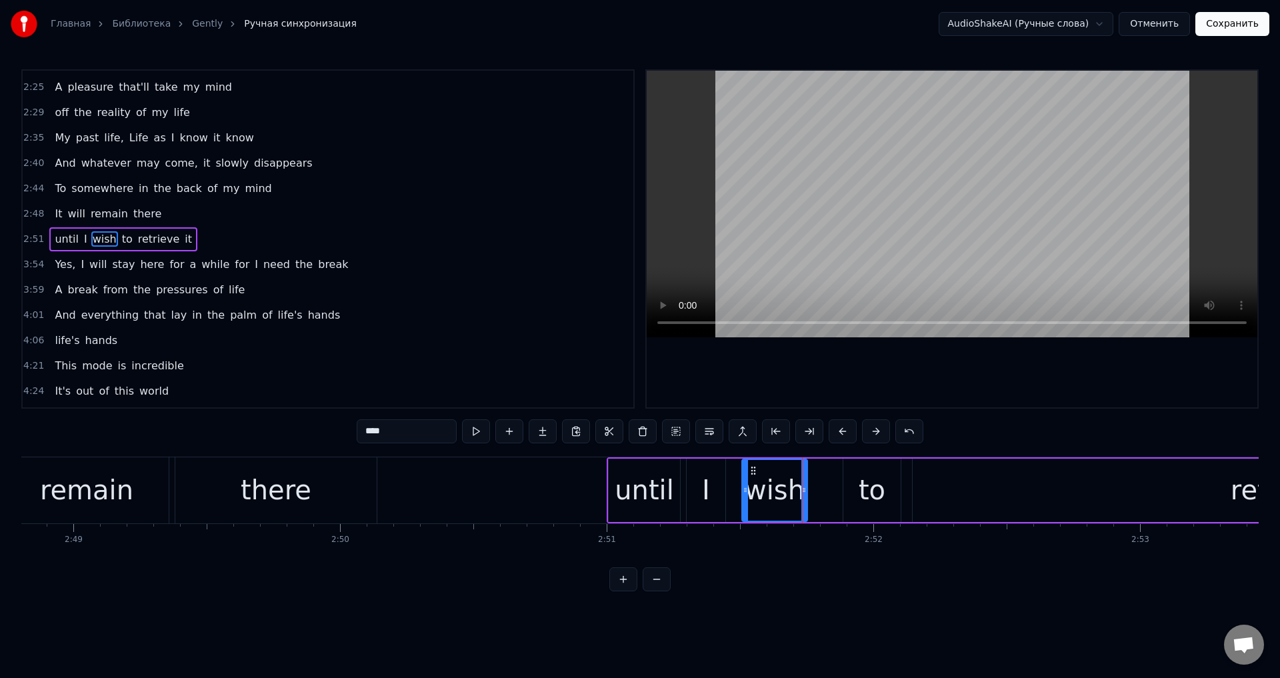
click at [857, 475] on div "to" at bounding box center [871, 490] width 57 height 63
type input "**"
drag, startPoint x: 851, startPoint y: 469, endPoint x: 858, endPoint y: 479, distance: 12.0
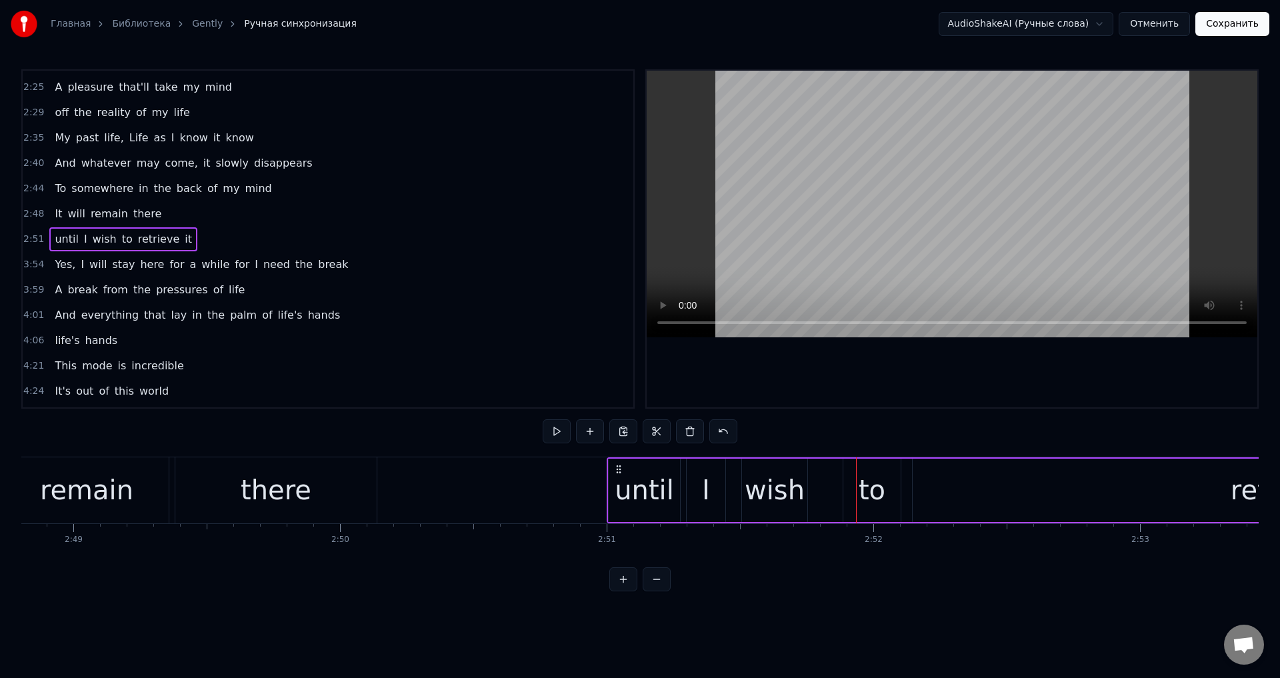
click at [864, 486] on div "to" at bounding box center [872, 490] width 27 height 40
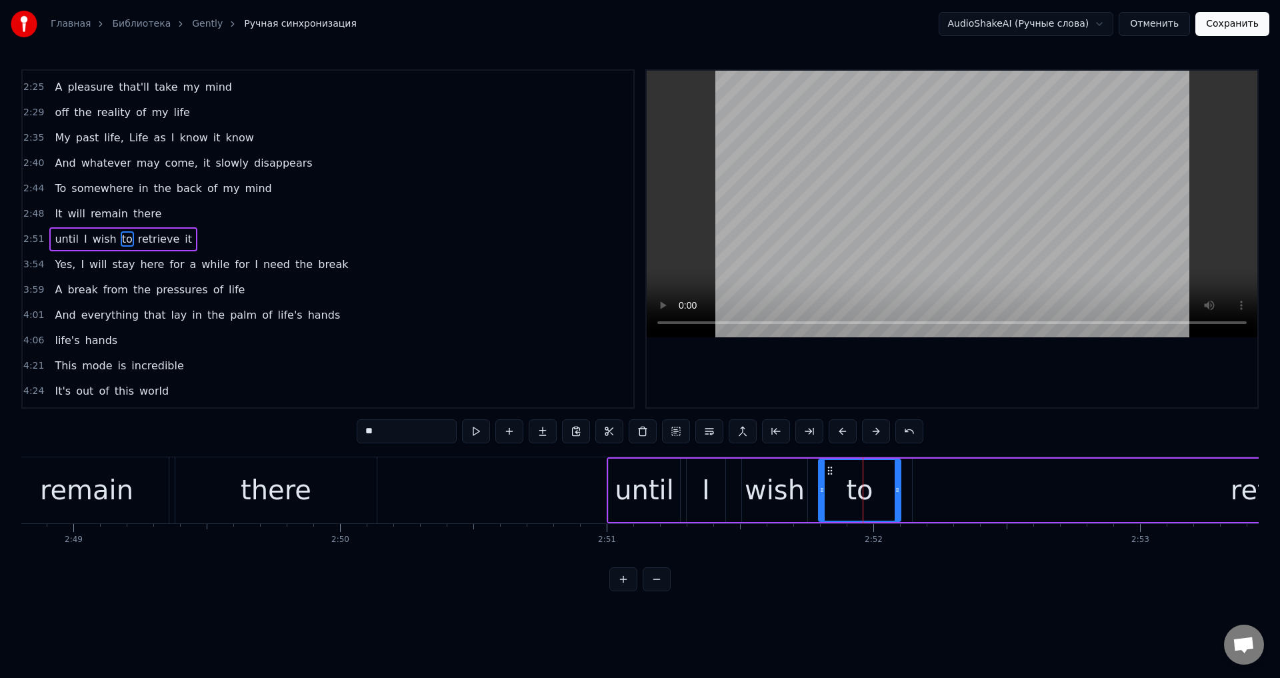
drag, startPoint x: 845, startPoint y: 489, endPoint x: 819, endPoint y: 494, distance: 26.4
click at [819, 494] on icon at bounding box center [821, 490] width 5 height 11
drag, startPoint x: 896, startPoint y: 487, endPoint x: 868, endPoint y: 493, distance: 28.6
click at [868, 493] on icon at bounding box center [869, 490] width 5 height 11
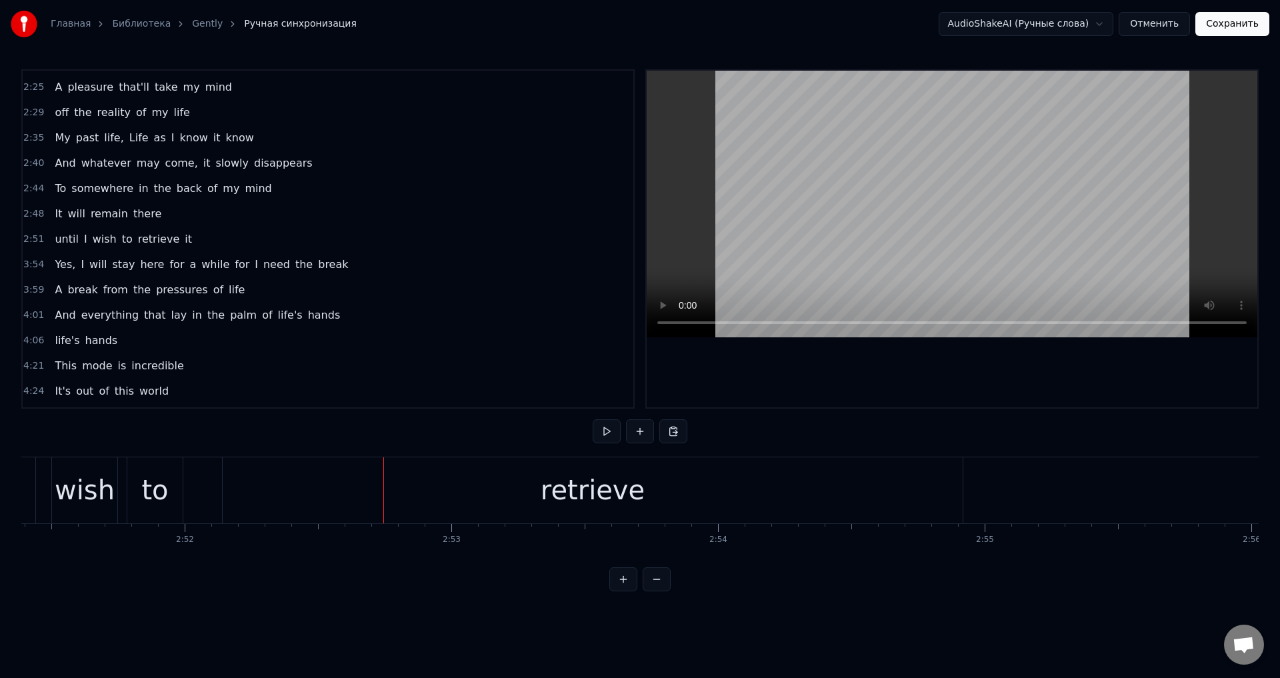
scroll to position [0, 45748]
click at [839, 478] on div "retrieve" at bounding box center [549, 490] width 740 height 66
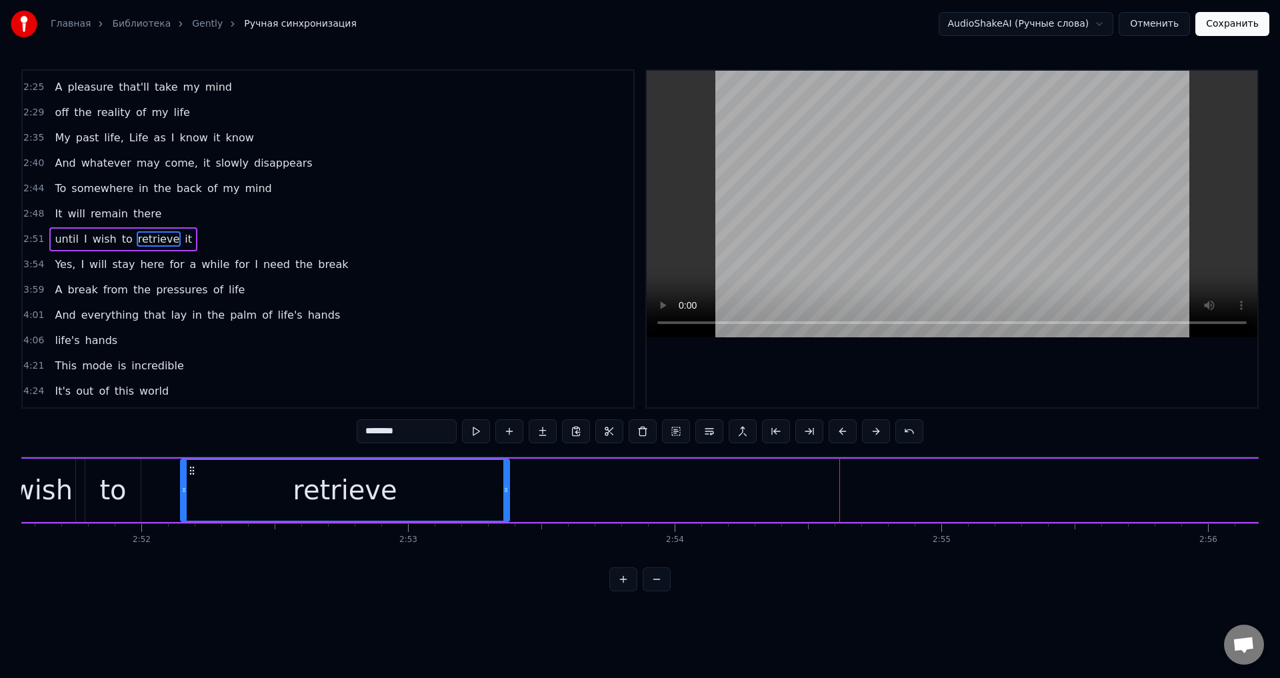
drag, startPoint x: 918, startPoint y: 486, endPoint x: 505, endPoint y: 515, distance: 413.7
click at [505, 515] on div at bounding box center [505, 490] width 5 height 61
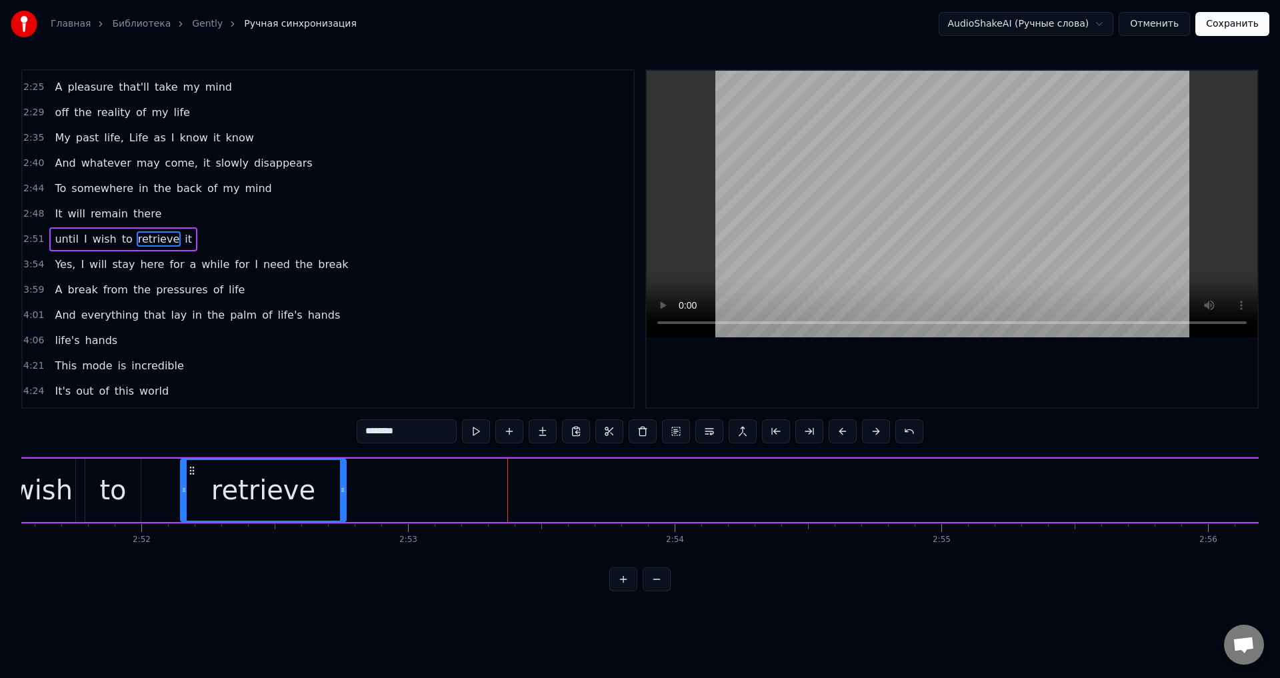
drag, startPoint x: 505, startPoint y: 496, endPoint x: 343, endPoint y: 510, distance: 162.6
click at [343, 510] on div at bounding box center [342, 490] width 5 height 61
click at [109, 495] on div "to" at bounding box center [112, 490] width 27 height 40
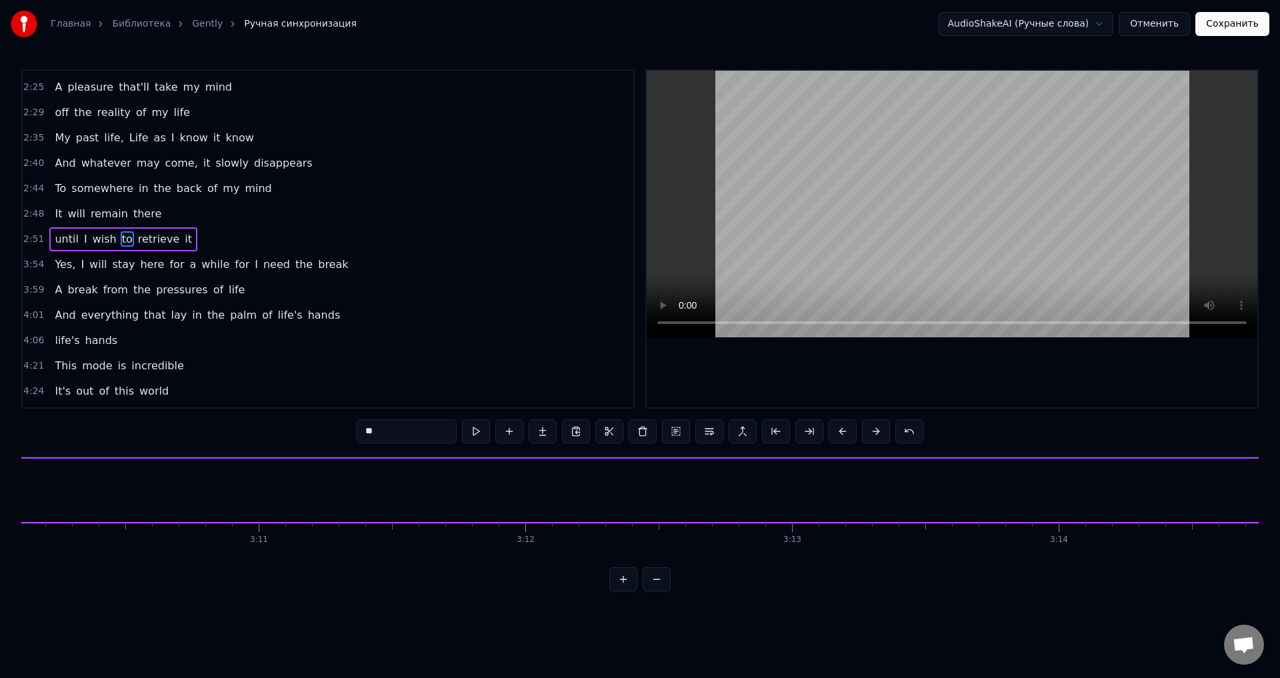
scroll to position [0, 50740]
click at [183, 241] on span "it" at bounding box center [188, 238] width 10 height 15
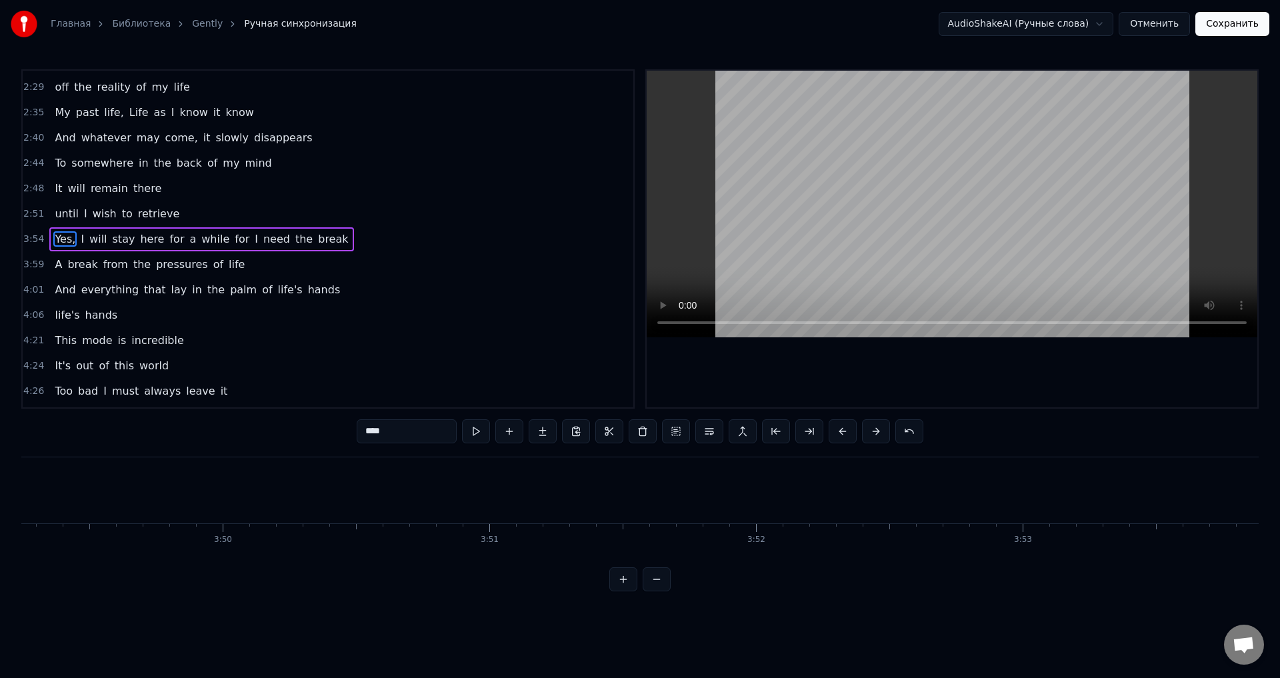
scroll to position [0, 62485]
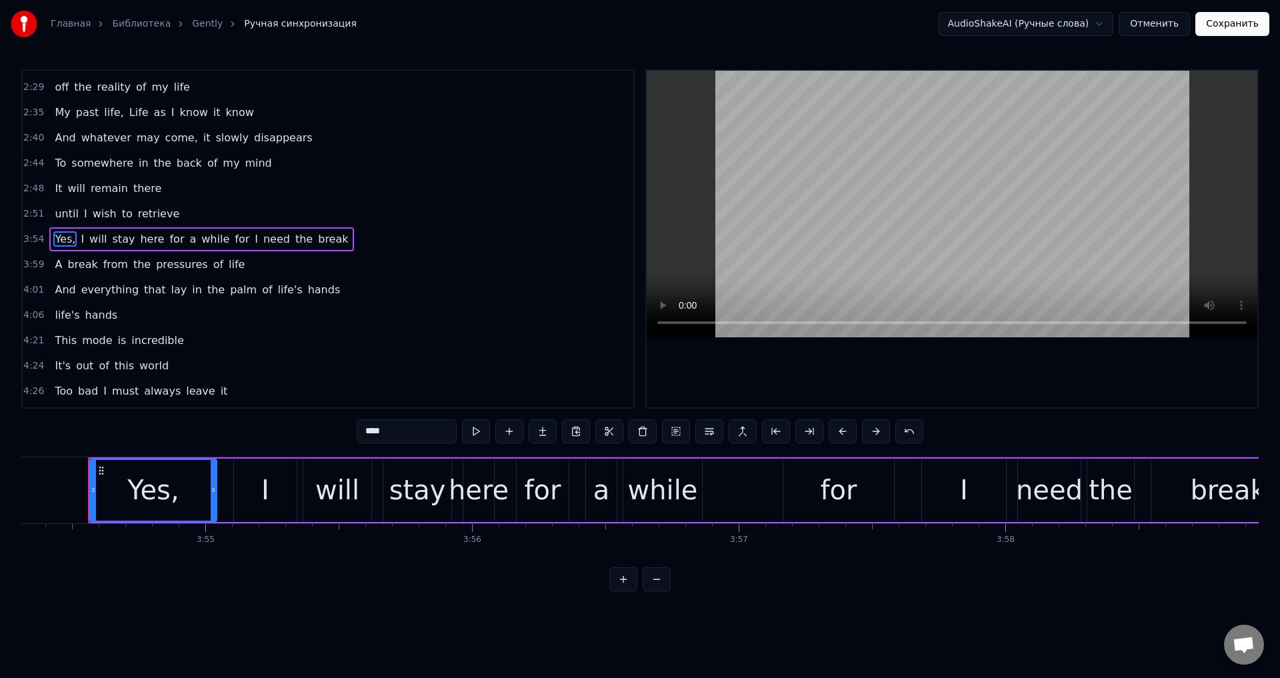
click at [149, 210] on span "retrieve" at bounding box center [159, 213] width 45 height 15
type input "********"
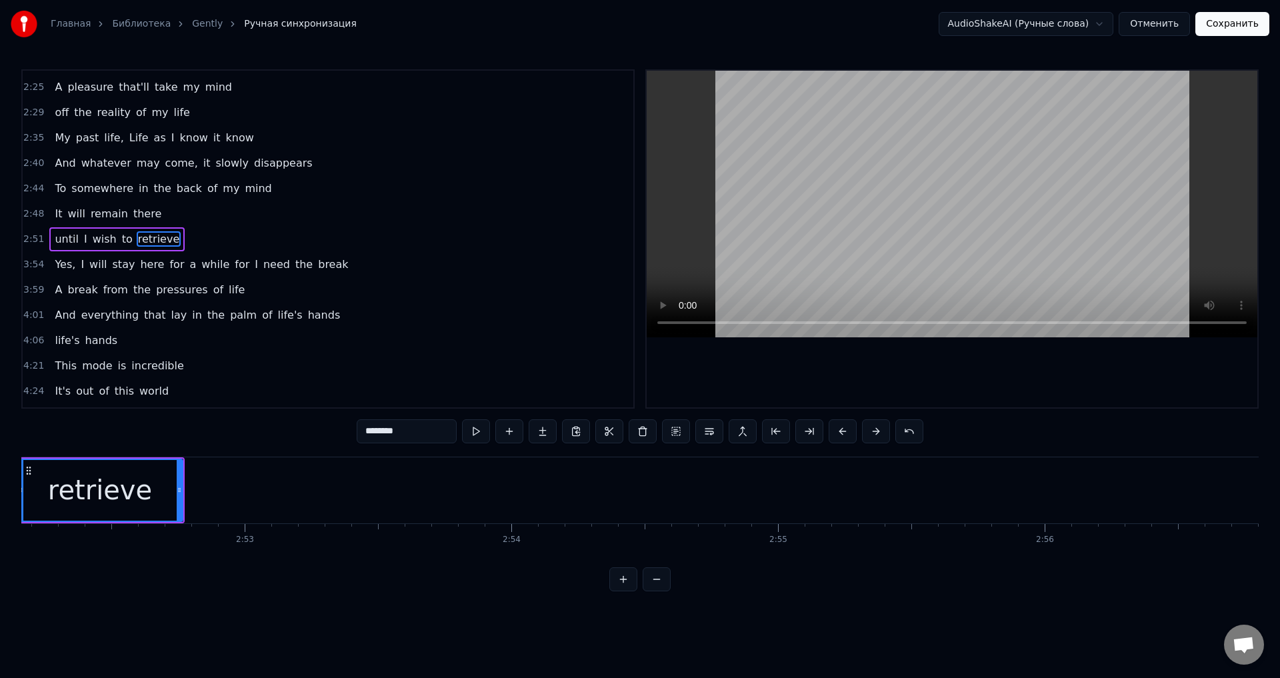
scroll to position [0, 45839]
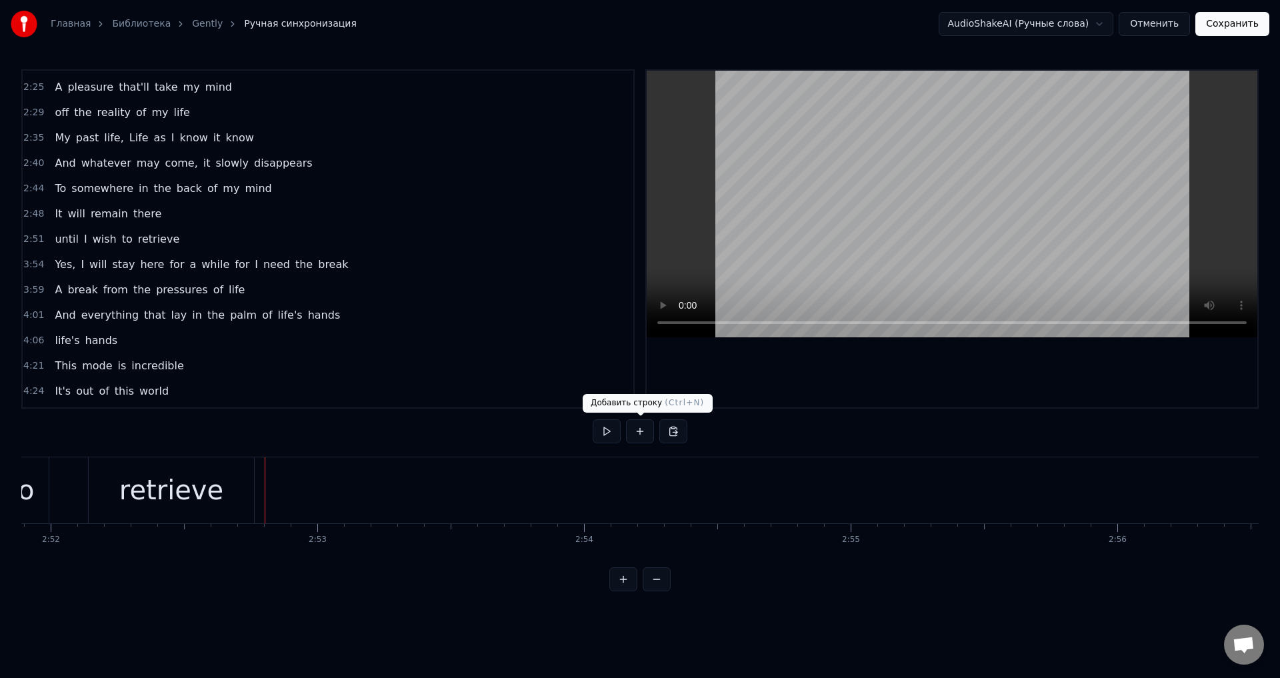
click at [639, 427] on button at bounding box center [640, 431] width 28 height 24
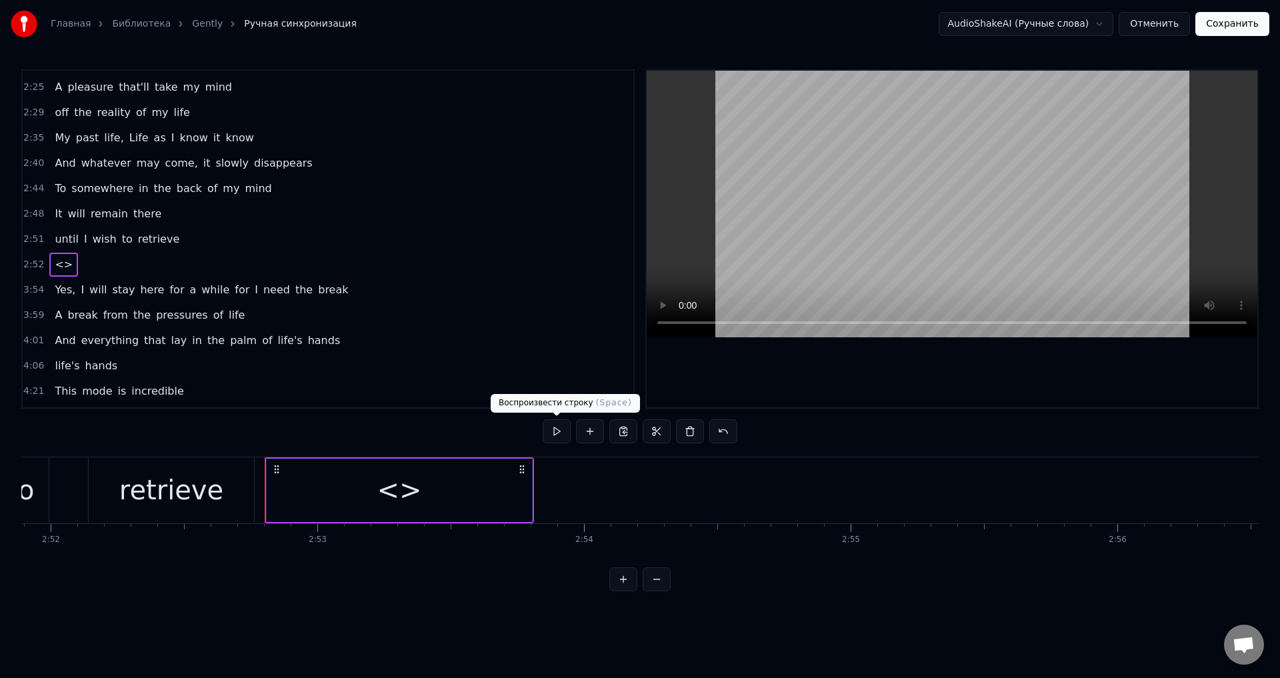
click at [457, 490] on div "<>" at bounding box center [399, 490] width 265 height 63
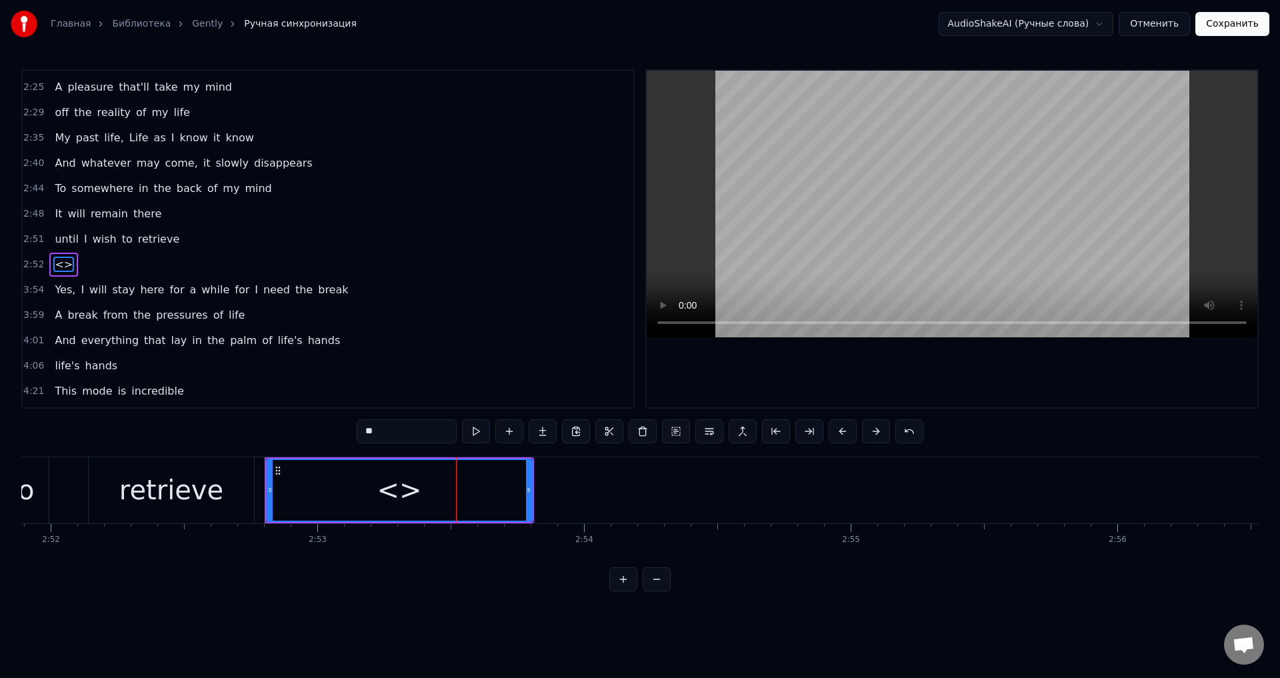
scroll to position [72, 0]
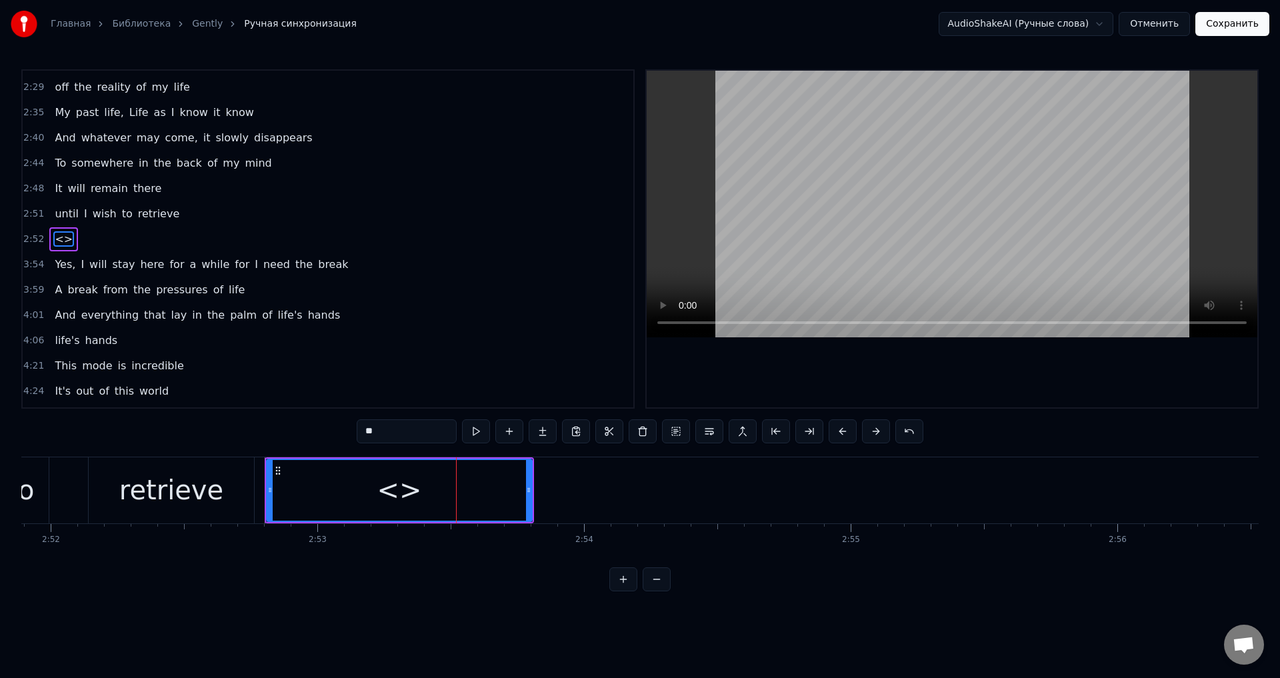
drag, startPoint x: 407, startPoint y: 437, endPoint x: 347, endPoint y: 436, distance: 60.0
click at [347, 436] on div "2:17 gently my mind escapes 2:22 into the relaxing world of pleasure 2:25 A ple…" at bounding box center [639, 330] width 1237 height 522
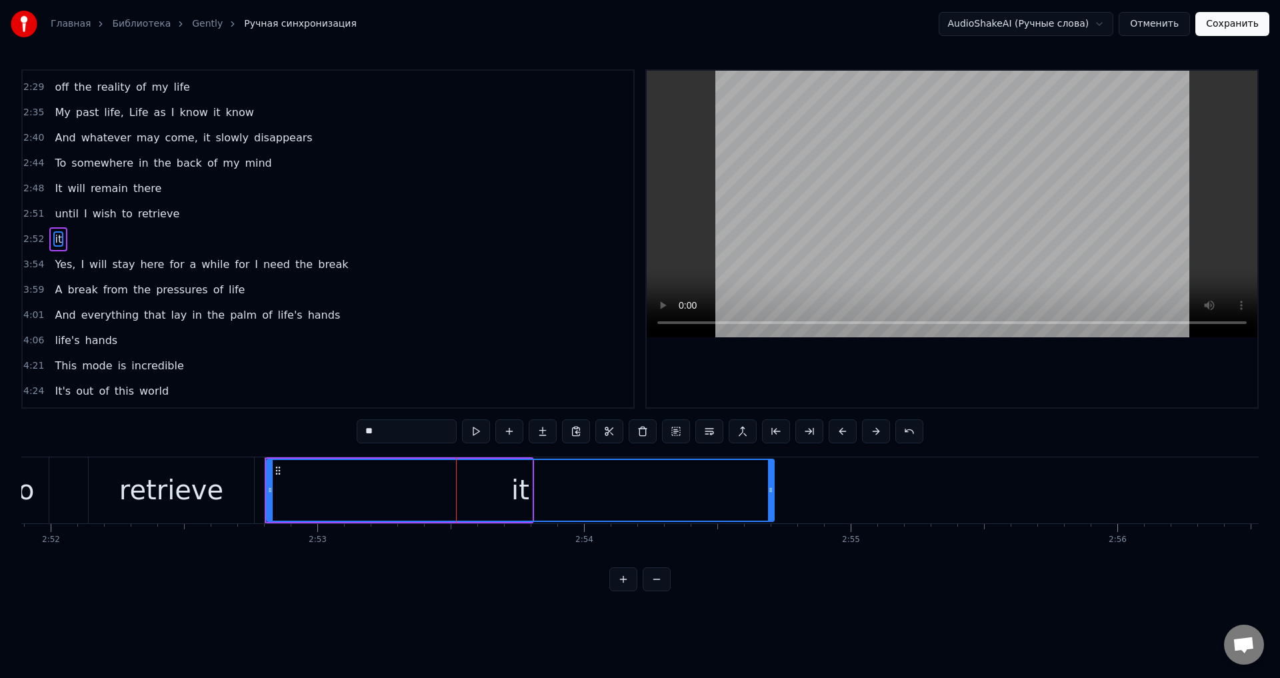
drag, startPoint x: 529, startPoint y: 494, endPoint x: 771, endPoint y: 491, distance: 242.0
click at [771, 491] on icon at bounding box center [770, 490] width 5 height 11
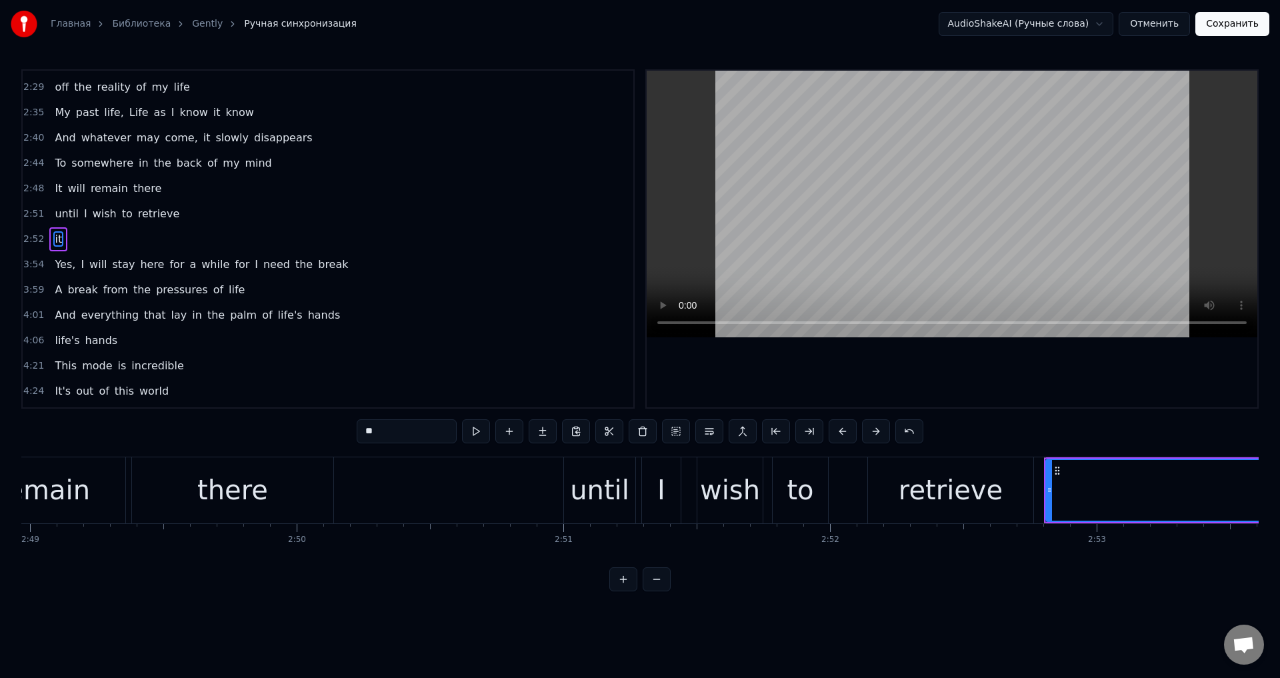
scroll to position [0, 44888]
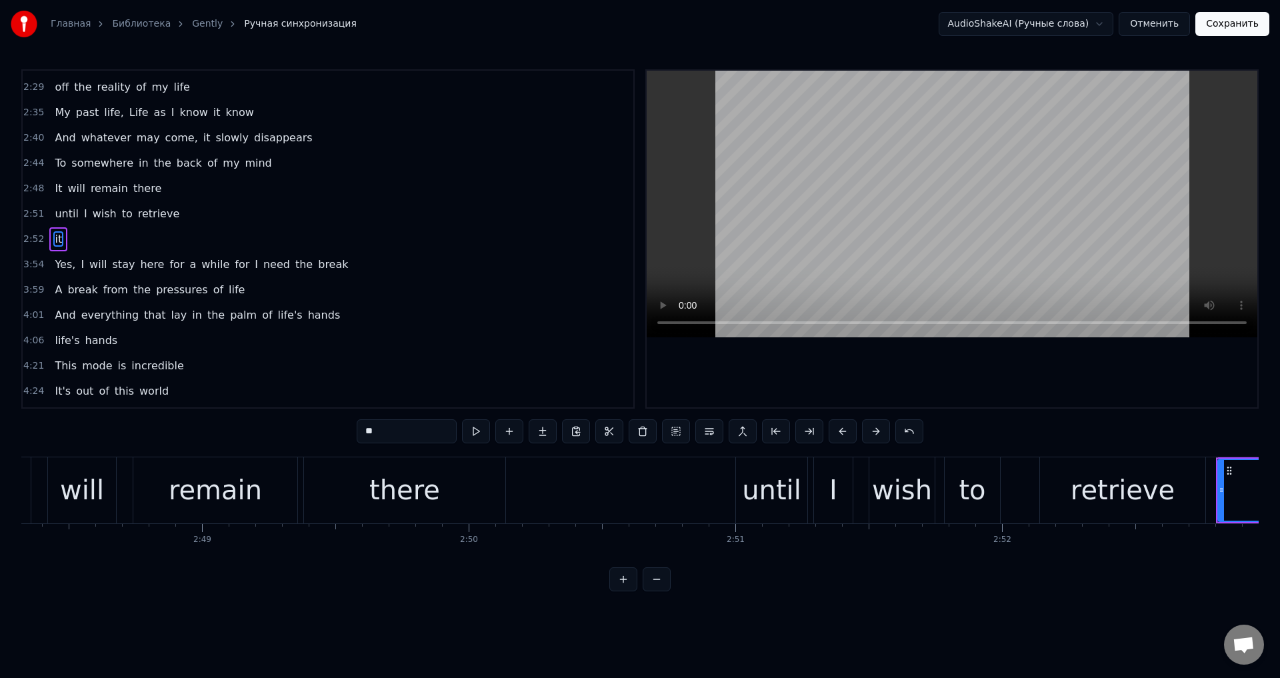
type input "**"
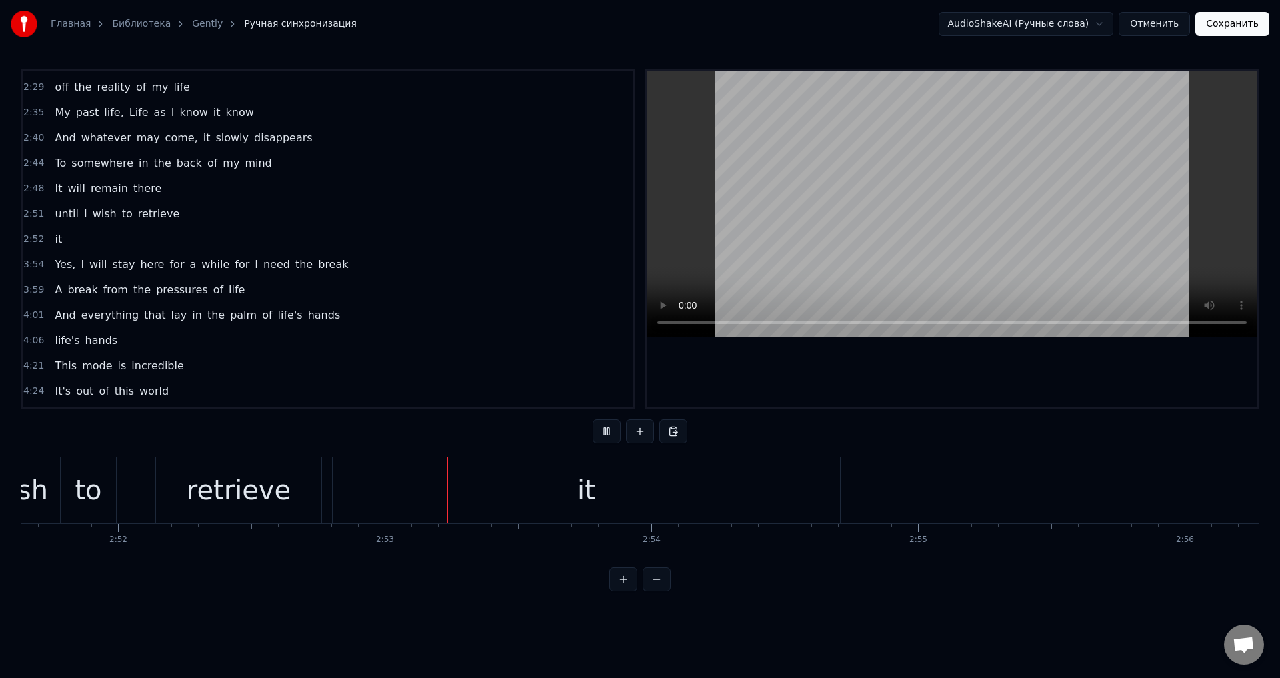
scroll to position [0, 46005]
click at [599, 492] on div "it" at bounding box center [352, 490] width 507 height 66
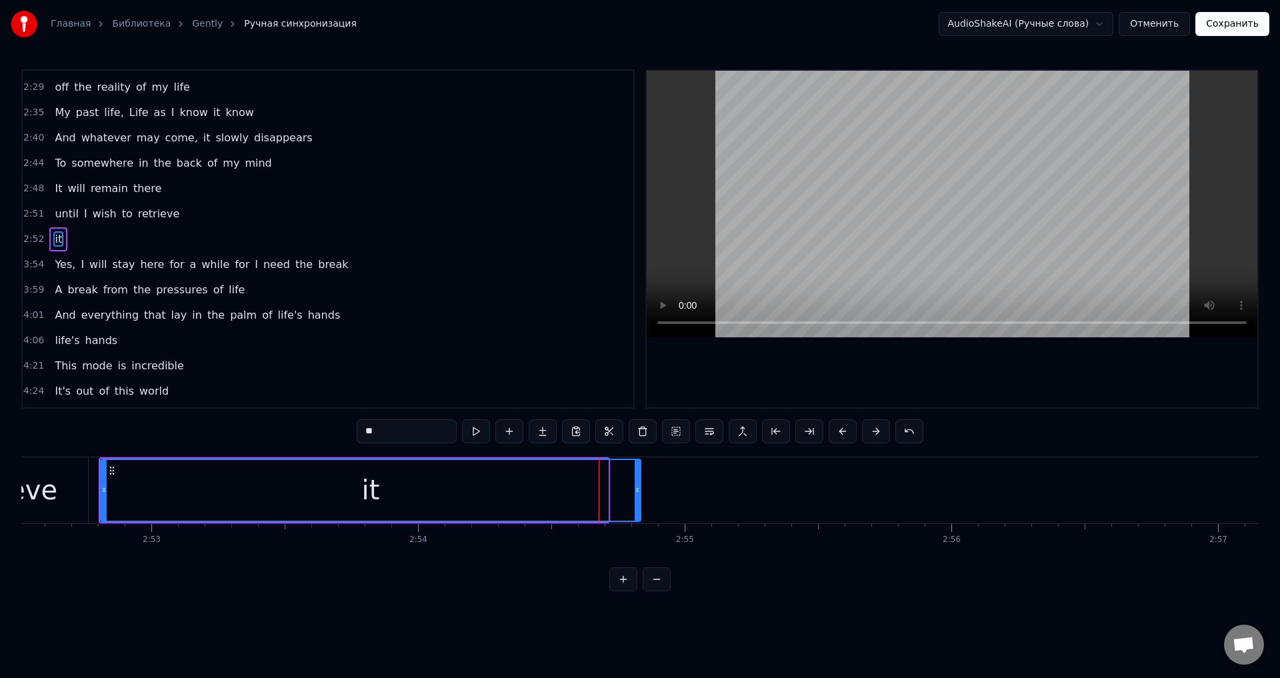
drag, startPoint x: 606, startPoint y: 492, endPoint x: 639, endPoint y: 492, distance: 32.7
click at [639, 492] on icon at bounding box center [637, 490] width 5 height 11
click at [145, 211] on span "retrieve" at bounding box center [159, 213] width 45 height 15
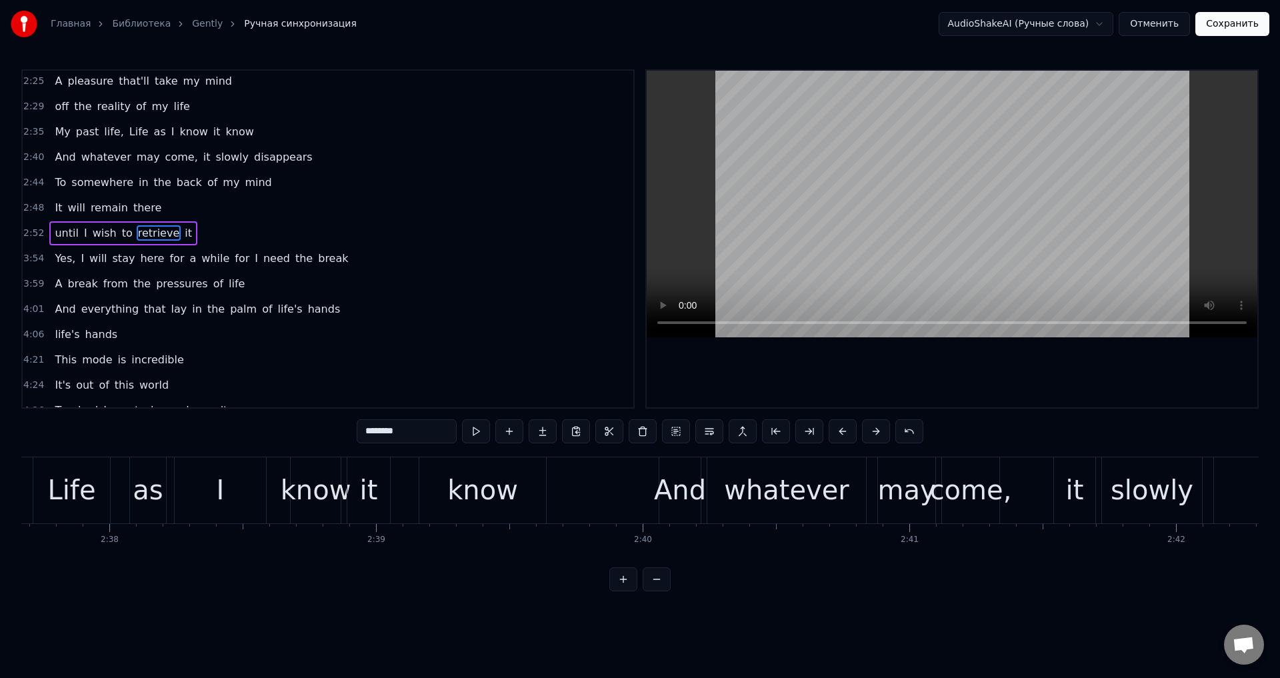
scroll to position [0, 41918]
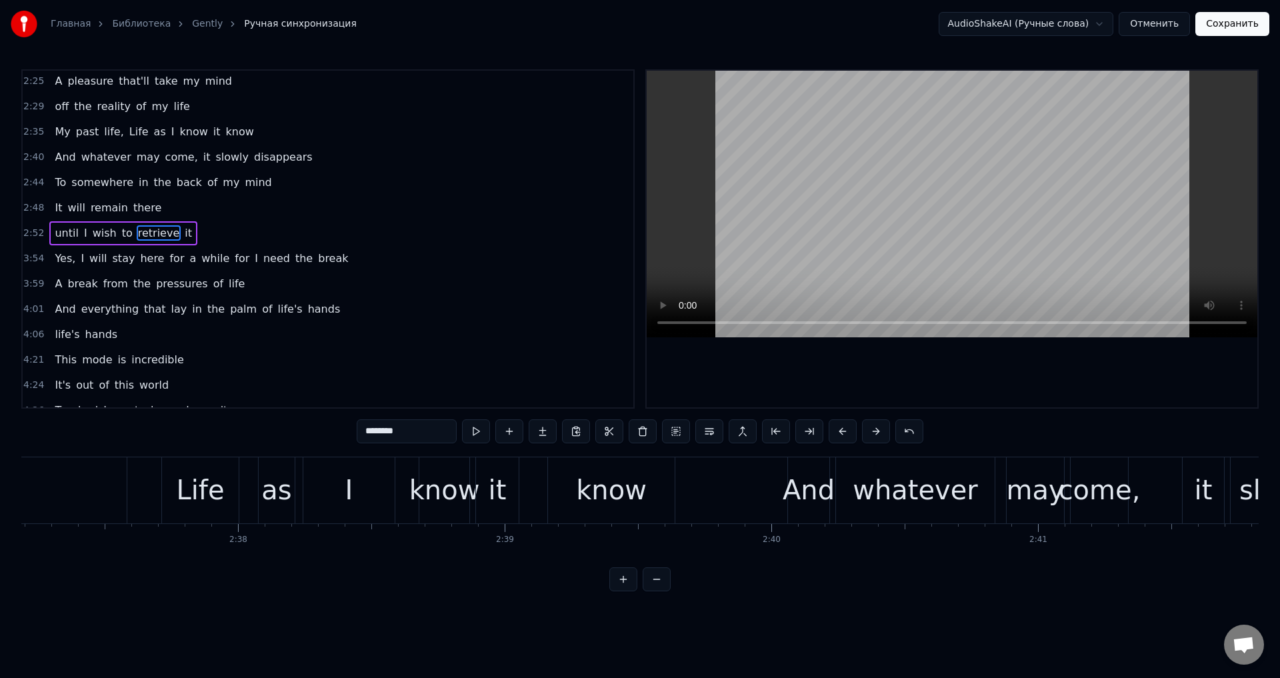
type input "*****"
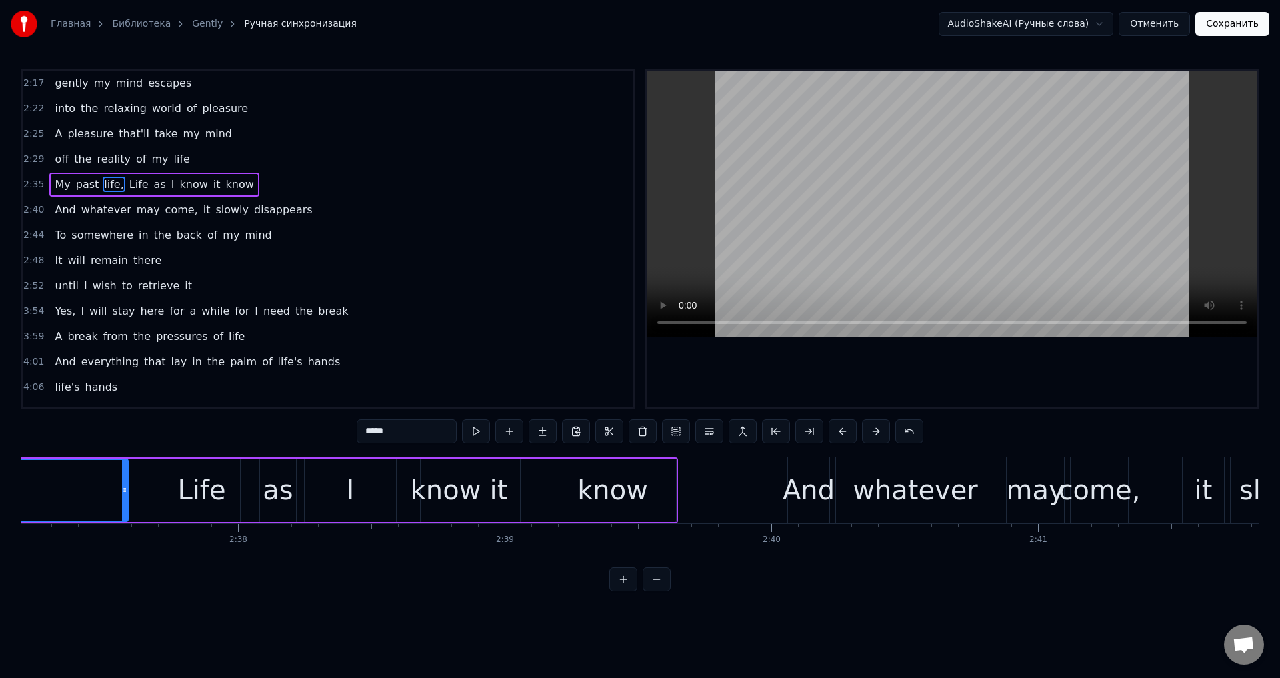
scroll to position [0, 41915]
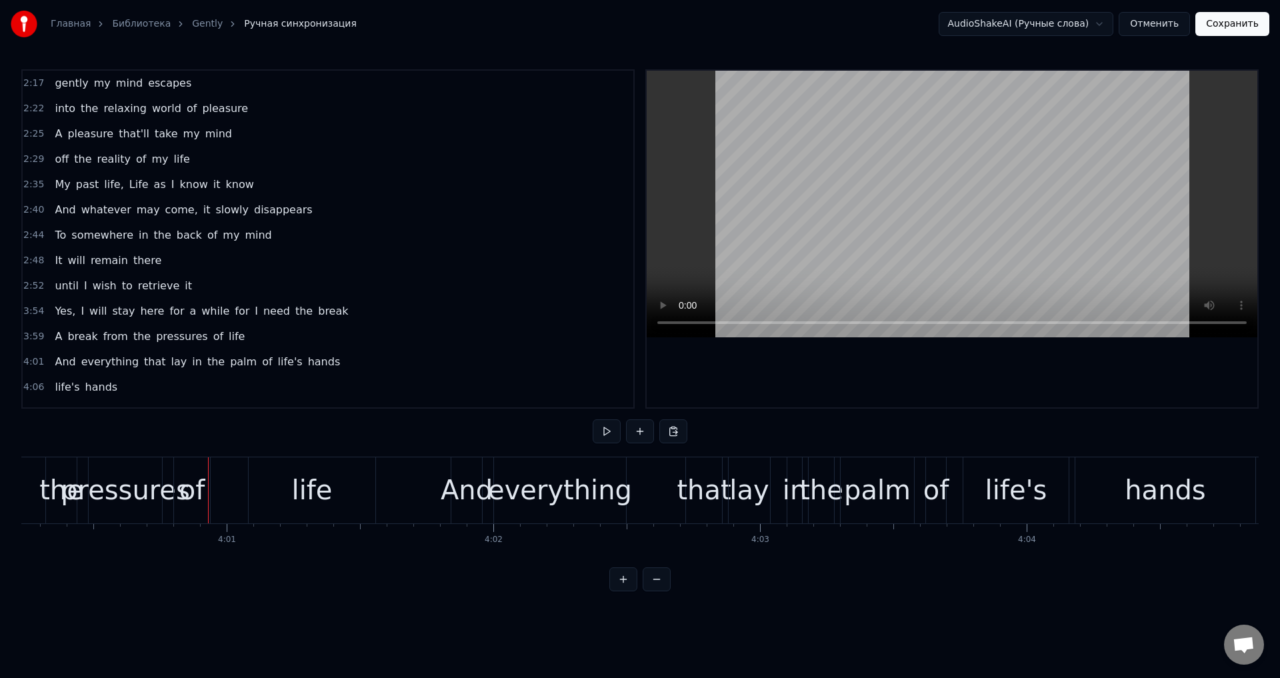
scroll to position [0, 64116]
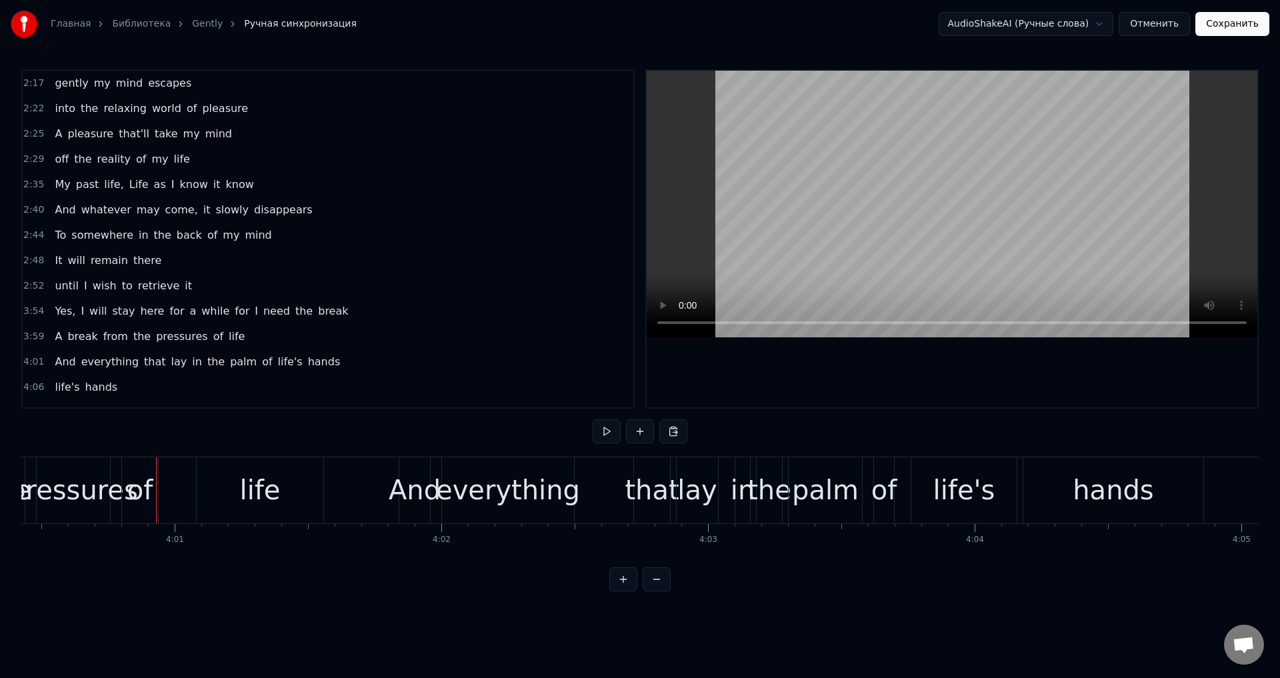
click at [233, 315] on span "for" at bounding box center [241, 310] width 17 height 15
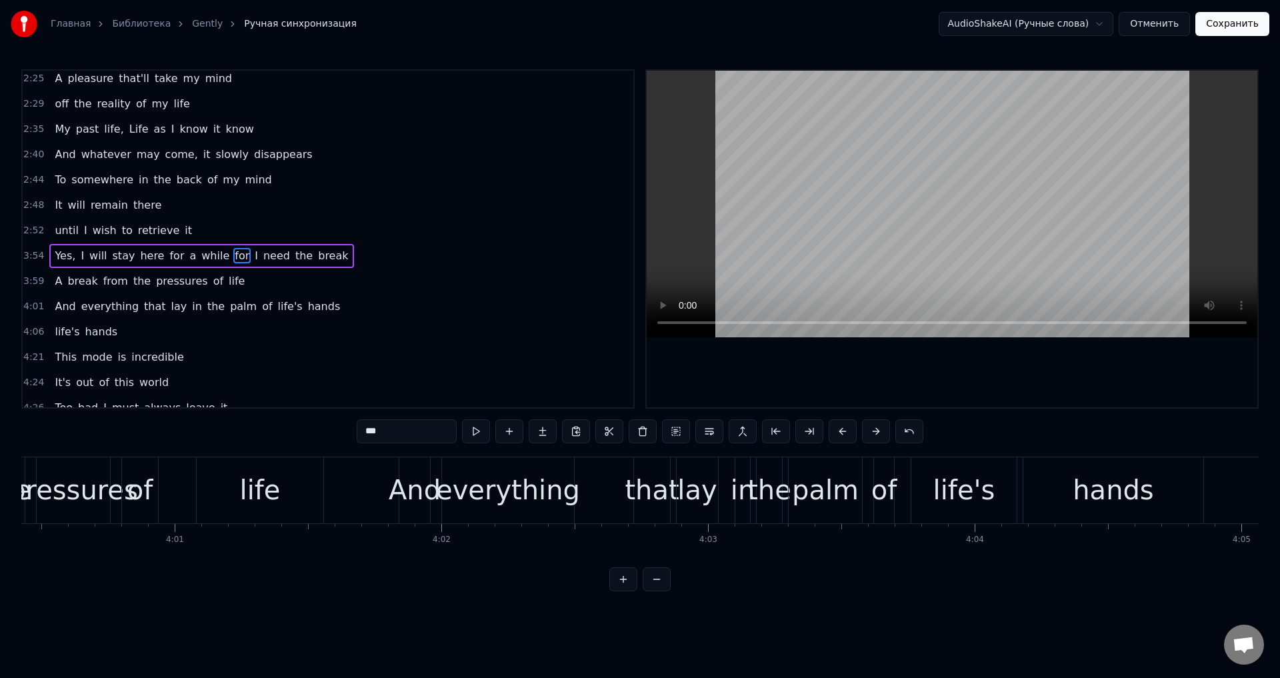
scroll to position [72, 0]
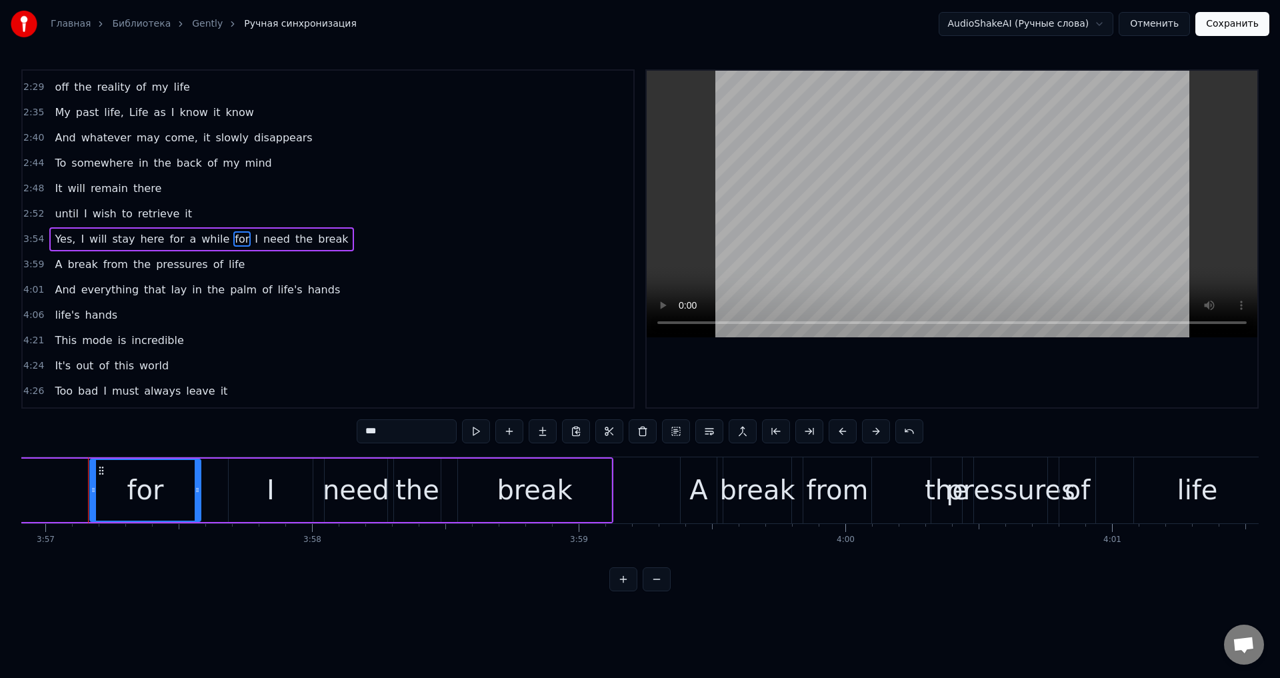
click at [200, 244] on span "while" at bounding box center [215, 238] width 31 height 15
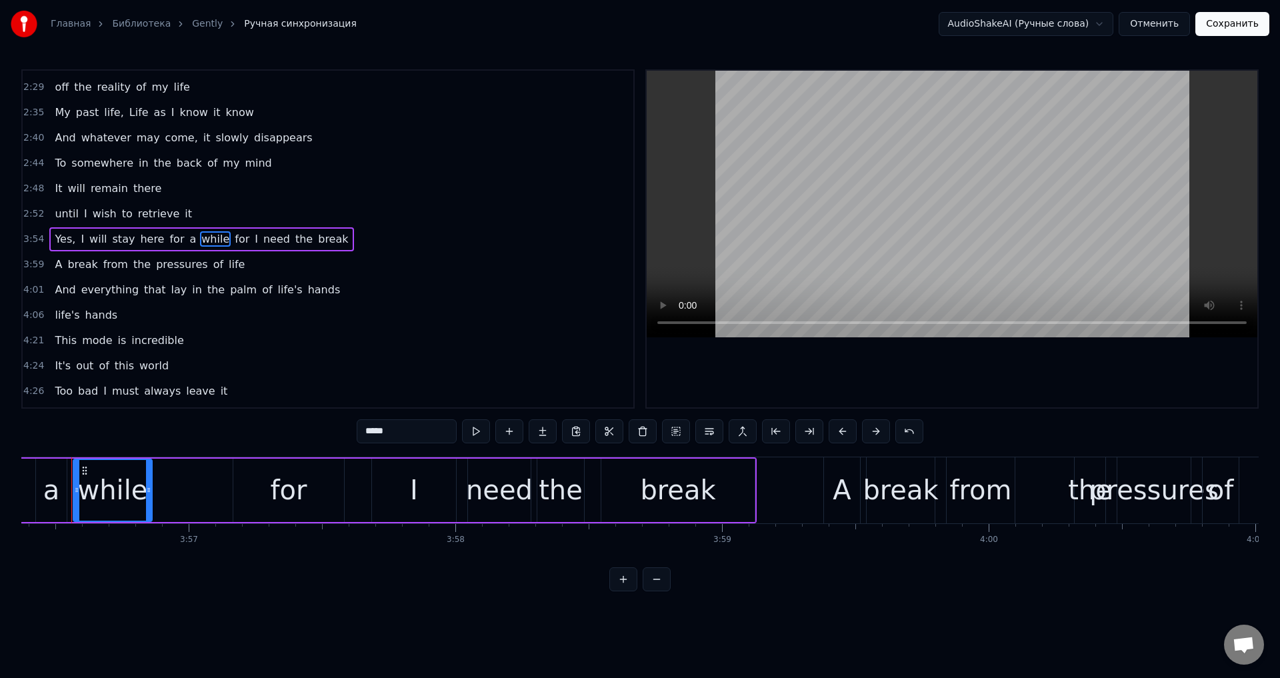
scroll to position [0, 63018]
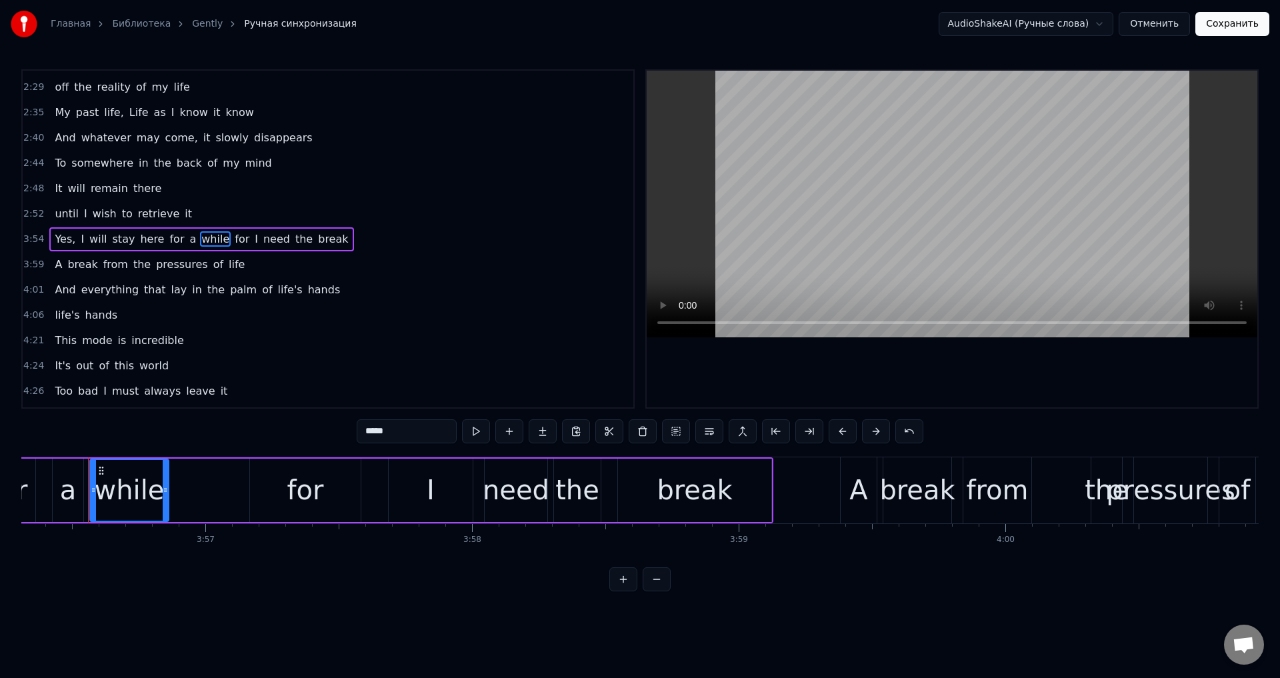
click at [426, 429] on input "*****" at bounding box center [407, 431] width 100 height 24
type input "******"
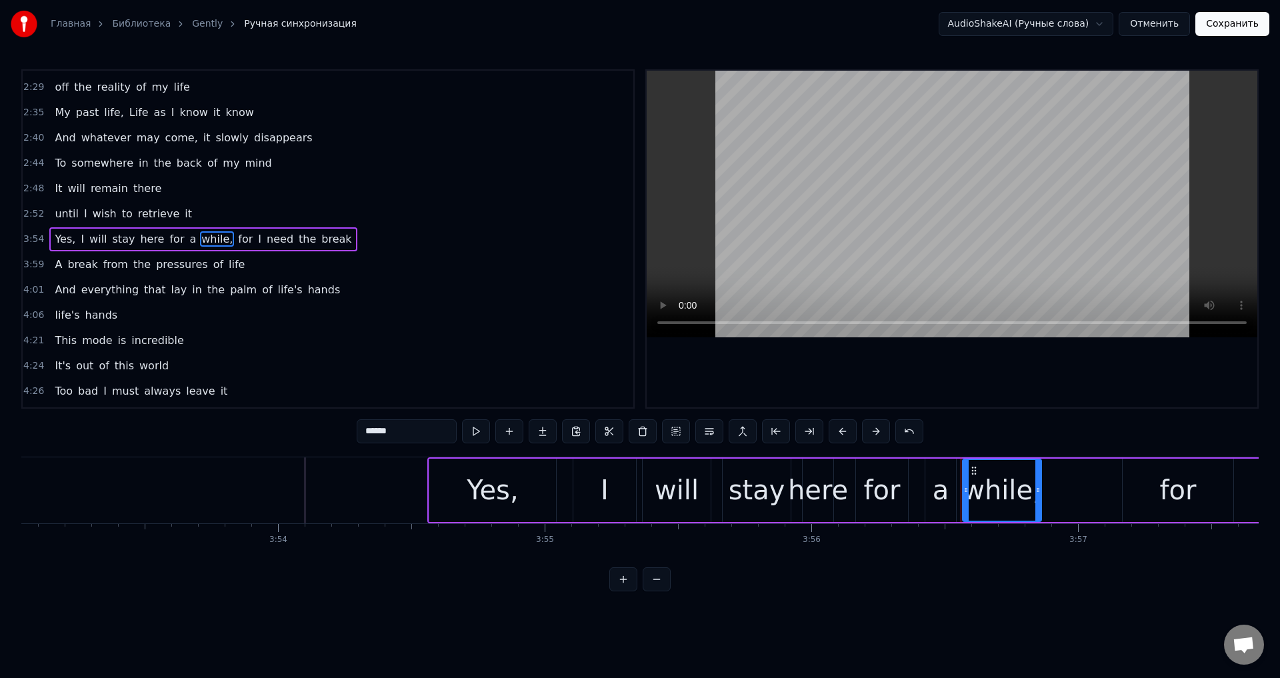
scroll to position [0, 62060]
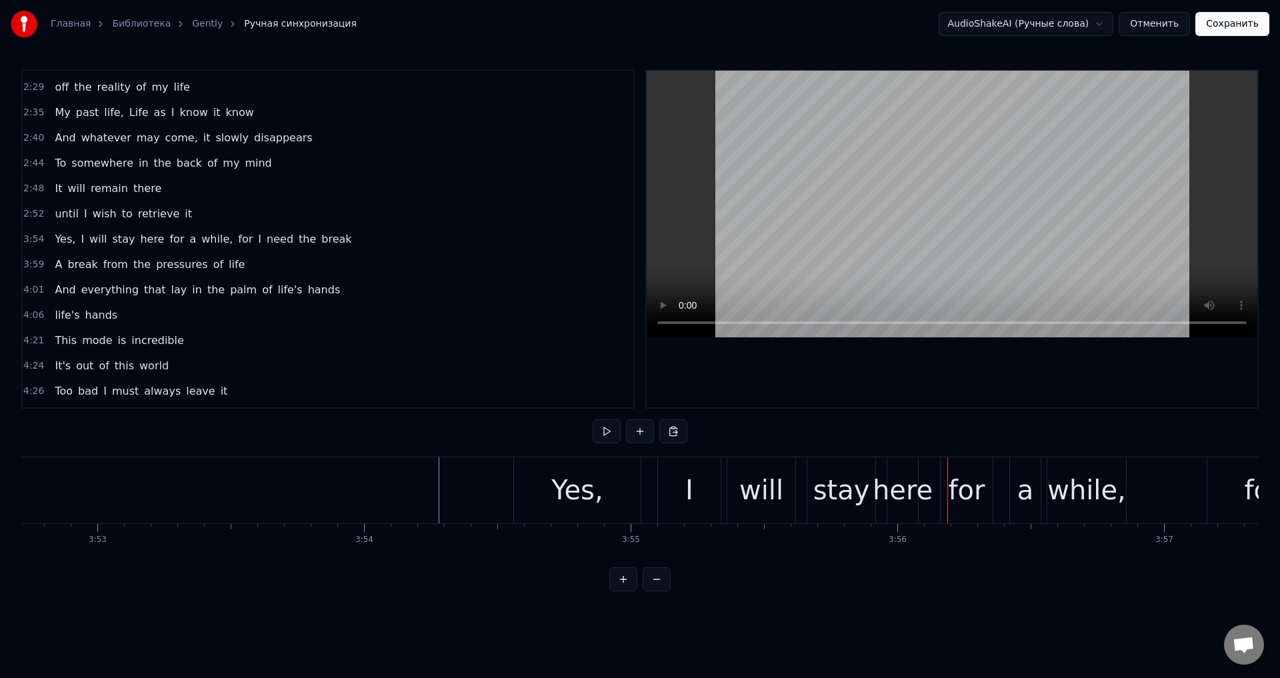
click at [677, 485] on div "I" at bounding box center [689, 490] width 63 height 66
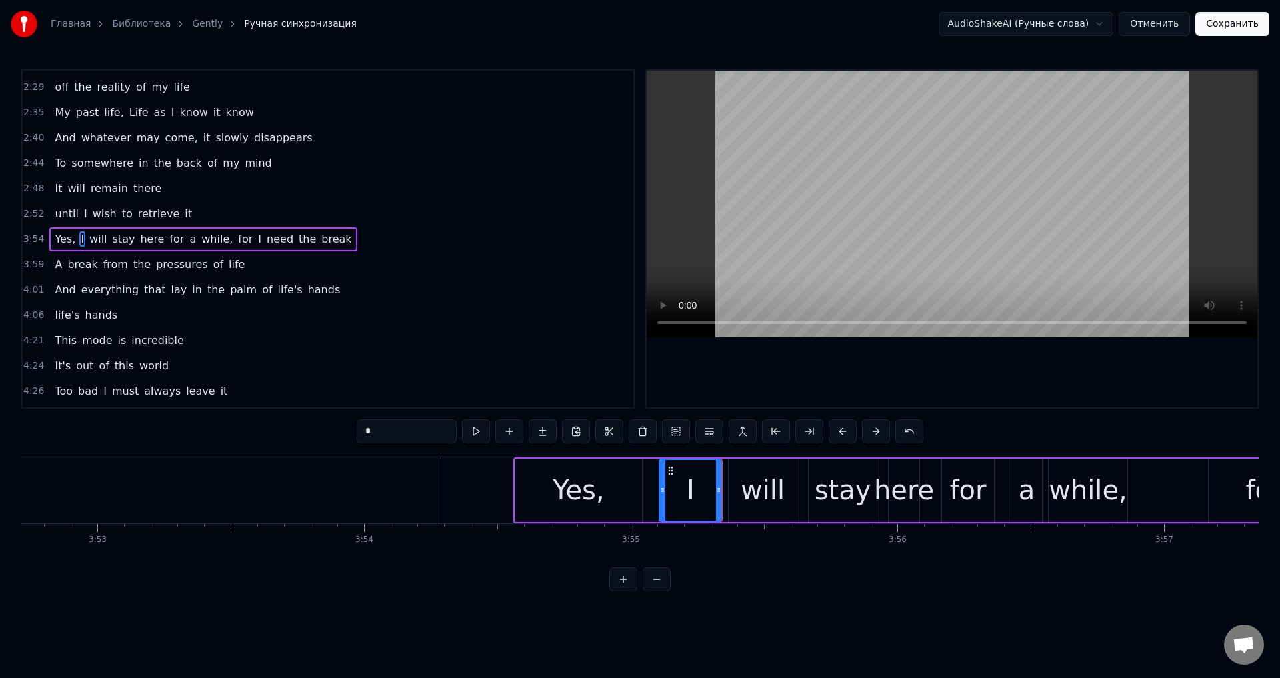
click at [737, 485] on div "will" at bounding box center [763, 490] width 68 height 63
drag, startPoint x: 795, startPoint y: 482, endPoint x: 786, endPoint y: 486, distance: 10.2
click at [786, 486] on div at bounding box center [783, 490] width 5 height 61
click at [822, 481] on div "stay" at bounding box center [843, 490] width 57 height 40
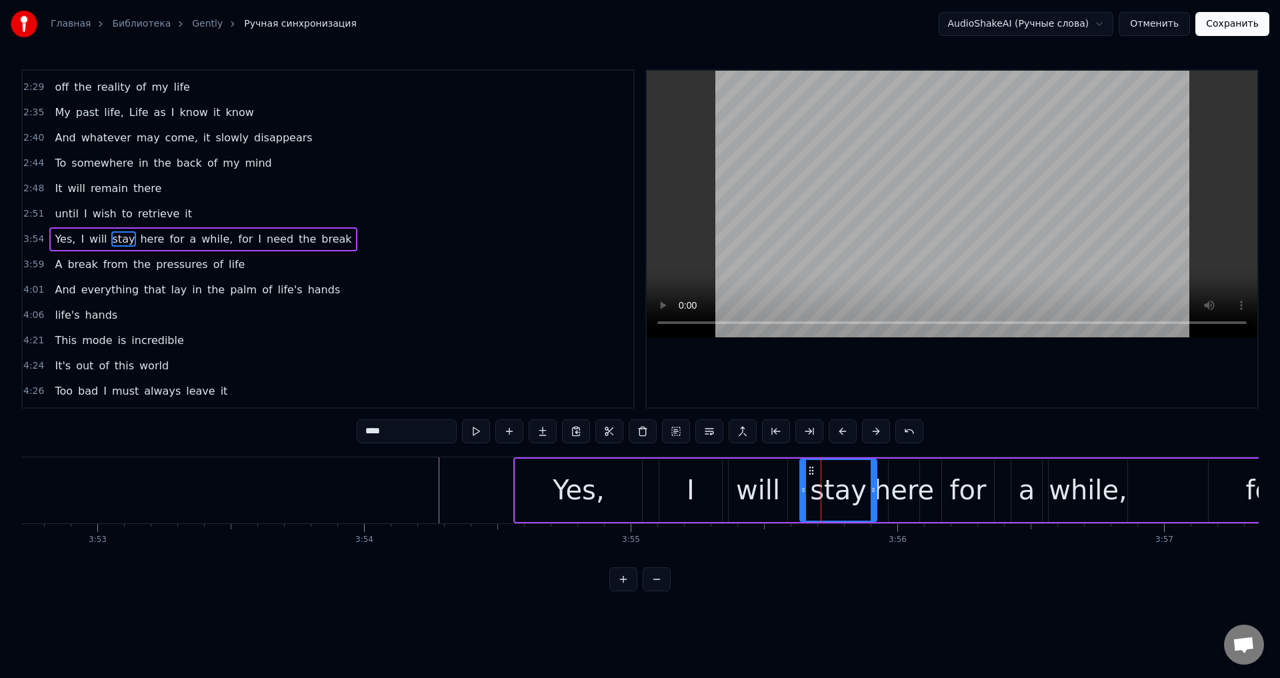
drag, startPoint x: 811, startPoint y: 484, endPoint x: 801, endPoint y: 487, distance: 9.9
click at [801, 487] on div at bounding box center [803, 490] width 5 height 61
drag, startPoint x: 872, startPoint y: 482, endPoint x: 845, endPoint y: 487, distance: 27.8
click at [845, 487] on div at bounding box center [845, 490] width 5 height 61
click at [897, 475] on div "here" at bounding box center [904, 490] width 60 height 40
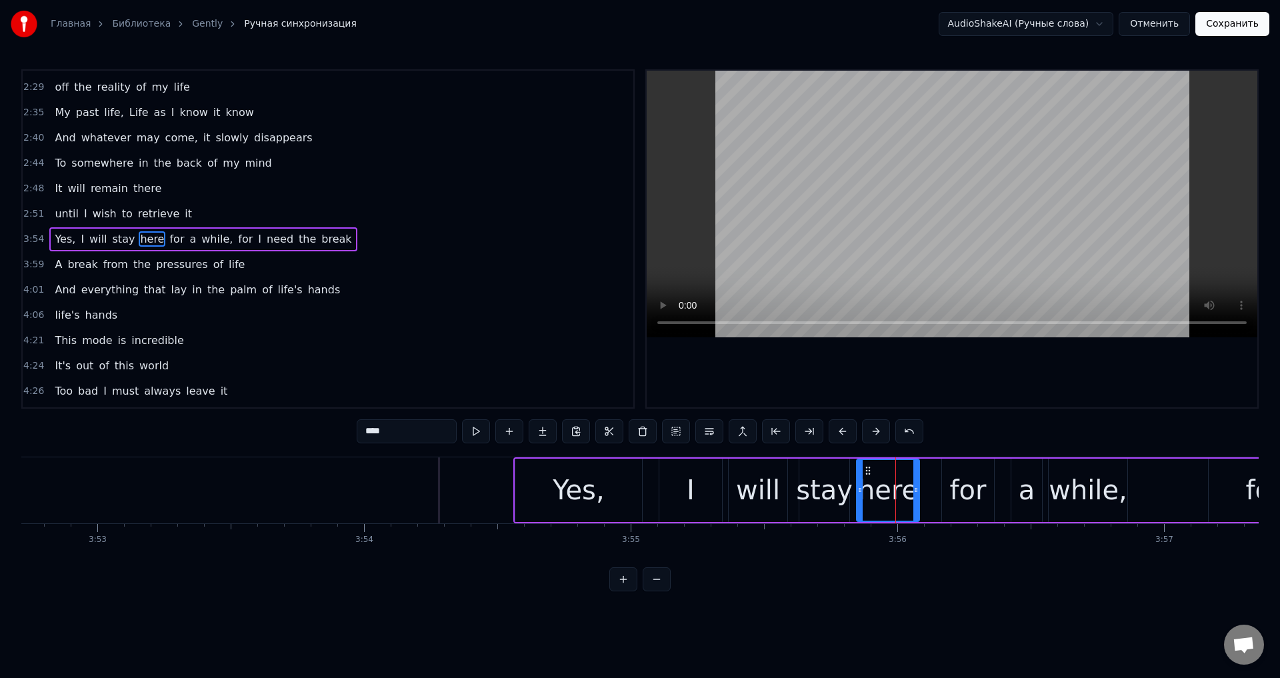
drag, startPoint x: 891, startPoint y: 479, endPoint x: 859, endPoint y: 487, distance: 32.8
click at [859, 487] on div at bounding box center [859, 490] width 5 height 61
drag, startPoint x: 915, startPoint y: 485, endPoint x: 904, endPoint y: 487, distance: 11.5
click at [904, 487] on icon at bounding box center [906, 490] width 5 height 11
click at [947, 483] on div "for" at bounding box center [968, 490] width 52 height 63
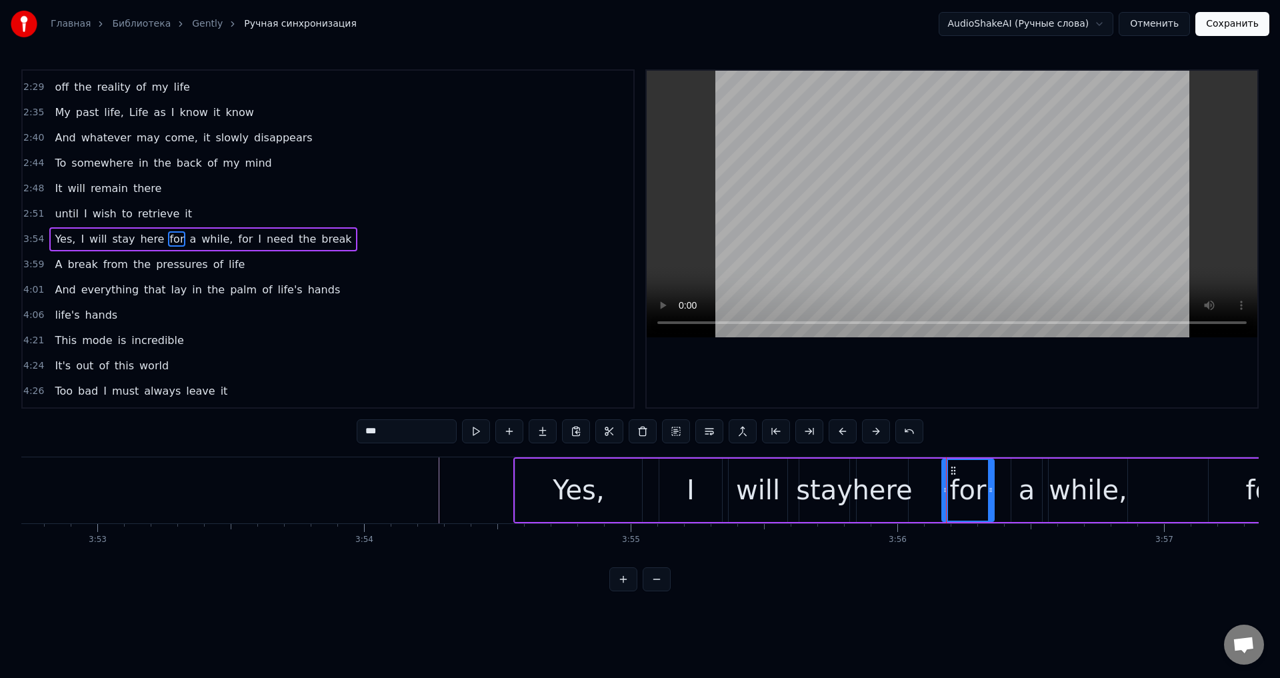
click at [948, 473] on icon at bounding box center [953, 470] width 11 height 11
drag, startPoint x: 954, startPoint y: 470, endPoint x: 940, endPoint y: 475, distance: 15.0
click at [940, 475] on icon at bounding box center [939, 470] width 11 height 11
click at [602, 490] on div "Yes," at bounding box center [578, 490] width 127 height 63
type input "****"
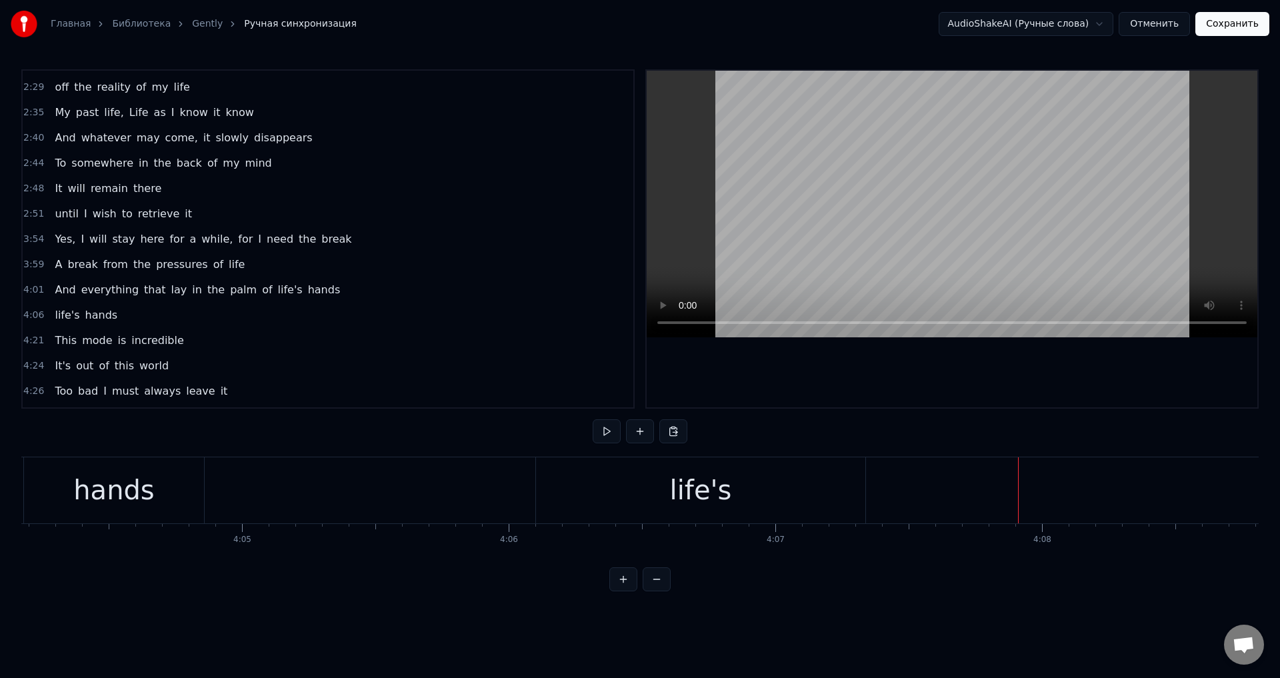
scroll to position [0, 65029]
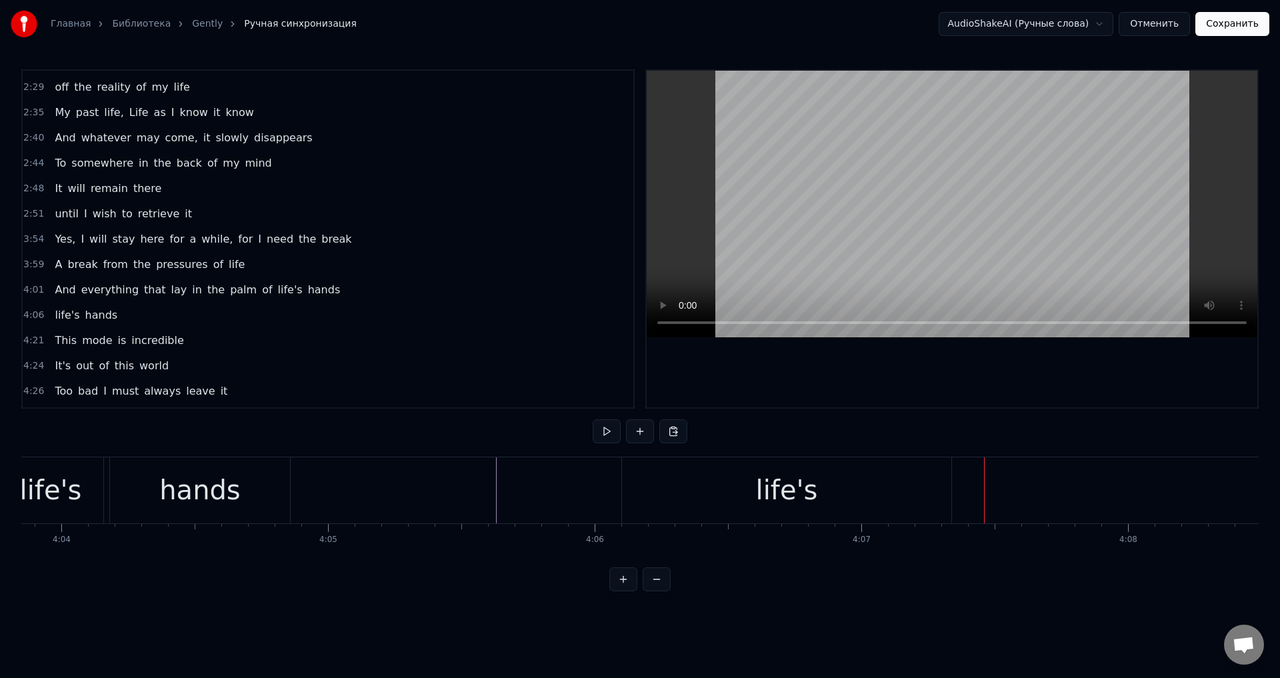
click at [939, 485] on div "life's" at bounding box center [786, 490] width 329 height 66
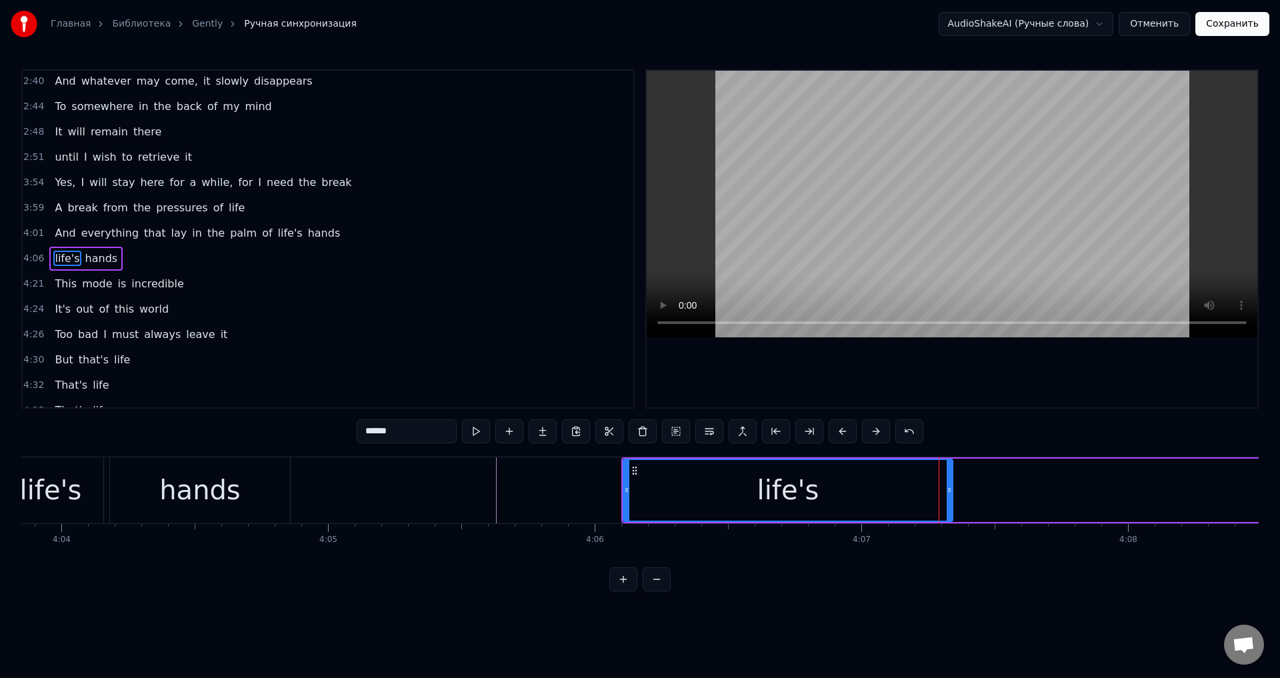
scroll to position [148, 0]
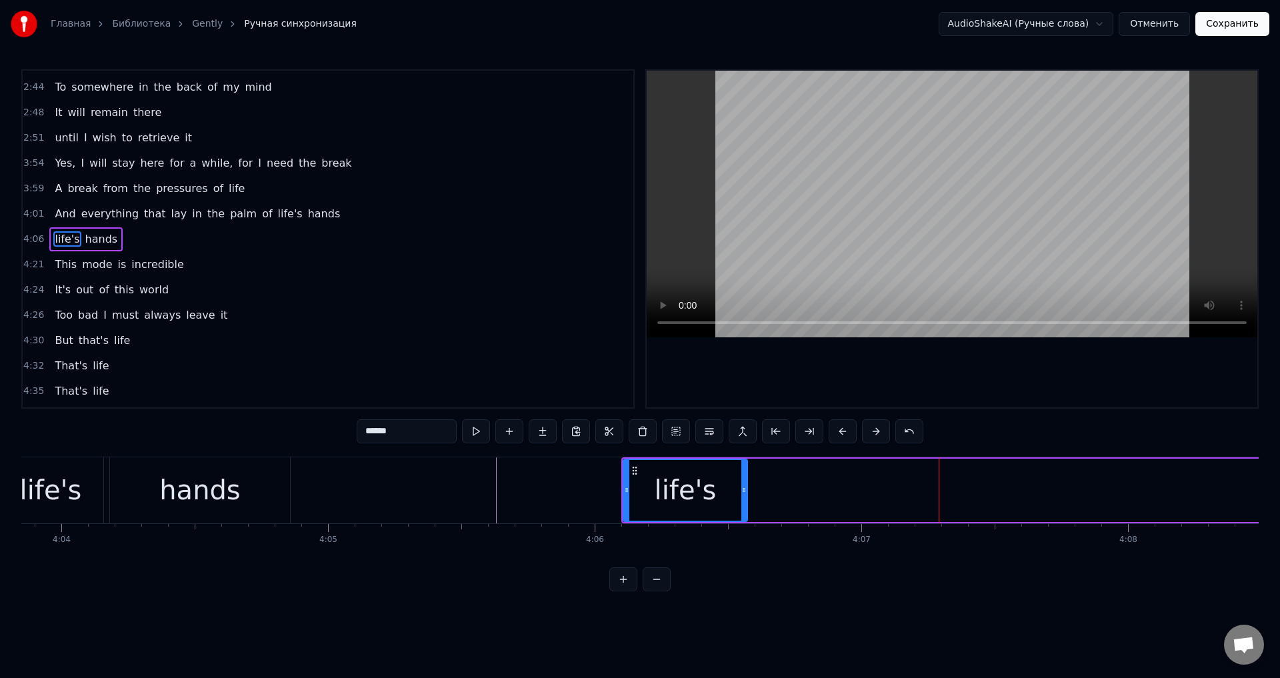
drag, startPoint x: 949, startPoint y: 485, endPoint x: 741, endPoint y: 495, distance: 207.6
click at [741, 495] on div at bounding box center [743, 490] width 5 height 61
drag, startPoint x: 741, startPoint y: 495, endPoint x: 713, endPoint y: 499, distance: 28.9
click at [713, 499] on div at bounding box center [715, 490] width 5 height 61
drag, startPoint x: 713, startPoint y: 499, endPoint x: 695, endPoint y: 503, distance: 17.7
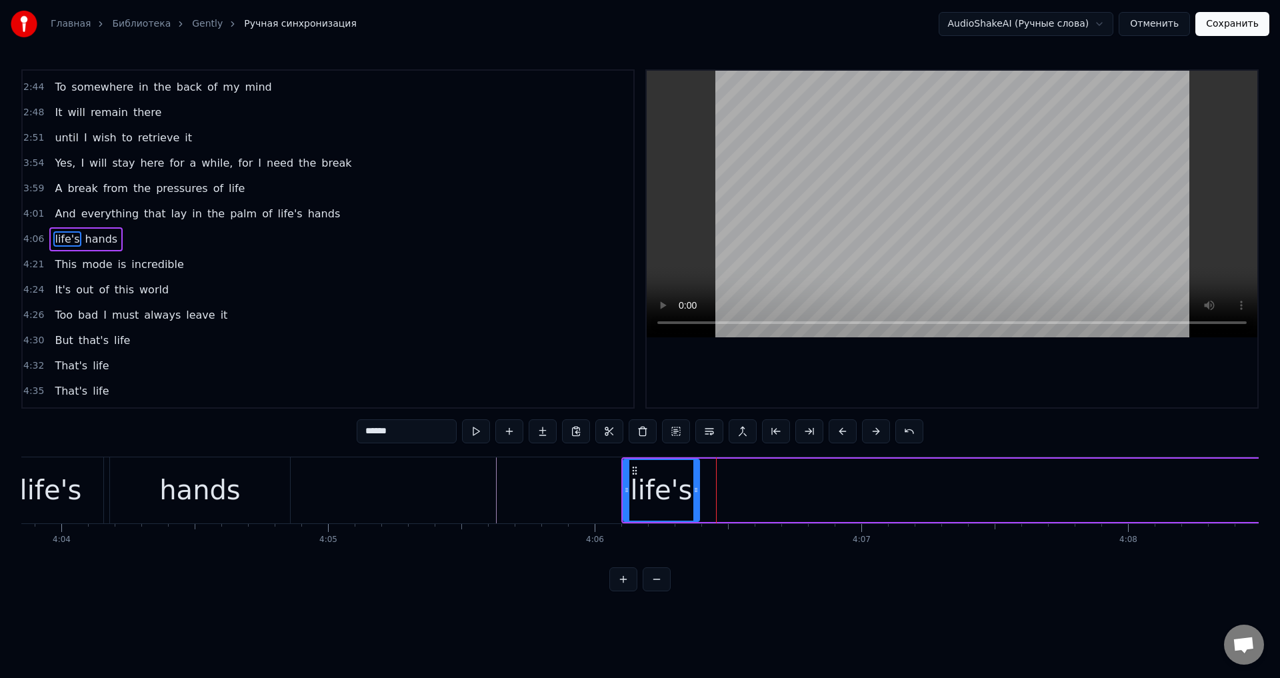
click at [695, 503] on div at bounding box center [695, 490] width 5 height 61
click at [265, 501] on div "hands" at bounding box center [200, 490] width 180 height 66
type input "*****"
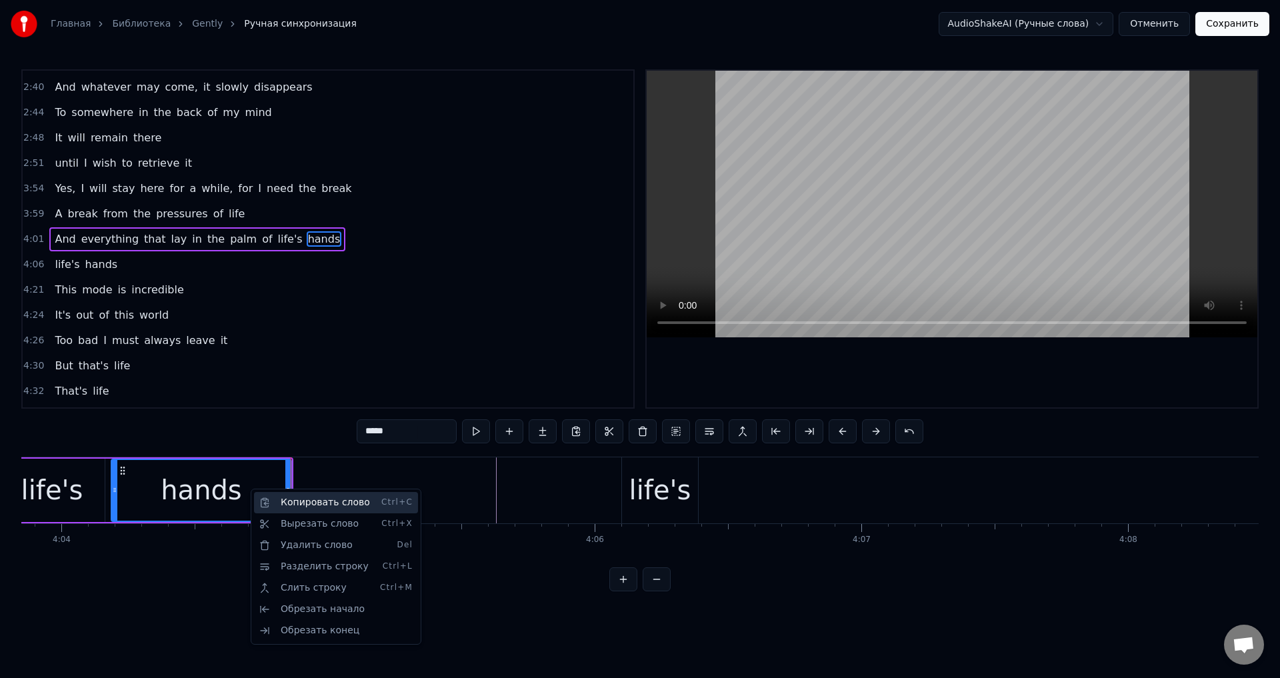
click at [283, 500] on div "Копировать слово Ctrl+C" at bounding box center [336, 502] width 164 height 21
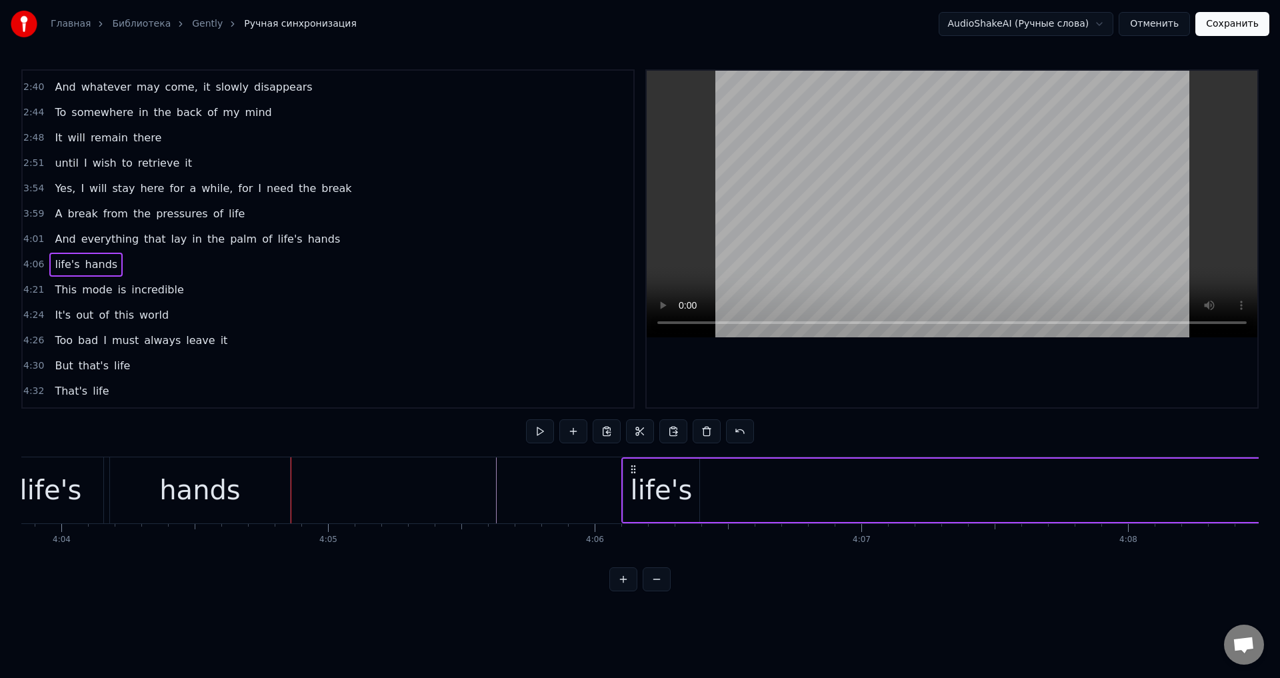
click at [97, 268] on span "hands" at bounding box center [101, 264] width 35 height 15
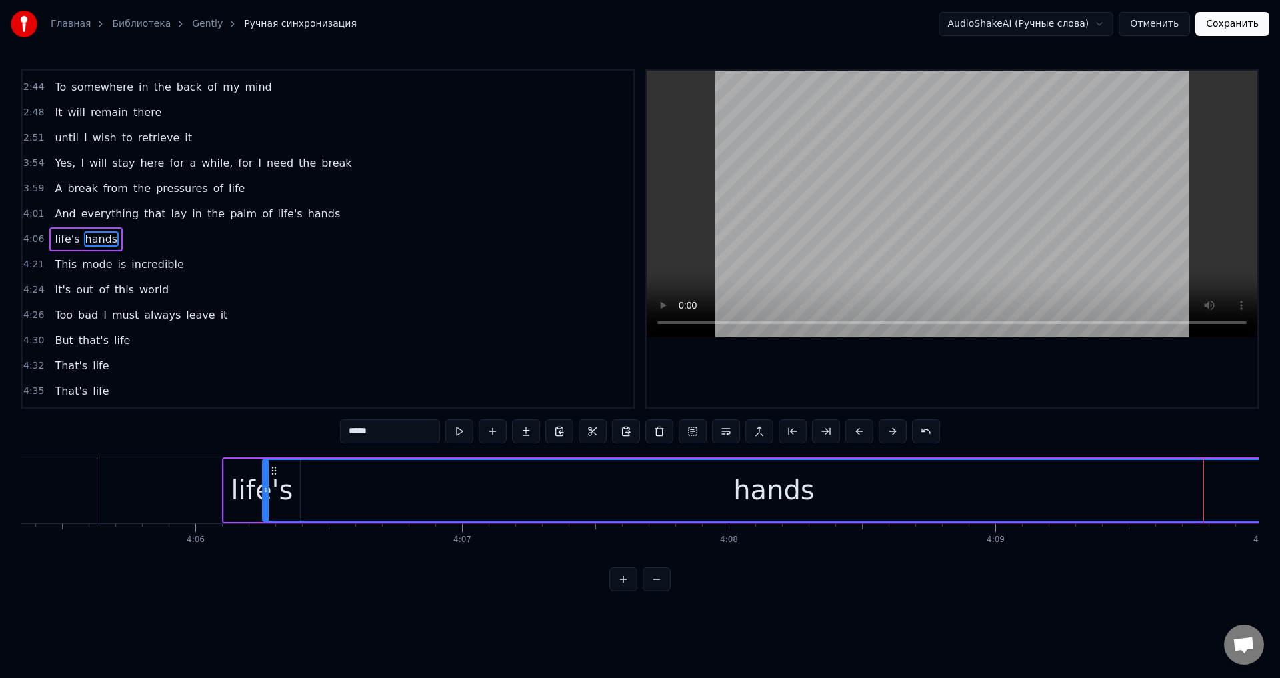
scroll to position [0, 65428]
drag, startPoint x: 1056, startPoint y: 469, endPoint x: 317, endPoint y: 495, distance: 739.2
click at [317, 495] on div "hands" at bounding box center [817, 490] width 1021 height 61
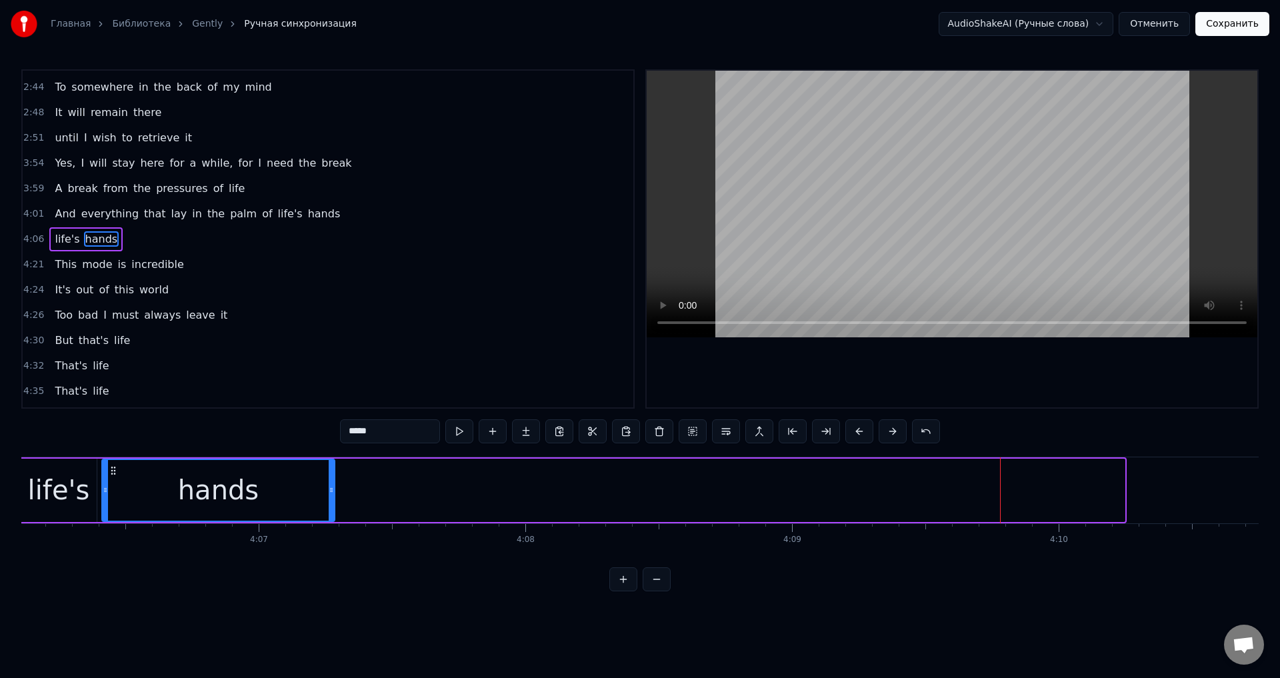
drag, startPoint x: 1119, startPoint y: 483, endPoint x: 329, endPoint y: 502, distance: 790.2
click at [329, 502] on div at bounding box center [331, 490] width 5 height 61
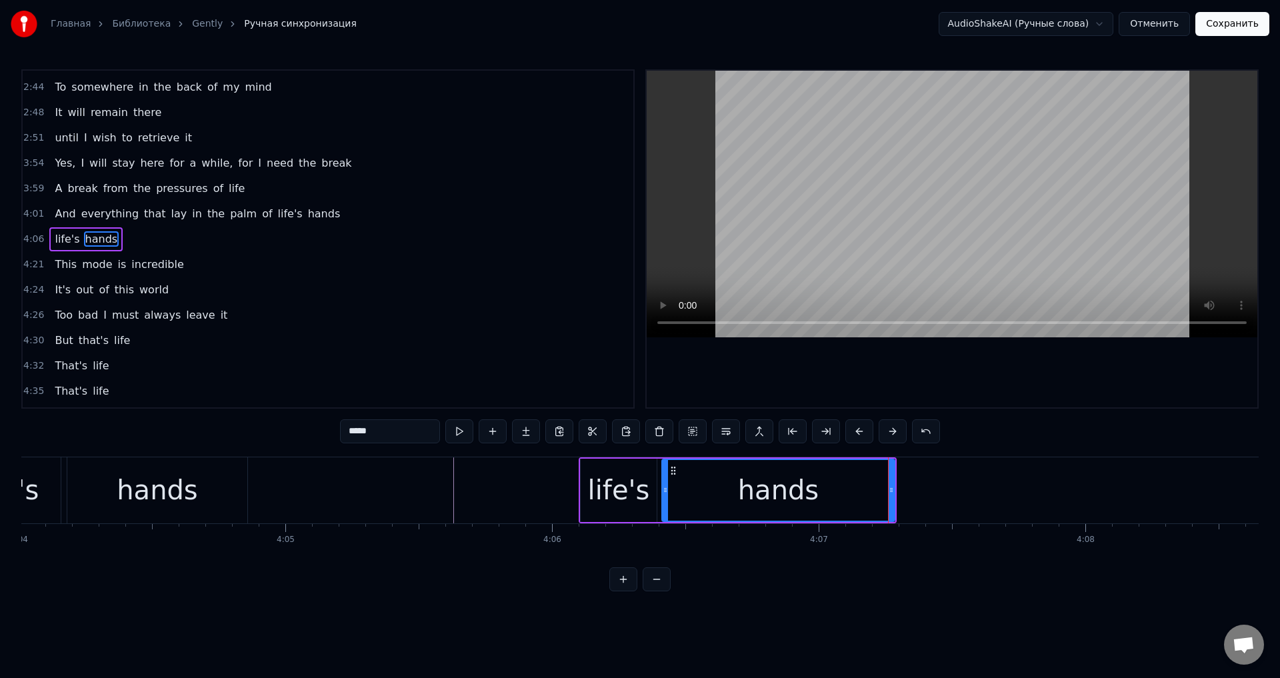
scroll to position [0, 64986]
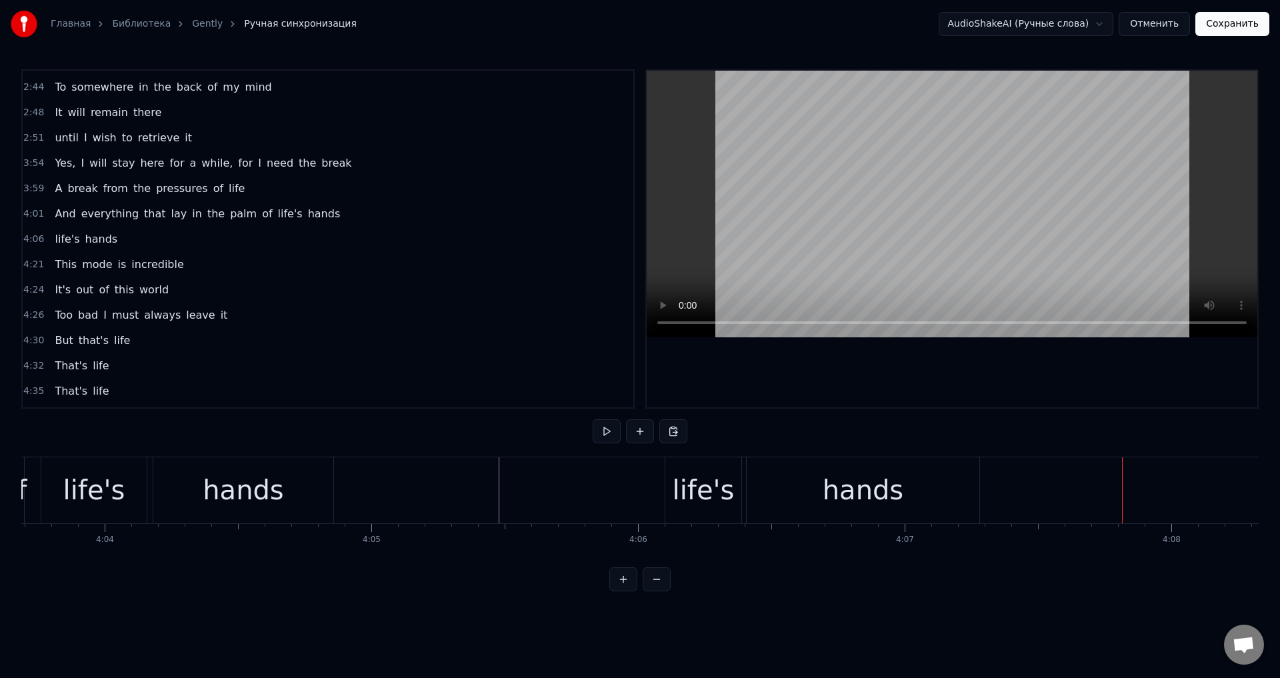
drag, startPoint x: 795, startPoint y: 491, endPoint x: 760, endPoint y: 487, distance: 34.9
click at [792, 490] on div "hands" at bounding box center [863, 490] width 233 height 66
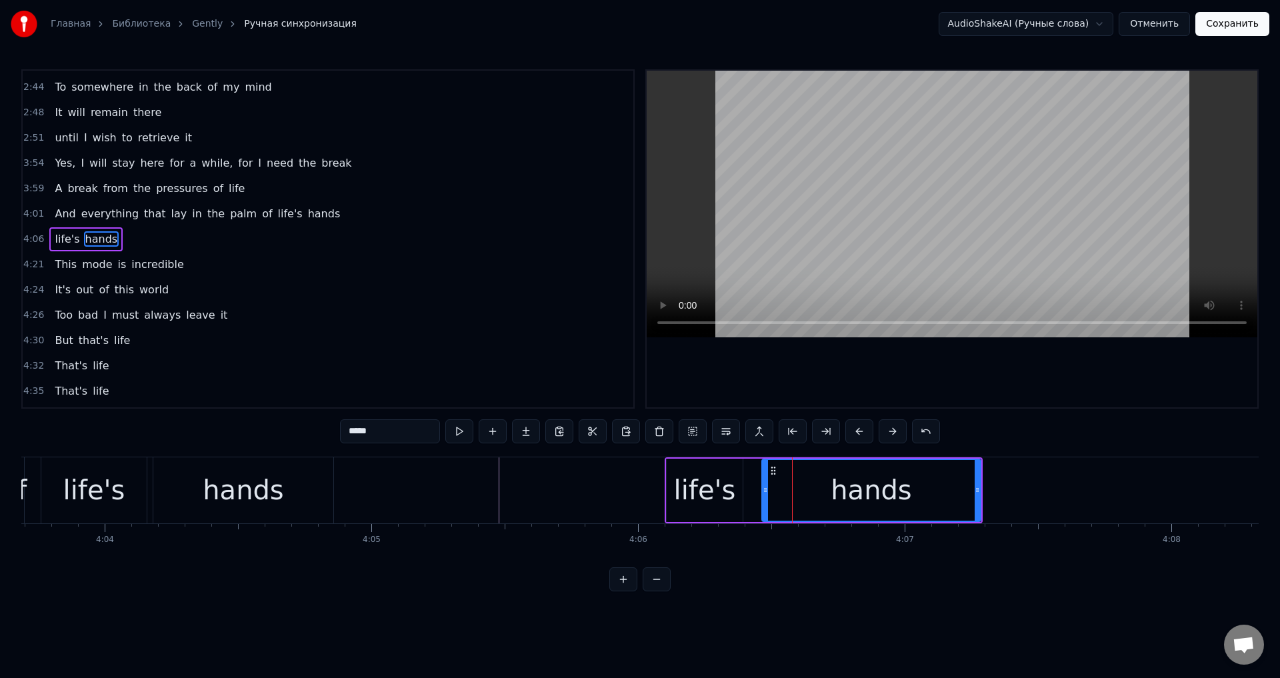
drag, startPoint x: 751, startPoint y: 485, endPoint x: 765, endPoint y: 484, distance: 14.0
click at [765, 484] on div at bounding box center [765, 490] width 5 height 61
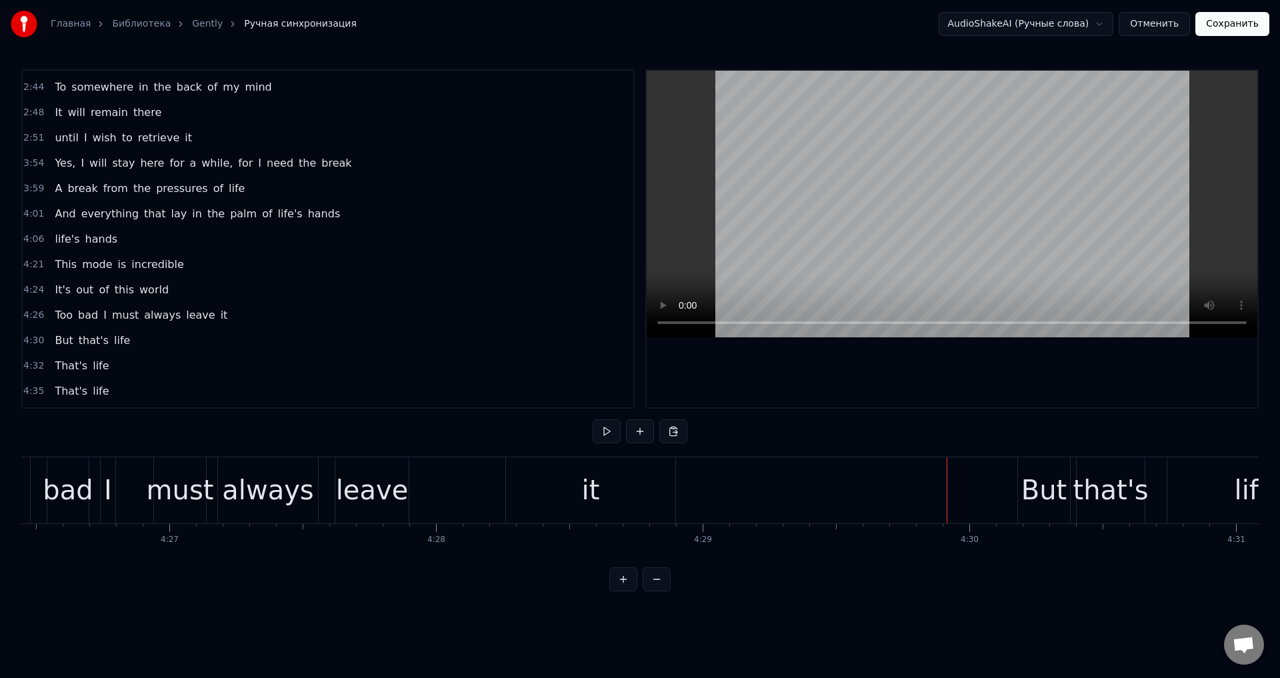
scroll to position [0, 70796]
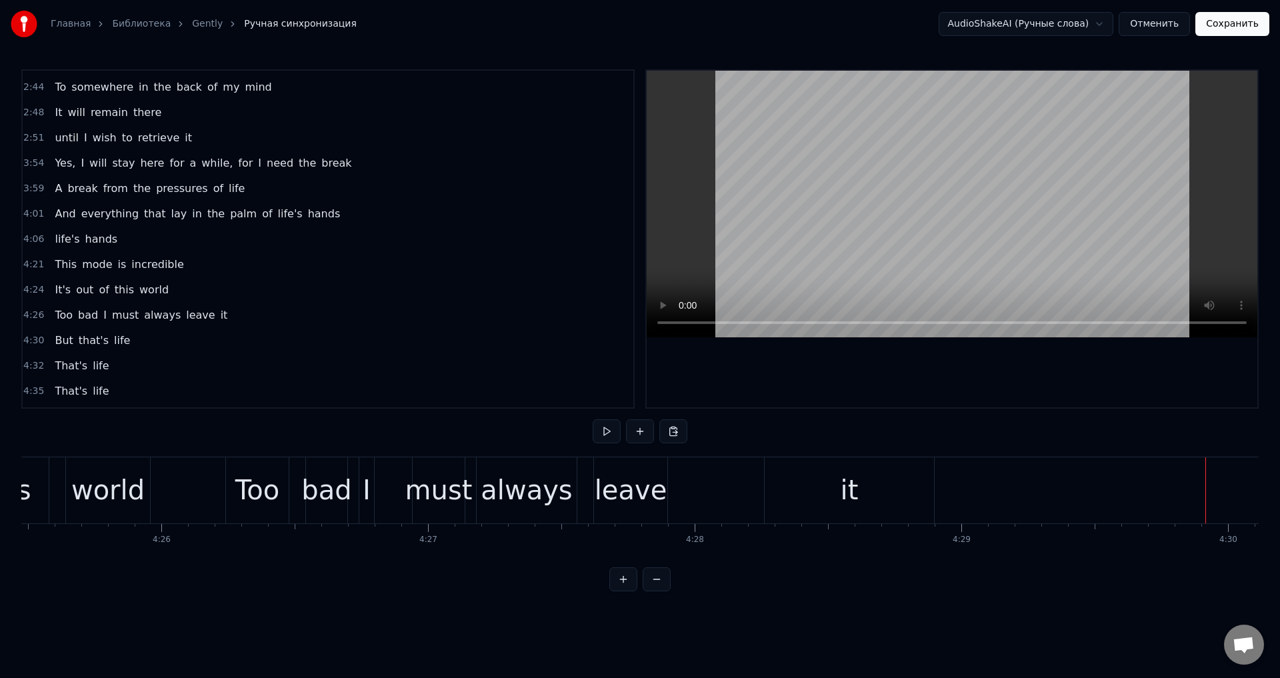
click at [634, 495] on div "leave" at bounding box center [631, 490] width 73 height 40
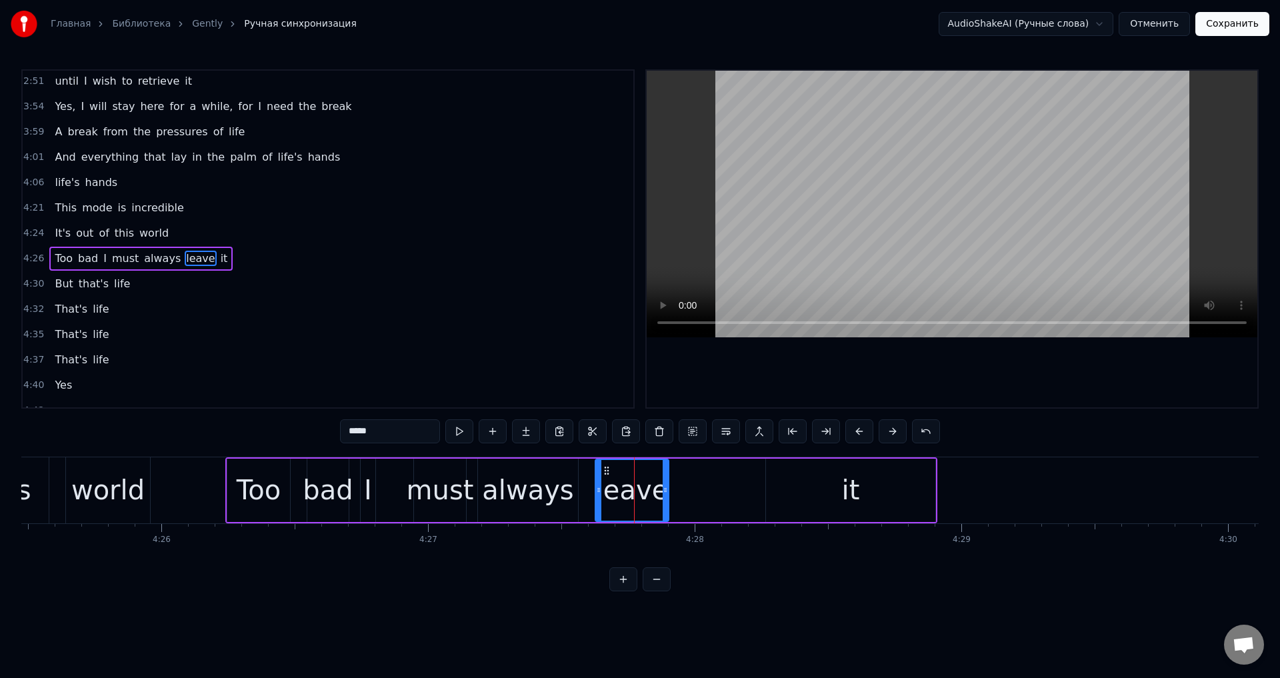
scroll to position [224, 0]
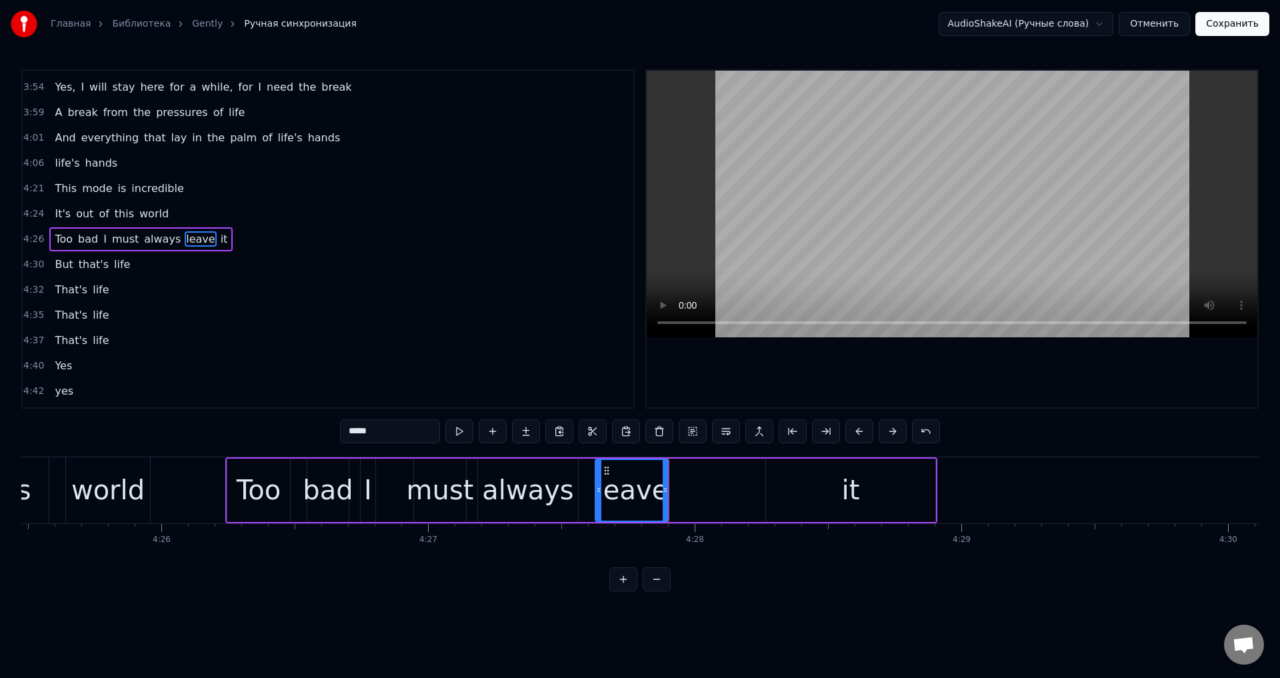
click at [769, 486] on div "it" at bounding box center [850, 490] width 169 height 63
type input "**"
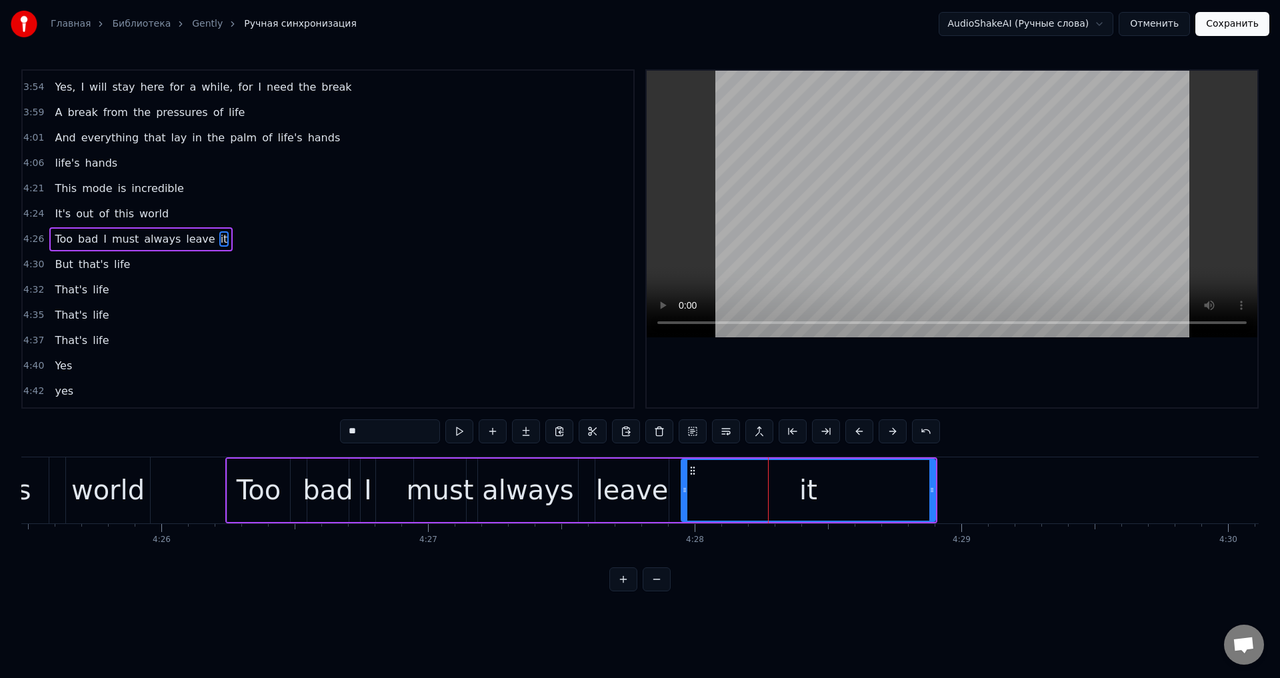
drag, startPoint x: 771, startPoint y: 487, endPoint x: 683, endPoint y: 498, distance: 88.1
click at [683, 498] on div at bounding box center [684, 490] width 5 height 61
drag, startPoint x: 932, startPoint y: 489, endPoint x: 903, endPoint y: 493, distance: 29.7
click at [903, 493] on icon at bounding box center [902, 490] width 5 height 11
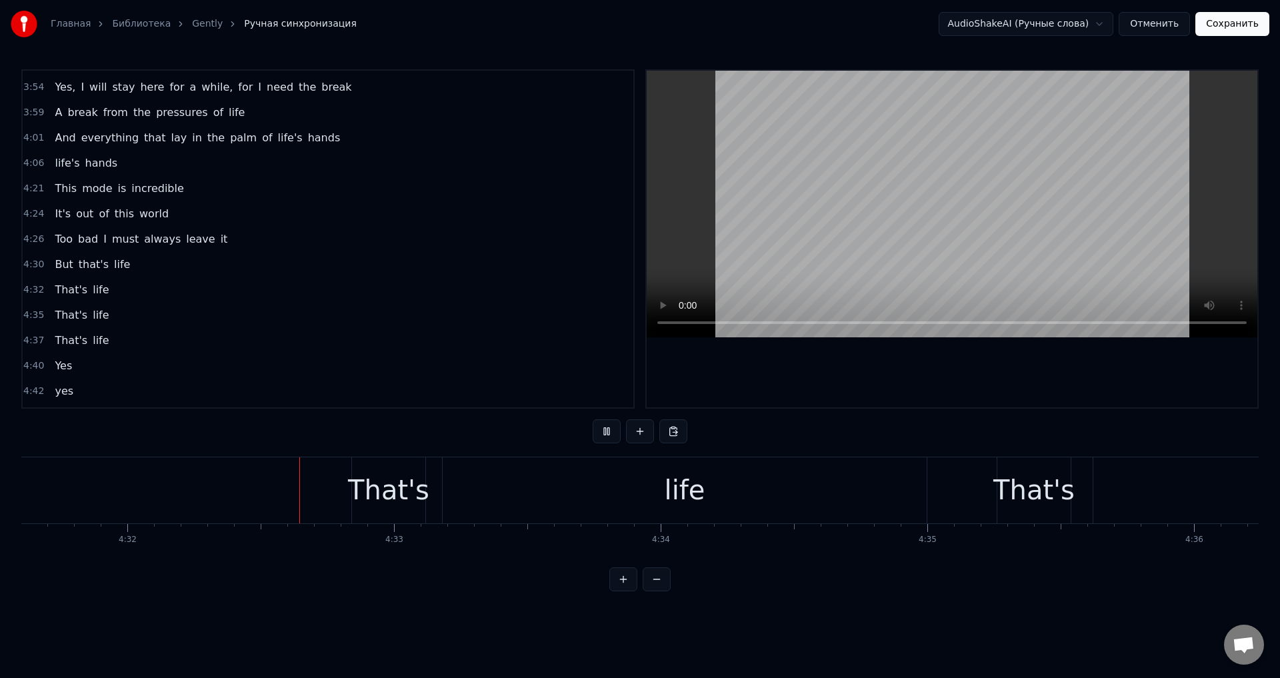
scroll to position [0, 72432]
click at [921, 487] on div "life" at bounding box center [683, 490] width 484 height 66
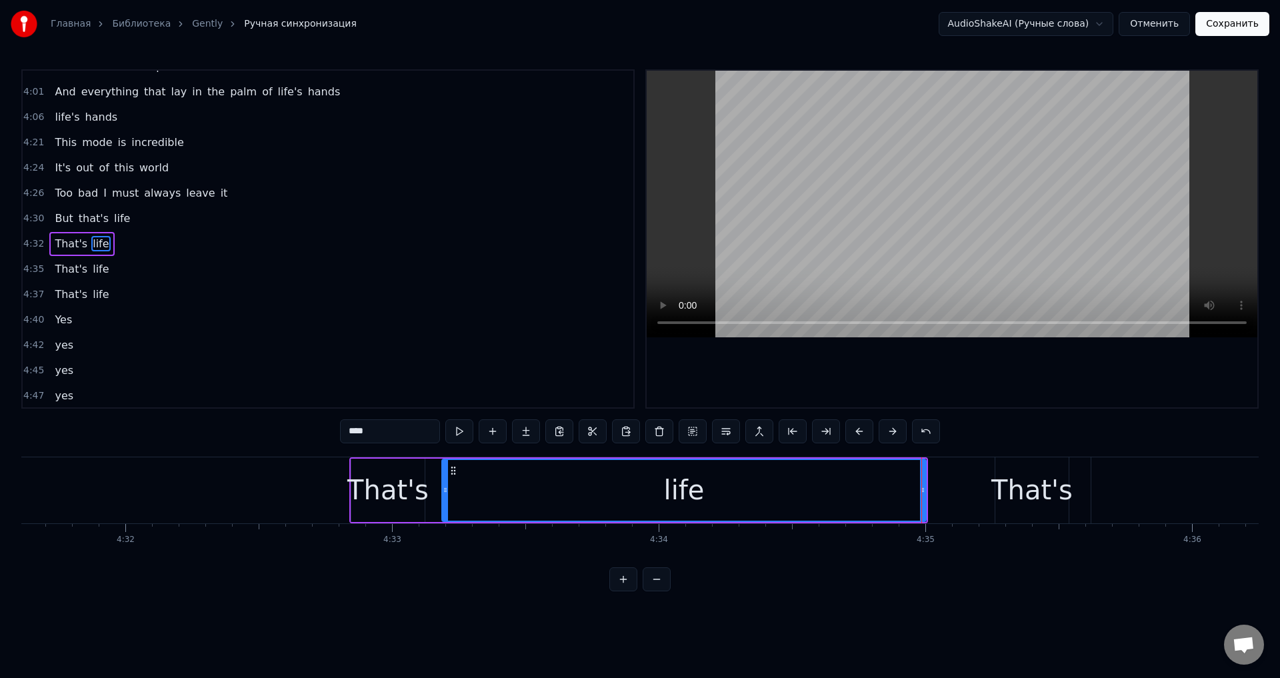
scroll to position [275, 0]
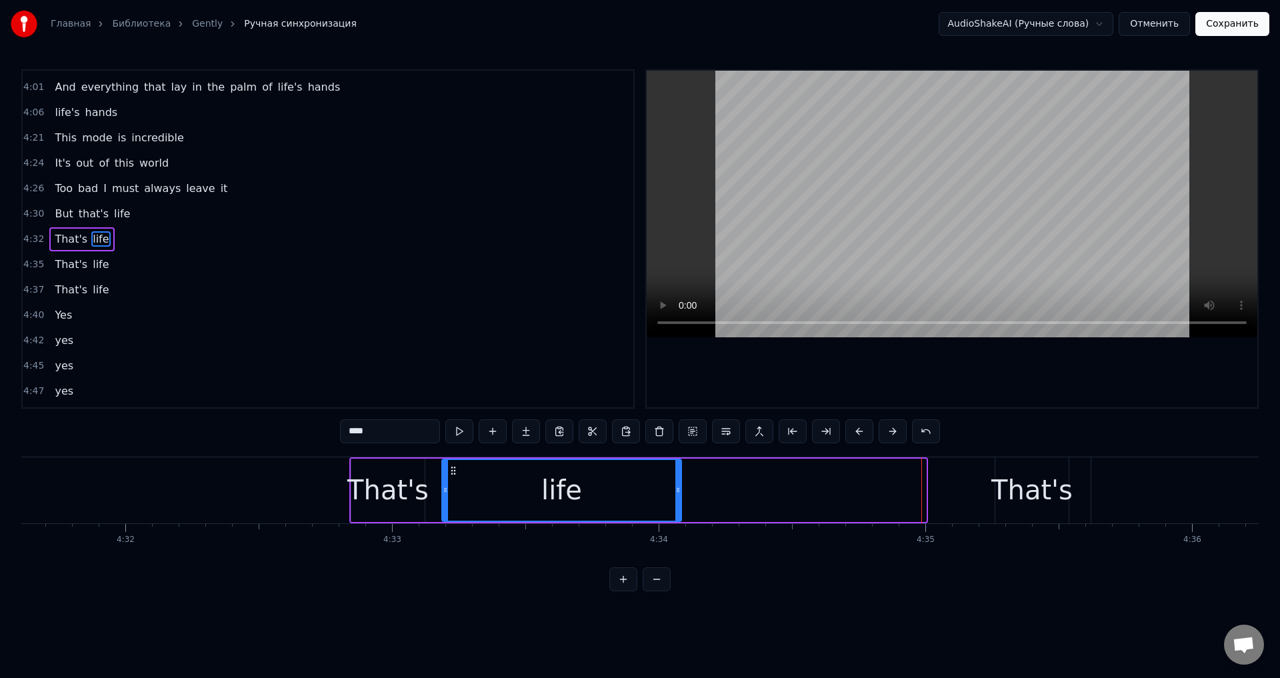
drag, startPoint x: 923, startPoint y: 487, endPoint x: 675, endPoint y: 499, distance: 249.0
click at [675, 499] on div at bounding box center [677, 490] width 5 height 61
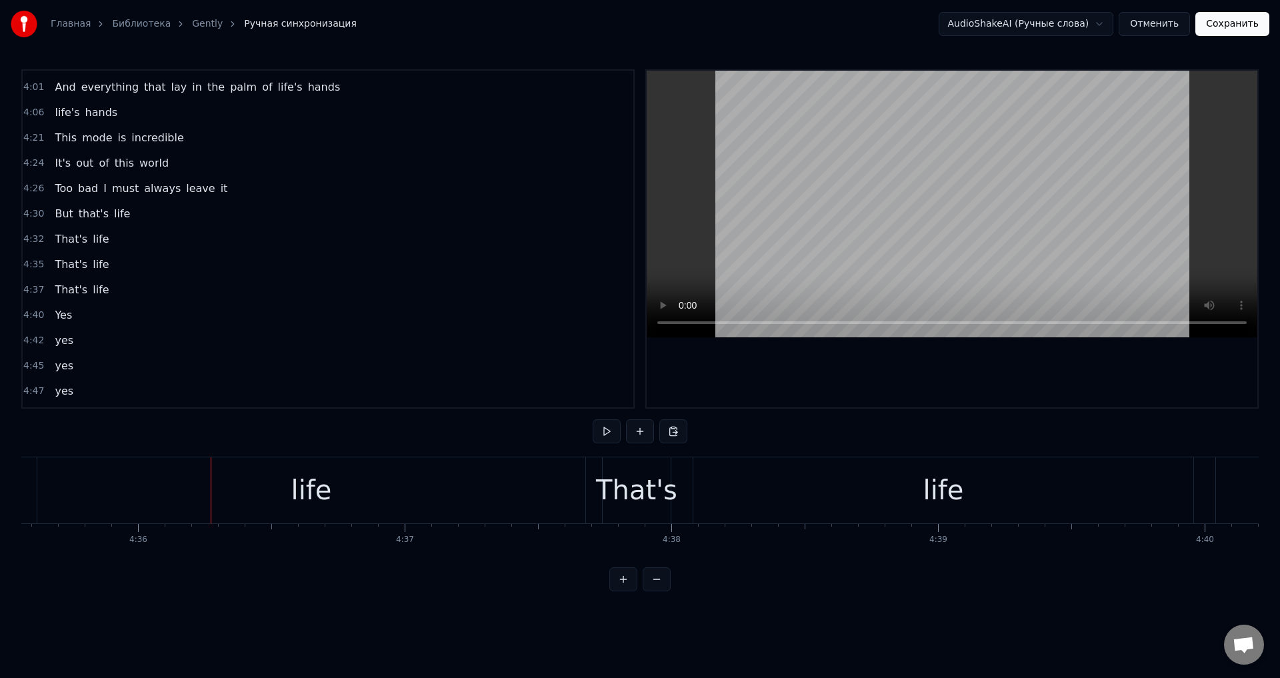
scroll to position [0, 73553]
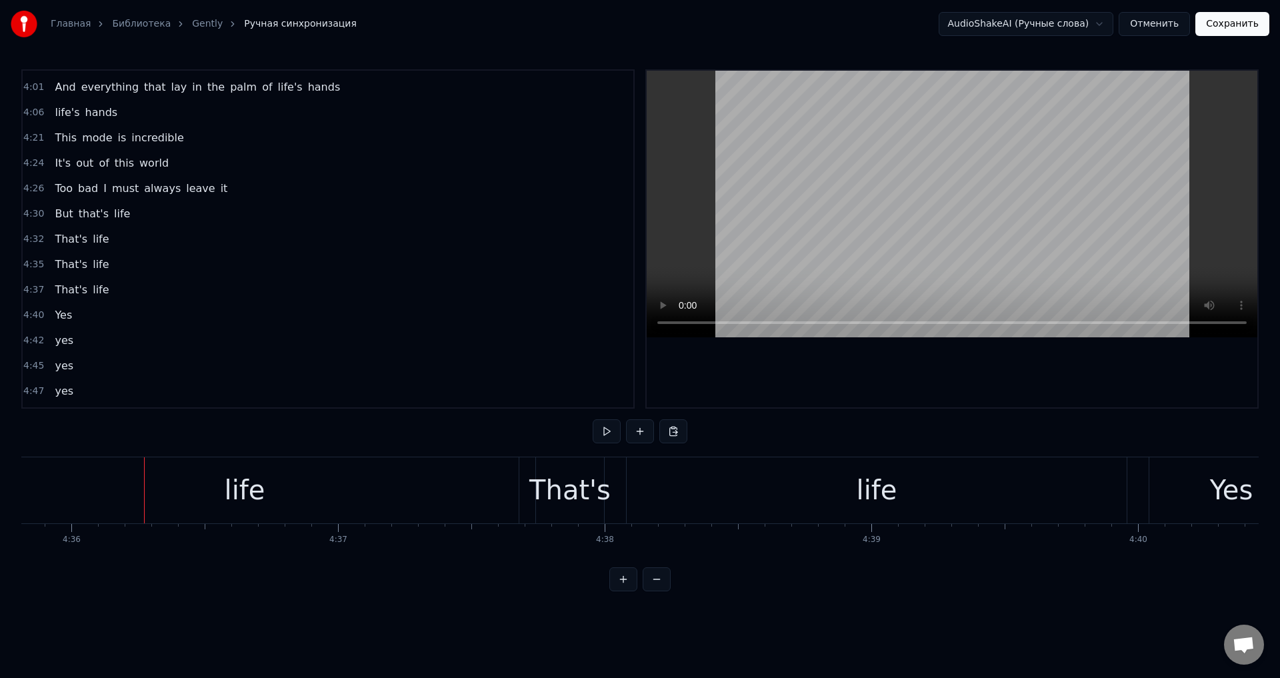
click at [396, 490] on div "life" at bounding box center [245, 490] width 548 height 66
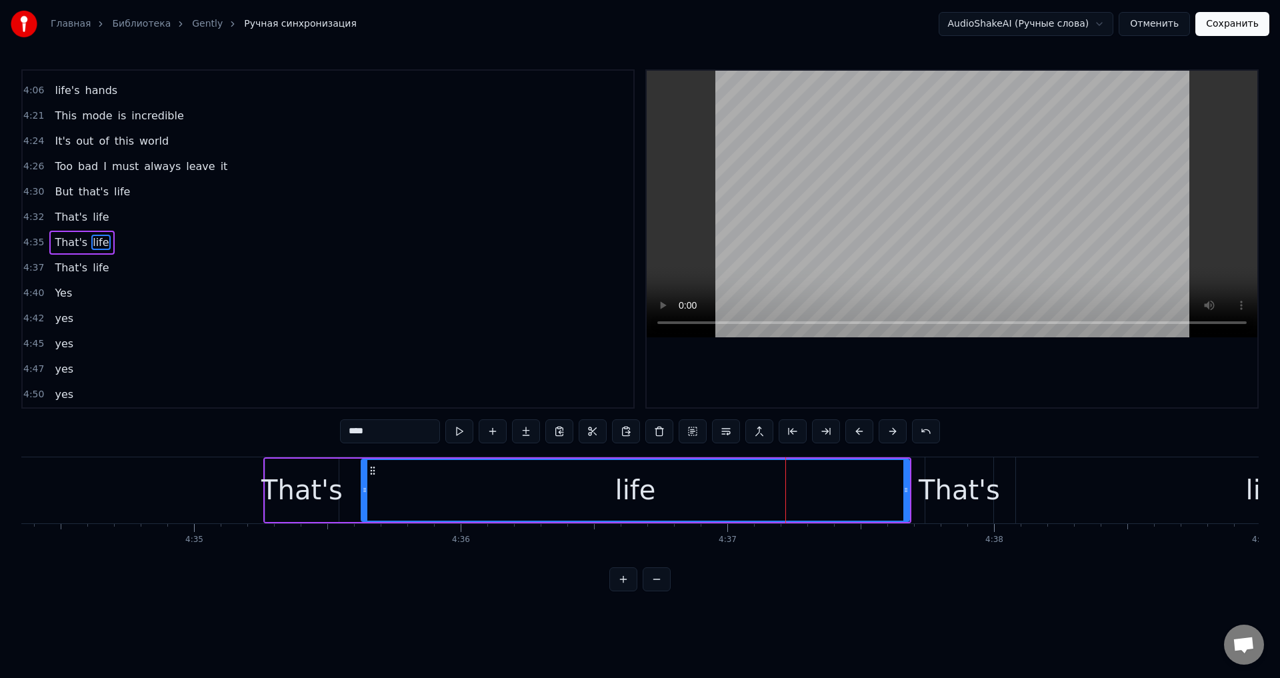
scroll to position [0, 73077]
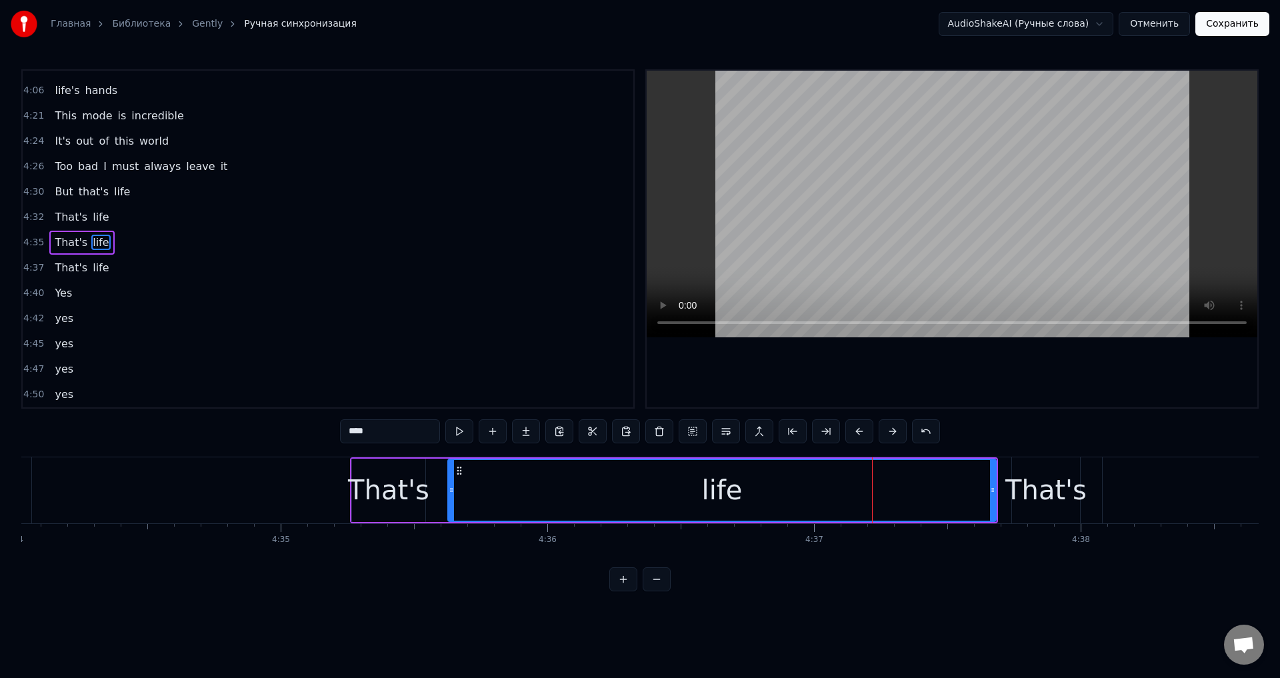
click at [613, 491] on div "life" at bounding box center [722, 490] width 547 height 61
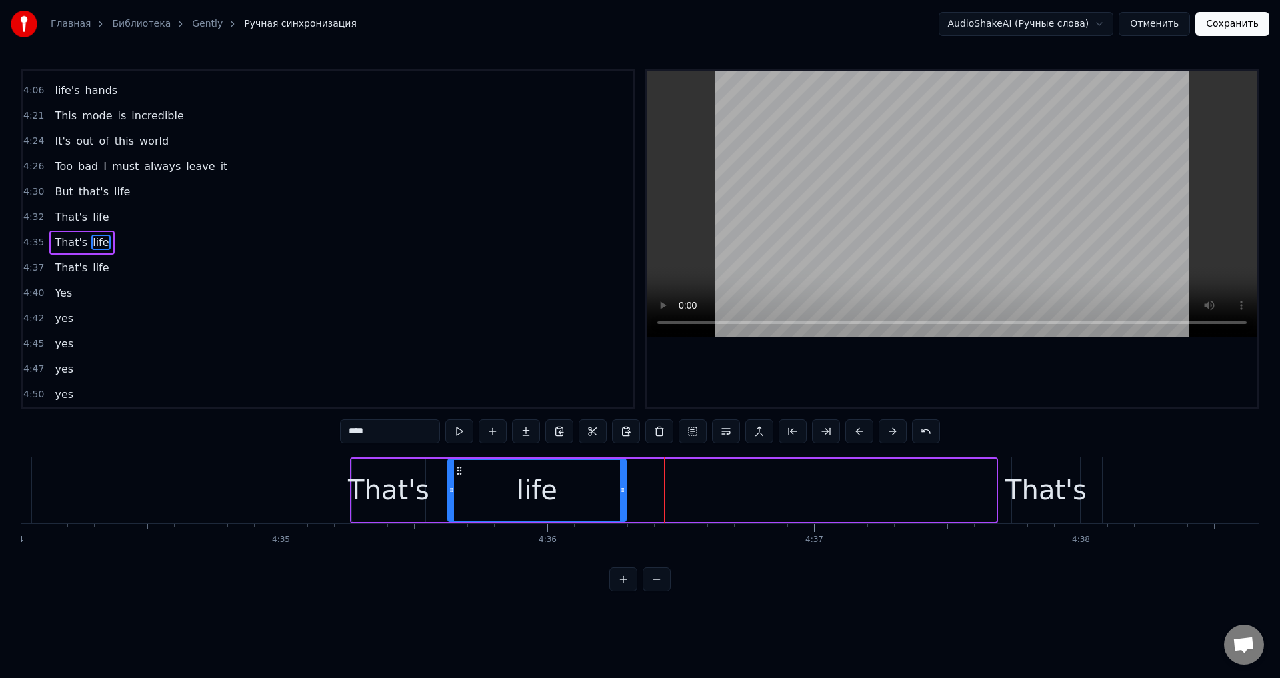
drag, startPoint x: 991, startPoint y: 477, endPoint x: 621, endPoint y: 499, distance: 371.4
click at [621, 499] on div at bounding box center [622, 490] width 5 height 61
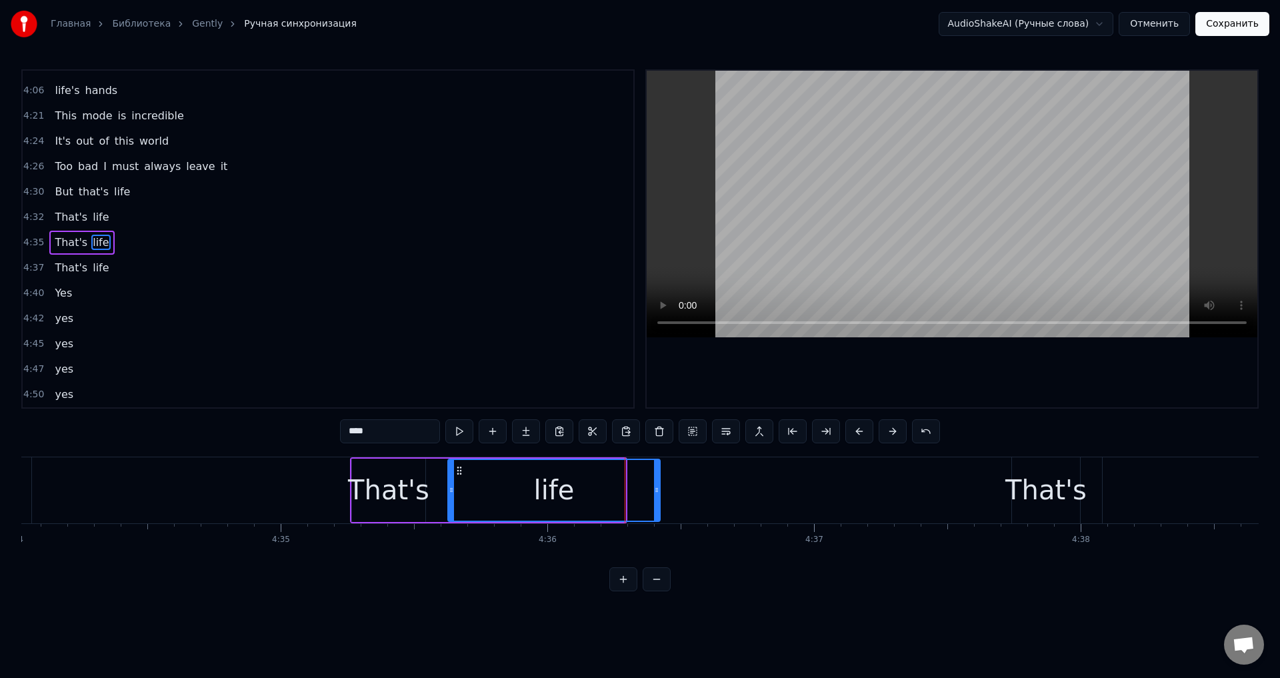
drag, startPoint x: 624, startPoint y: 483, endPoint x: 659, endPoint y: 485, distance: 34.7
click at [659, 485] on div at bounding box center [656, 490] width 5 height 61
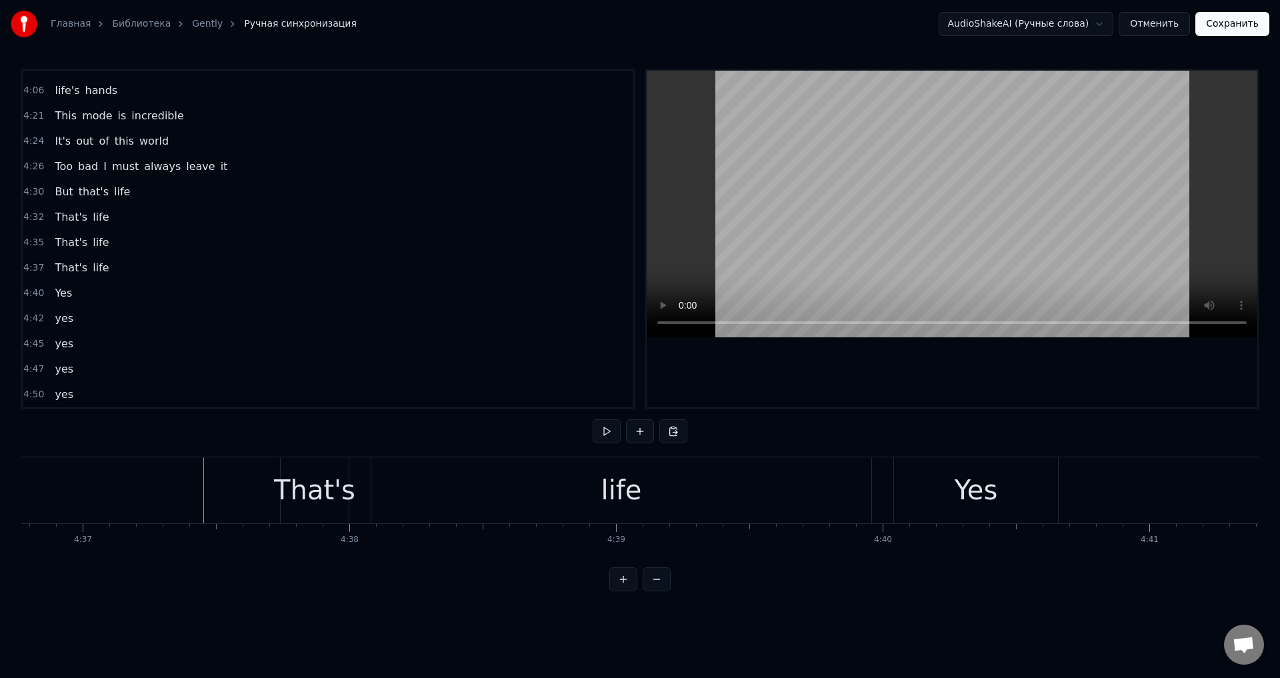
scroll to position [0, 73723]
click at [775, 491] on div "life" at bounding box center [707, 490] width 500 height 66
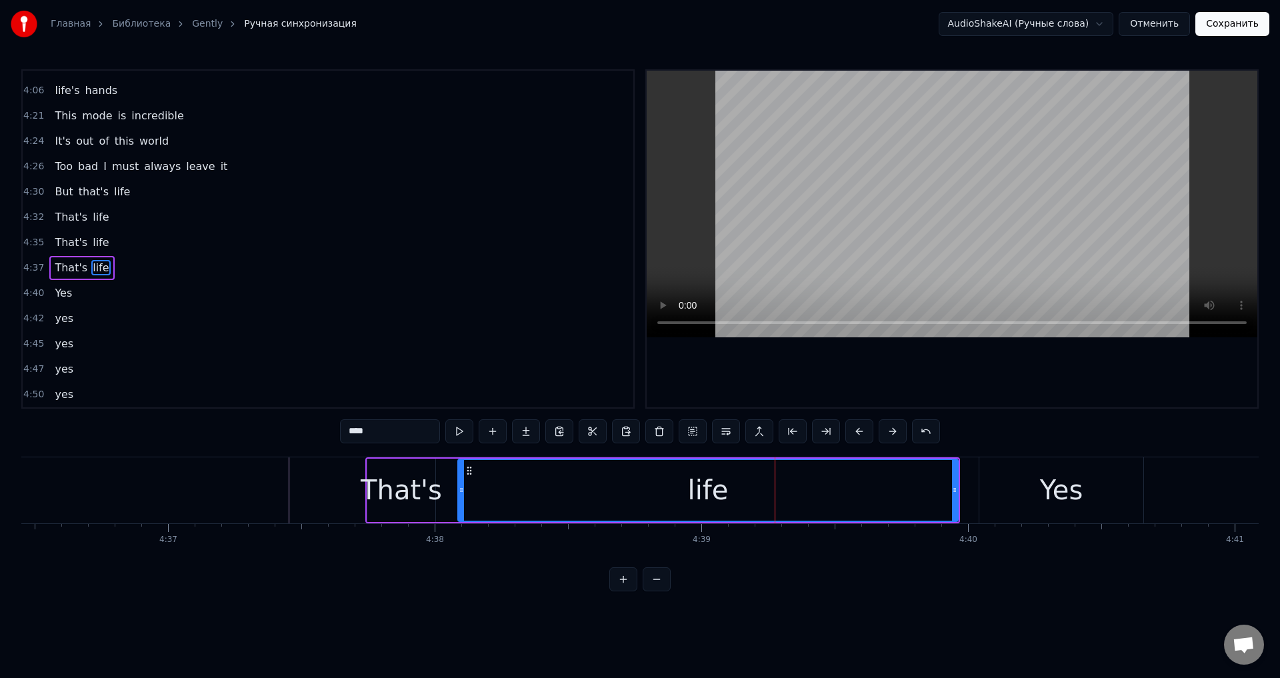
click at [1023, 488] on div "Yes" at bounding box center [1061, 490] width 164 height 66
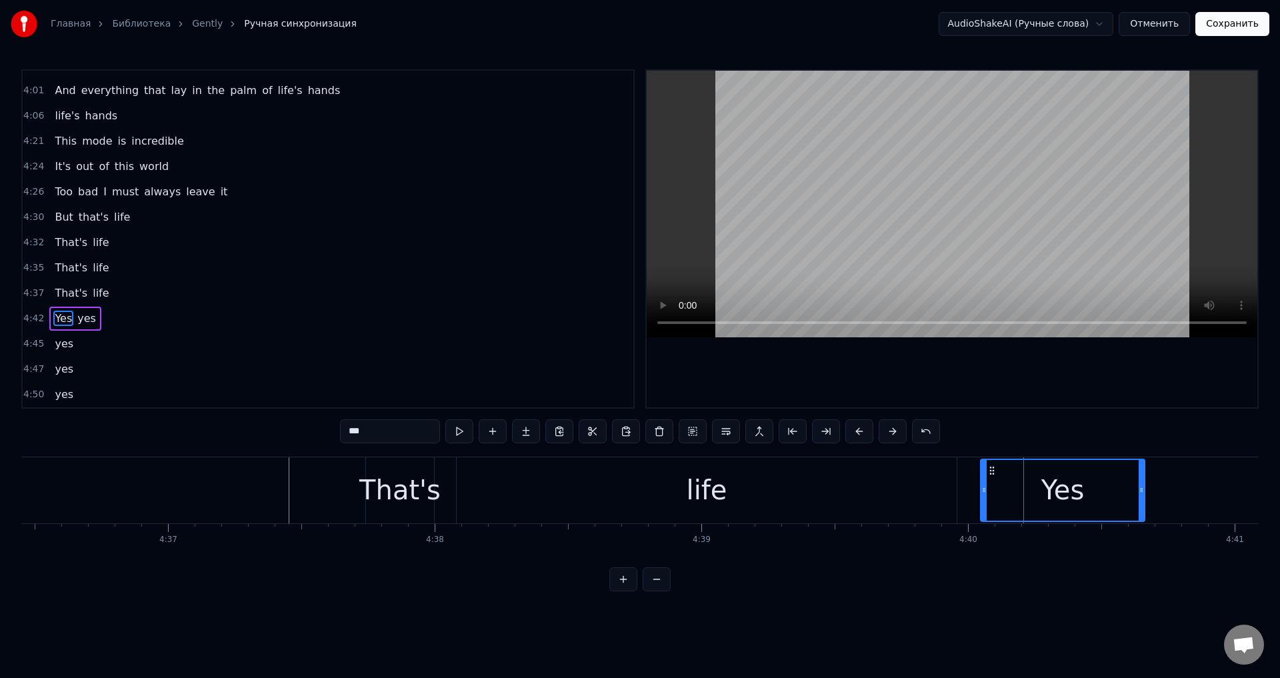
scroll to position [297, 0]
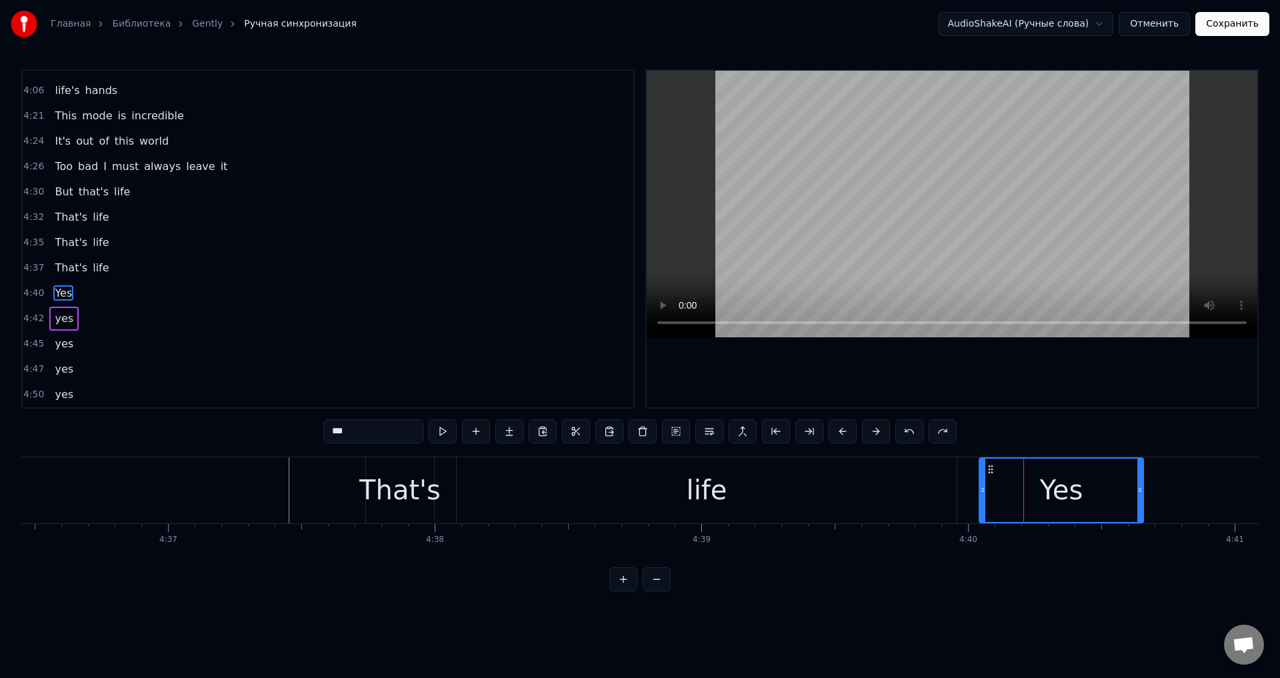
click at [91, 269] on span "life" at bounding box center [100, 267] width 19 height 15
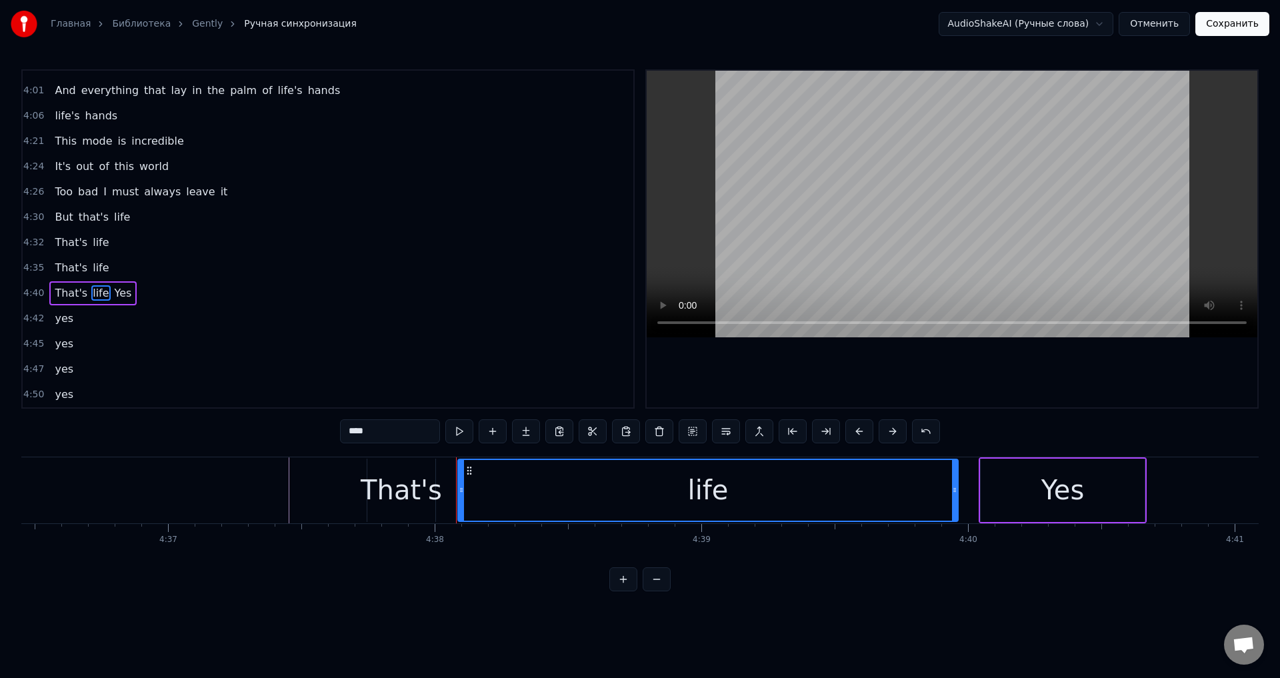
scroll to position [271, 0]
click at [384, 431] on input "****" at bounding box center [390, 431] width 100 height 24
type input "*****"
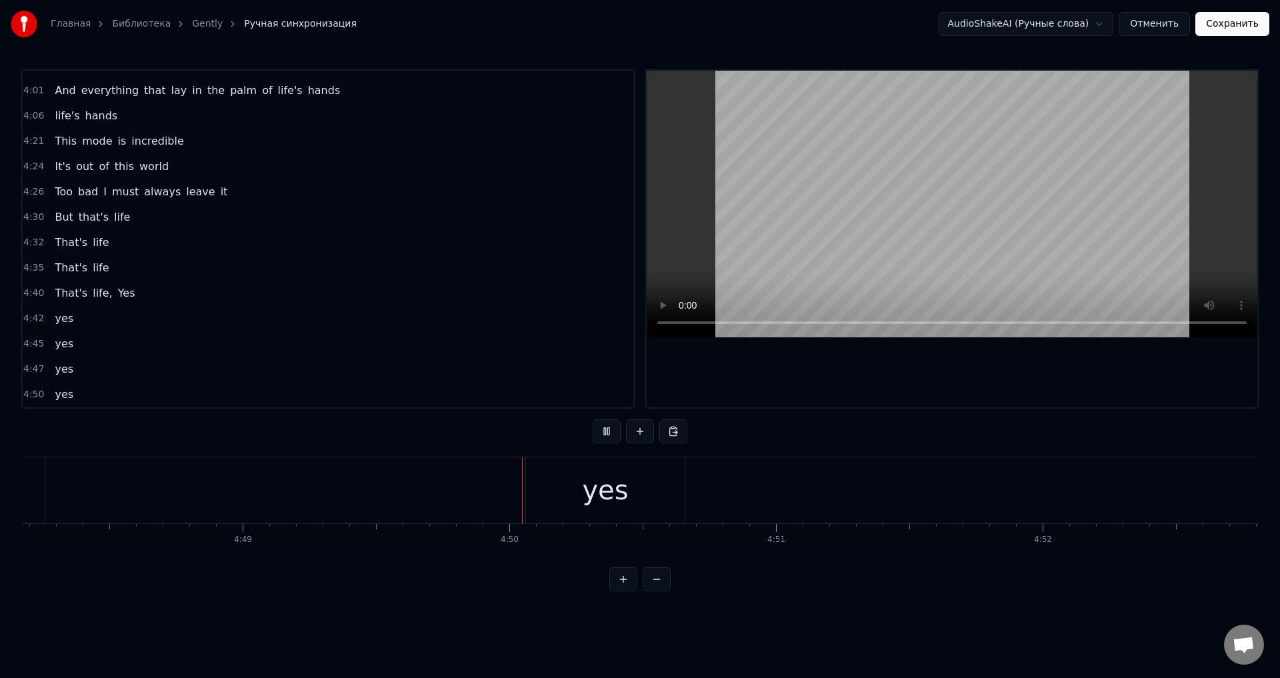
scroll to position [0, 77129]
click at [1260, 21] on button "Сохранить" at bounding box center [1232, 24] width 74 height 24
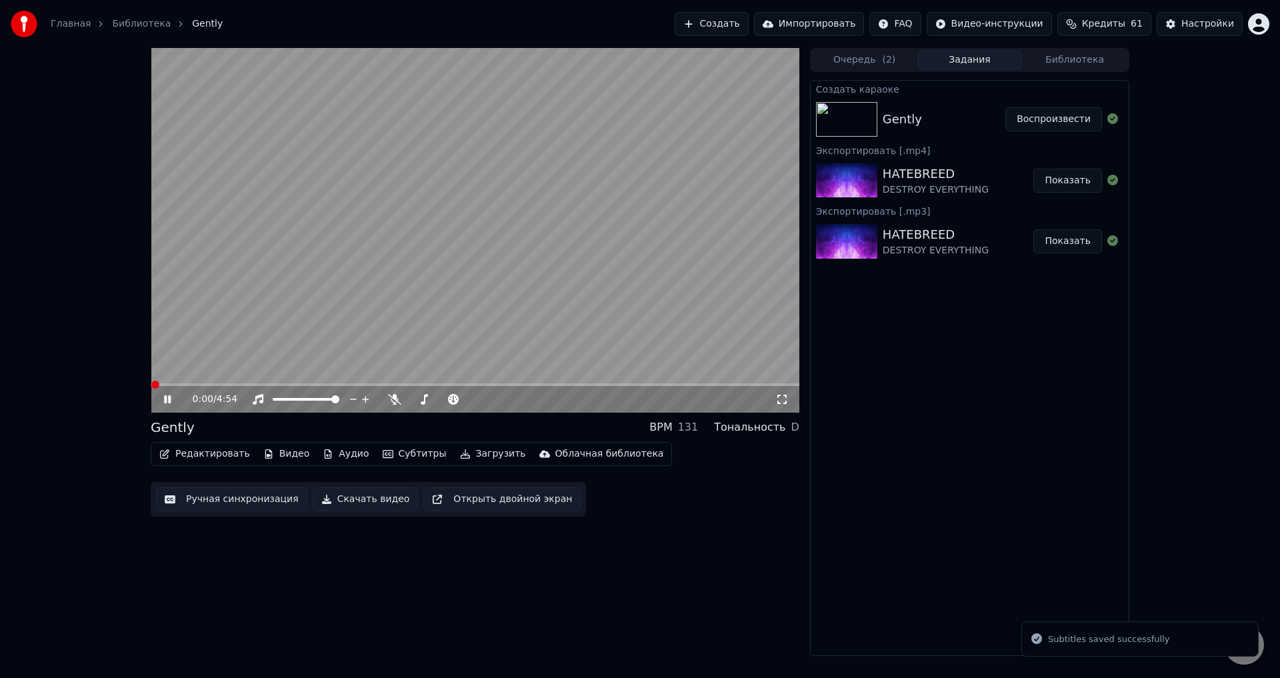
click at [418, 309] on video at bounding box center [475, 230] width 649 height 365
click at [213, 507] on button "Ручная синхронизация" at bounding box center [231, 499] width 151 height 24
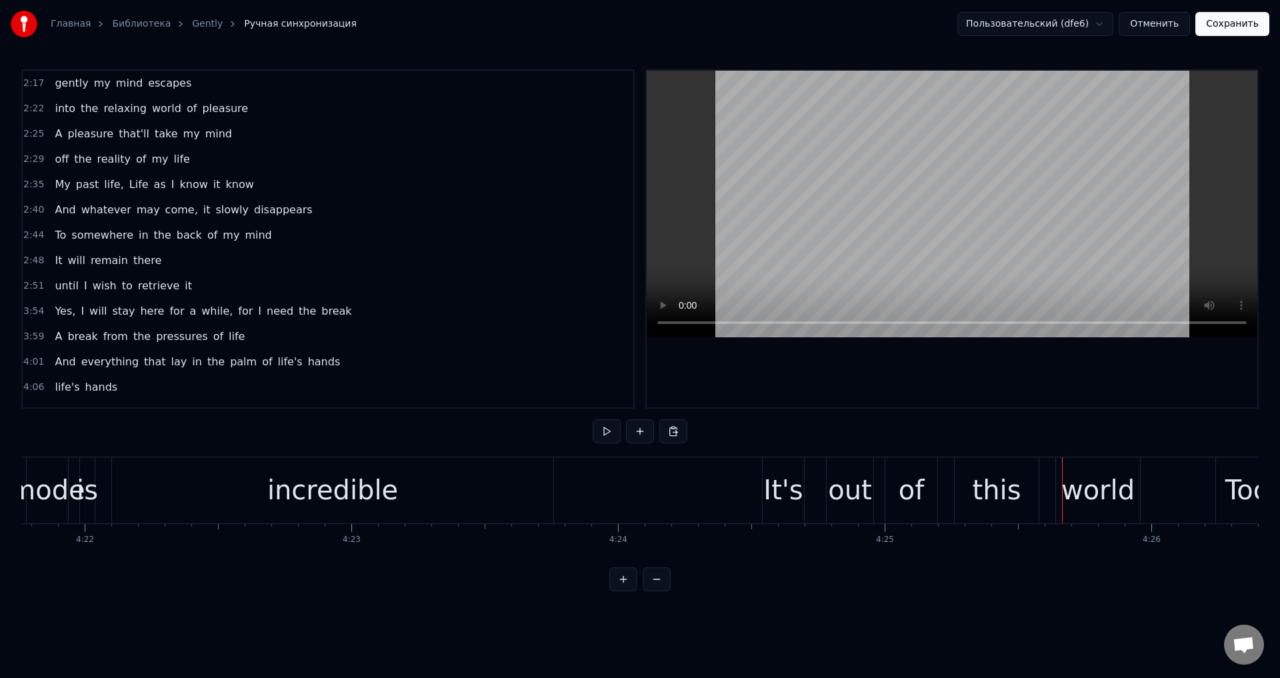
scroll to position [0, 69591]
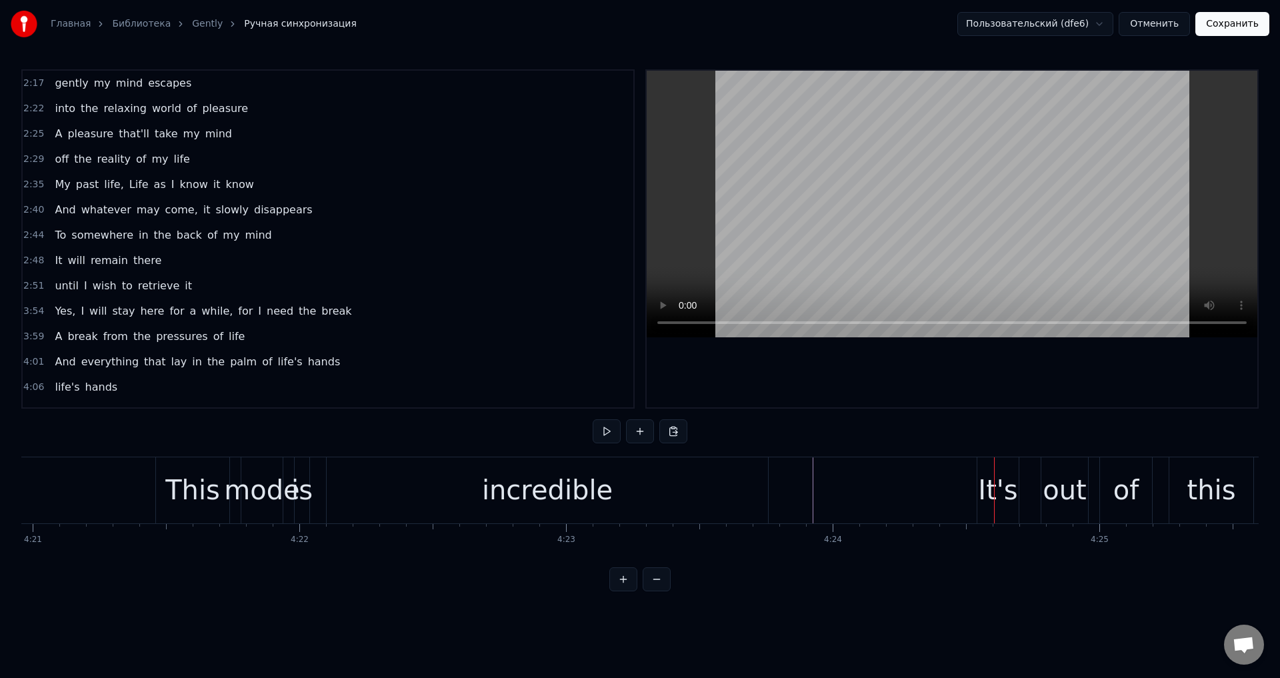
click at [997, 485] on div "It's" at bounding box center [997, 490] width 39 height 40
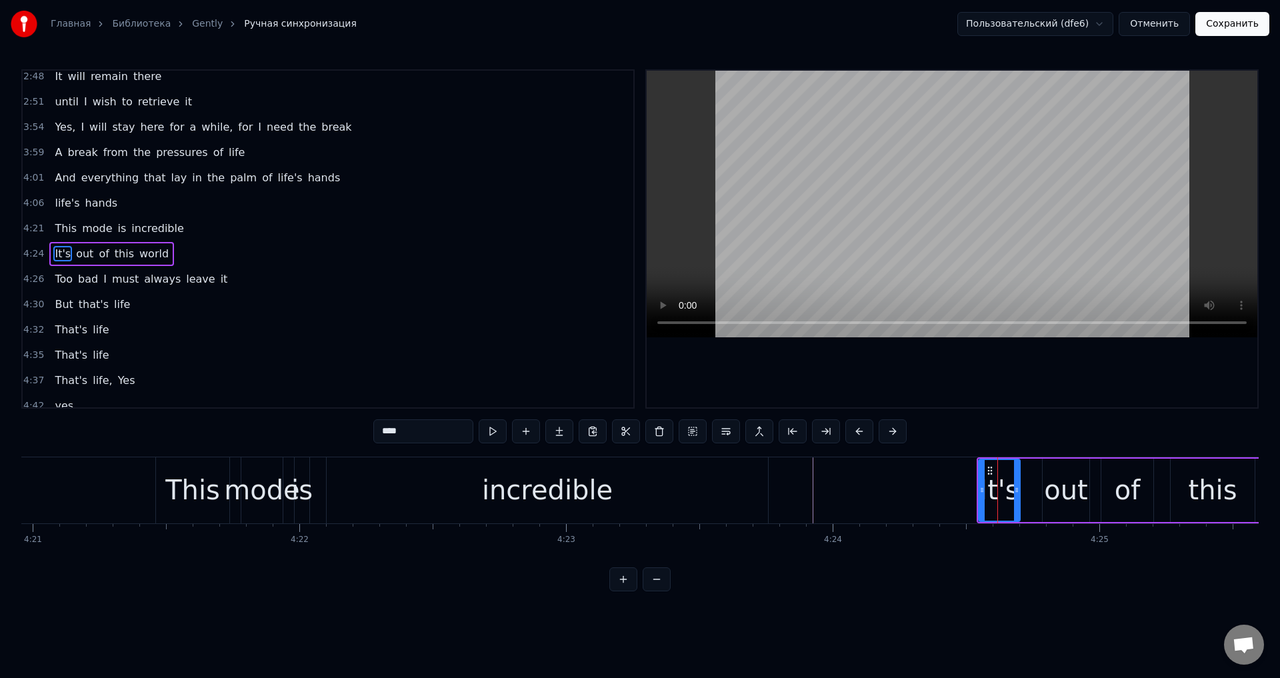
scroll to position [199, 0]
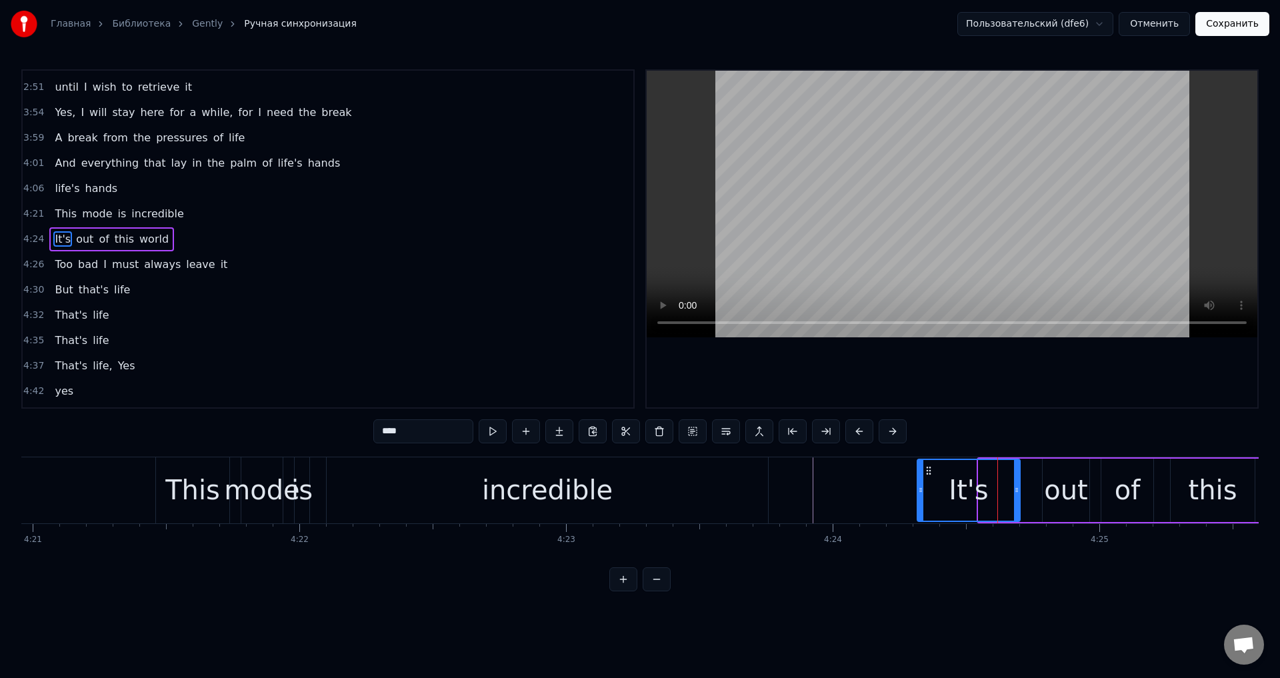
drag, startPoint x: 981, startPoint y: 491, endPoint x: 919, endPoint y: 493, distance: 61.3
click at [919, 493] on icon at bounding box center [920, 490] width 5 height 11
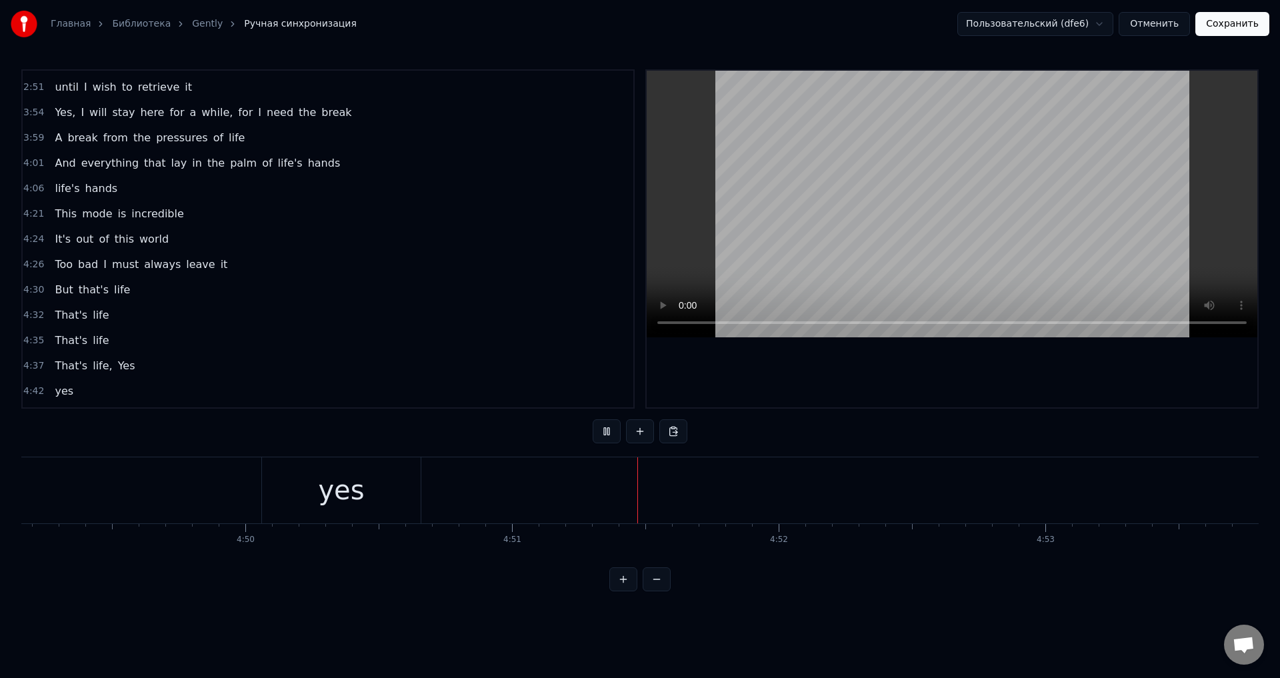
scroll to position [0, 77165]
click at [1256, 26] on button "Сохранить" at bounding box center [1232, 24] width 74 height 24
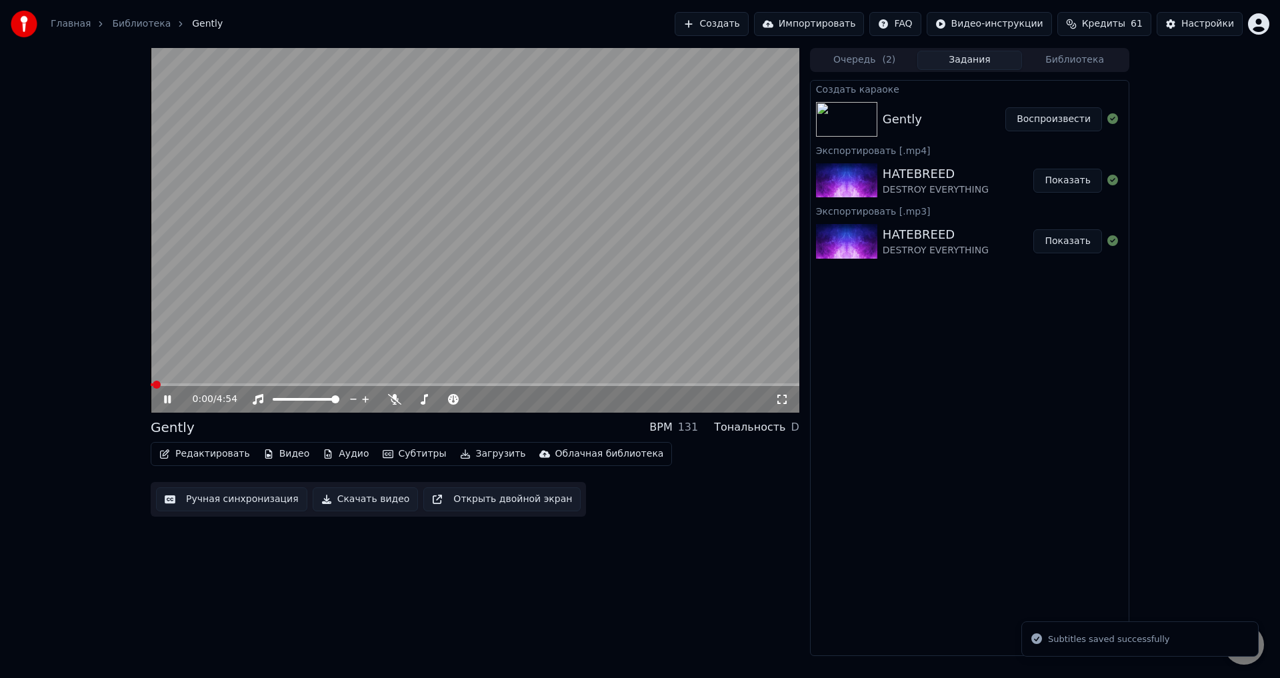
click at [214, 332] on video at bounding box center [475, 230] width 649 height 365
click at [209, 495] on button "Ручная синхронизация" at bounding box center [231, 499] width 151 height 24
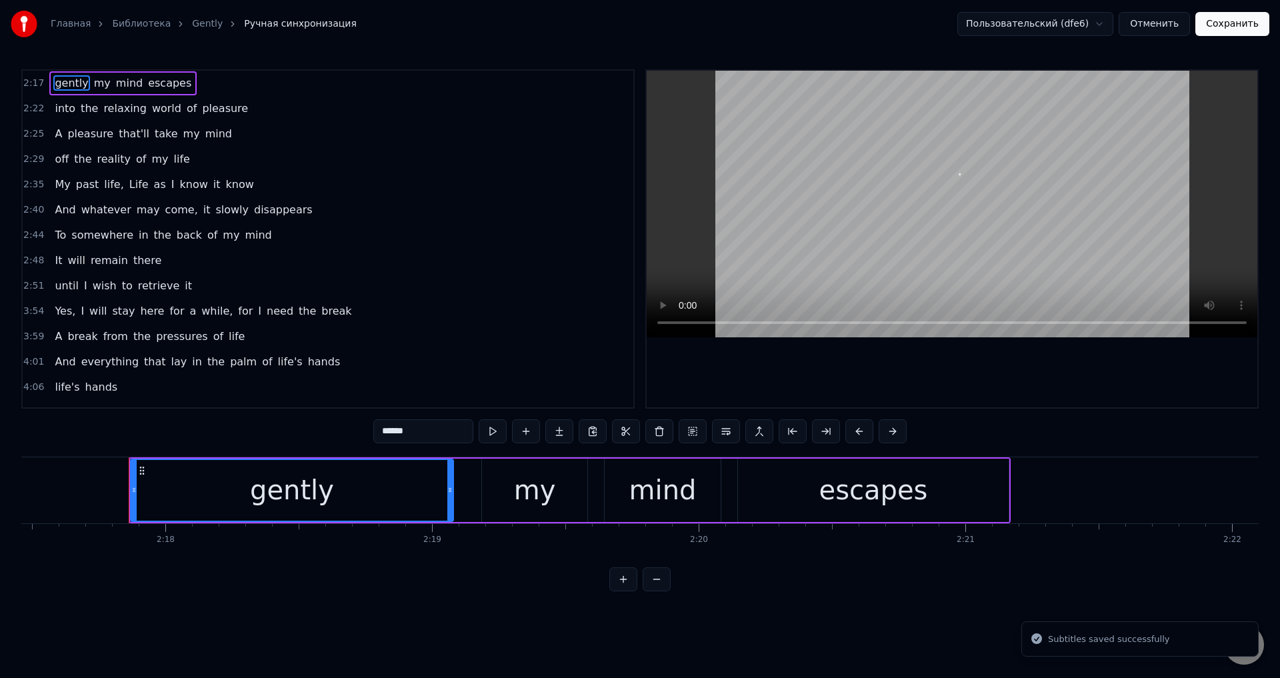
scroll to position [0, 36698]
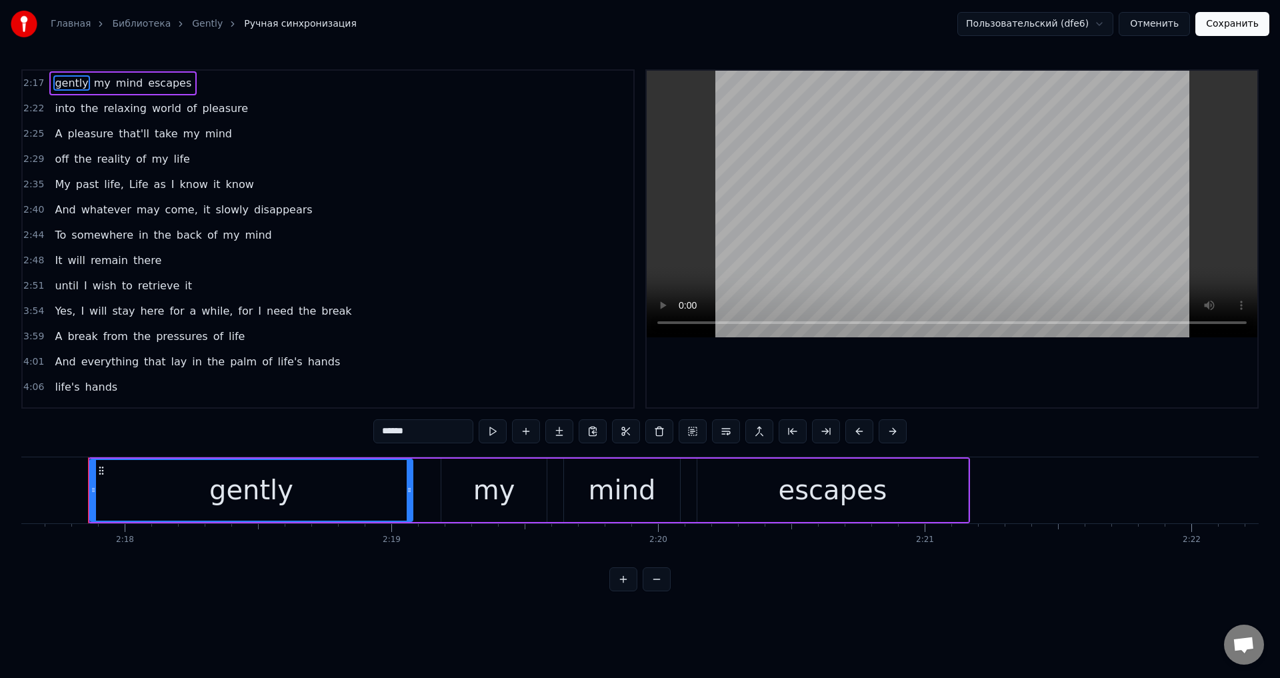
click at [1165, 24] on button "Отменить" at bounding box center [1154, 24] width 71 height 24
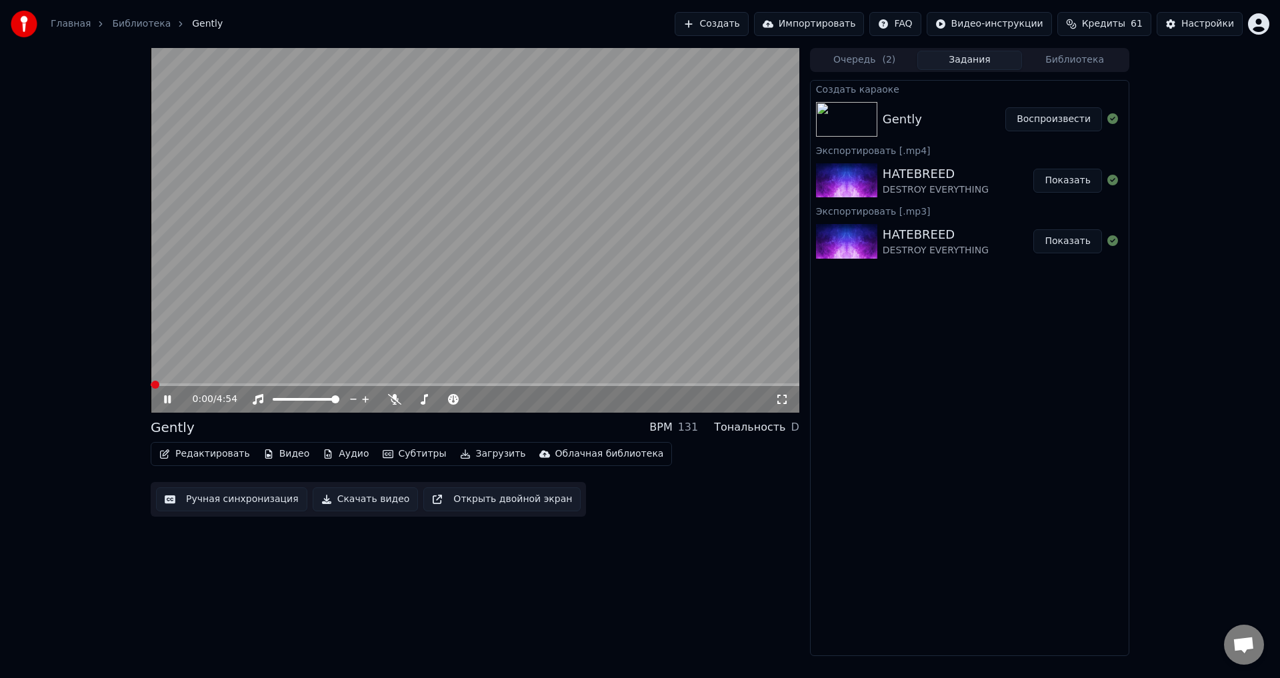
click at [301, 295] on video at bounding box center [475, 230] width 649 height 365
click at [217, 459] on button "Редактировать" at bounding box center [204, 454] width 101 height 19
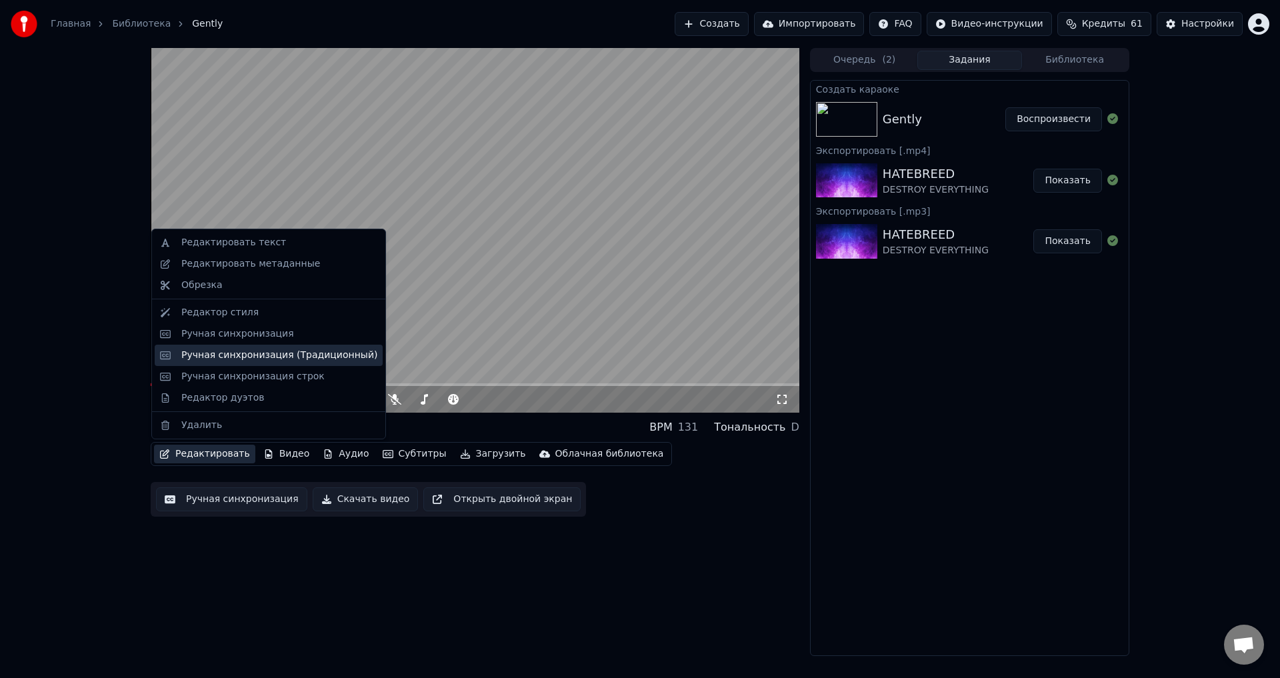
click at [227, 356] on div "Ручная синхронизация (Традиционный)" at bounding box center [279, 355] width 196 height 13
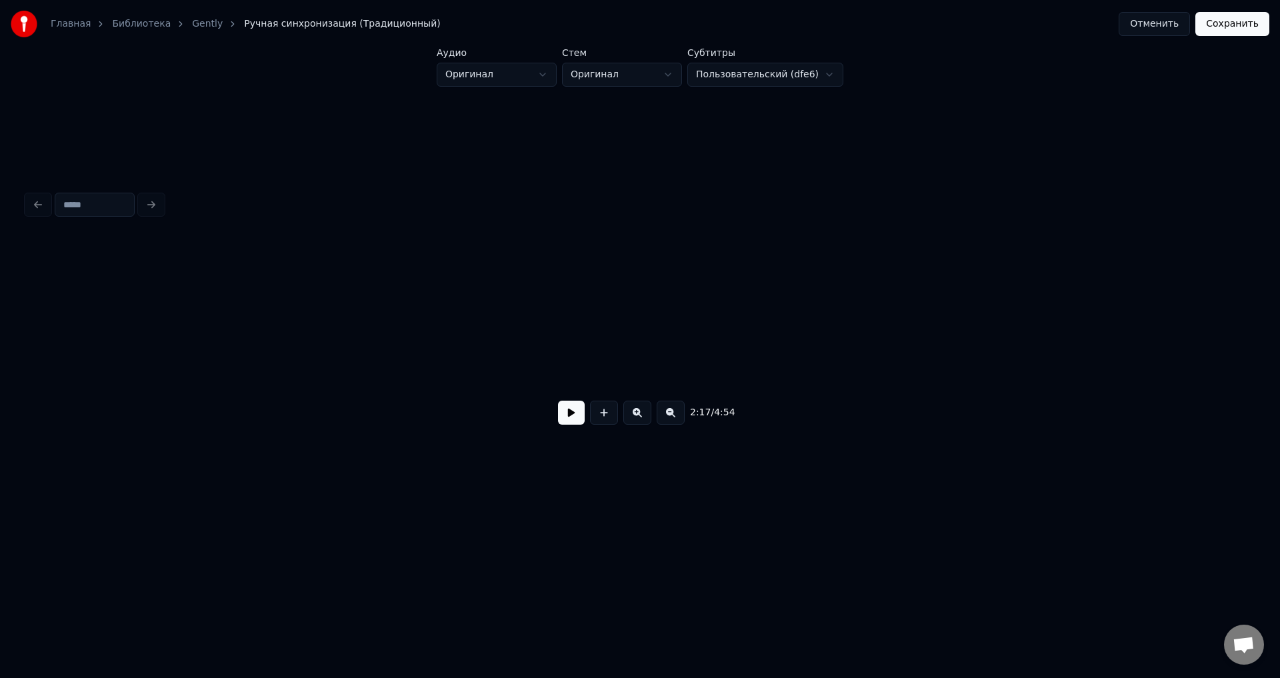
scroll to position [0, 781]
click at [570, 417] on button at bounding box center [571, 413] width 27 height 24
click at [573, 421] on button at bounding box center [571, 413] width 27 height 24
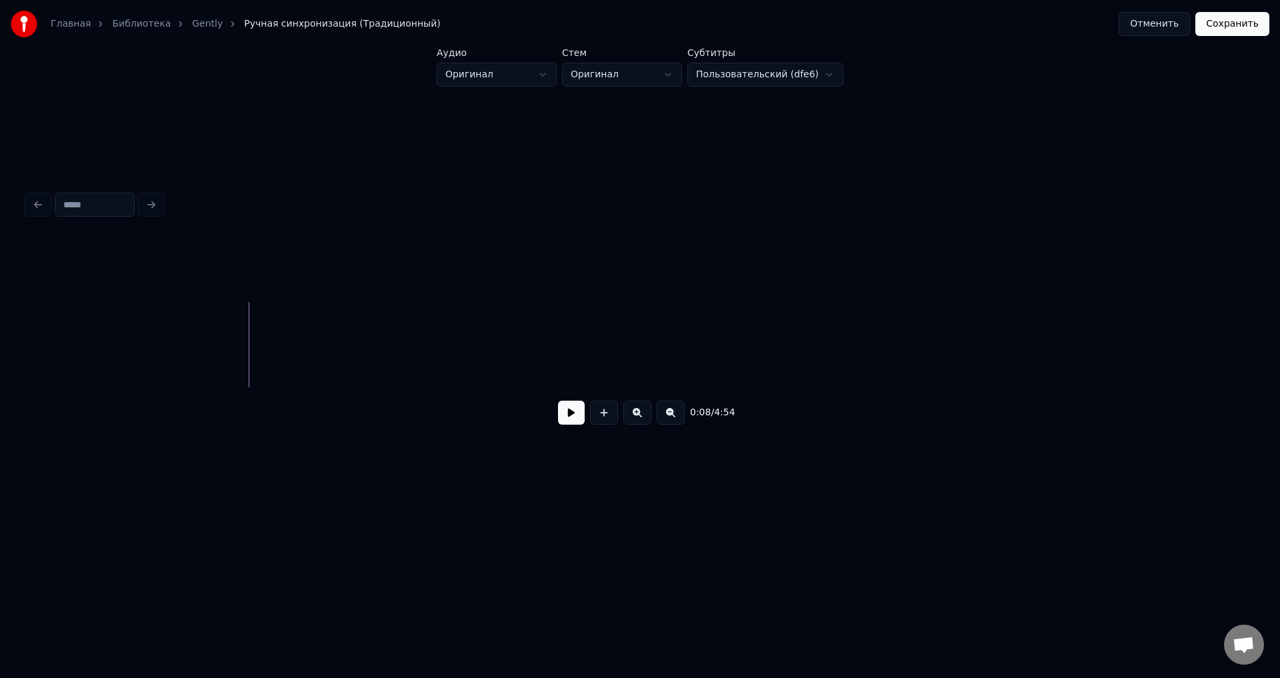
scroll to position [0, 407]
click at [578, 413] on button at bounding box center [571, 413] width 27 height 24
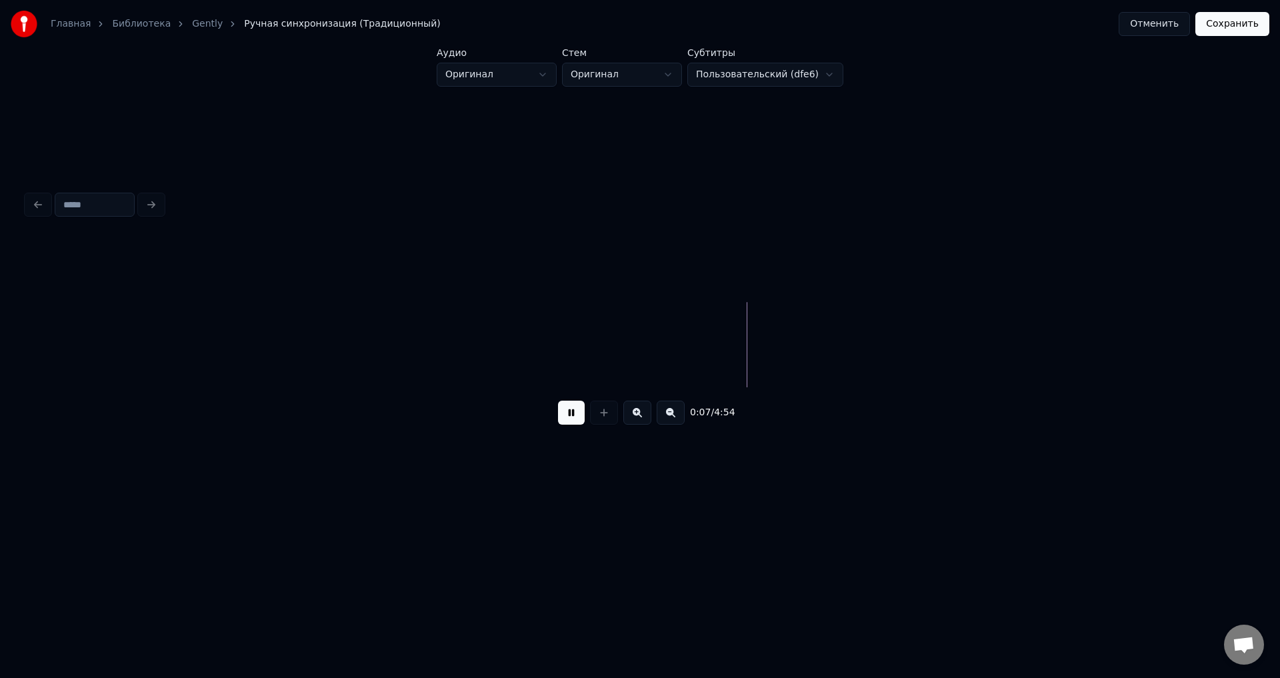
click at [573, 418] on button at bounding box center [571, 413] width 27 height 24
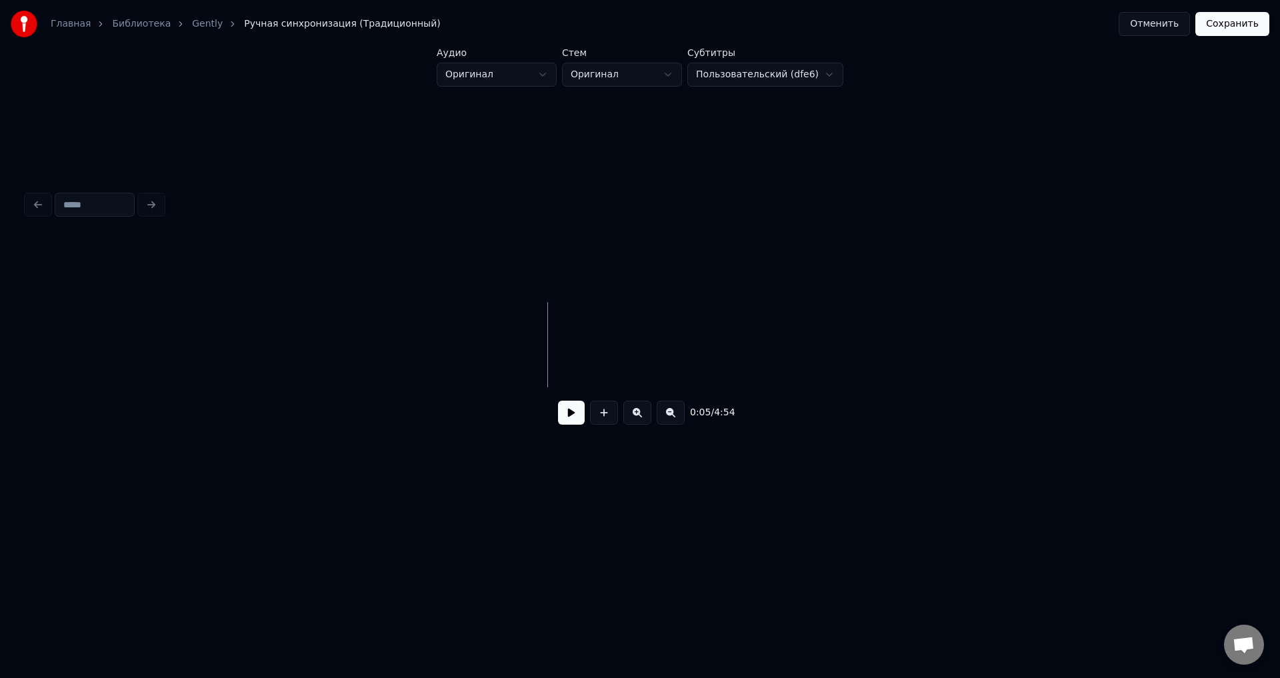
click at [634, 412] on button at bounding box center [637, 413] width 28 height 24
click at [665, 412] on button at bounding box center [671, 413] width 28 height 24
click at [600, 416] on button at bounding box center [604, 413] width 28 height 24
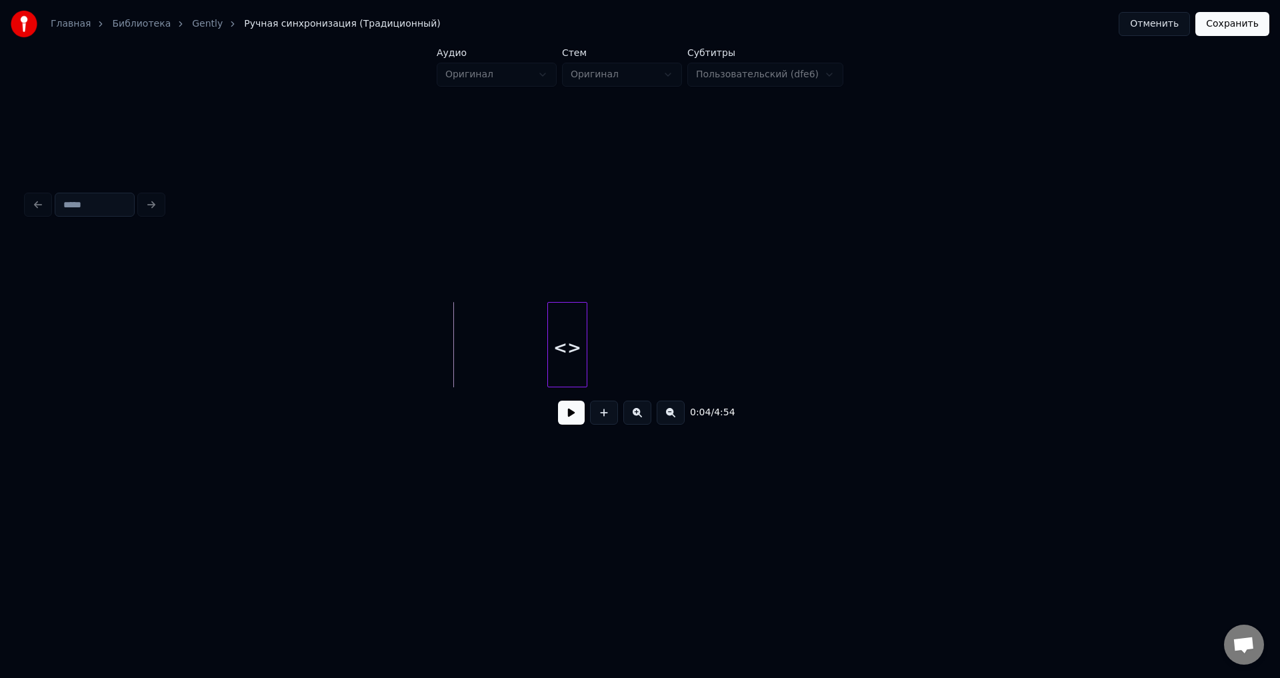
click at [574, 418] on button at bounding box center [571, 413] width 27 height 24
click at [573, 419] on button at bounding box center [571, 413] width 27 height 24
click at [453, 329] on div at bounding box center [455, 345] width 4 height 84
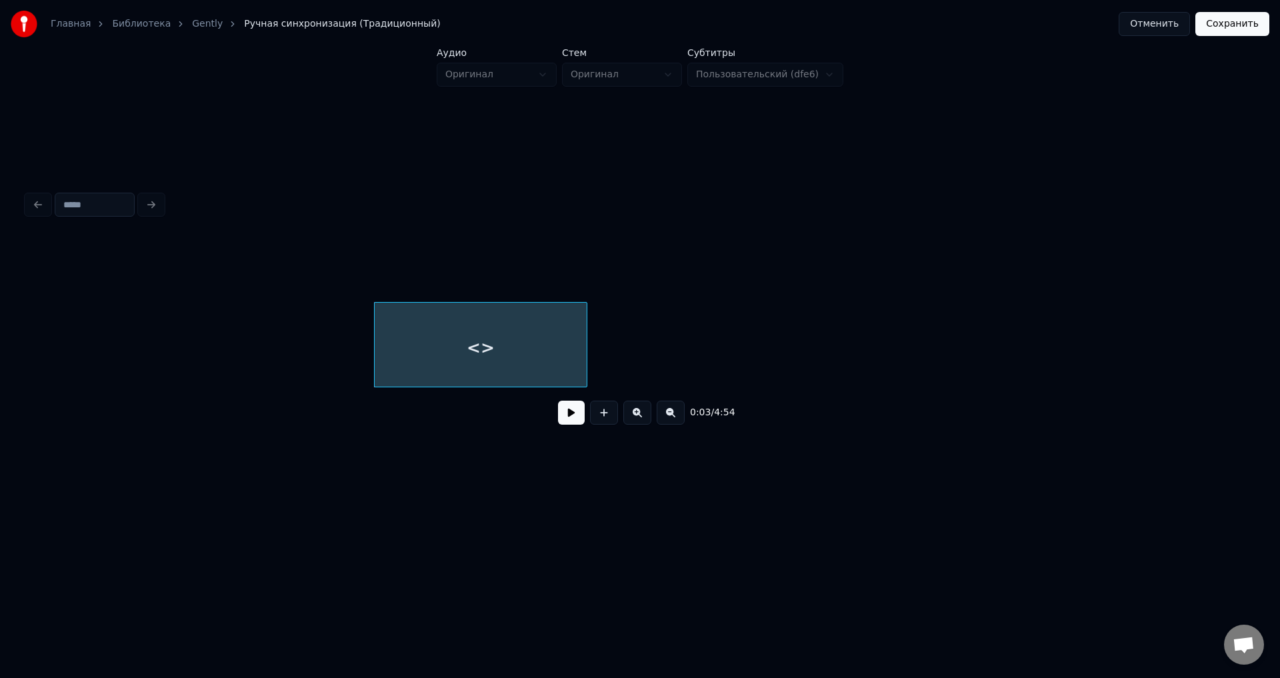
click at [570, 419] on button at bounding box center [571, 413] width 27 height 24
click at [586, 419] on div "0:05 / 4:54" at bounding box center [639, 412] width 1205 height 29
click at [565, 418] on button at bounding box center [571, 413] width 27 height 24
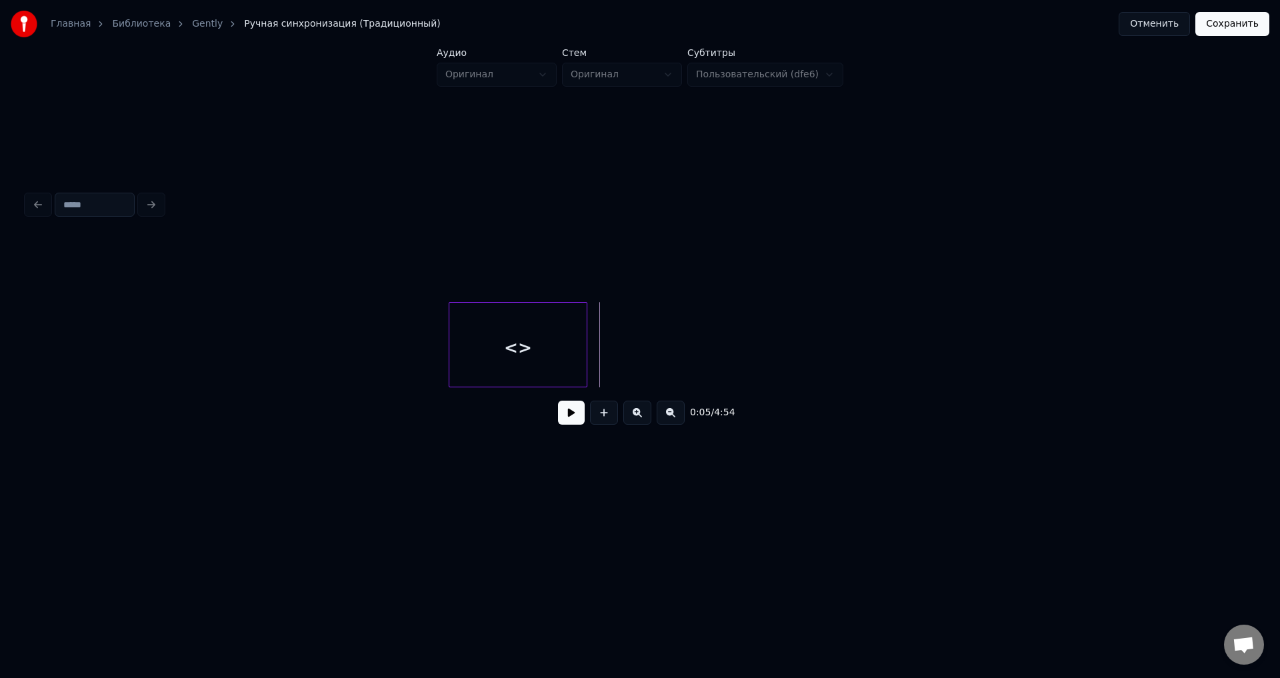
click at [453, 339] on div at bounding box center [451, 345] width 4 height 84
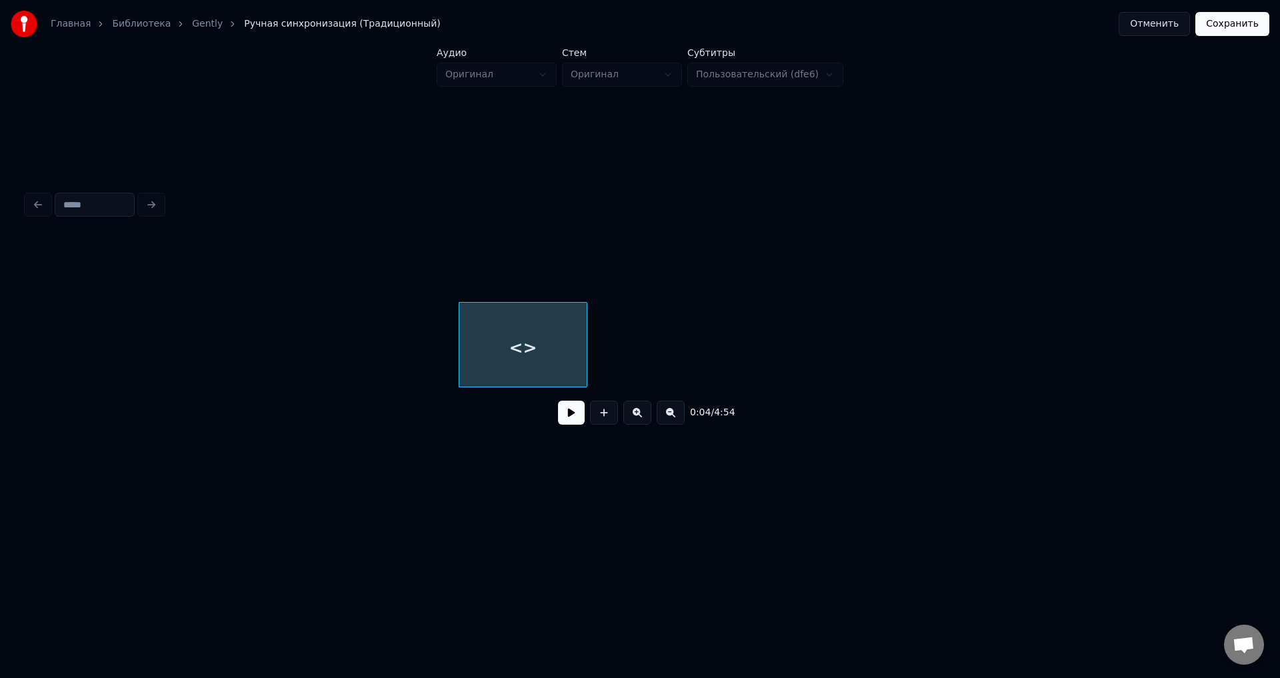
click at [577, 421] on button at bounding box center [571, 413] width 27 height 24
click at [575, 421] on button at bounding box center [571, 413] width 27 height 24
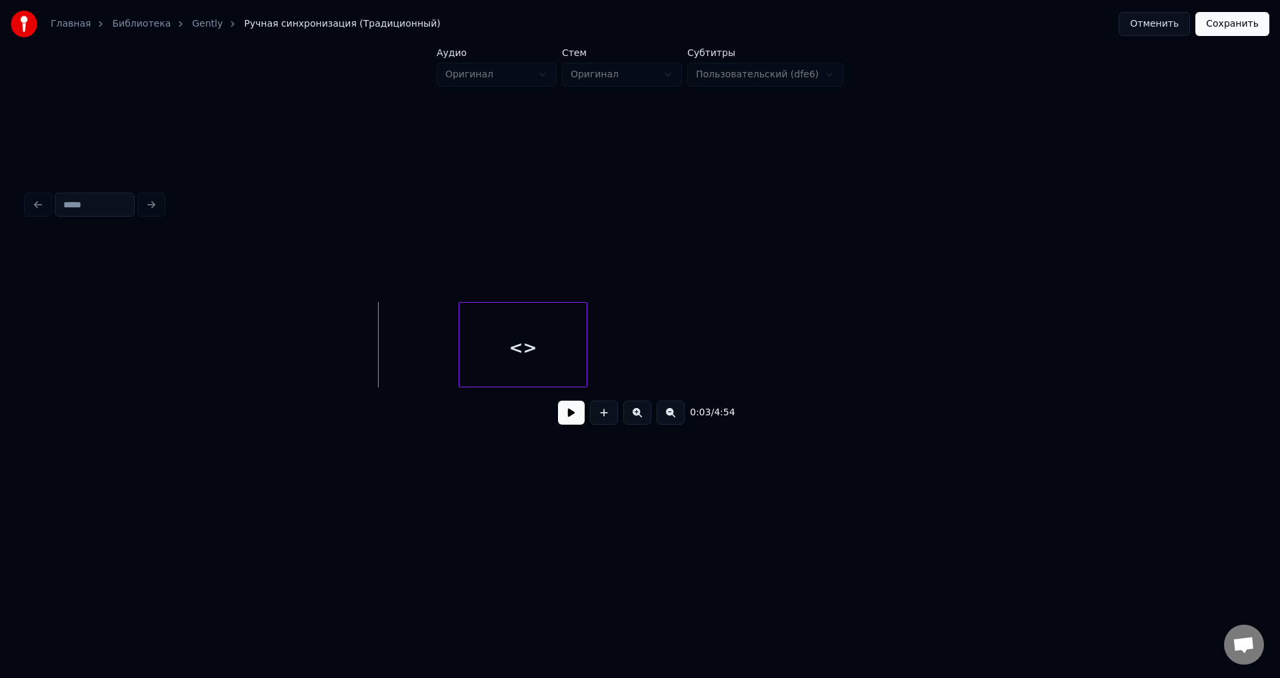
click at [570, 418] on button at bounding box center [571, 413] width 27 height 24
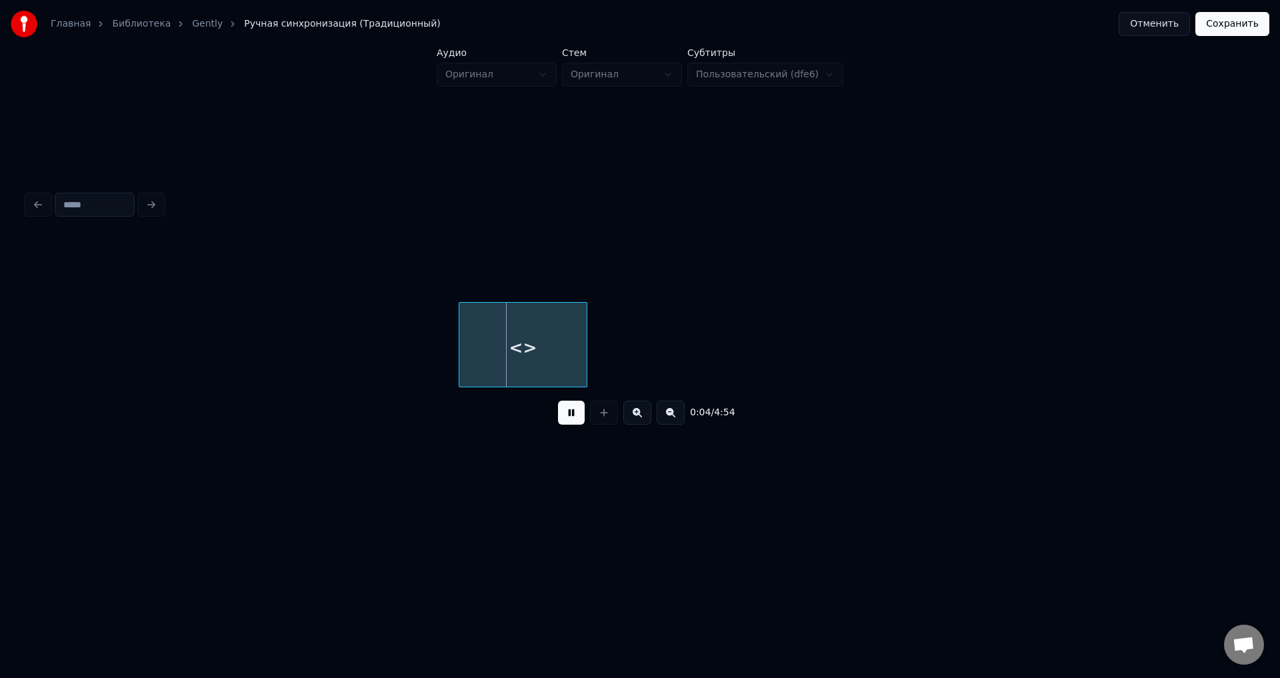
click at [570, 418] on button at bounding box center [571, 413] width 27 height 24
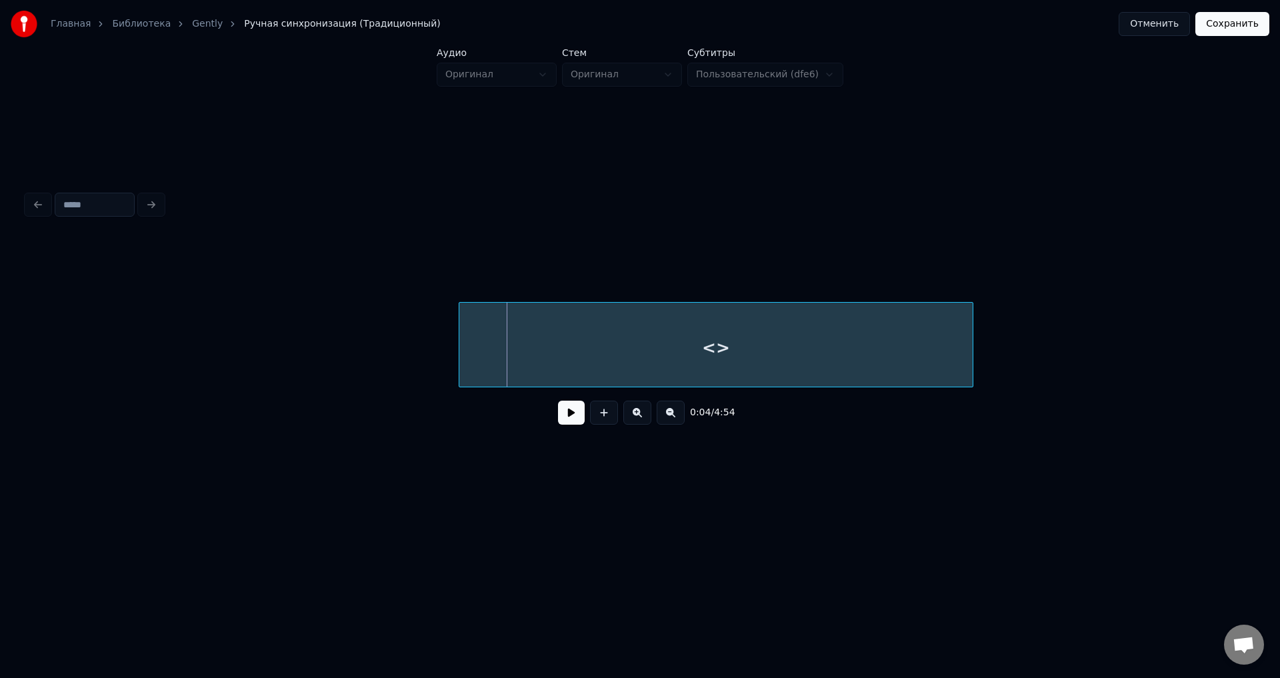
click at [971, 316] on div at bounding box center [971, 345] width 4 height 84
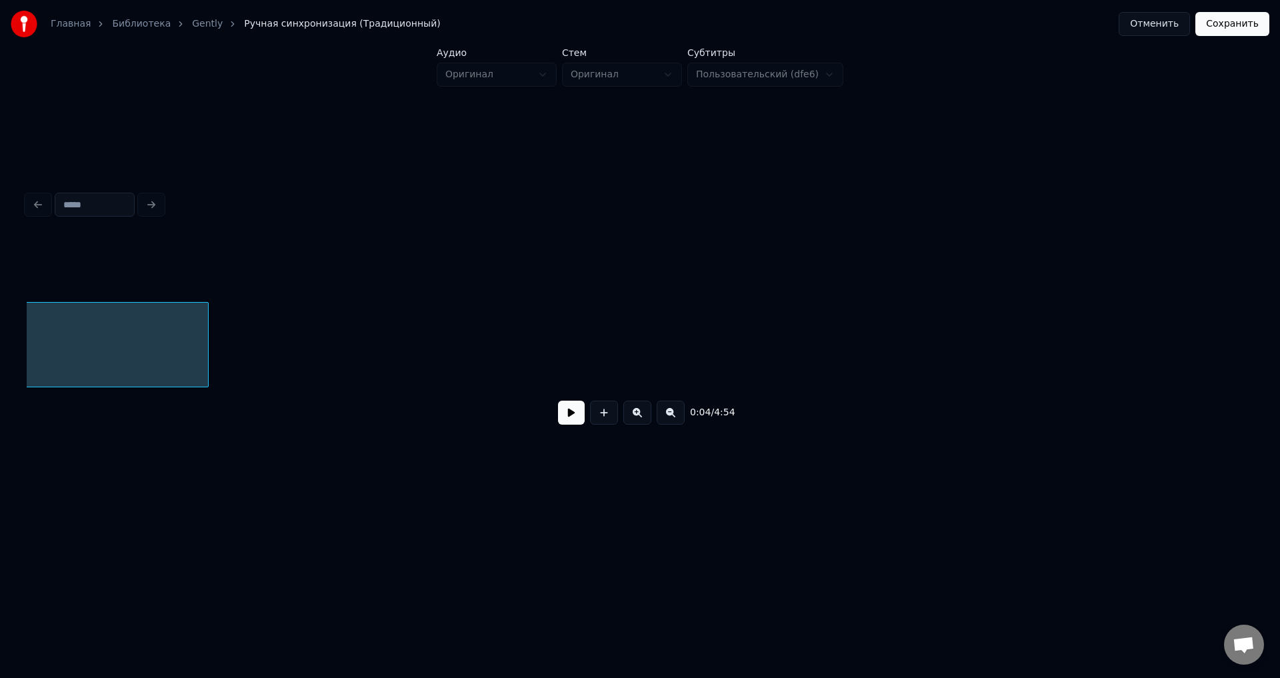
scroll to position [0, 781]
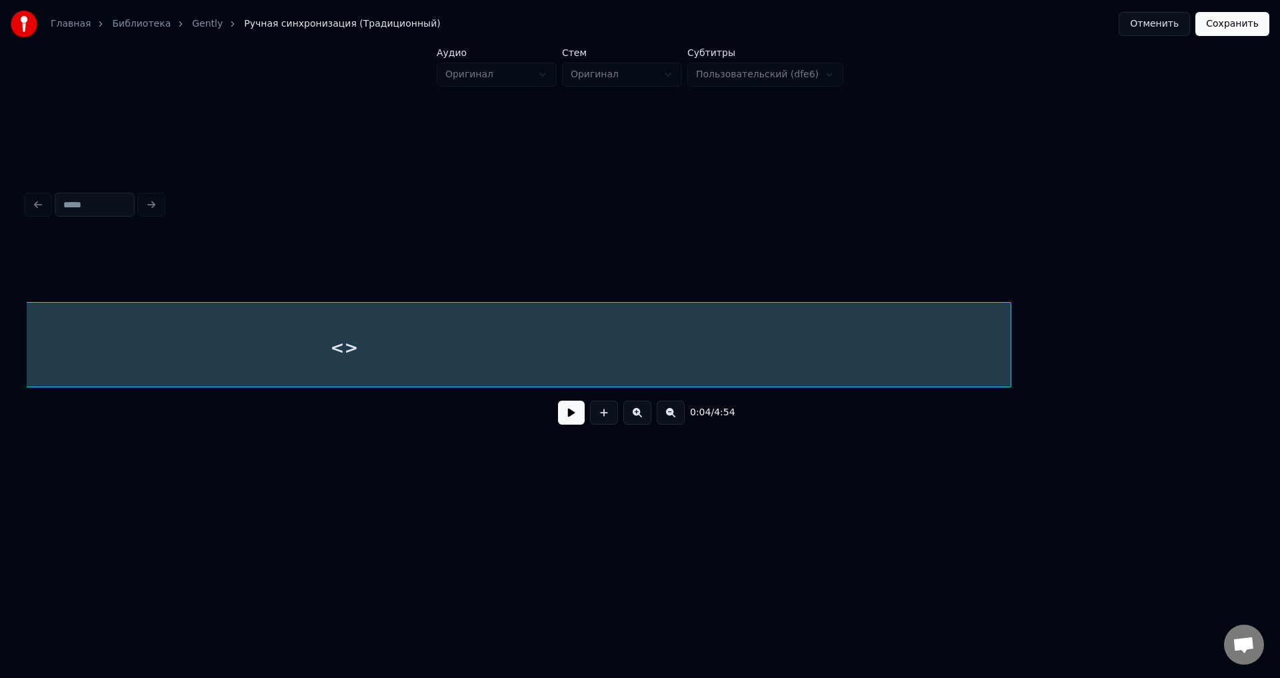
click at [1011, 335] on div at bounding box center [1009, 345] width 4 height 84
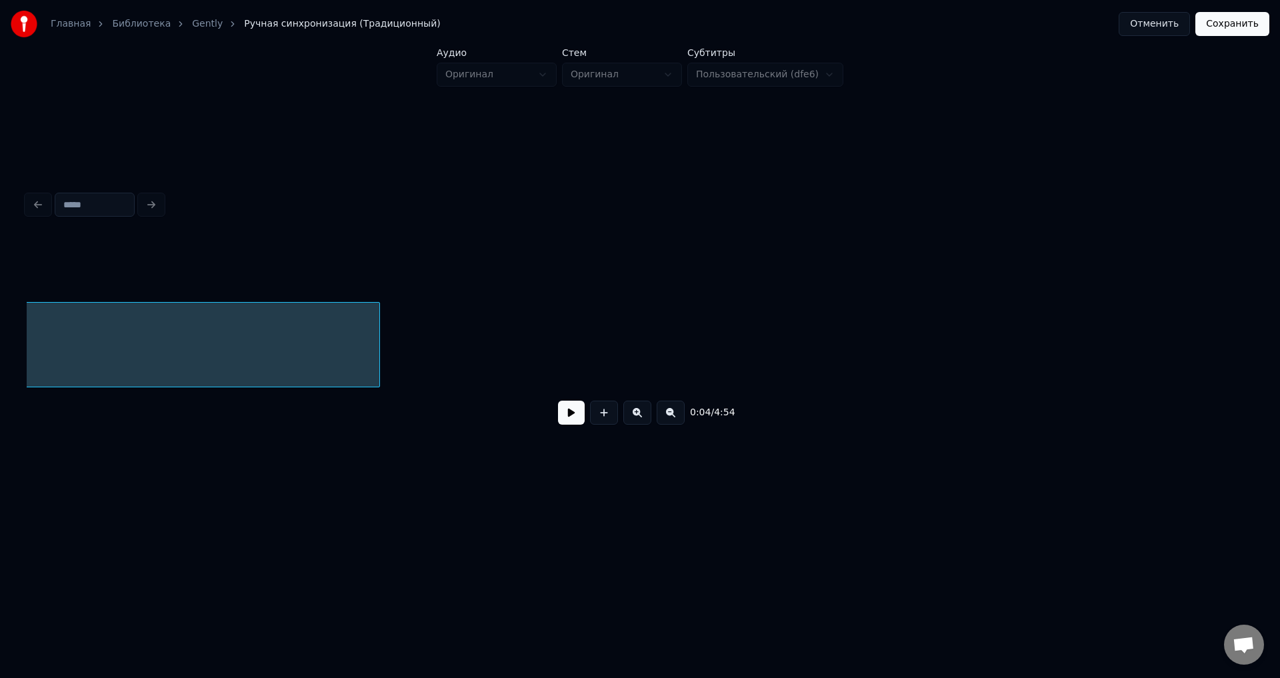
scroll to position [0, 1627]
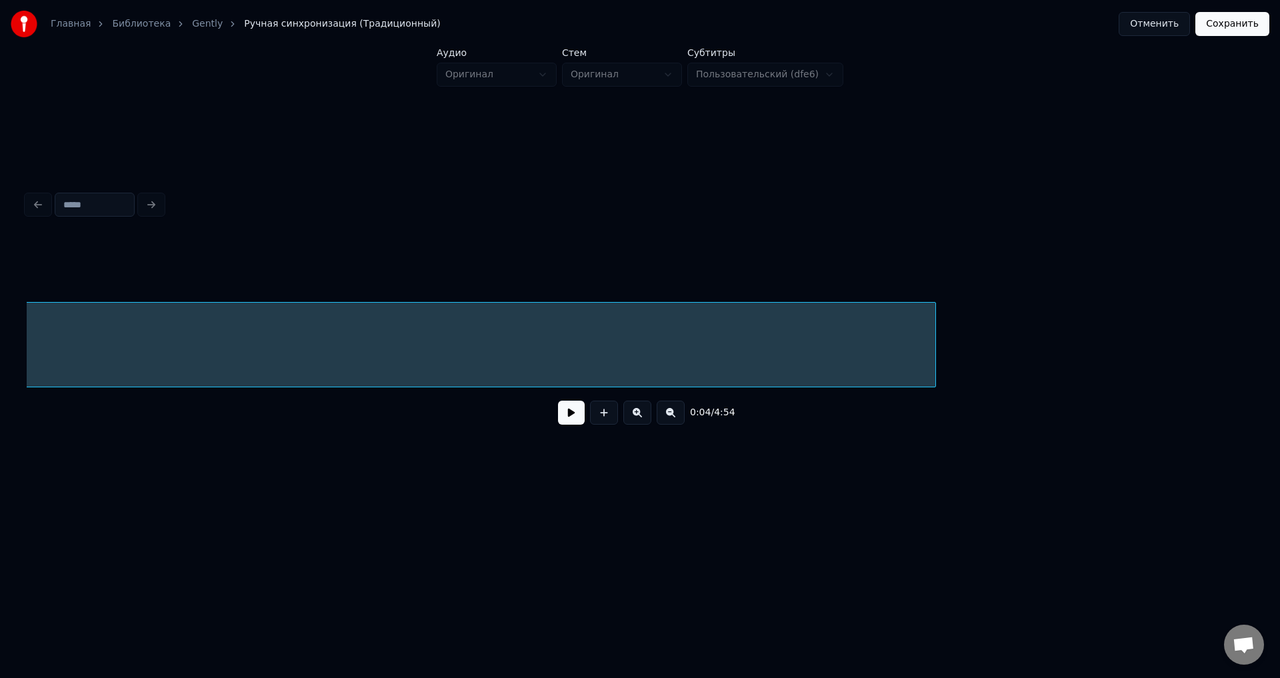
click at [934, 328] on div at bounding box center [933, 345] width 4 height 84
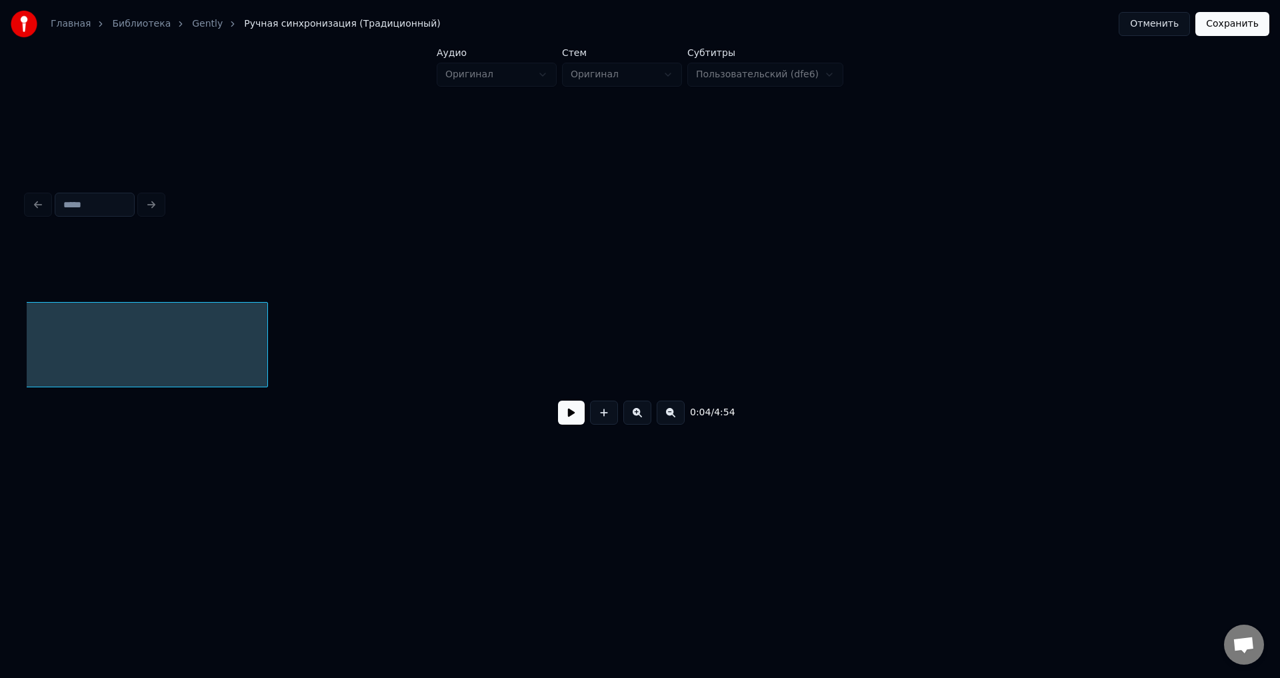
scroll to position [0, 2425]
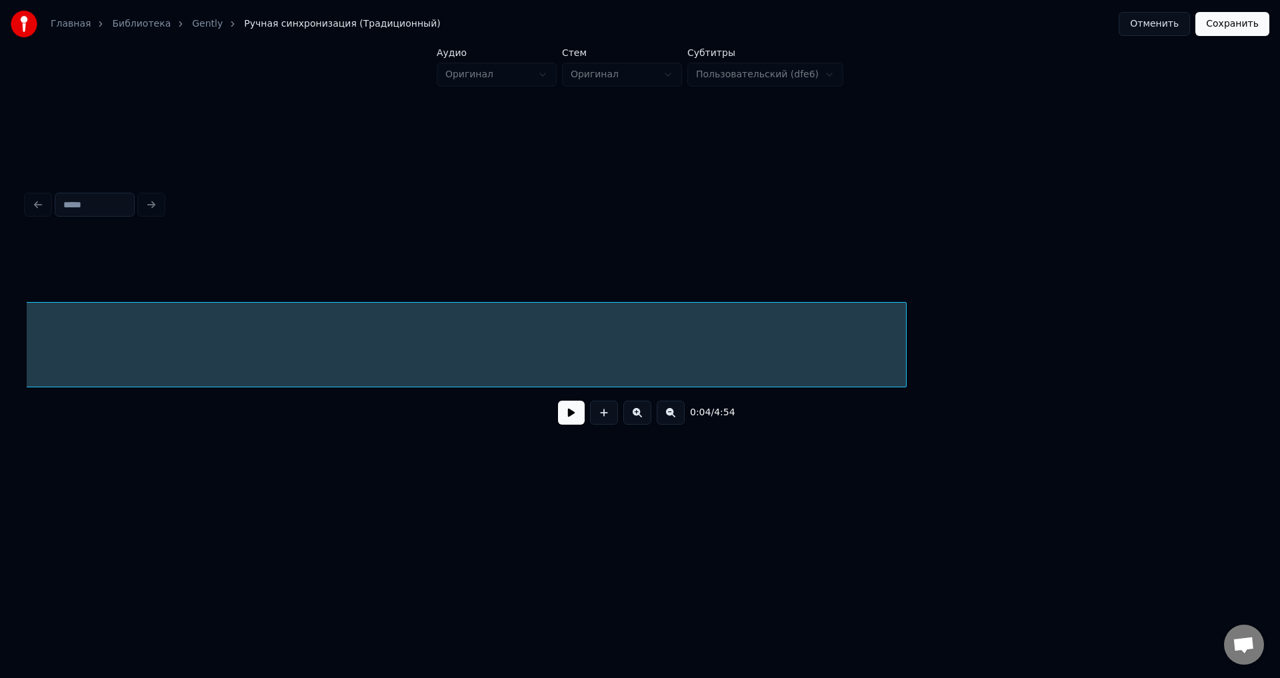
click at [905, 340] on div at bounding box center [904, 345] width 4 height 84
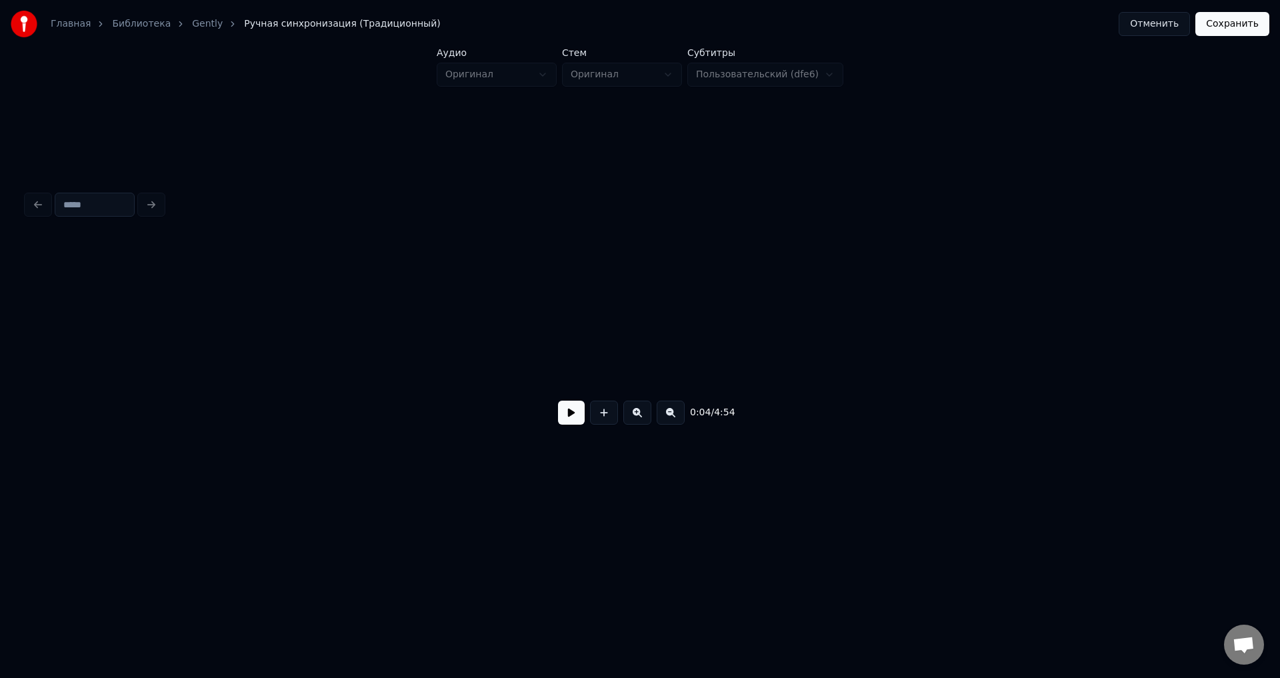
scroll to position [0, 3190]
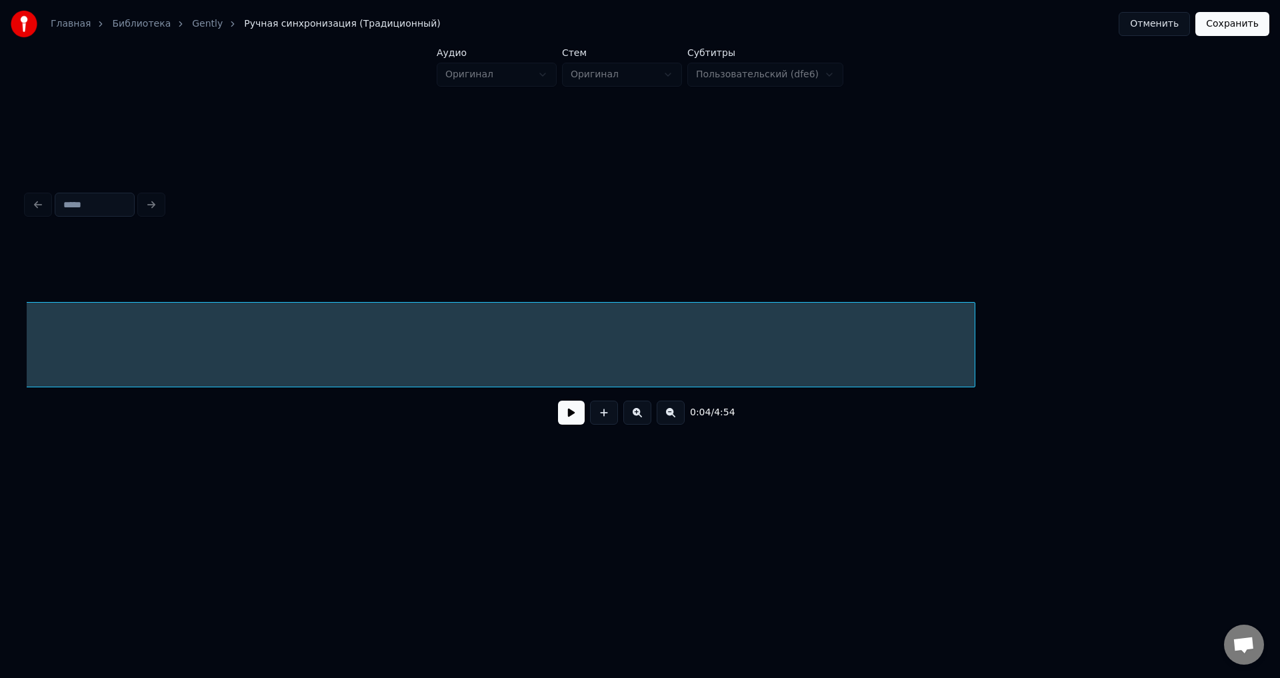
click at [973, 309] on div at bounding box center [973, 345] width 4 height 84
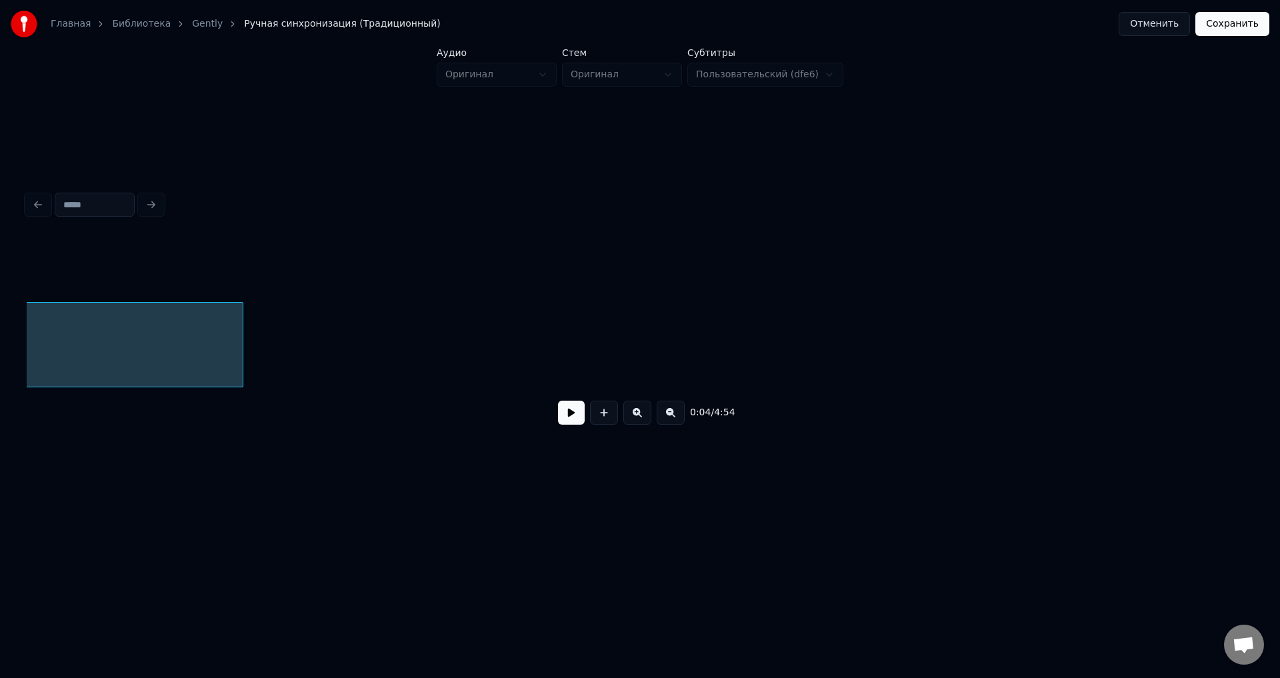
scroll to position [0, 4069]
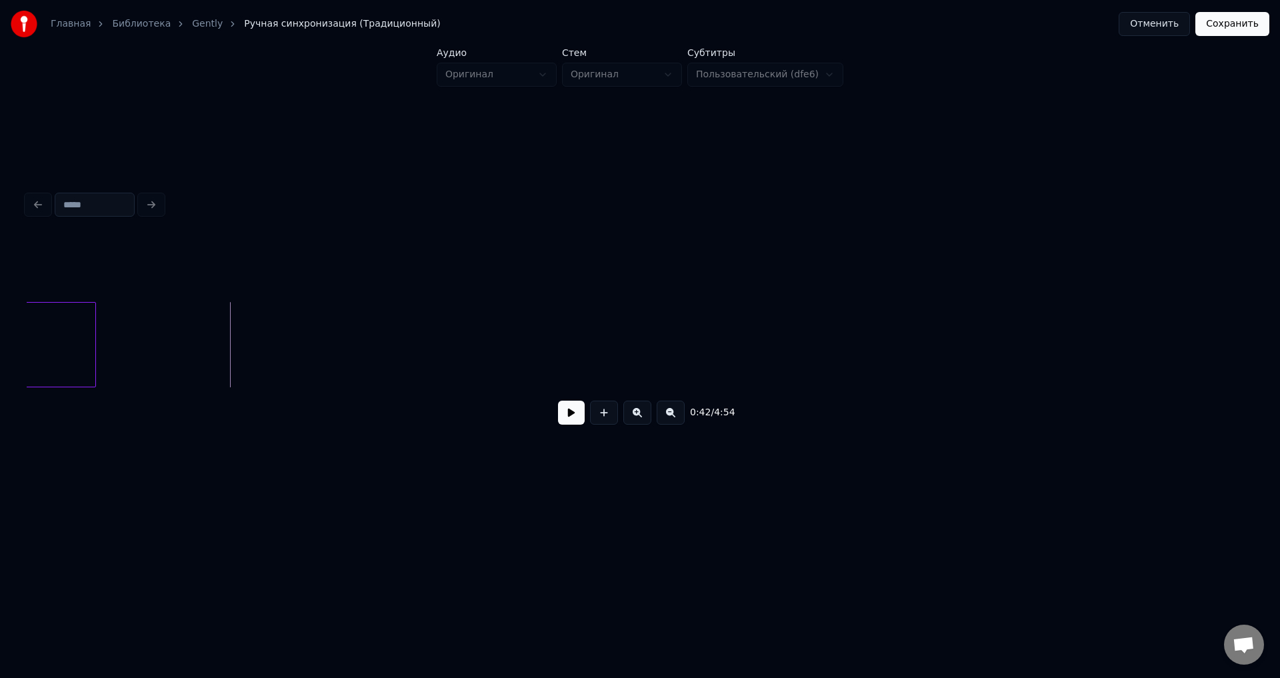
click at [566, 422] on button at bounding box center [571, 413] width 27 height 24
click at [571, 416] on button at bounding box center [571, 413] width 27 height 24
click at [867, 319] on div at bounding box center [865, 345] width 4 height 84
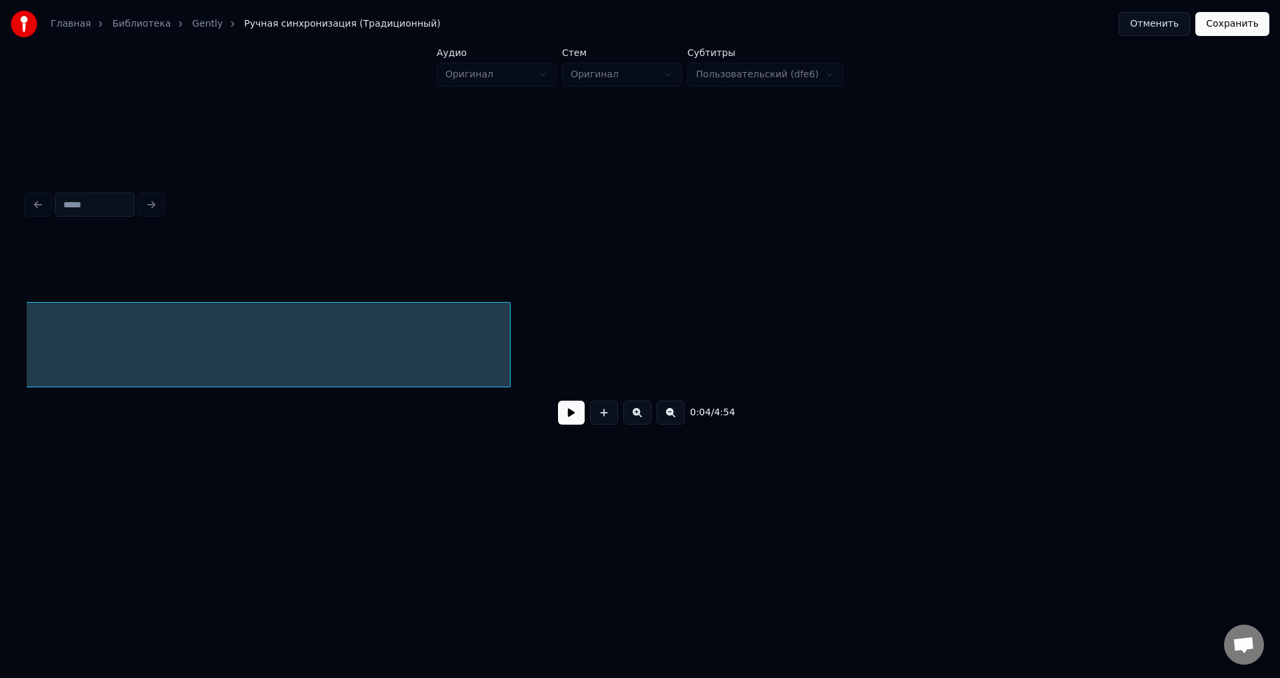
scroll to position [0, 4703]
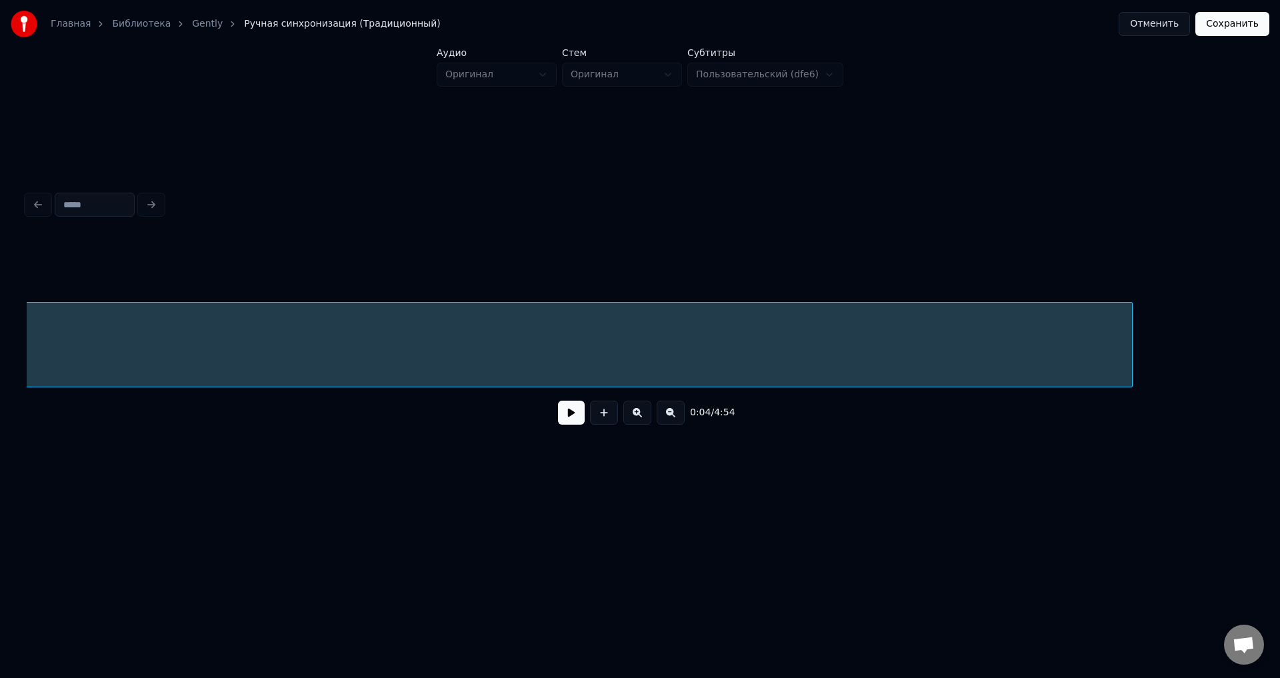
click at [1130, 334] on div at bounding box center [1130, 345] width 4 height 84
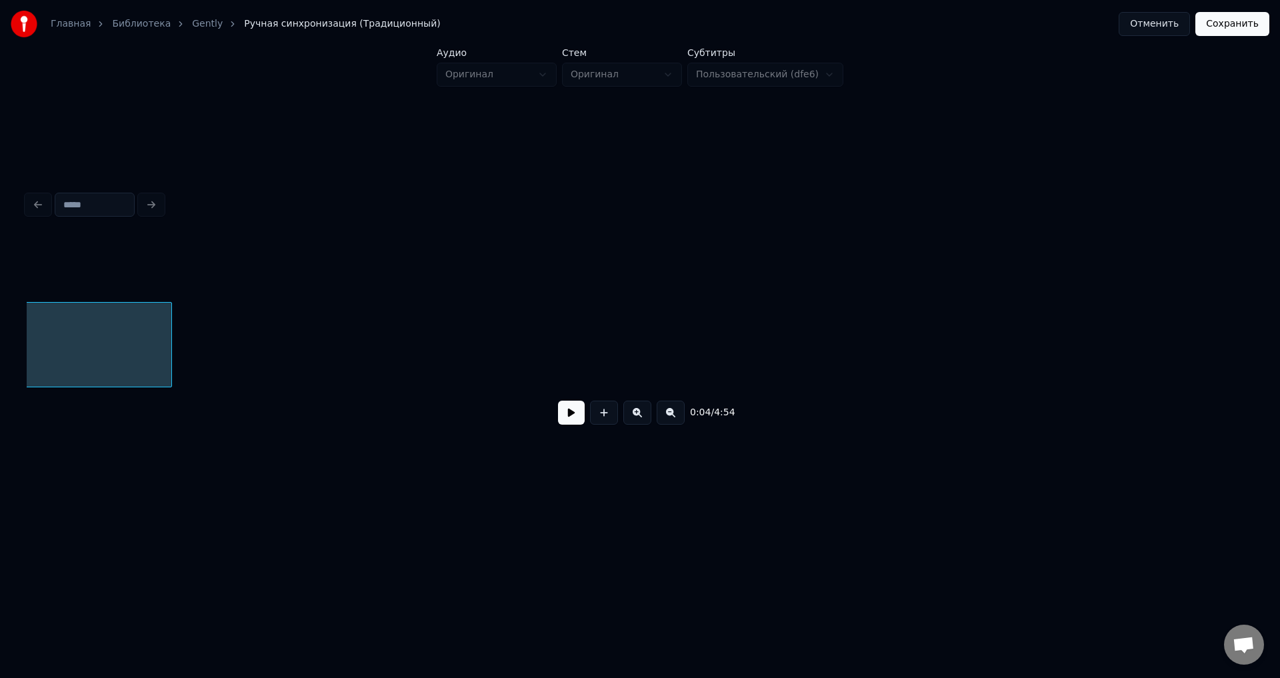
scroll to position [0, 5632]
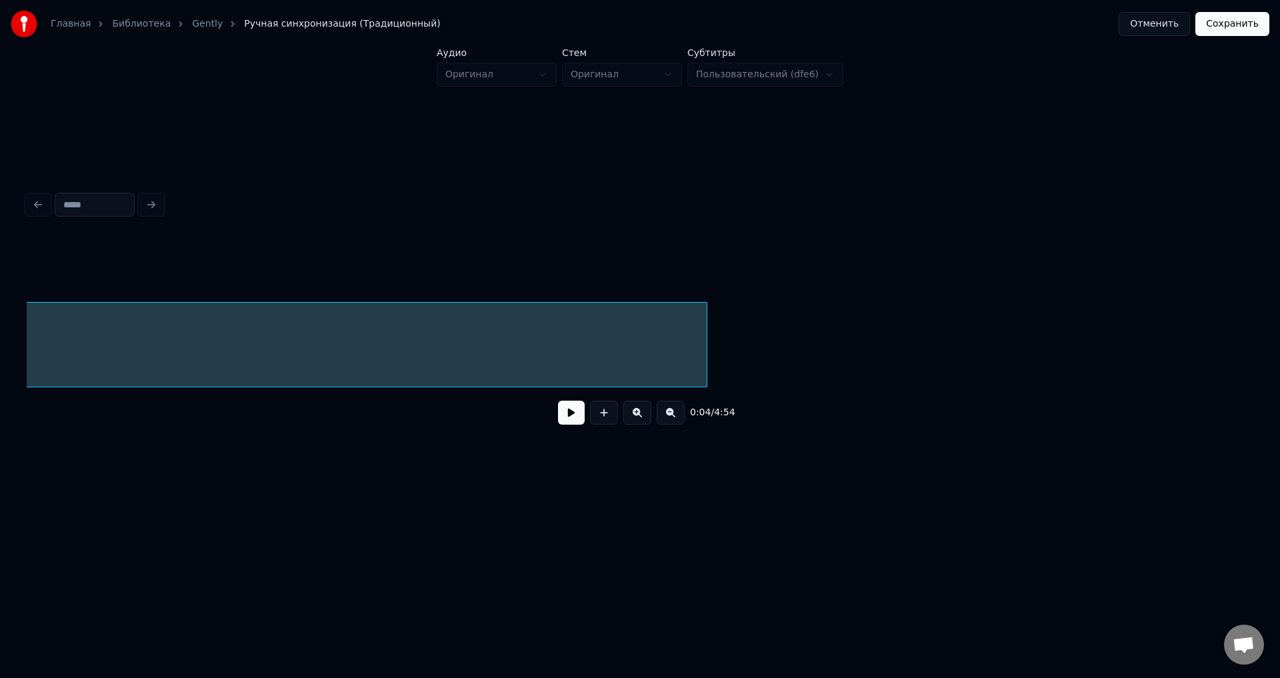
click at [707, 310] on div at bounding box center [705, 345] width 4 height 84
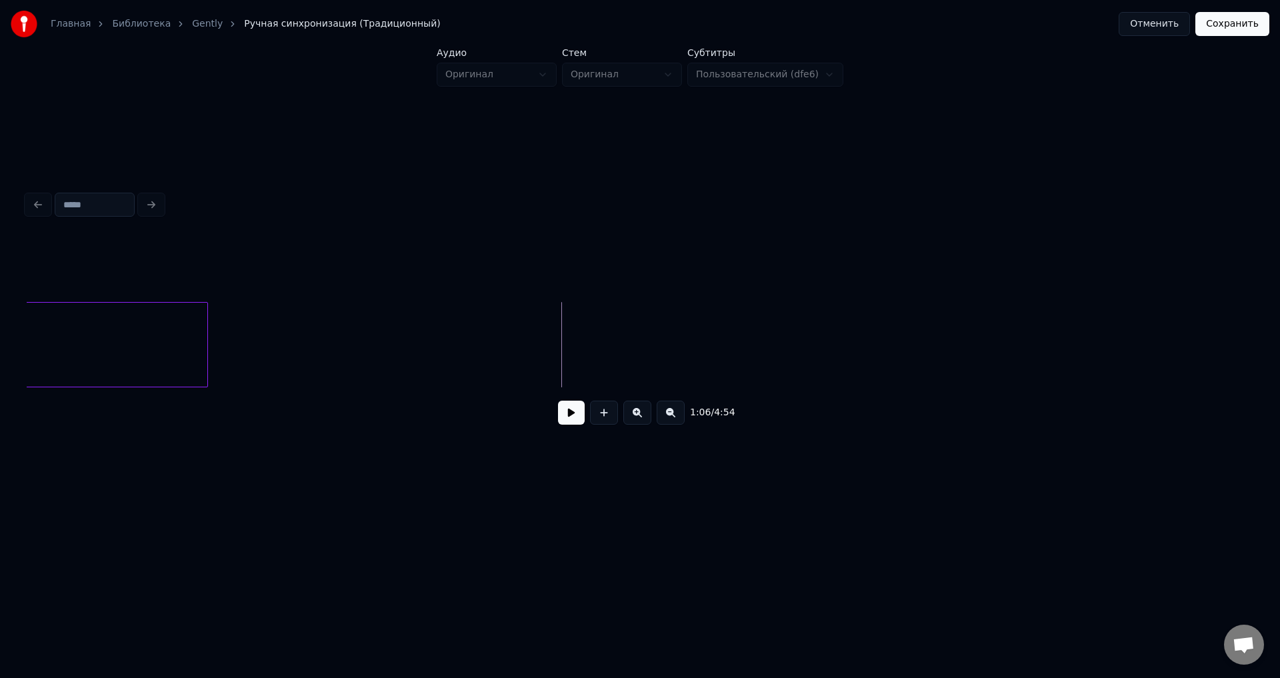
click at [565, 413] on button at bounding box center [571, 413] width 27 height 24
click at [568, 413] on button at bounding box center [571, 413] width 27 height 24
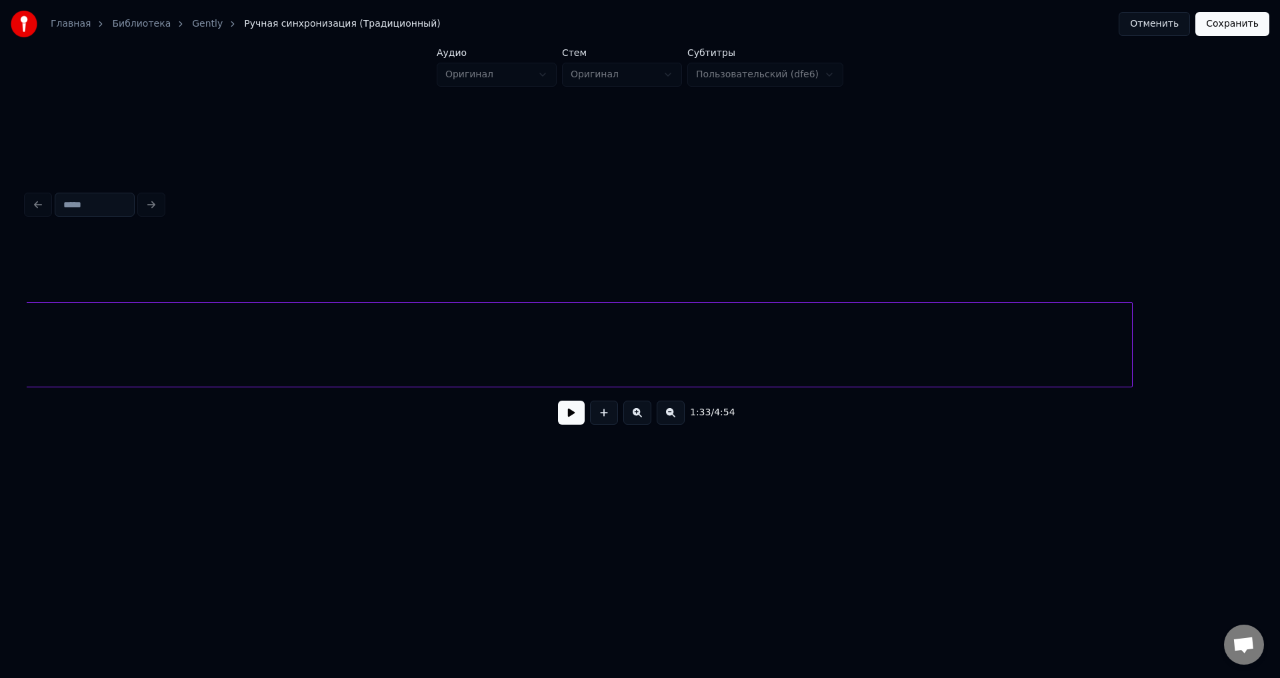
click at [1132, 329] on div at bounding box center [1130, 345] width 4 height 84
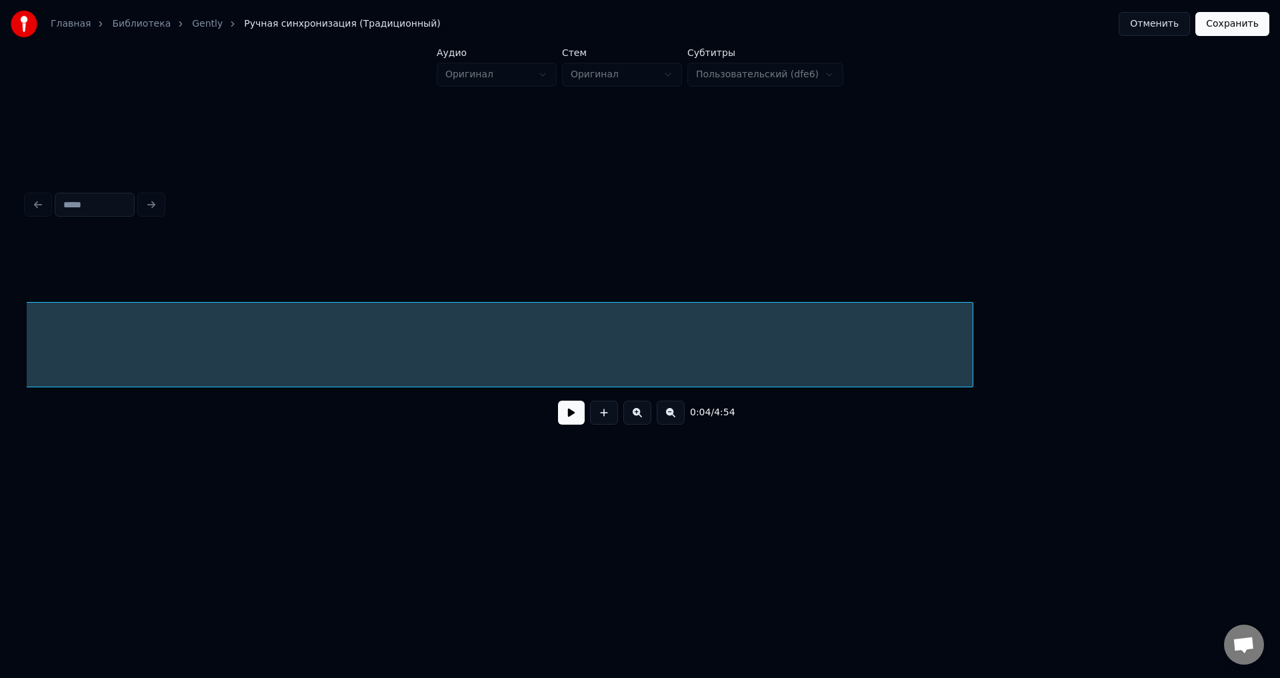
click at [970, 328] on div at bounding box center [971, 345] width 4 height 84
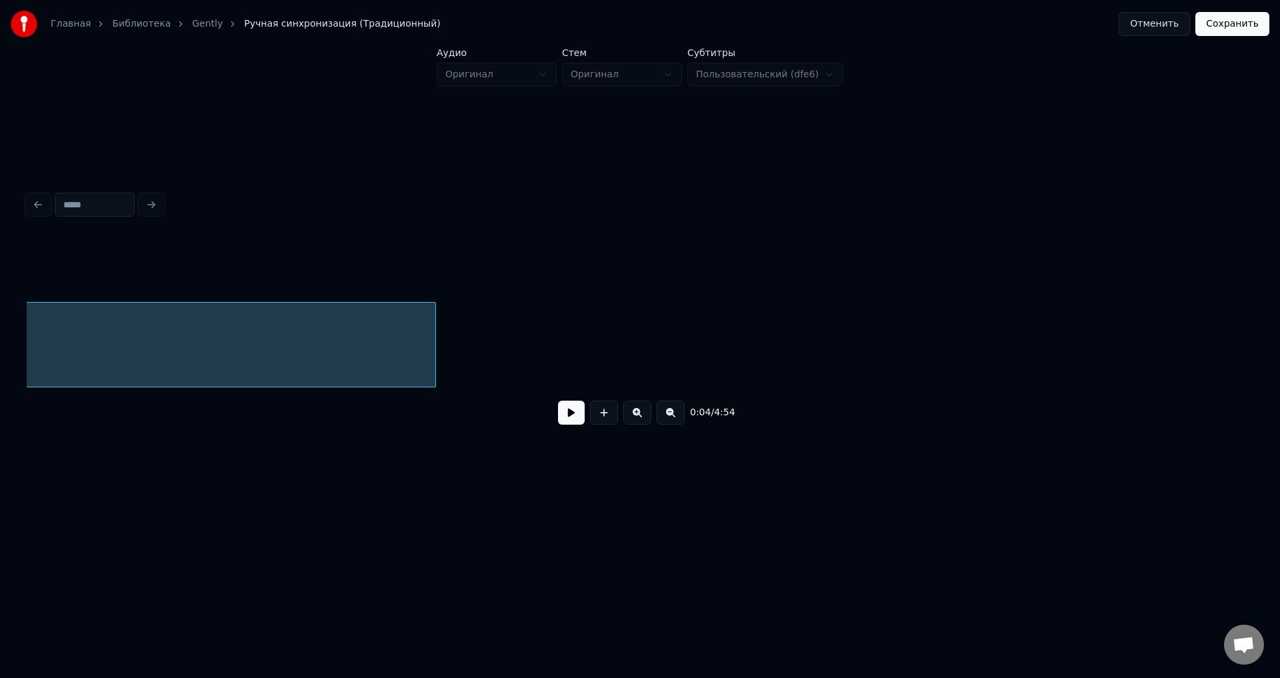
scroll to position [0, 7748]
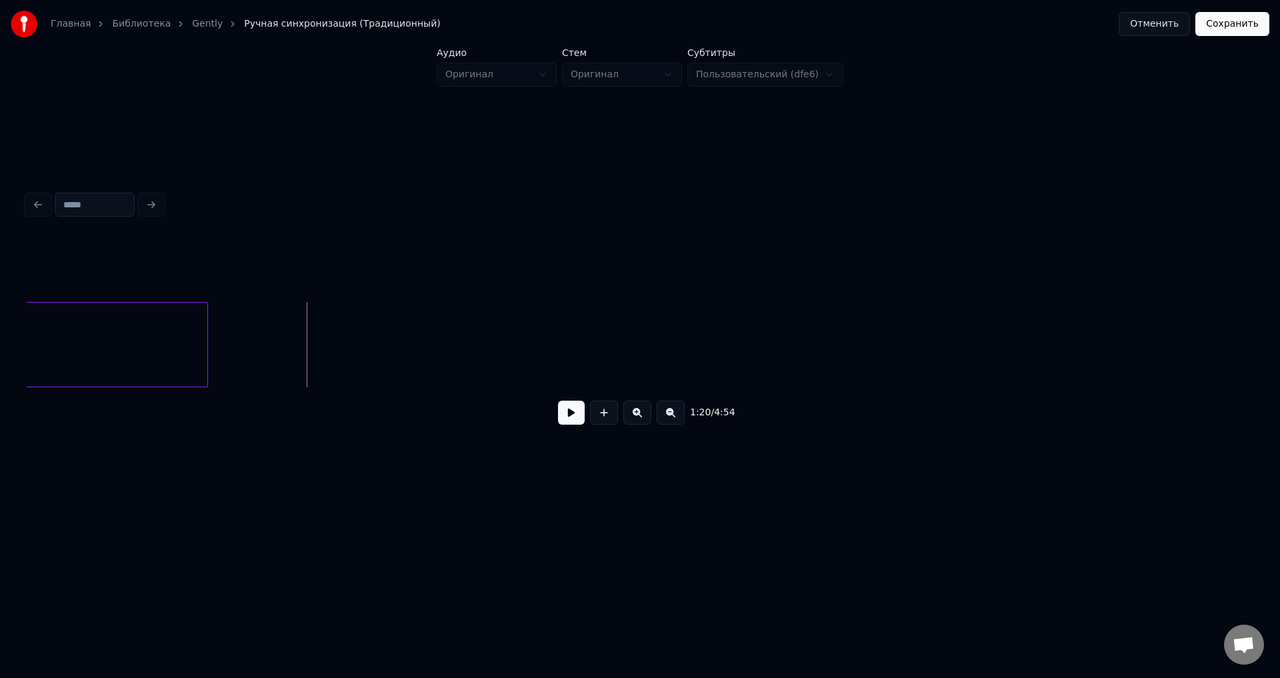
click at [571, 419] on button at bounding box center [571, 413] width 27 height 24
click at [572, 415] on button at bounding box center [571, 413] width 27 height 24
click at [1085, 319] on div at bounding box center [1083, 345] width 4 height 84
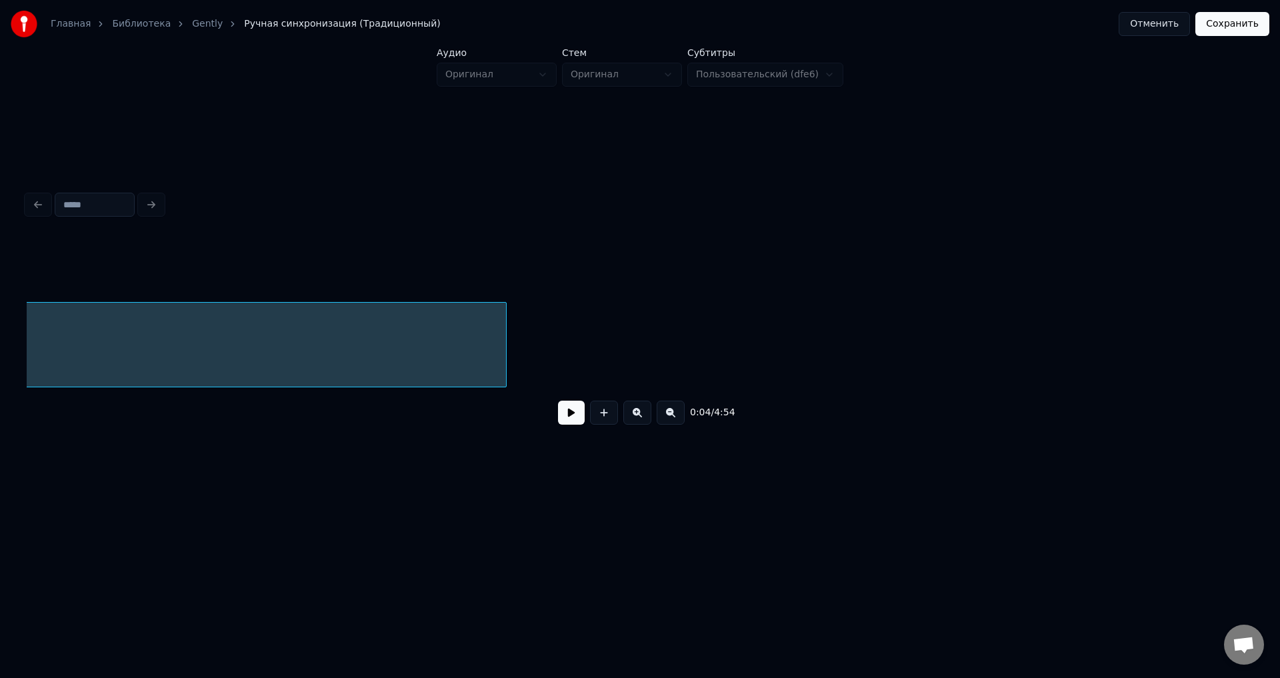
scroll to position [0, 8464]
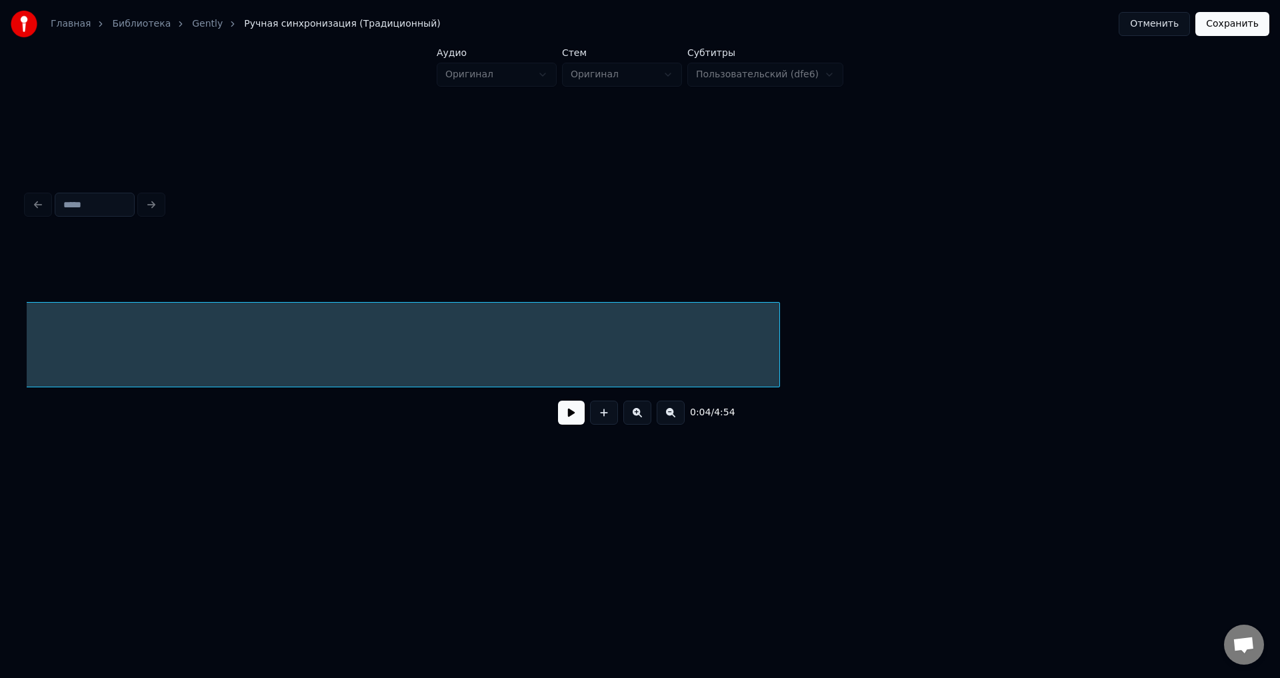
click at [779, 341] on div at bounding box center [777, 345] width 4 height 84
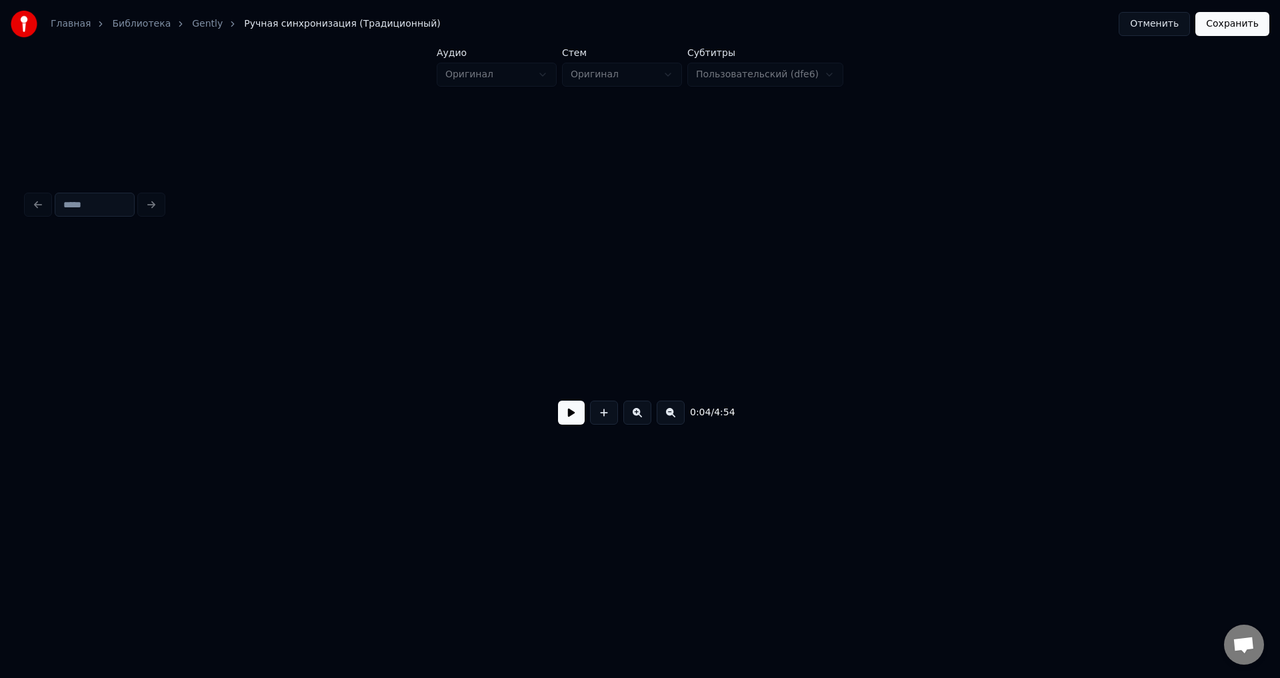
scroll to position [0, 8854]
click at [565, 418] on button at bounding box center [571, 413] width 27 height 24
click at [235, 348] on div at bounding box center [235, 345] width 4 height 84
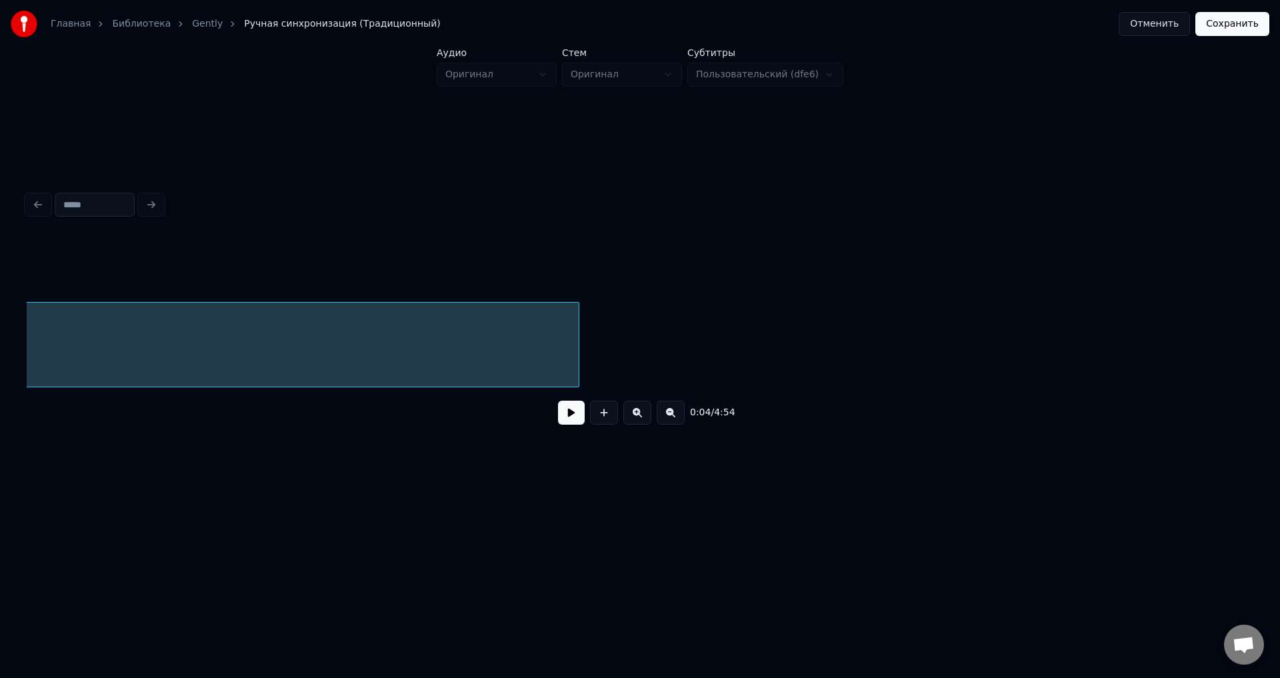
scroll to position [0, 8546]
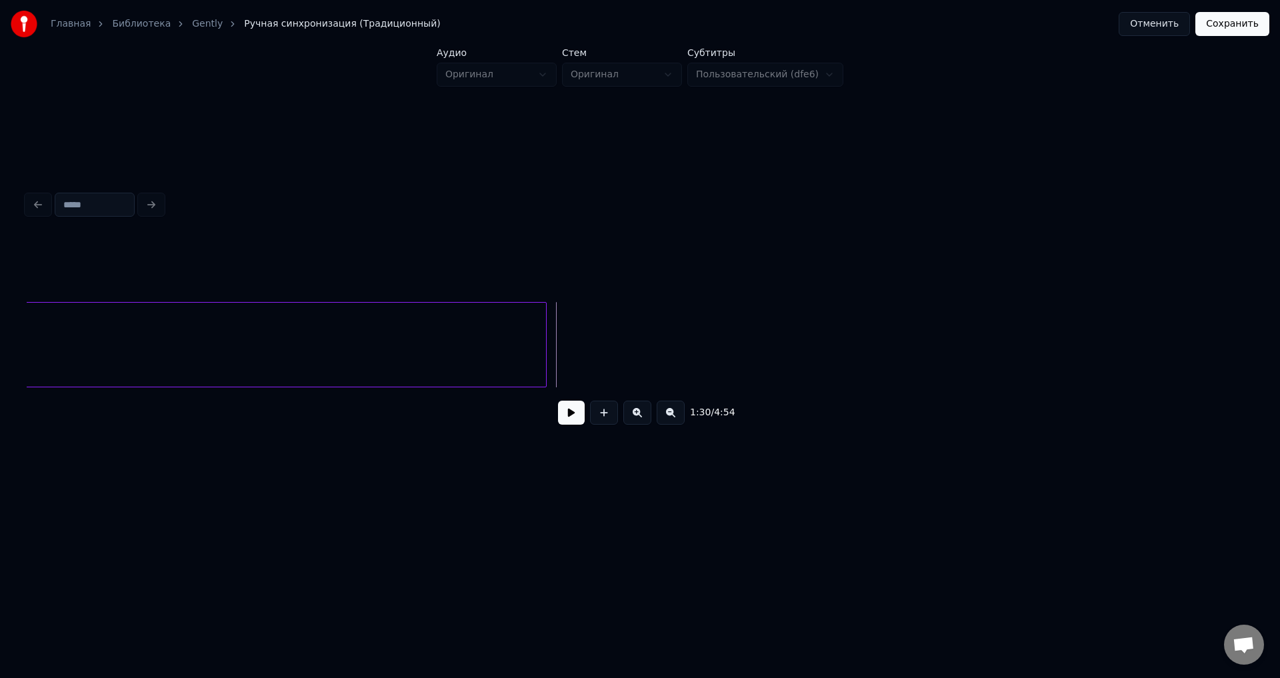
click at [565, 423] on button at bounding box center [571, 413] width 27 height 24
click at [573, 421] on button at bounding box center [571, 413] width 27 height 24
click at [571, 421] on button at bounding box center [571, 413] width 27 height 24
click at [570, 421] on button at bounding box center [571, 413] width 27 height 24
click at [759, 354] on div at bounding box center [761, 345] width 4 height 84
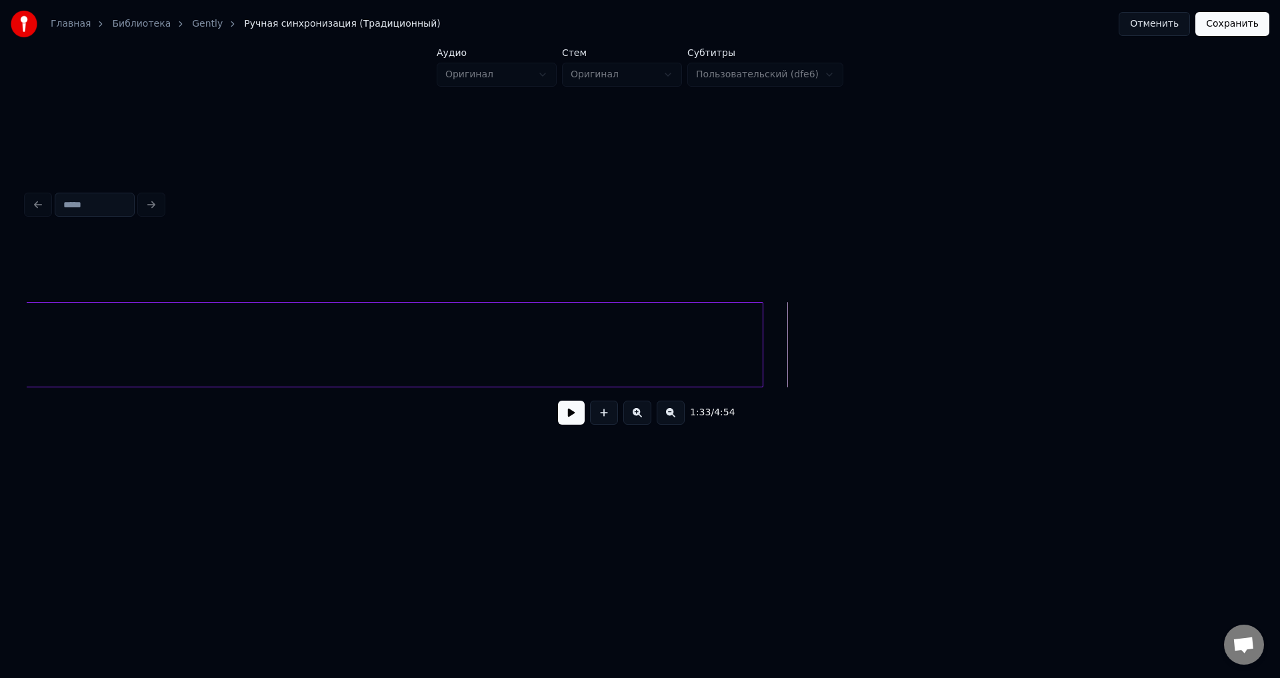
scroll to position [0, 432]
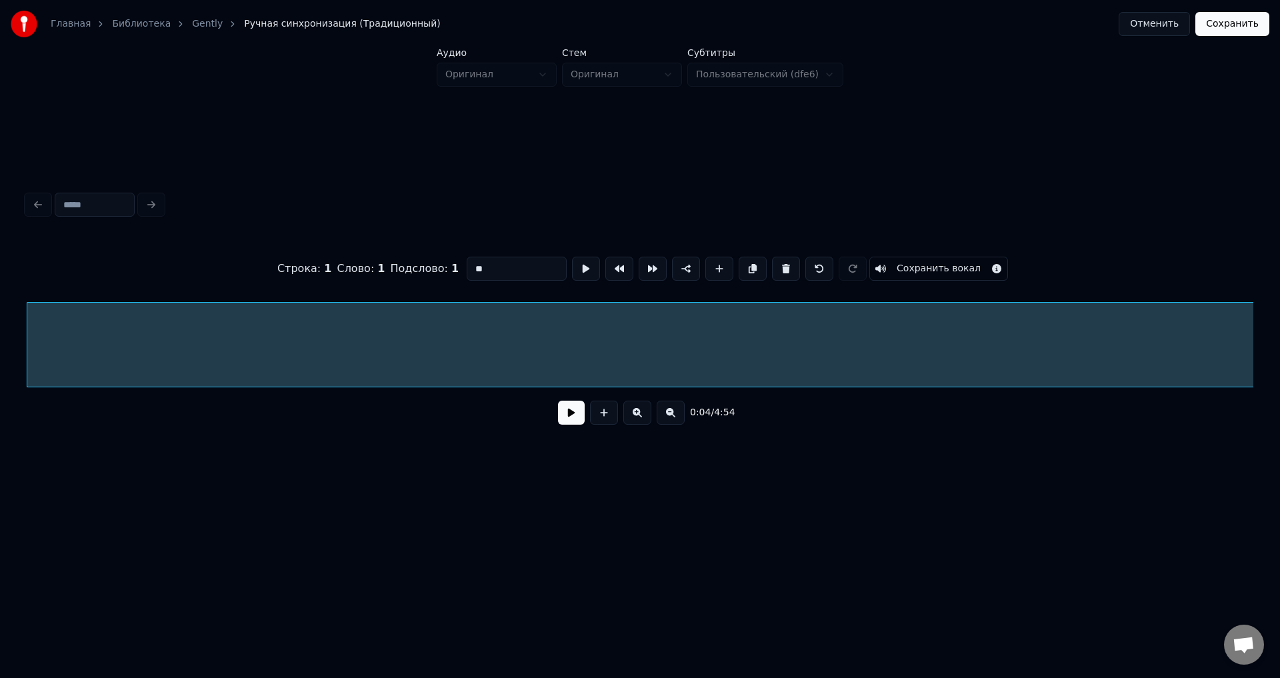
drag, startPoint x: 499, startPoint y: 263, endPoint x: 463, endPoint y: 263, distance: 36.7
click at [467, 263] on input "**" at bounding box center [517, 269] width 100 height 24
drag, startPoint x: 923, startPoint y: 257, endPoint x: 1005, endPoint y: 252, distance: 82.8
click at [923, 257] on button "Сохранить вокал" at bounding box center [938, 269] width 139 height 24
click at [1228, 28] on button "Сохранить" at bounding box center [1232, 24] width 74 height 24
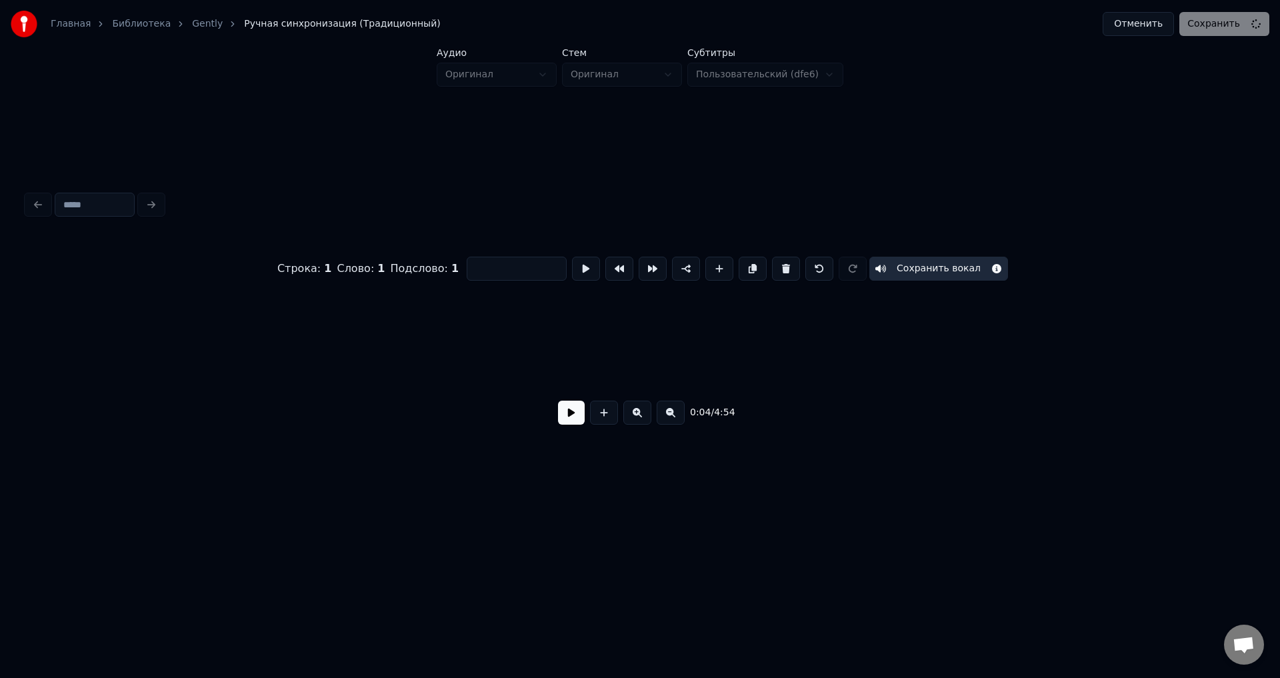
scroll to position [0, 13786]
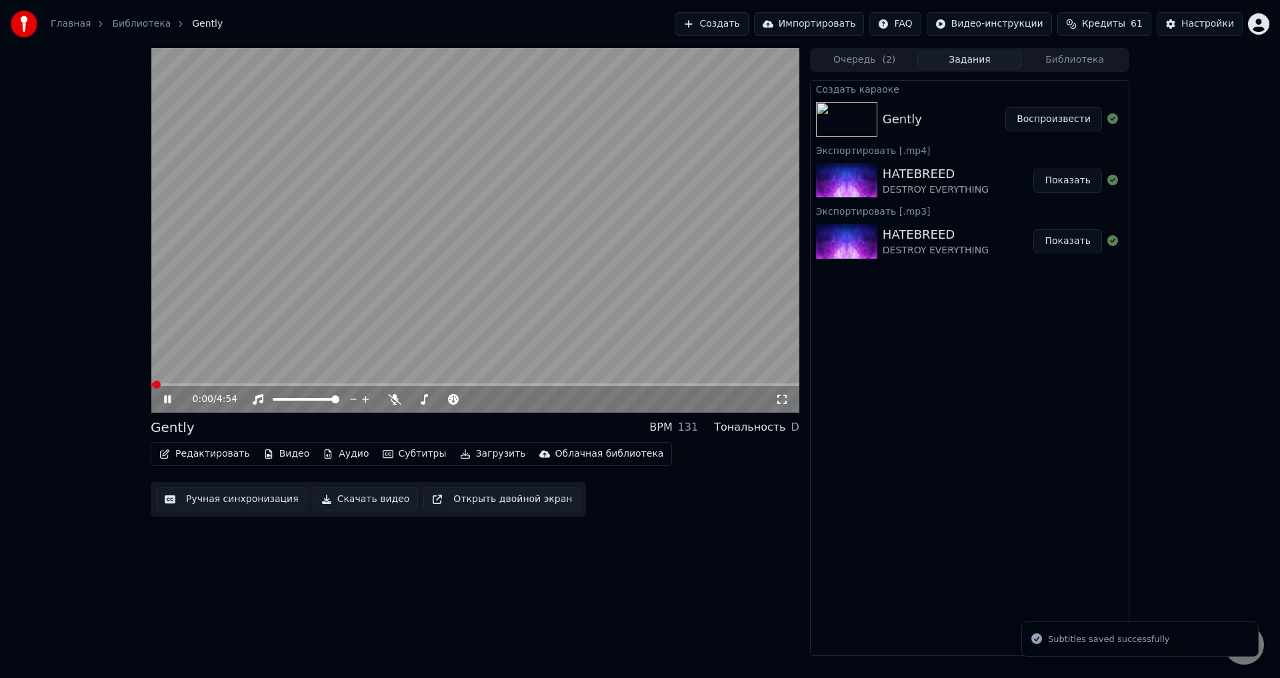
click at [447, 239] on video at bounding box center [475, 230] width 649 height 365
click at [219, 497] on button "Ручная синхронизация" at bounding box center [231, 499] width 151 height 24
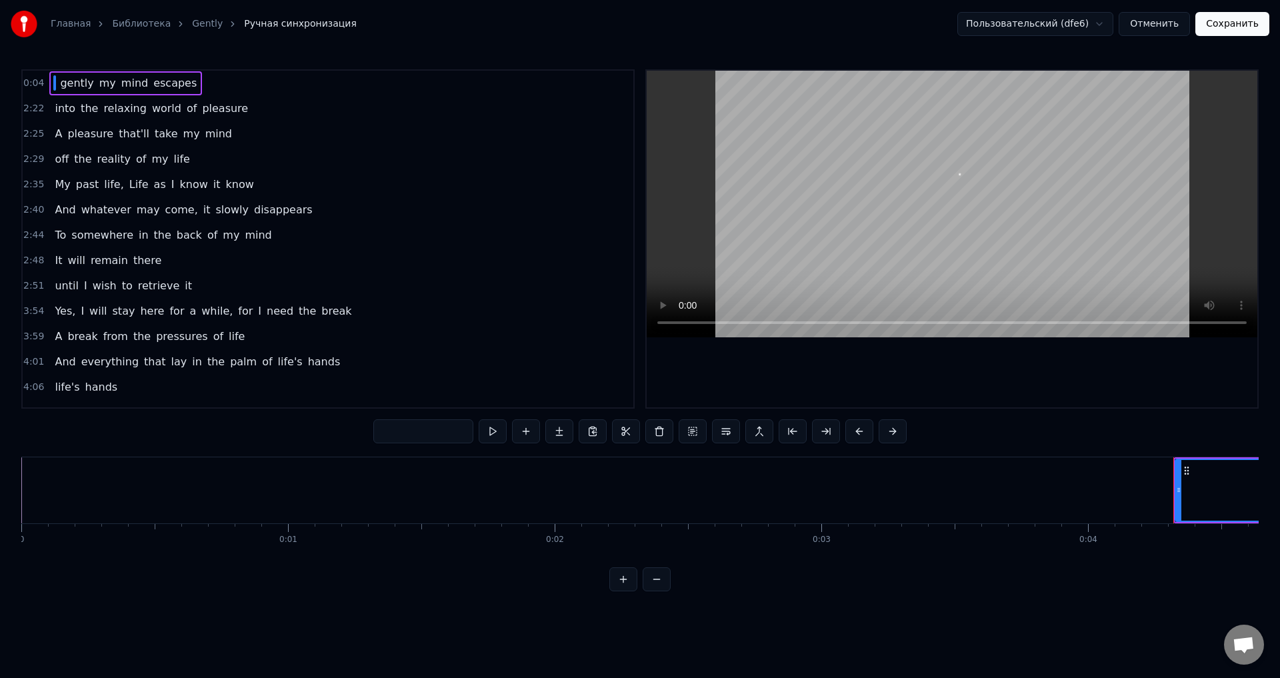
click at [63, 85] on span "gently" at bounding box center [77, 82] width 36 height 15
type input "******"
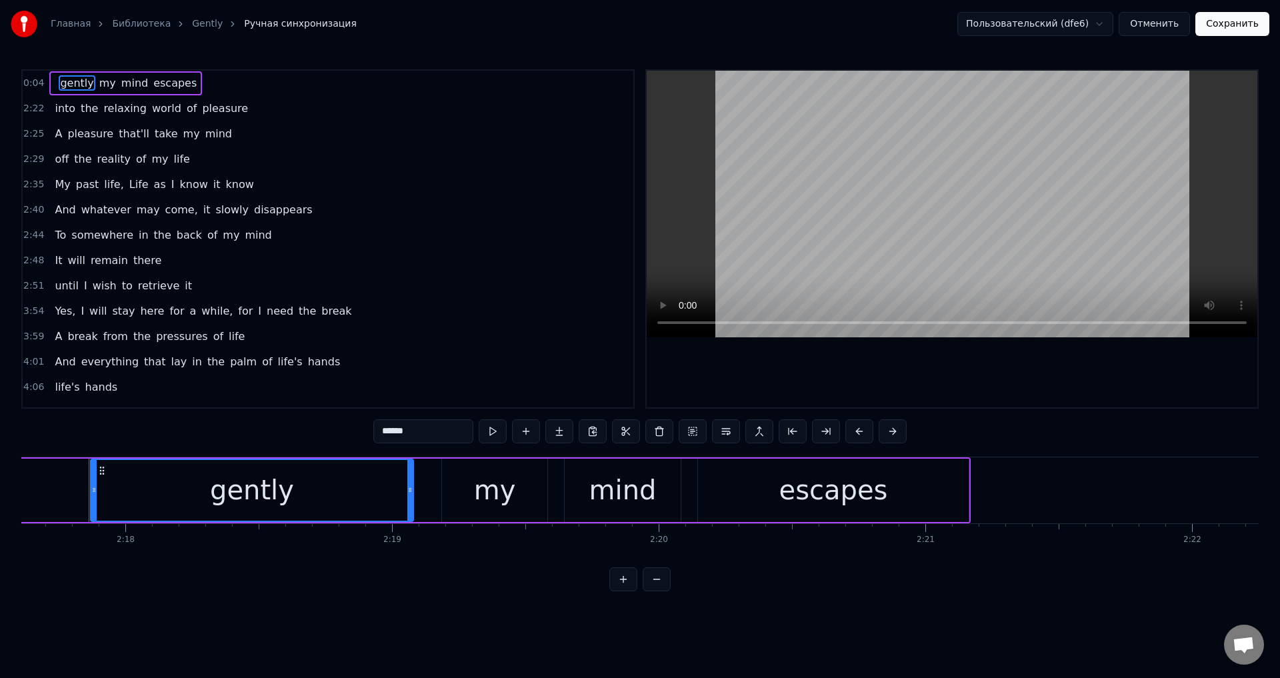
scroll to position [0, 36698]
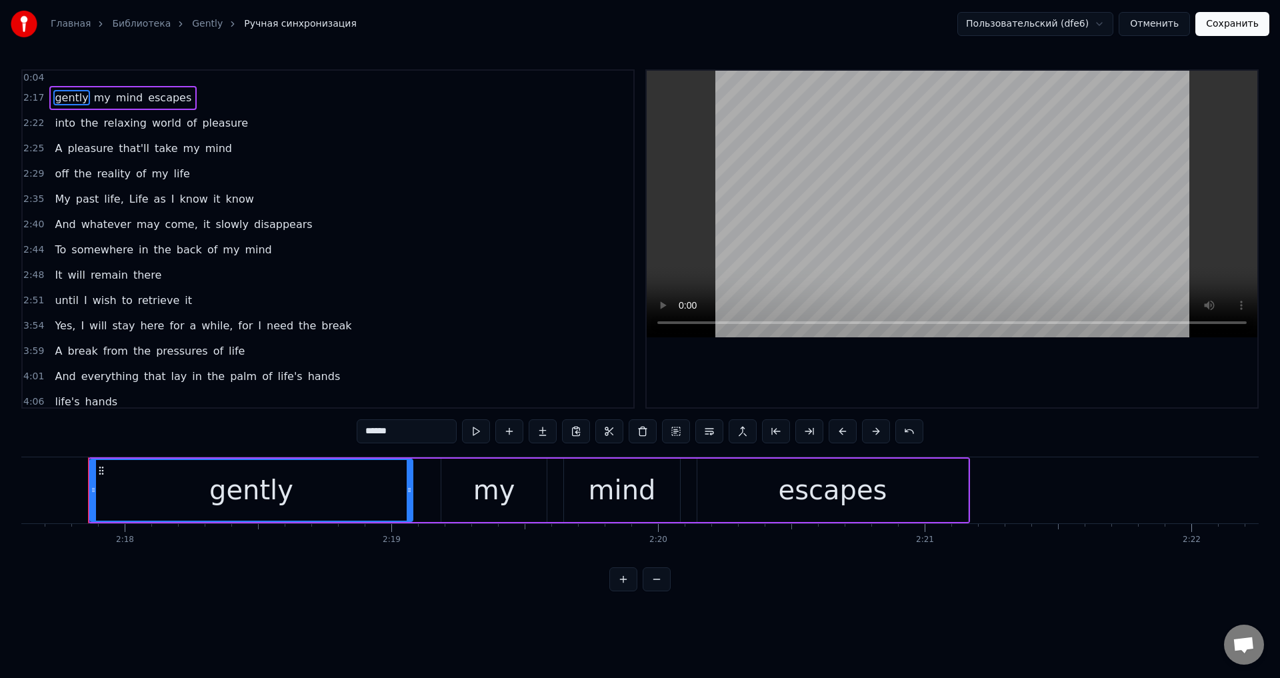
click at [49, 78] on div at bounding box center [53, 78] width 8 height 8
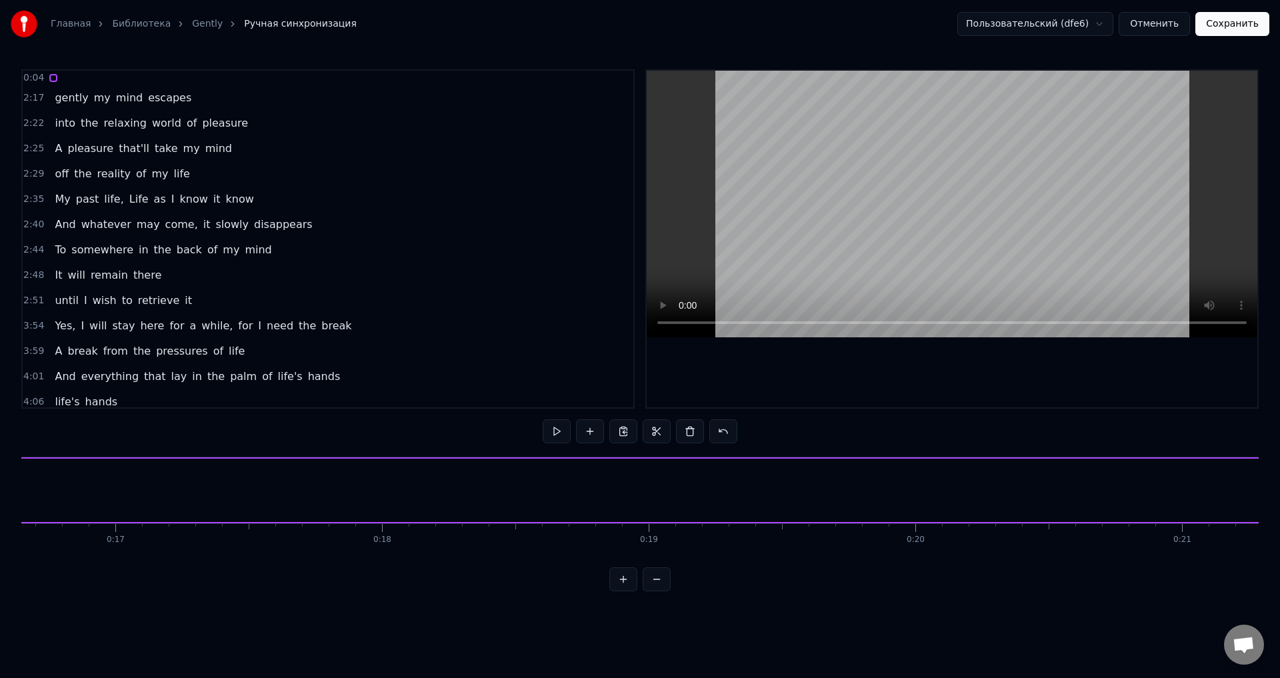
scroll to position [0, 1085]
click at [1243, 23] on button "Сохранить" at bounding box center [1232, 24] width 74 height 24
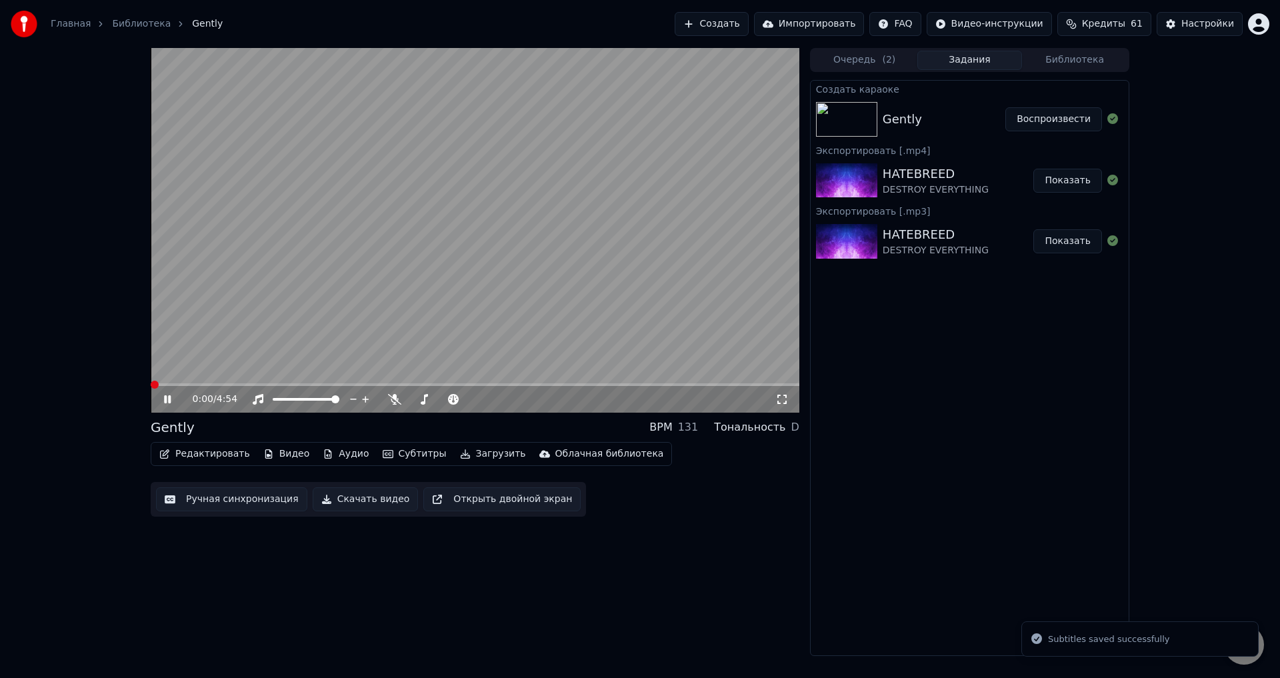
click at [375, 253] on video at bounding box center [475, 230] width 649 height 365
click at [229, 445] on button "Редактировать" at bounding box center [204, 454] width 101 height 19
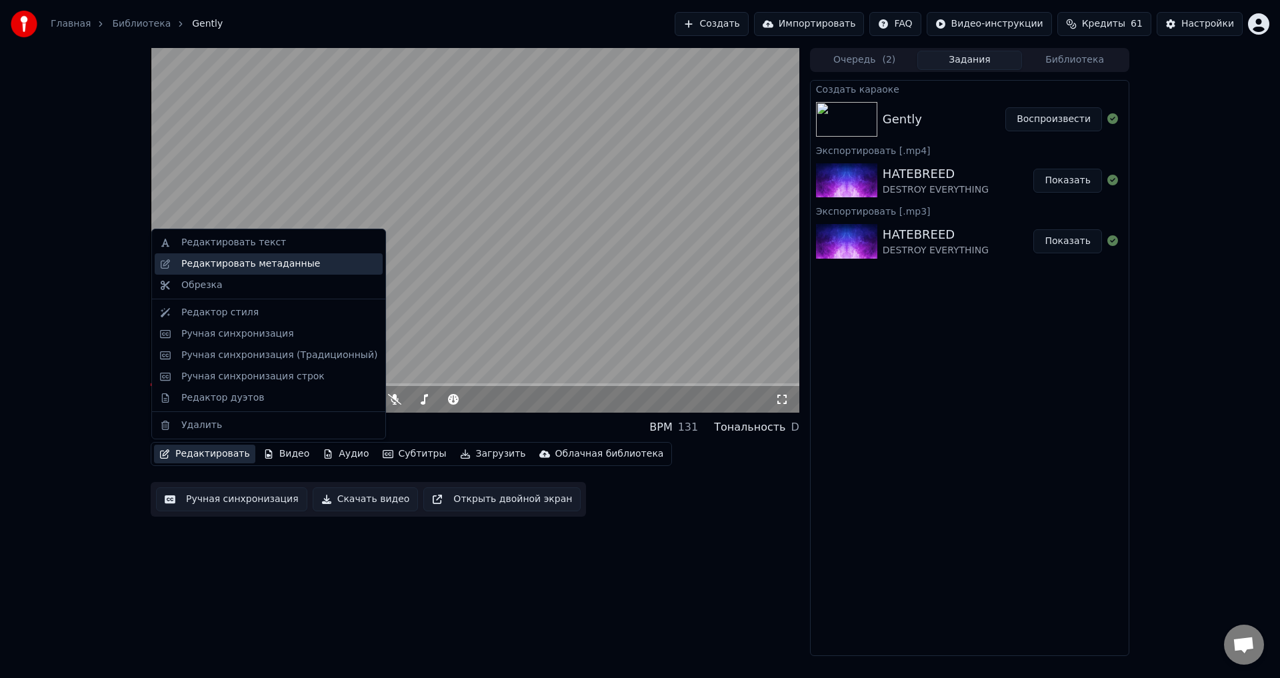
click at [260, 265] on div "Редактировать метаданные" at bounding box center [250, 263] width 139 height 13
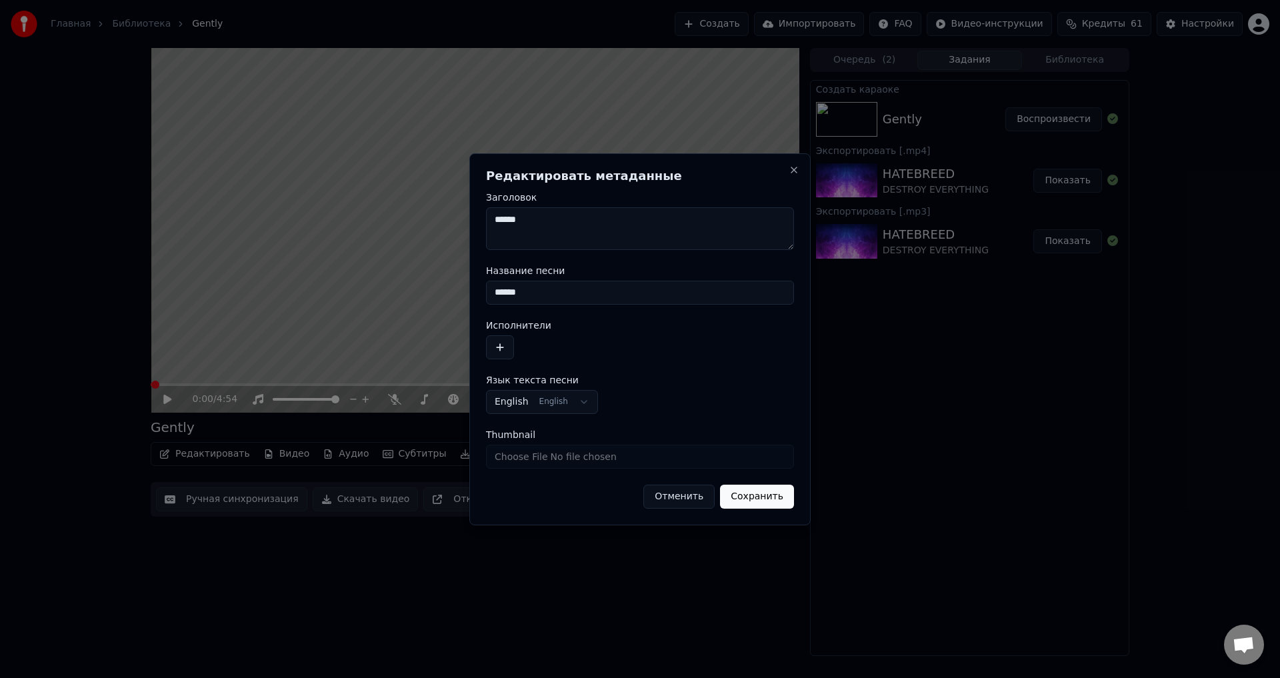
drag, startPoint x: 539, startPoint y: 295, endPoint x: 463, endPoint y: 295, distance: 76.7
click at [463, 295] on body "**********" at bounding box center [640, 339] width 1280 height 678
type input "********"
click at [503, 348] on button "button" at bounding box center [500, 347] width 28 height 24
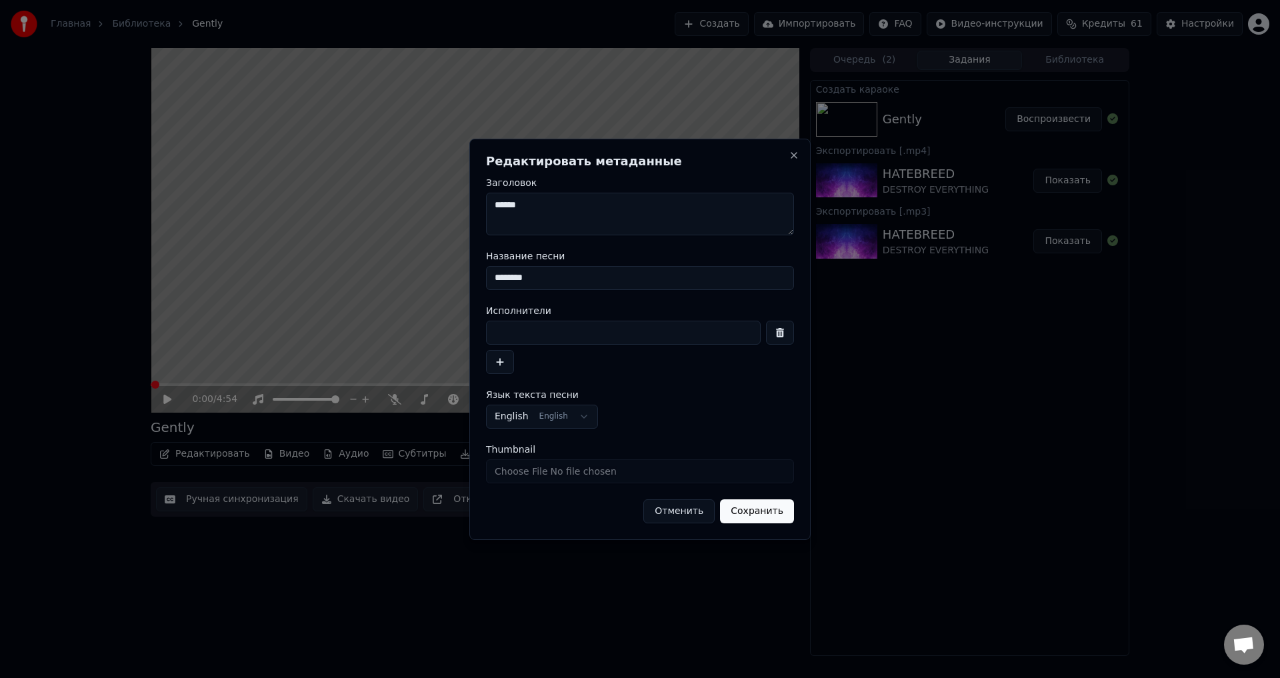
click at [571, 339] on input at bounding box center [623, 333] width 275 height 24
type input "******"
click at [762, 509] on button "Сохранить" at bounding box center [757, 511] width 74 height 24
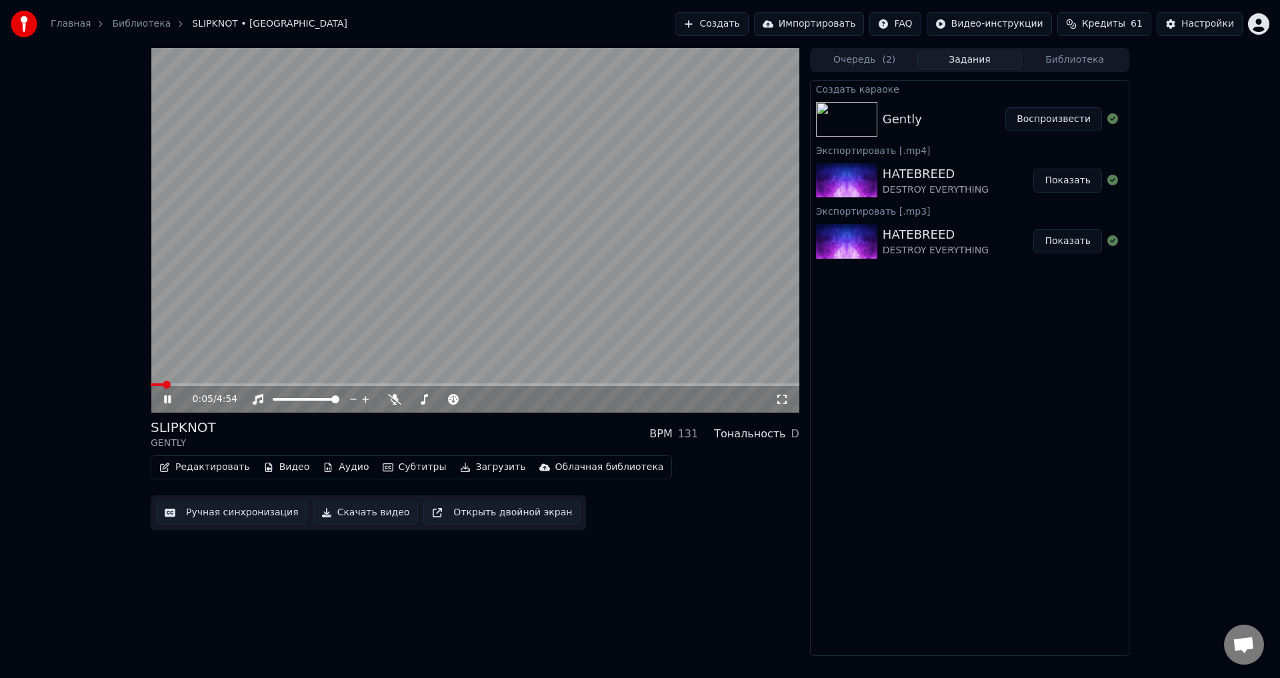
click at [783, 400] on icon at bounding box center [781, 399] width 13 height 11
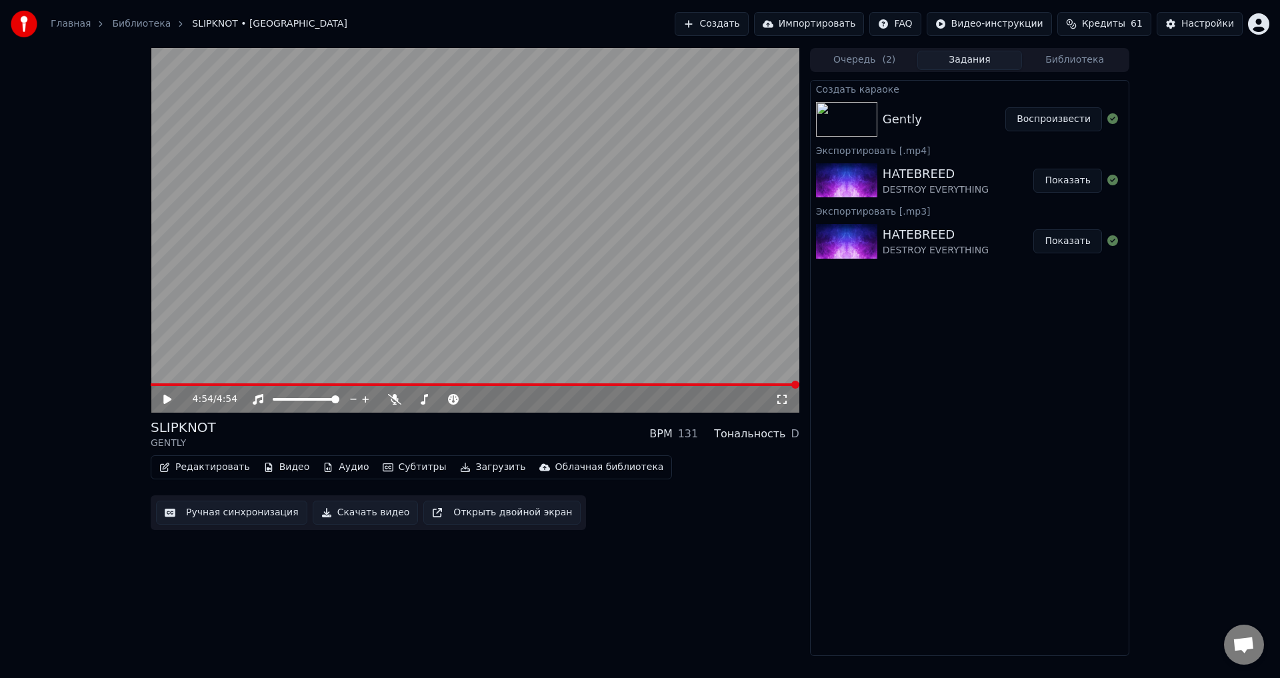
click at [463, 435] on div "SLIPKNOT GENTLY BPM 131 Тональность D" at bounding box center [475, 434] width 649 height 32
click at [455, 464] on button "Загрузить" at bounding box center [493, 467] width 77 height 19
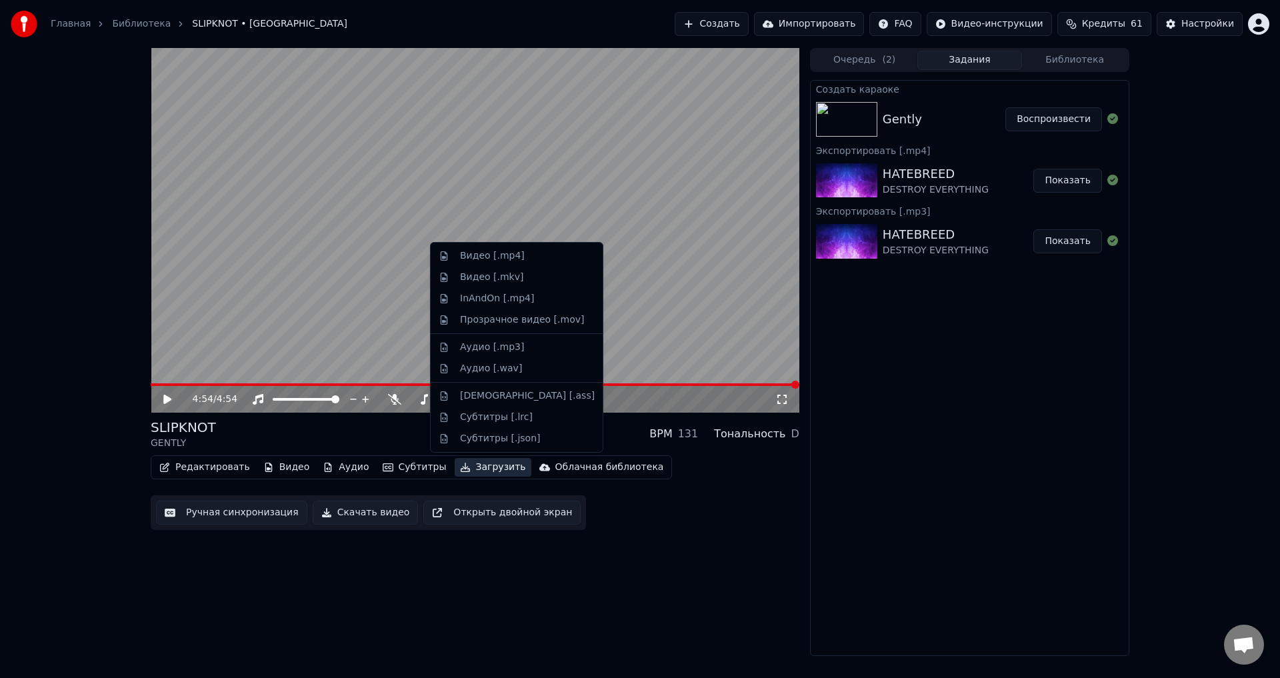
click at [398, 431] on div "SLIPKNOT GENTLY BPM 131 Тональность D" at bounding box center [475, 434] width 649 height 32
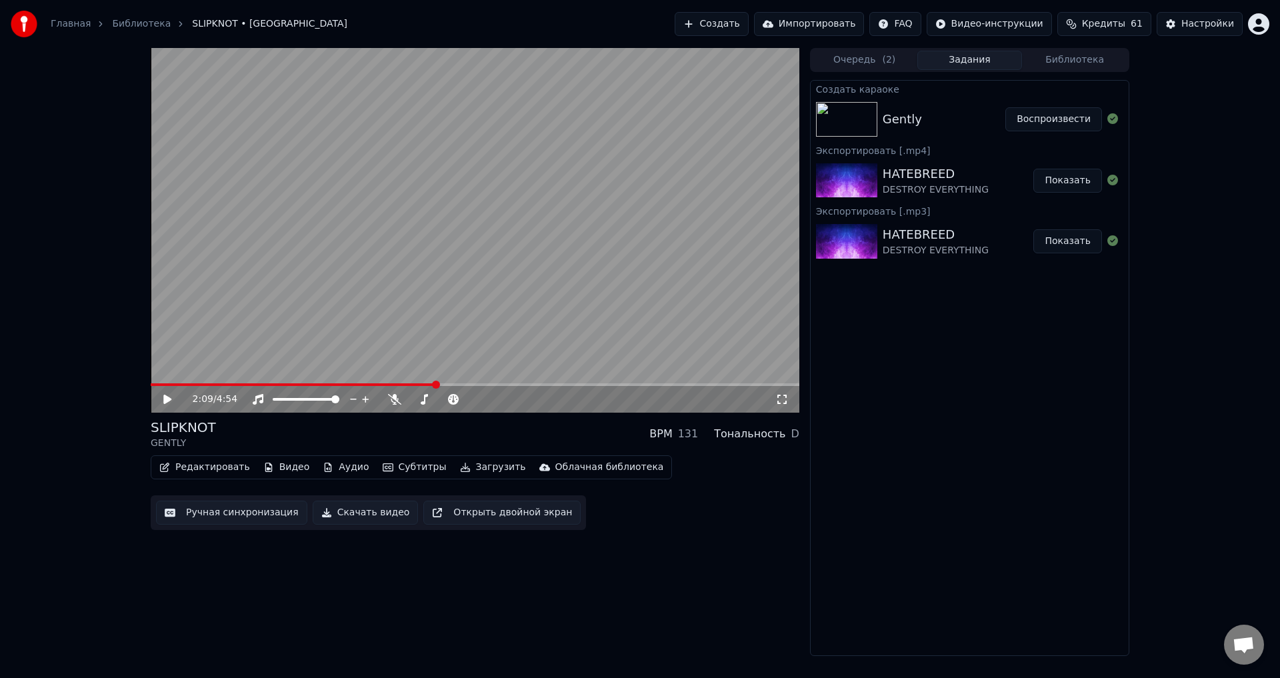
click at [435, 383] on span at bounding box center [293, 384] width 285 height 3
click at [447, 285] on video at bounding box center [475, 230] width 649 height 365
click at [516, 435] on div "SLIPKNOT GENTLY BPM 131 Тональность D" at bounding box center [475, 434] width 649 height 32
click at [455, 431] on div "SLIPKNOT GENTLY BPM 131 Тональность D" at bounding box center [475, 434] width 649 height 32
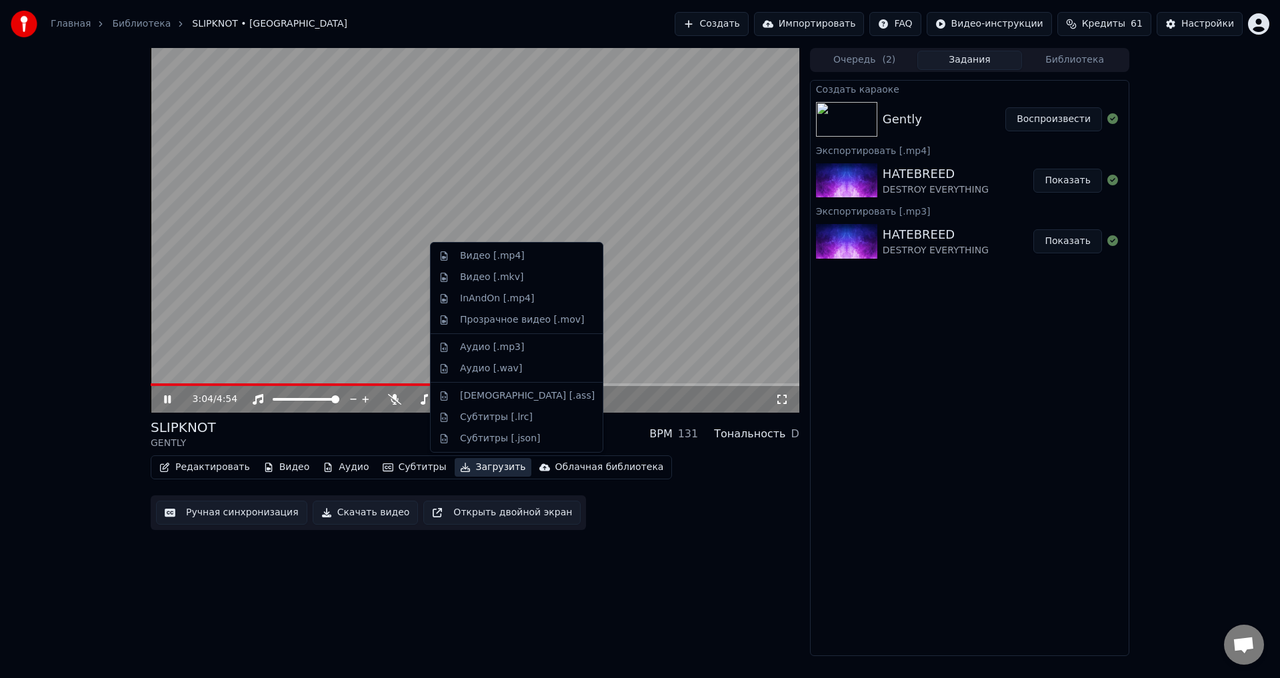
click at [455, 463] on button "Загрузить" at bounding box center [493, 467] width 77 height 19
click at [492, 341] on div "Аудио [.mp3]" at bounding box center [492, 347] width 64 height 13
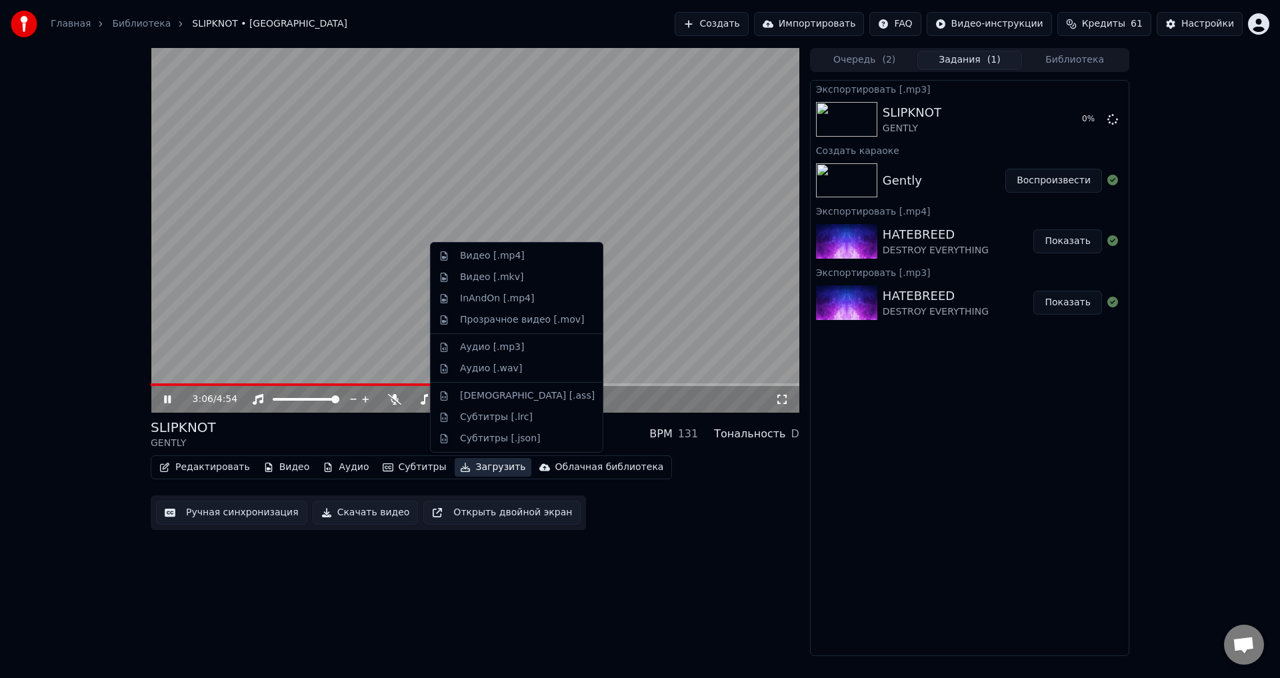
click at [465, 464] on button "Загрузить" at bounding box center [493, 467] width 77 height 19
click at [481, 255] on div "Видео [.mp4]" at bounding box center [492, 255] width 65 height 13
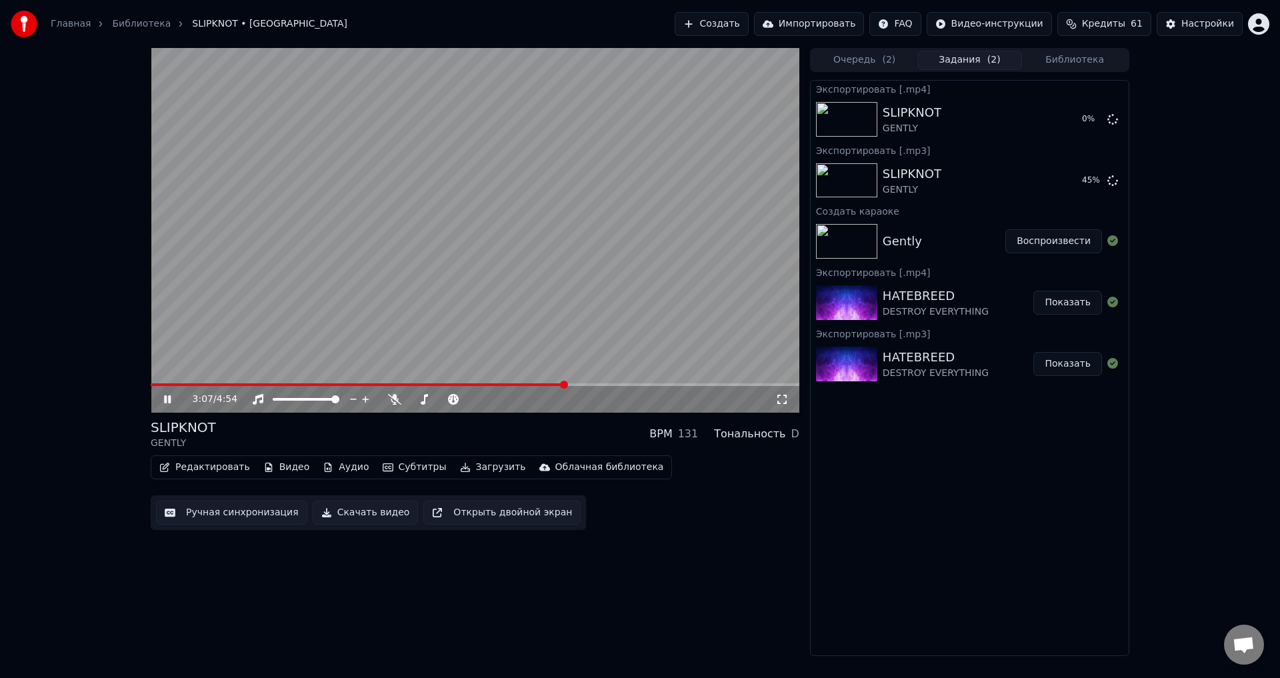
click at [464, 424] on div "SLIPKNOT GENTLY BPM 131 Тональность D" at bounding box center [475, 434] width 649 height 32
click at [605, 383] on span at bounding box center [475, 384] width 649 height 3
click at [637, 382] on video at bounding box center [475, 230] width 649 height 365
click at [639, 383] on span at bounding box center [475, 384] width 649 height 3
click at [571, 246] on video at bounding box center [475, 230] width 649 height 365
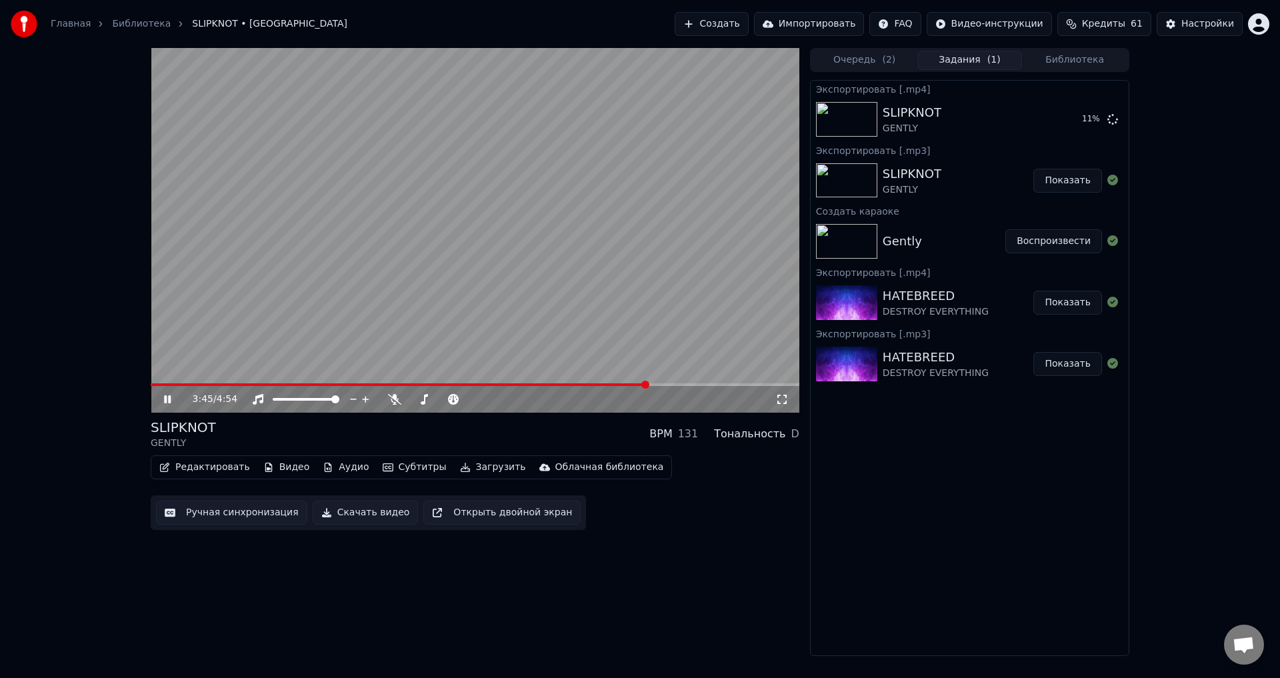
click at [461, 425] on div "SLIPKNOT GENTLY BPM 131 Тональность D" at bounding box center [475, 434] width 649 height 32
click at [447, 427] on div "SLIPKNOT GENTLY BPM 131 Тональность D" at bounding box center [475, 434] width 649 height 32
click at [469, 577] on div "4:54 / 4:54 SLIPKNOT GENTLY BPM 131 Тональность D Редактировать Видео Аудио Суб…" at bounding box center [475, 352] width 649 height 608
click at [436, 432] on div "SLIPKNOT GENTLY BPM 131 Тональность D" at bounding box center [475, 434] width 649 height 32
click at [459, 600] on div "4:54 / 4:54 SLIPKNOT GENTLY BPM 131 Тональность D Редактировать Видео Аудио Суб…" at bounding box center [475, 352] width 649 height 608
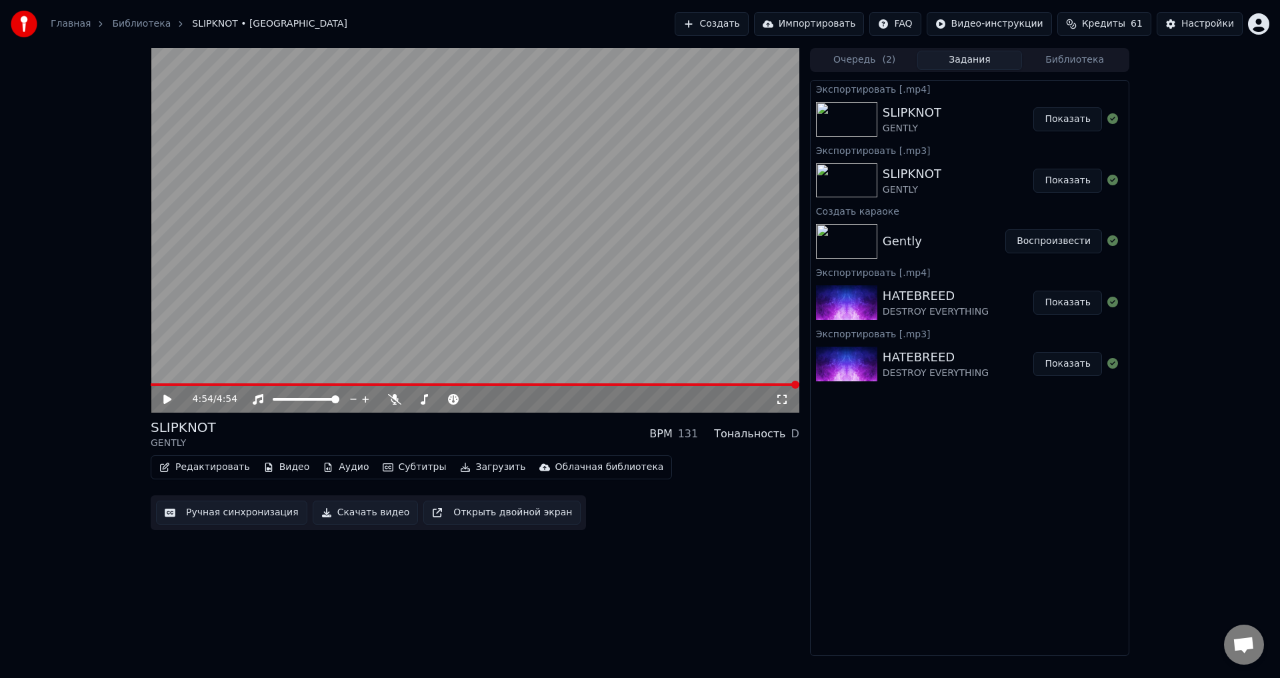
click at [479, 425] on div "SLIPKNOT GENTLY BPM 131 Тональность D" at bounding box center [475, 434] width 649 height 32
click at [490, 435] on div "SLIPKNOT GENTLY BPM 131 Тональность D" at bounding box center [475, 434] width 649 height 32
click at [1072, 118] on button "Показать" at bounding box center [1067, 119] width 69 height 24
